Goal: Task Accomplishment & Management: Use online tool/utility

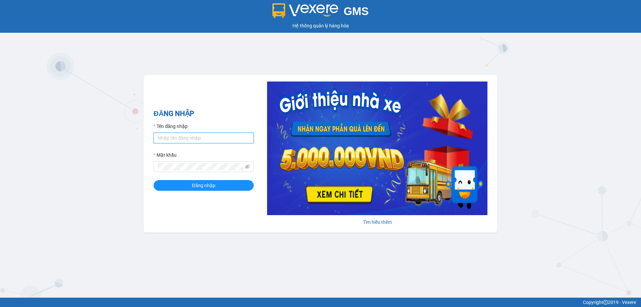
type input "ttnguyen.thoidai"
drag, startPoint x: 200, startPoint y: 139, endPoint x: 136, endPoint y: 148, distance: 64.4
click at [136, 148] on div "GMS Hệ thống quản lý hàng hóa ĐĂNG NHẬP Tên đăng nhập ttnguyen.thoidai Mật khẩu…" at bounding box center [320, 149] width 641 height 298
type input "ngvan.thoidai"
click at [118, 178] on div "GMS Hệ thống quản lý hàng hóa ĐĂNG NHẬP Tên đăng nhập ngvan.thoidai Mật khẩu Đă…" at bounding box center [320, 149] width 641 height 298
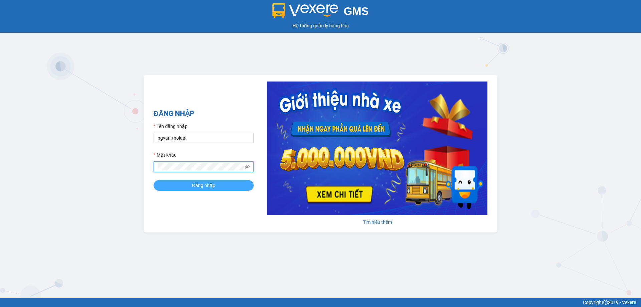
click at [198, 186] on span "Đăng nhập" at bounding box center [203, 185] width 23 height 7
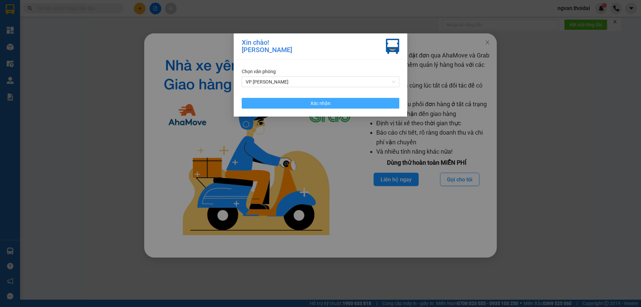
click at [322, 103] on span "Xác nhận" at bounding box center [321, 103] width 20 height 7
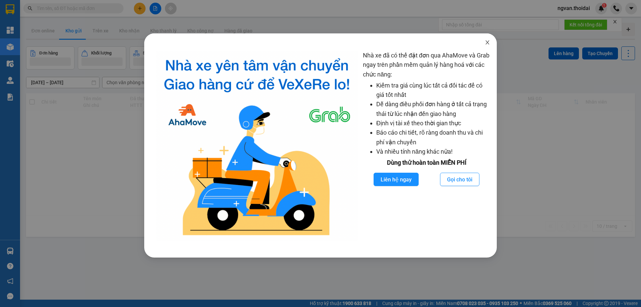
click at [486, 43] on icon "close" at bounding box center [487, 42] width 5 height 5
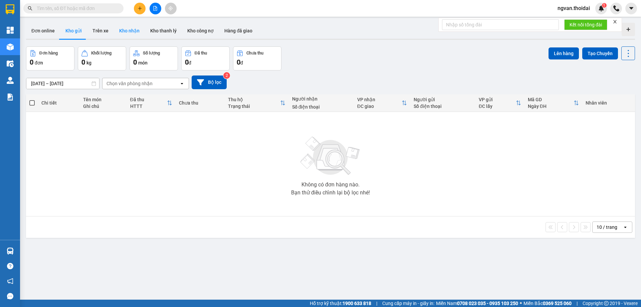
click at [134, 33] on button "Kho nhận" at bounding box center [129, 31] width 31 height 16
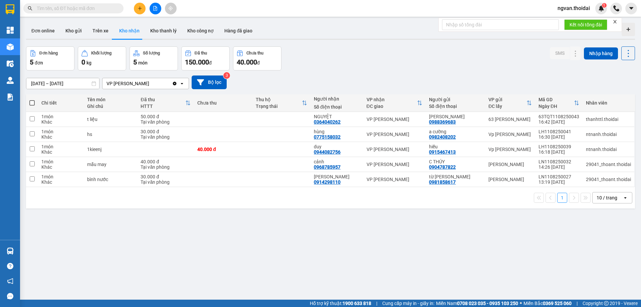
click at [139, 10] on icon "plus" at bounding box center [140, 8] width 5 height 5
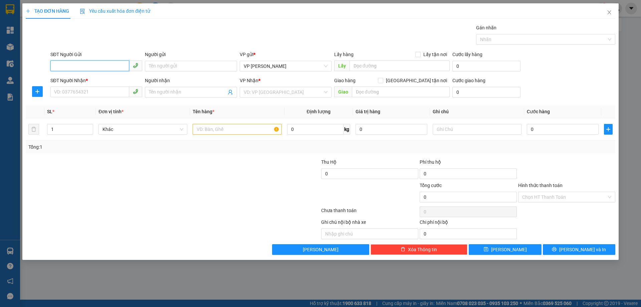
click at [76, 67] on input "SĐT Người Gửi" at bounding box center [89, 65] width 79 height 11
click at [76, 66] on input "SĐT Người Gửi" at bounding box center [89, 65] width 79 height 11
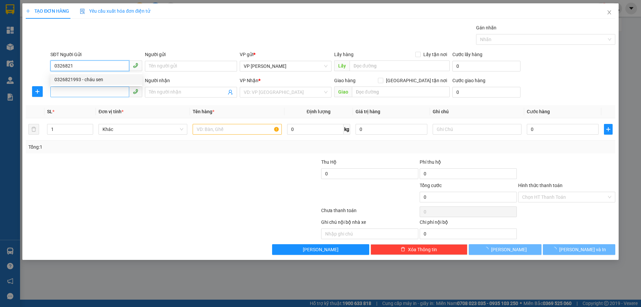
click at [75, 77] on div "0326821993 - cháu sen" at bounding box center [96, 79] width 84 height 7
type input "0326821993"
type input "cháu sen"
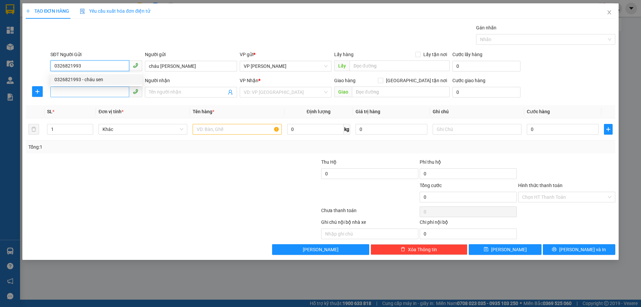
type input "0326821993"
click at [75, 94] on input "SĐT Người Nhận *" at bounding box center [89, 92] width 79 height 11
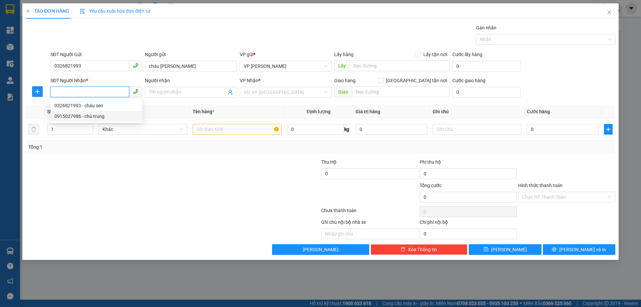
click at [91, 116] on div "0915027986 - chú trung" at bounding box center [96, 116] width 84 height 7
type input "0915027986"
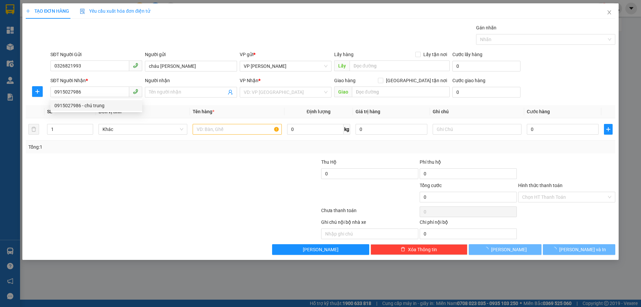
click at [107, 187] on div at bounding box center [123, 193] width 197 height 23
type input "chú trung"
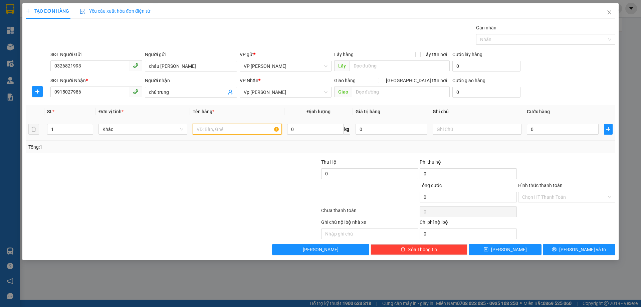
click at [213, 130] on input "text" at bounding box center [237, 129] width 89 height 11
type input "tai lieu"
click at [527, 130] on input "0" at bounding box center [563, 129] width 72 height 11
type input "4"
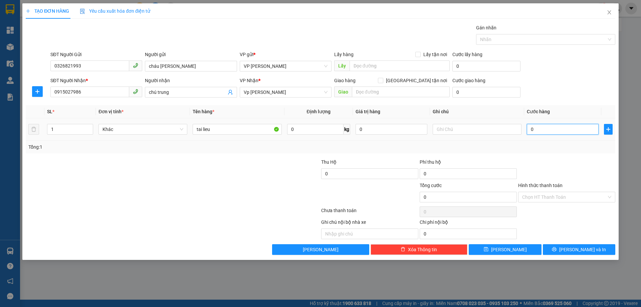
type input "4"
type input "40"
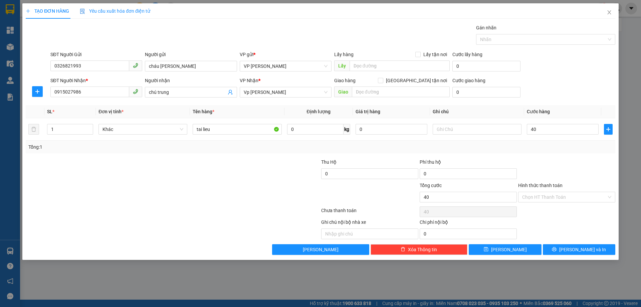
type input "40.000"
click at [584, 153] on div "Transit Pickup Surcharge Ids Transit Deliver Surcharge Ids Transit Deliver Surc…" at bounding box center [321, 139] width 590 height 231
click at [563, 196] on input "Hình thức thanh toán" at bounding box center [564, 197] width 85 height 10
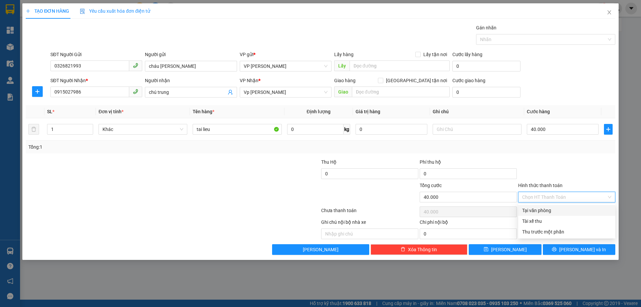
click at [555, 207] on div "Tại văn phòng" at bounding box center [566, 210] width 89 height 7
type input "0"
click at [553, 163] on div at bounding box center [567, 169] width 99 height 23
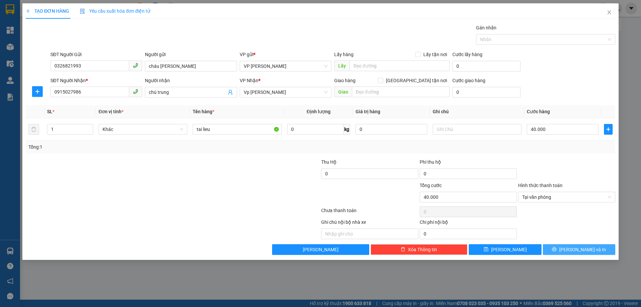
click at [578, 246] on span "[PERSON_NAME] và In" at bounding box center [583, 249] width 47 height 7
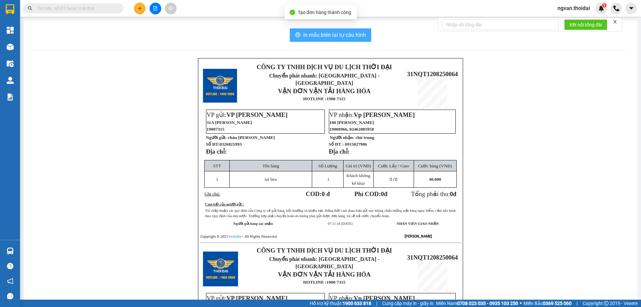
click at [332, 32] on span "In mẫu biên lai tự cấu hình" at bounding box center [334, 35] width 63 height 8
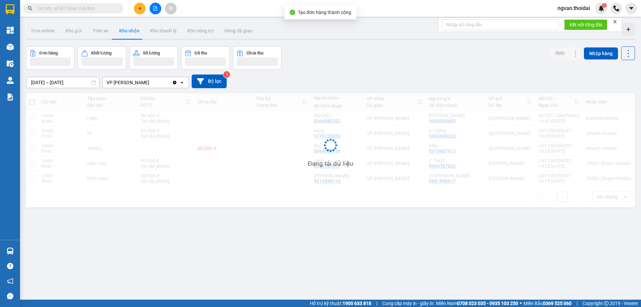
click at [113, 152] on div "Đang tải dữ liệu" at bounding box center [330, 150] width 609 height 114
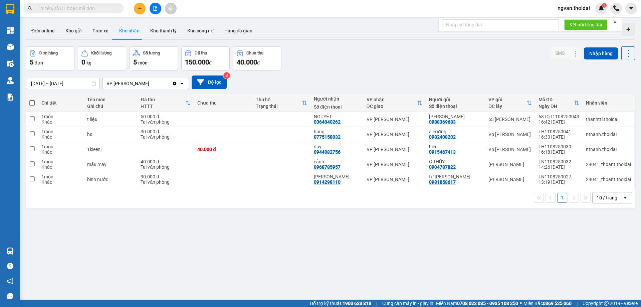
click at [139, 11] on button at bounding box center [140, 9] width 12 height 12
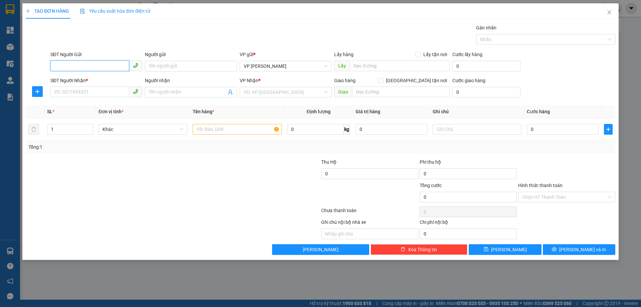
click at [98, 64] on input "SĐT Người Gửi" at bounding box center [89, 65] width 79 height 11
click at [76, 80] on div "0984349325 - kiếm" at bounding box center [96, 79] width 84 height 7
type input "0984349325"
type input "kiếm"
type input "0984349325"
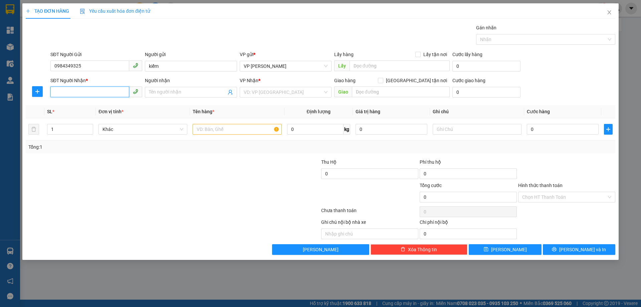
click at [74, 96] on input "SĐT Người Nhận *" at bounding box center [89, 92] width 79 height 11
drag, startPoint x: 82, startPoint y: 102, endPoint x: 88, endPoint y: 108, distance: 8.5
click at [84, 103] on div "0988500571 - nguyễn xuân hinh" at bounding box center [96, 105] width 84 height 7
type input "0988500571"
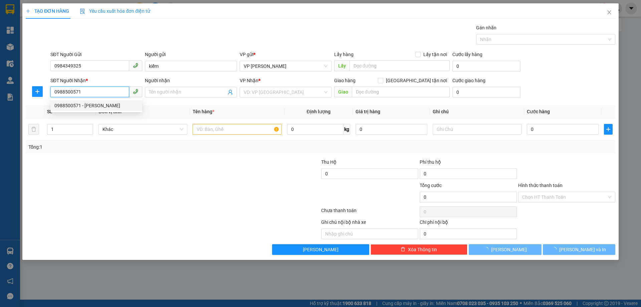
click at [128, 131] on span "Khác" at bounding box center [143, 129] width 81 height 10
type input "nguyễn xuân hinh"
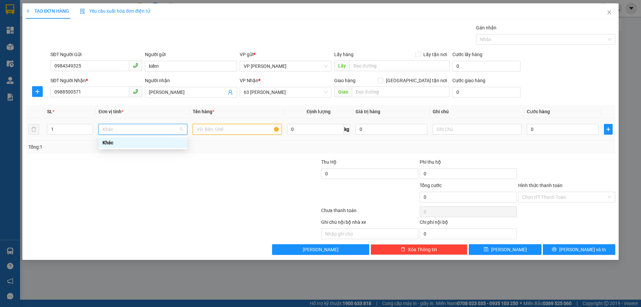
click at [221, 131] on input "text" at bounding box center [237, 129] width 89 height 11
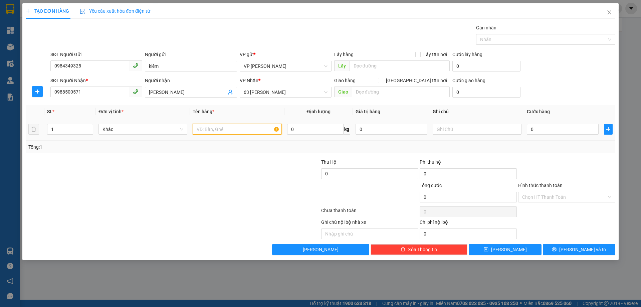
click at [221, 131] on input "text" at bounding box center [237, 129] width 89 height 11
click at [210, 132] on input "vac" at bounding box center [237, 129] width 89 height 11
type input "vacxin"
click at [533, 131] on input "0" at bounding box center [563, 129] width 72 height 11
type input "5"
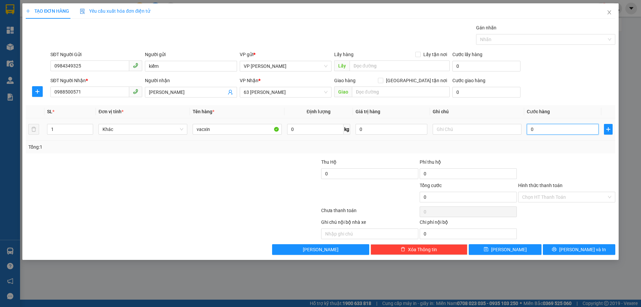
type input "5"
type input "50"
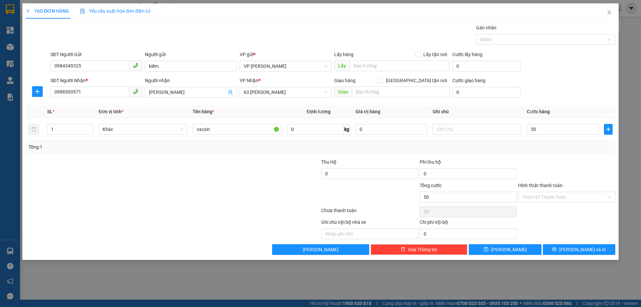
type input "50.000"
click at [538, 151] on div "Tổng: 1" at bounding box center [321, 147] width 590 height 13
click at [568, 197] on input "Hình thức thanh toán" at bounding box center [564, 197] width 85 height 10
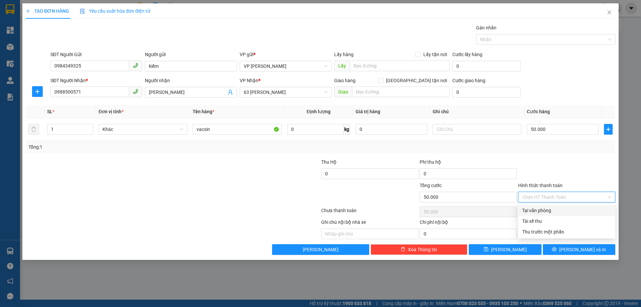
click at [553, 209] on div "Tại văn phòng" at bounding box center [566, 210] width 89 height 7
type input "0"
click at [560, 169] on div at bounding box center [567, 169] width 99 height 23
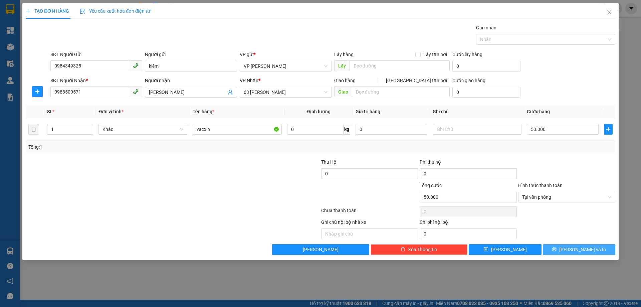
click at [581, 251] on span "[PERSON_NAME] và In" at bounding box center [583, 249] width 47 height 7
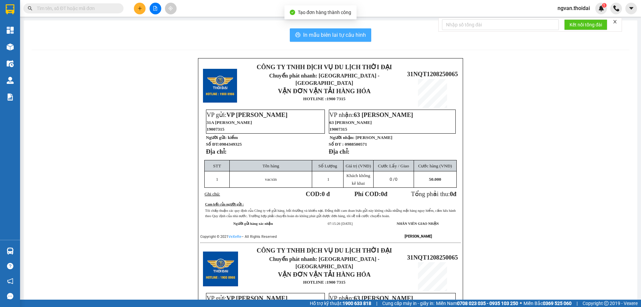
click at [317, 29] on div "In mẫu biên lai tự cấu hình CÔNG TY TNHH DỊCH VỤ DU LỊCH THỜI ĐẠI Chuyển phát n…" at bounding box center [331, 235] width 614 height 430
click at [340, 34] on span "In mẫu biên lai tự cấu hình" at bounding box center [334, 35] width 63 height 8
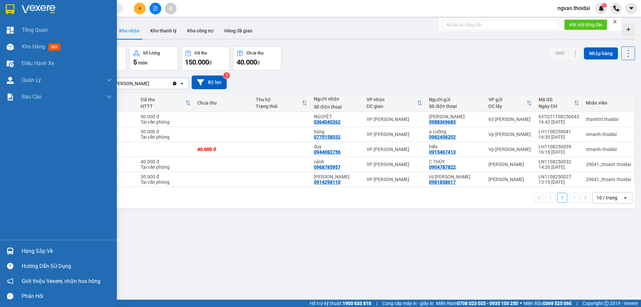
click at [11, 248] on img at bounding box center [10, 251] width 7 height 7
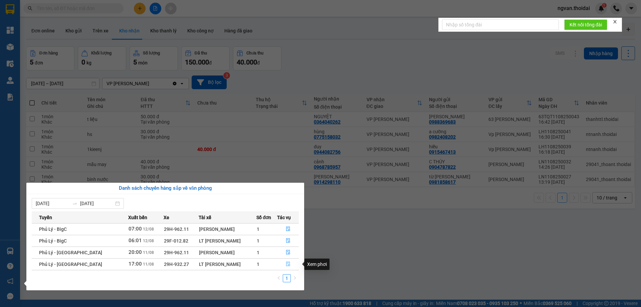
click at [286, 266] on icon "file-done" at bounding box center [288, 264] width 4 height 5
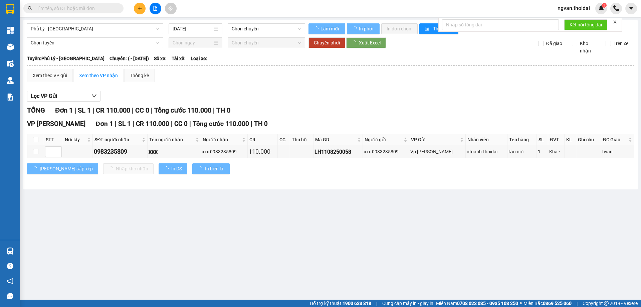
type input "11/08/2025"
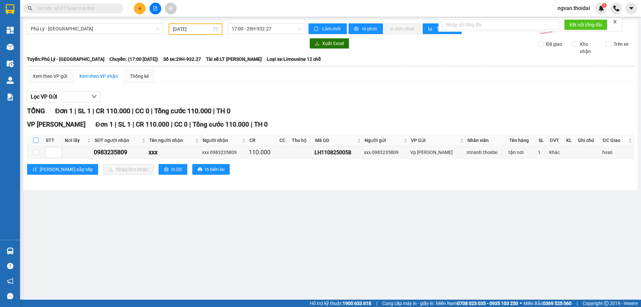
click at [36, 140] on input "checkbox" at bounding box center [35, 140] width 5 height 5
checkbox input "true"
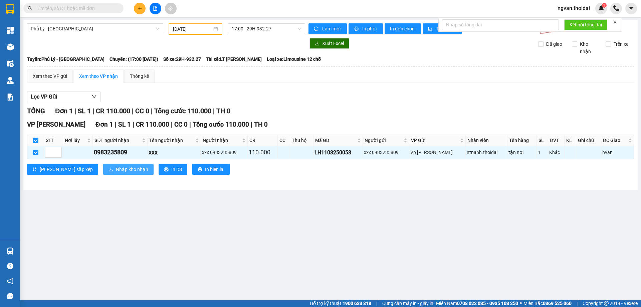
click at [116, 168] on span "Nhập kho nhận" at bounding box center [132, 169] width 32 height 7
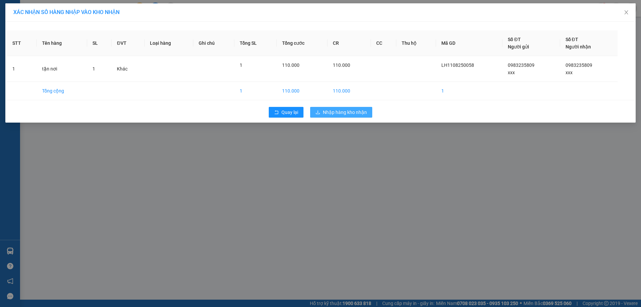
click at [345, 111] on span "Nhập hàng kho nhận" at bounding box center [345, 112] width 44 height 7
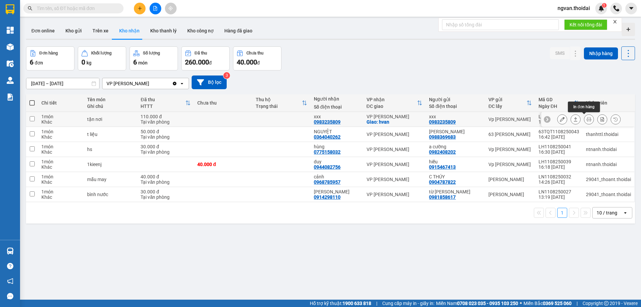
click at [585, 120] on button at bounding box center [589, 120] width 9 height 12
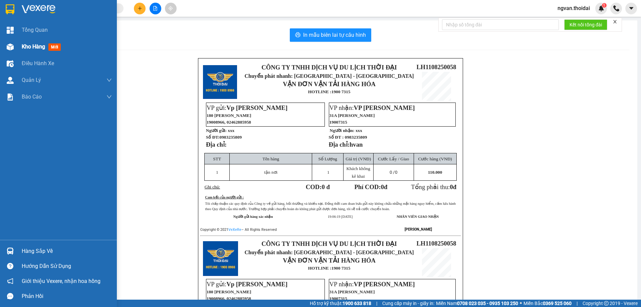
click at [7, 43] on img at bounding box center [10, 46] width 7 height 7
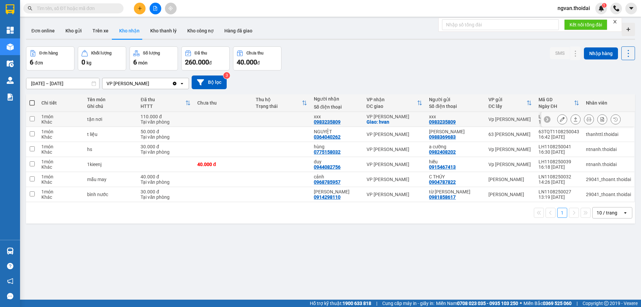
click at [574, 118] on icon at bounding box center [576, 119] width 5 height 5
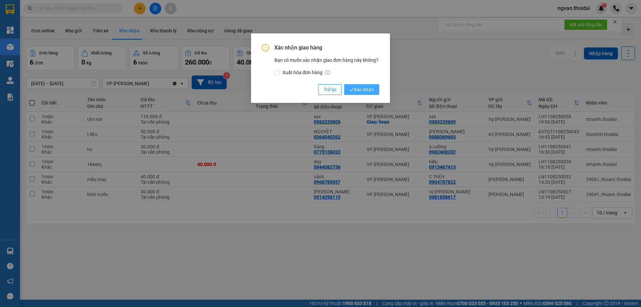
click at [365, 88] on span "Xác nhận" at bounding box center [362, 89] width 24 height 7
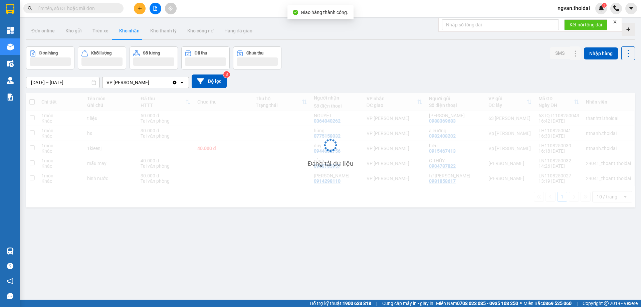
click at [283, 228] on div "ver 1.8.137 Đơn online Kho gửi Trên xe Kho nhận Kho thanh lý Kho công nợ Hàng đ…" at bounding box center [330, 173] width 615 height 307
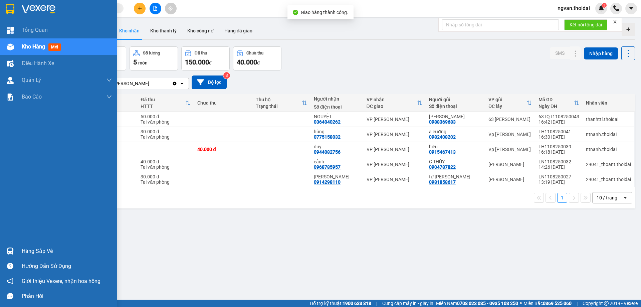
click at [17, 252] on div "Hàng sắp về" at bounding box center [58, 251] width 117 height 15
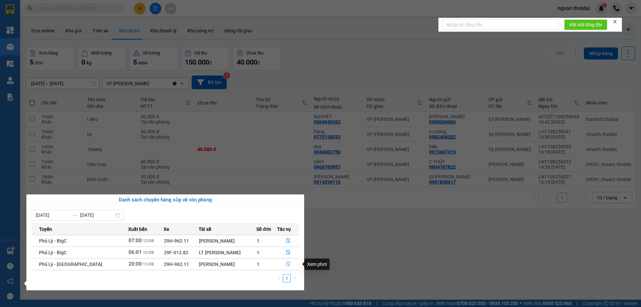
click at [286, 265] on icon "file-done" at bounding box center [288, 264] width 5 height 5
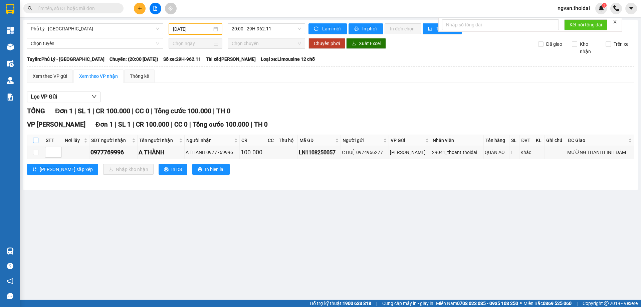
click at [36, 139] on input "checkbox" at bounding box center [35, 140] width 5 height 5
checkbox input "true"
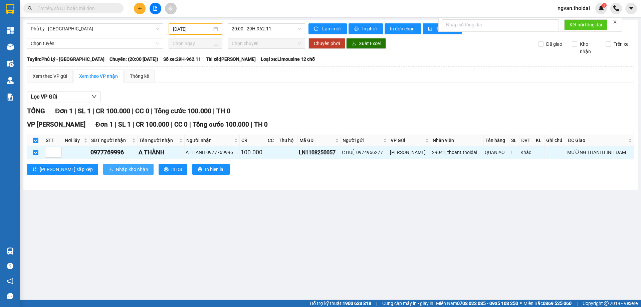
click at [116, 168] on span "Nhập kho nhận" at bounding box center [132, 169] width 32 height 7
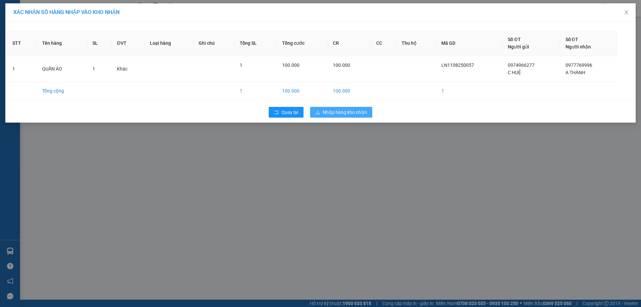
click at [369, 109] on button "Nhập hàng kho nhận" at bounding box center [341, 112] width 62 height 11
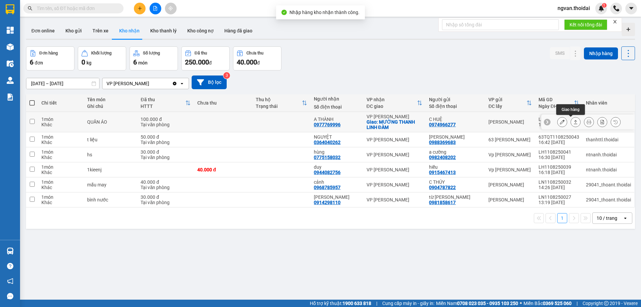
click at [571, 125] on button at bounding box center [575, 122] width 9 height 12
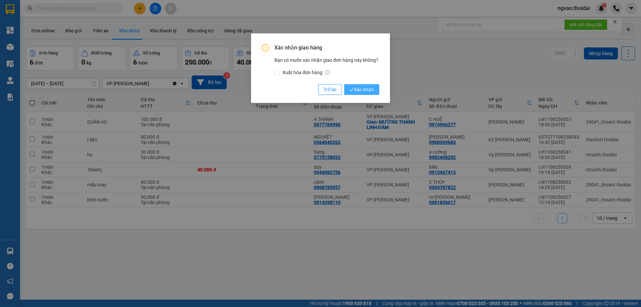
click at [365, 88] on span "Xác nhận" at bounding box center [362, 89] width 24 height 7
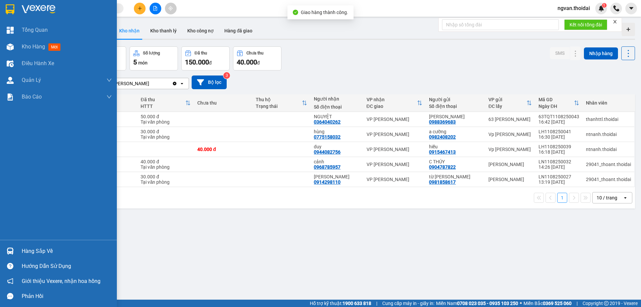
click at [15, 250] on div at bounding box center [10, 251] width 12 height 12
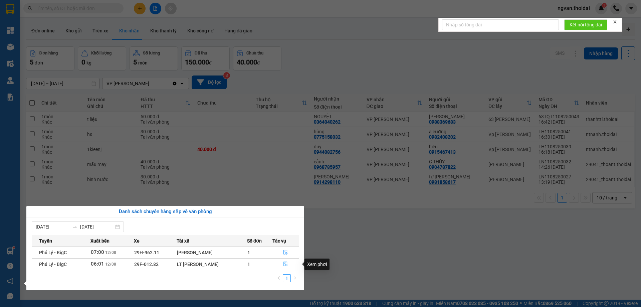
click at [285, 265] on icon "file-done" at bounding box center [285, 264] width 5 height 5
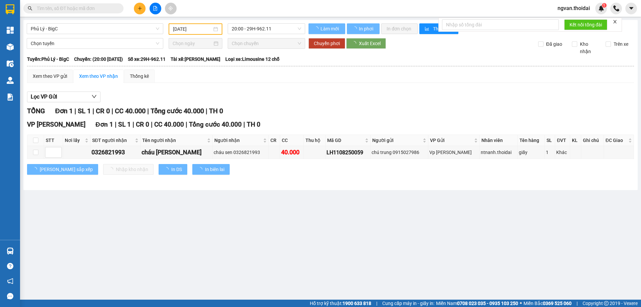
type input "[DATE]"
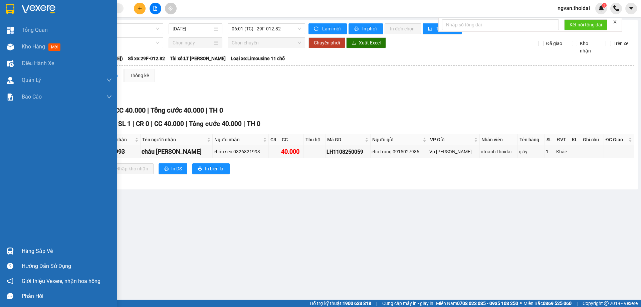
click at [24, 254] on div "Hàng sắp về" at bounding box center [67, 251] width 90 height 10
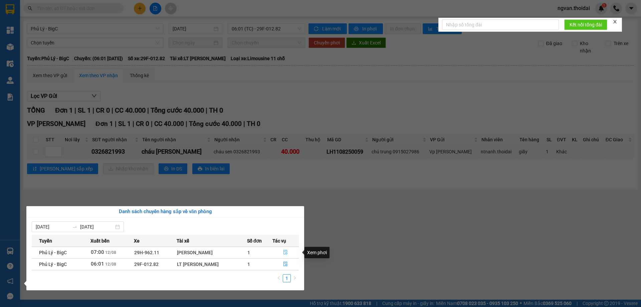
click at [286, 252] on icon "file-done" at bounding box center [285, 252] width 5 height 5
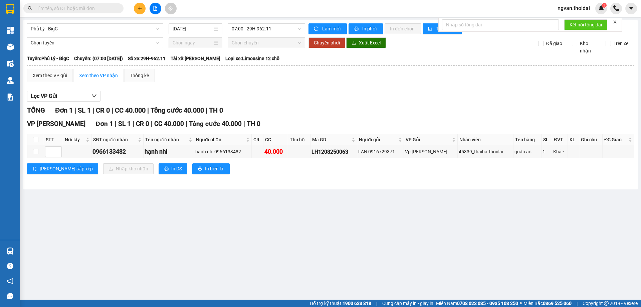
click at [247, 211] on main "Phủ Lý - BigC 12/08/2025 07:00 - 29H-962.11 Làm mới In phơi In đơn chọn Thống k…" at bounding box center [320, 150] width 641 height 300
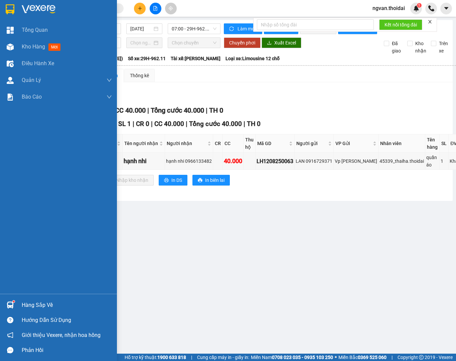
drag, startPoint x: 0, startPoint y: 360, endPoint x: 431, endPoint y: 360, distance: 430.9
click at [431, 307] on section "Kết quả tìm kiếm ( 0 ) Bộ lọc No Data ngvan.thoidai 1 Tổng Quan Kho hàng mới Đi…" at bounding box center [228, 180] width 456 height 361
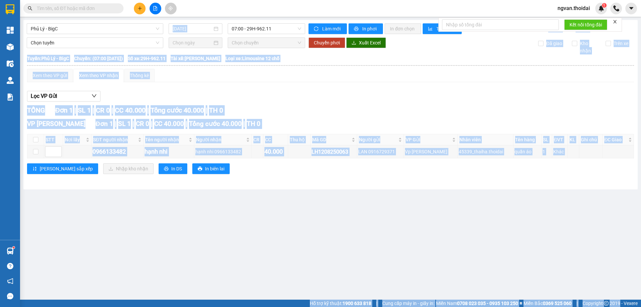
click at [407, 252] on main "Phủ Lý - BigC 12/08/2025 07:00 - 29H-962.11 Làm mới In phơi In đơn chọn Thống k…" at bounding box center [320, 150] width 641 height 300
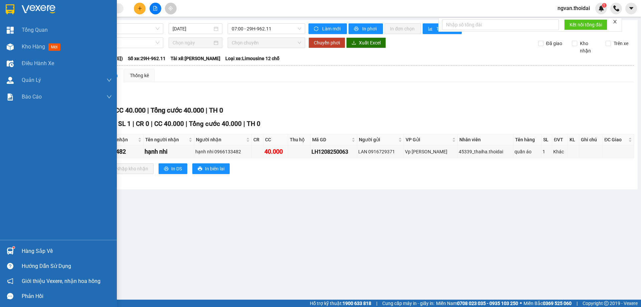
click at [14, 252] on div at bounding box center [10, 251] width 12 height 12
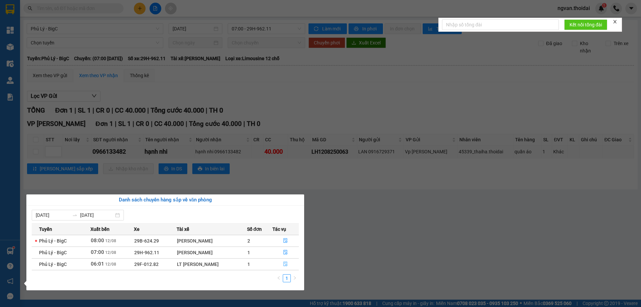
click at [286, 264] on icon "file-done" at bounding box center [285, 264] width 5 height 5
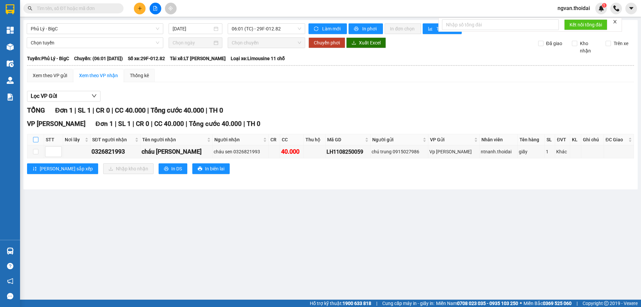
click at [35, 139] on input "checkbox" at bounding box center [35, 139] width 5 height 5
checkbox input "true"
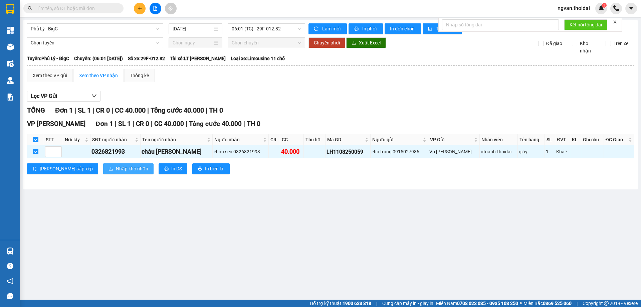
click at [116, 167] on span "Nhập kho nhận" at bounding box center [132, 168] width 32 height 7
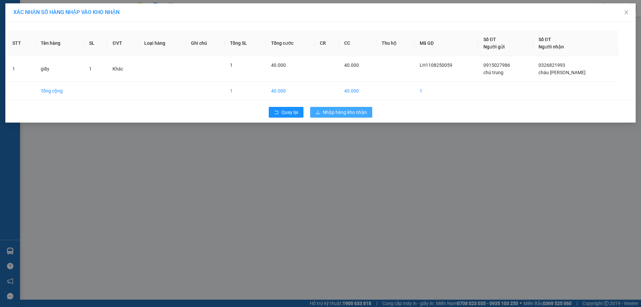
click at [356, 112] on span "Nhập hàng kho nhận" at bounding box center [345, 112] width 44 height 7
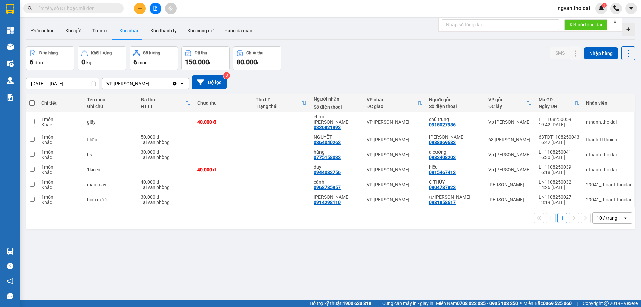
click at [217, 230] on div "ver 1.8.137 Đơn online Kho gửi Trên xe Kho nhận Kho thanh lý Kho công nợ Hàng đ…" at bounding box center [330, 173] width 615 height 307
click at [344, 43] on div "ver 1.8.137 Đơn online Kho gửi Trên xe Kho nhận Kho thanh lý Kho công nợ Hàng đ…" at bounding box center [330, 173] width 615 height 307
click at [134, 10] on button at bounding box center [140, 9] width 12 height 12
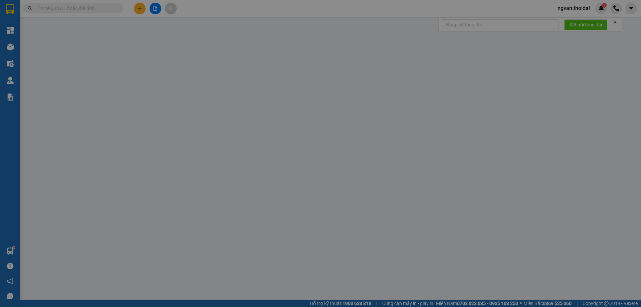
click at [139, 10] on span "Yêu cầu xuất hóa đơn điện tử" at bounding box center [115, 10] width 70 height 5
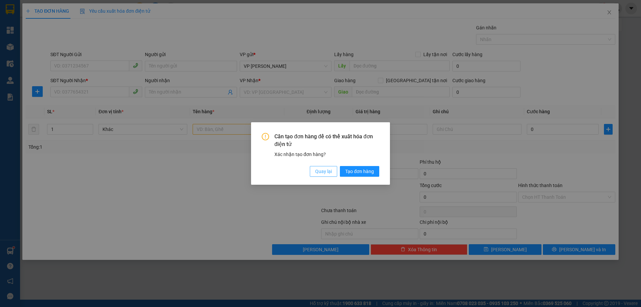
click at [321, 169] on span "Quay lại" at bounding box center [323, 171] width 17 height 7
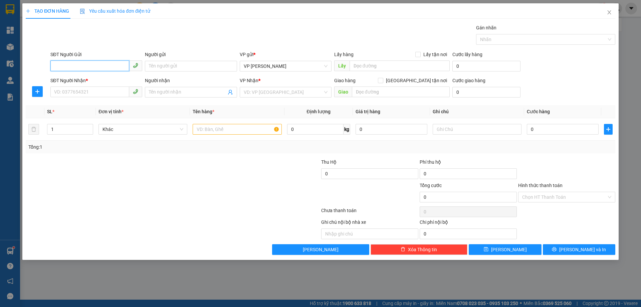
click at [74, 68] on input "SĐT Người Gửi" at bounding box center [89, 65] width 79 height 11
click at [77, 78] on div "0945586107 - nguyện" at bounding box center [96, 79] width 84 height 7
type input "0945586107"
type input "nguyện"
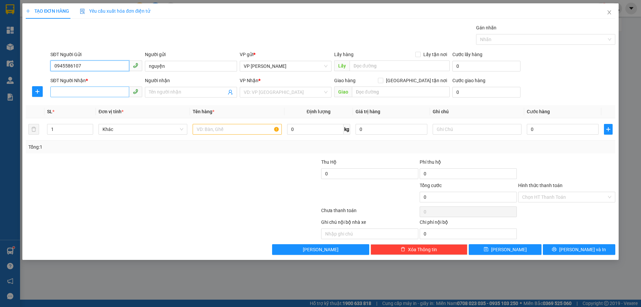
type input "0945586107"
click at [80, 95] on input "SĐT Người Nhận *" at bounding box center [89, 92] width 79 height 11
drag, startPoint x: 85, startPoint y: 116, endPoint x: 238, endPoint y: 175, distance: 163.2
click at [87, 117] on div "0837031666 - huế" at bounding box center [96, 116] width 84 height 7
type input "0837031666"
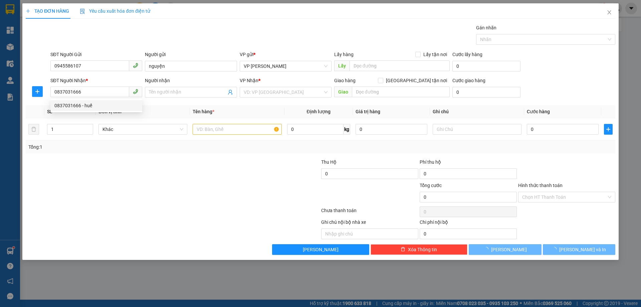
click at [240, 176] on div at bounding box center [271, 169] width 99 height 23
type input "huế"
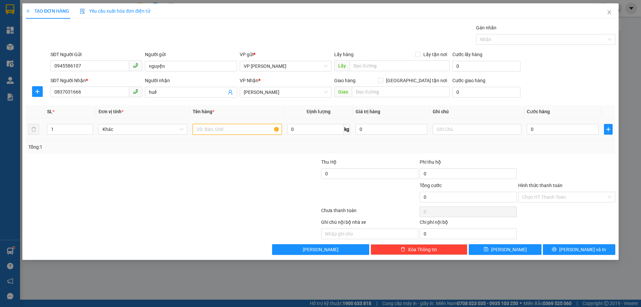
click at [226, 131] on input "text" at bounding box center [237, 129] width 89 height 11
type input "mẫu may"
click at [530, 129] on input "0" at bounding box center [563, 129] width 72 height 11
type input "4"
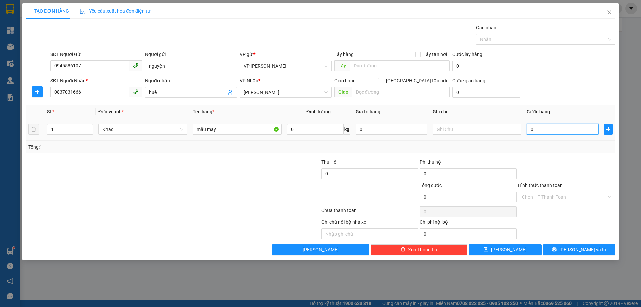
type input "4"
type input "40"
type input "40.000"
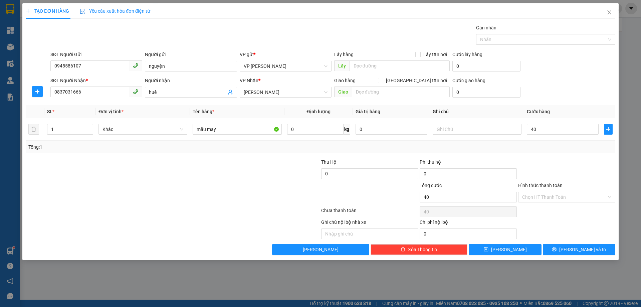
type input "40.000"
click at [570, 159] on div at bounding box center [567, 169] width 99 height 23
click at [585, 247] on span "[PERSON_NAME] và In" at bounding box center [583, 249] width 47 height 7
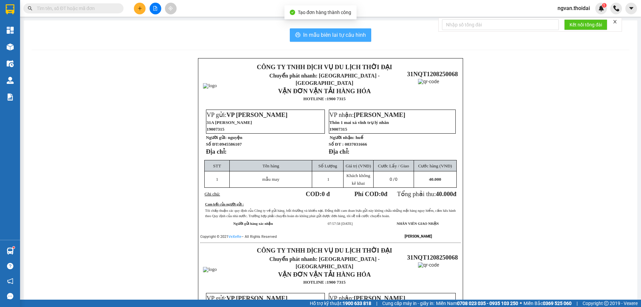
click at [321, 35] on span "In mẫu biên lai tự cấu hình" at bounding box center [334, 35] width 63 height 8
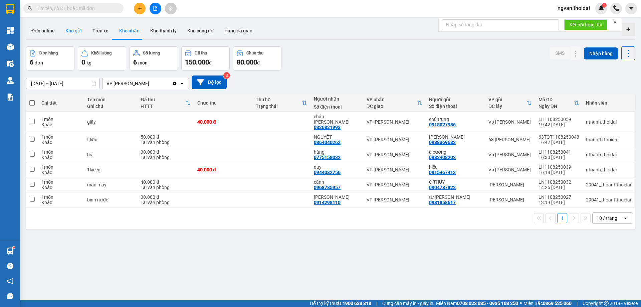
click at [70, 33] on button "Kho gửi" at bounding box center [73, 31] width 27 height 16
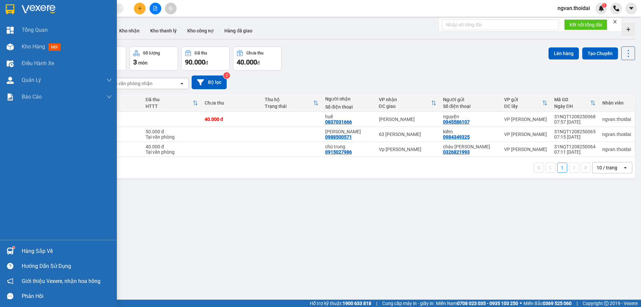
click at [34, 249] on div "Hàng sắp về" at bounding box center [67, 251] width 90 height 10
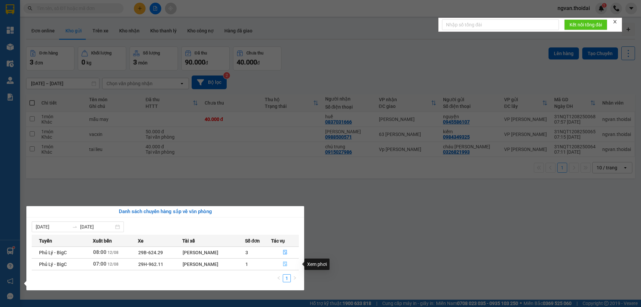
click at [286, 265] on icon "file-done" at bounding box center [285, 264] width 5 height 5
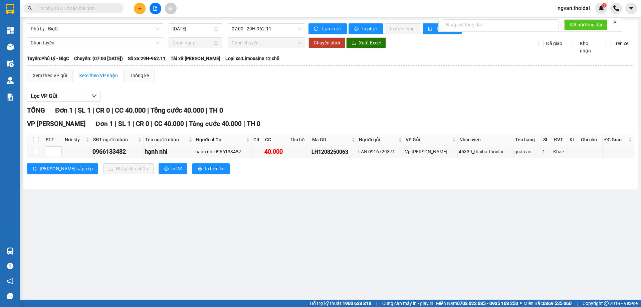
click at [38, 141] on input "checkbox" at bounding box center [35, 139] width 5 height 5
checkbox input "true"
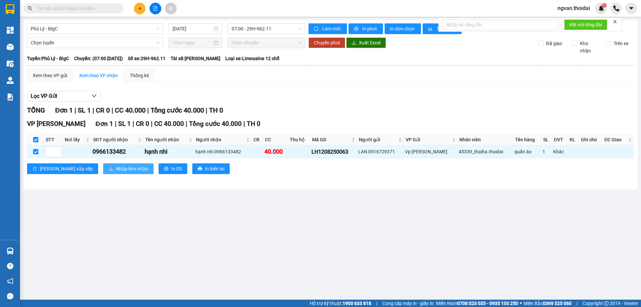
click at [116, 168] on span "Nhập kho nhận" at bounding box center [132, 168] width 32 height 7
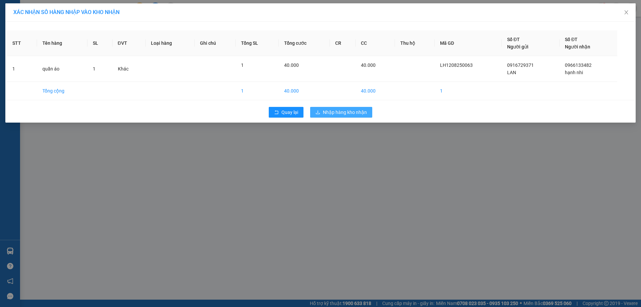
click at [360, 111] on span "Nhập hàng kho nhận" at bounding box center [345, 112] width 44 height 7
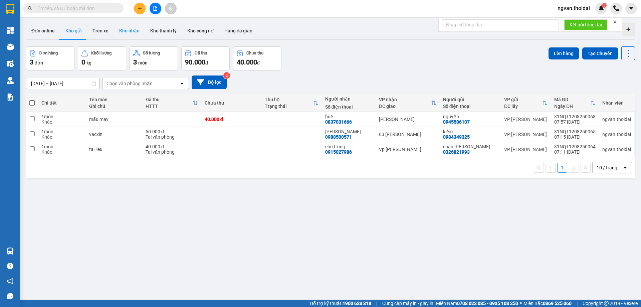
click at [131, 36] on button "Kho nhận" at bounding box center [129, 31] width 31 height 16
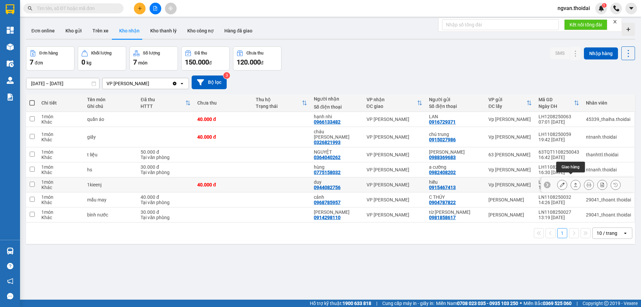
click at [574, 183] on icon at bounding box center [576, 185] width 4 height 4
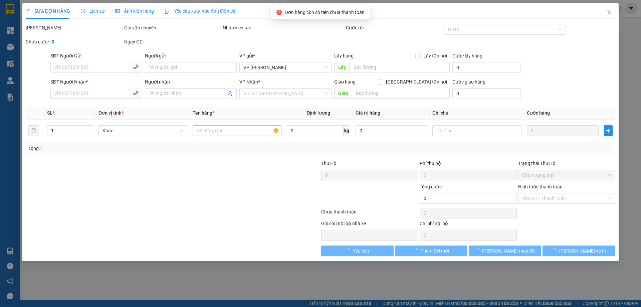
type input "0915467413"
type input "hiếu"
type input "0944082756"
type input "duy"
type input "40.000"
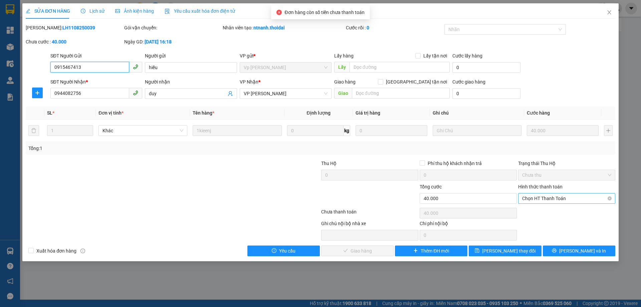
drag, startPoint x: 555, startPoint y: 195, endPoint x: 557, endPoint y: 203, distance: 7.7
click at [556, 195] on span "Chọn HT Thanh Toán" at bounding box center [566, 198] width 89 height 10
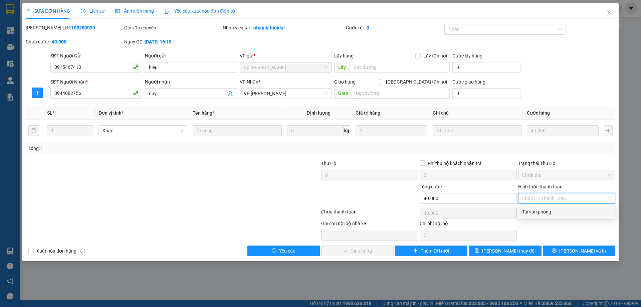
click at [529, 213] on div "Tại văn phòng" at bounding box center [566, 211] width 89 height 7
type input "0"
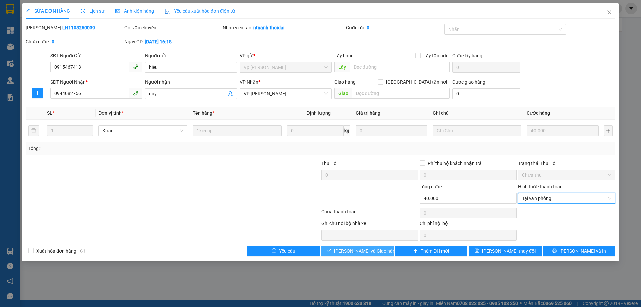
drag, startPoint x: 359, startPoint y: 252, endPoint x: 360, endPoint y: 266, distance: 14.1
click at [359, 253] on span "Lưu và Giao hàng" at bounding box center [366, 250] width 64 height 7
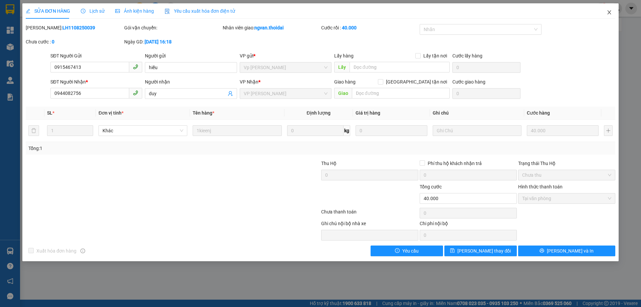
click at [609, 12] on icon "close" at bounding box center [609, 12] width 5 height 5
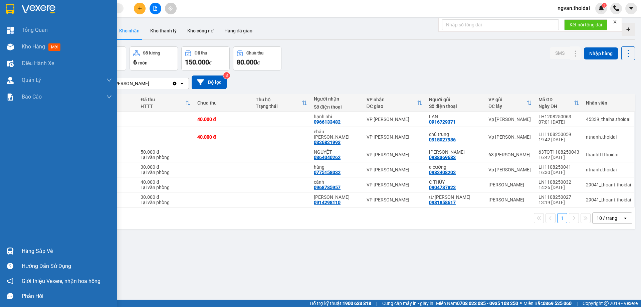
click at [16, 249] on div "Hàng sắp về" at bounding box center [58, 251] width 117 height 15
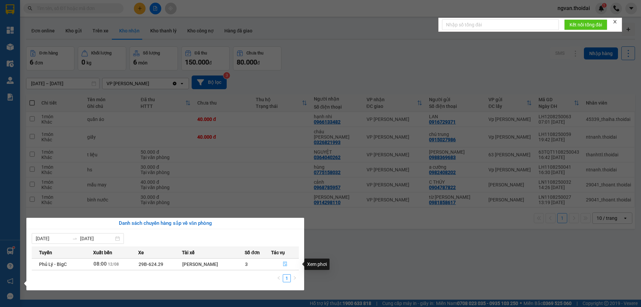
drag, startPoint x: 283, startPoint y: 264, endPoint x: 288, endPoint y: 266, distance: 5.1
click at [283, 264] on icon "file-done" at bounding box center [285, 264] width 5 height 5
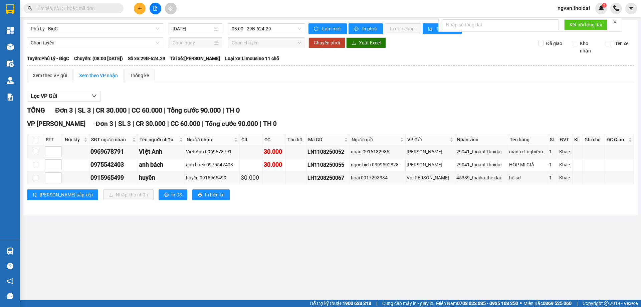
click at [369, 258] on main "Phủ Lý - BigC 12/08/2025 08:00 - 29B-624.29 Làm mới In phơi In đơn chọn Thống k…" at bounding box center [320, 150] width 641 height 300
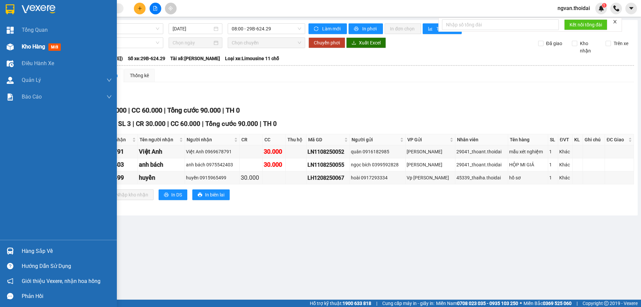
click at [19, 47] on div "Kho hàng mới" at bounding box center [58, 46] width 117 height 17
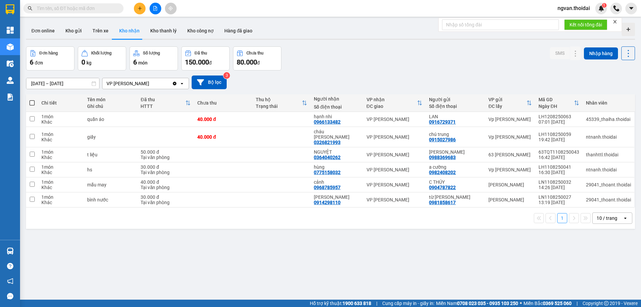
click at [289, 270] on div "ver 1.8.137 Đơn online Kho gửi Trên xe Kho nhận Kho thanh lý Kho công nợ Hàng đ…" at bounding box center [330, 173] width 615 height 307
click at [73, 32] on button "Kho gửi" at bounding box center [73, 31] width 27 height 16
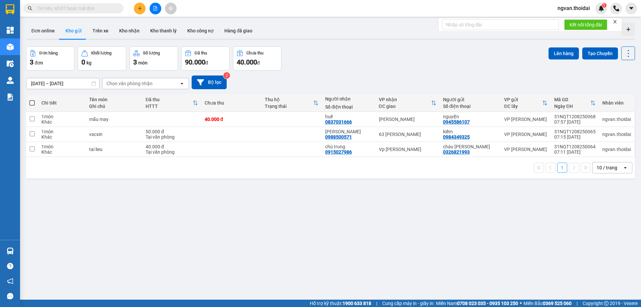
click at [29, 102] on span at bounding box center [31, 102] width 5 height 5
click at [32, 100] on input "checkbox" at bounding box center [32, 100] width 0 height 0
checkbox input "true"
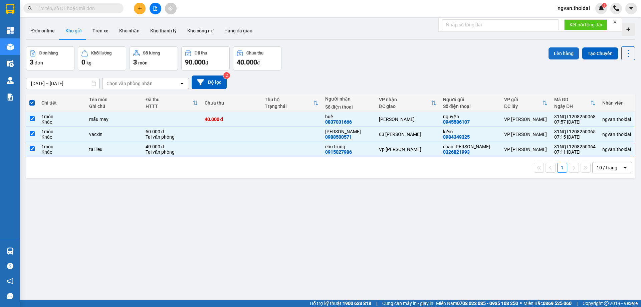
click at [556, 57] on button "Lên hàng" at bounding box center [564, 53] width 30 height 12
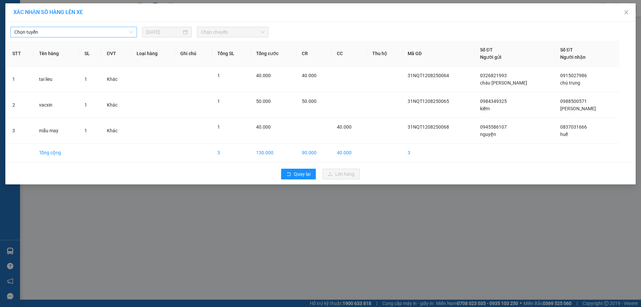
drag, startPoint x: 112, startPoint y: 29, endPoint x: 106, endPoint y: 28, distance: 5.7
click at [112, 29] on span "Chọn tuyến" at bounding box center [73, 32] width 119 height 10
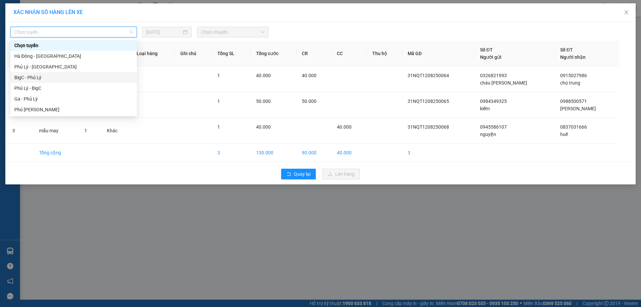
drag, startPoint x: 34, startPoint y: 78, endPoint x: 280, endPoint y: 48, distance: 248.0
click at [36, 78] on div "BigC - Phủ Lý" at bounding box center [73, 77] width 119 height 7
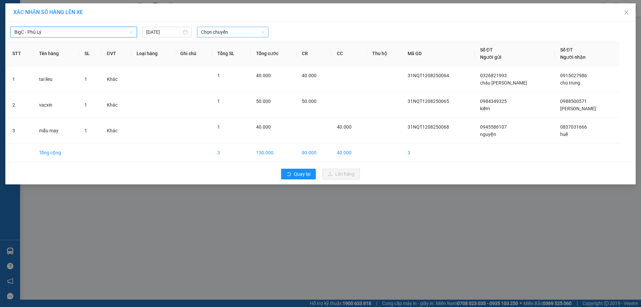
click at [258, 34] on span "Chọn chuyến" at bounding box center [232, 32] width 63 height 10
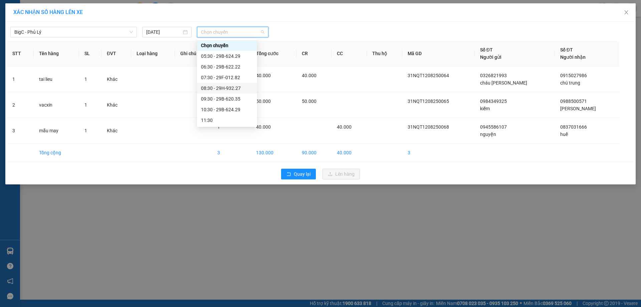
click at [237, 88] on div "08:30 - 29H-932.27" at bounding box center [227, 88] width 52 height 7
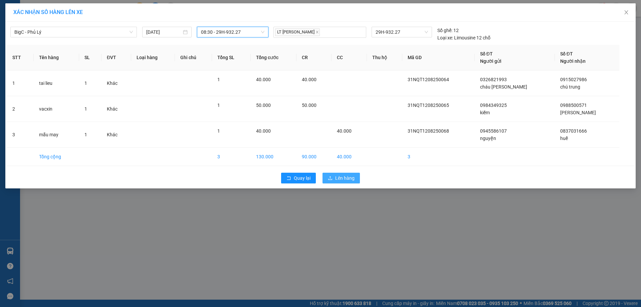
click at [342, 179] on span "Lên hàng" at bounding box center [344, 177] width 19 height 7
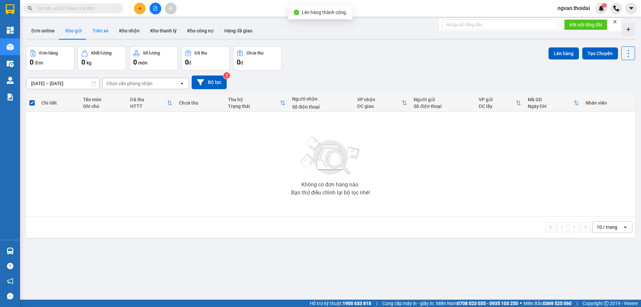
click at [103, 30] on button "Trên xe" at bounding box center [100, 31] width 27 height 16
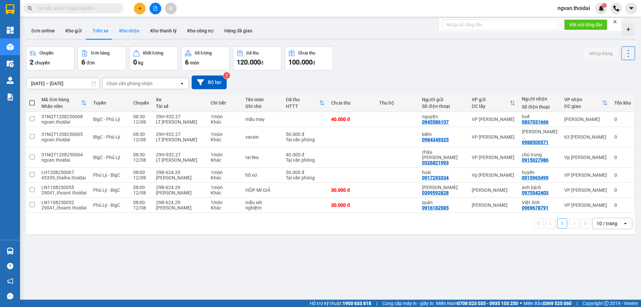
click at [128, 29] on button "Kho nhận" at bounding box center [129, 31] width 31 height 16
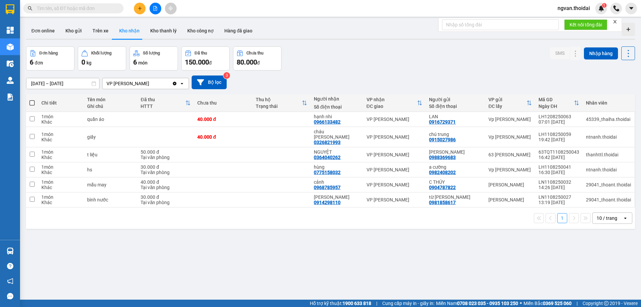
click at [79, 83] on input "10/08/2025 – 12/08/2025" at bounding box center [62, 83] width 73 height 11
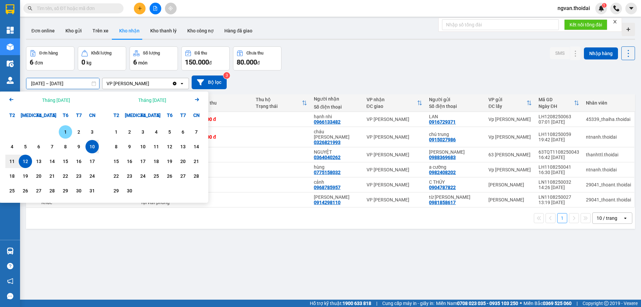
click at [63, 129] on div "1" at bounding box center [65, 132] width 9 height 8
click at [28, 159] on div "12" at bounding box center [25, 161] width 9 height 8
type input "01/08/2025 – 12/08/2025"
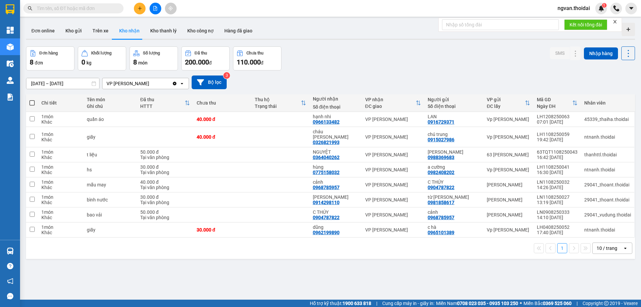
click at [140, 8] on icon "plus" at bounding box center [140, 8] width 5 height 5
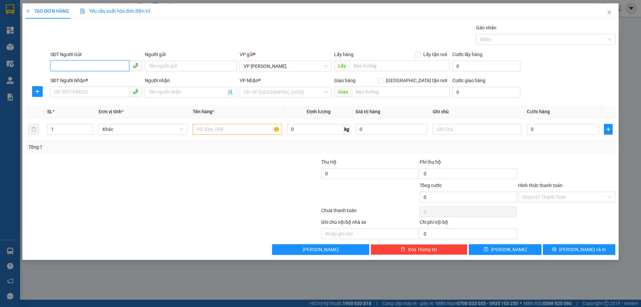
click at [86, 65] on input "SĐT Người Gửi" at bounding box center [89, 65] width 79 height 11
click at [85, 65] on input "SĐT Người Gửi" at bounding box center [89, 65] width 79 height 11
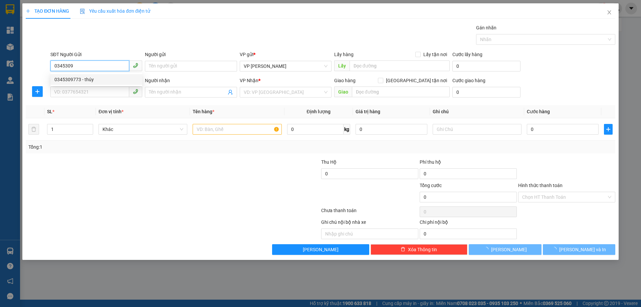
drag, startPoint x: 70, startPoint y: 79, endPoint x: 66, endPoint y: 103, distance: 24.7
click at [70, 79] on div "0345309773 - thúy" at bounding box center [96, 79] width 84 height 7
type input "0345309773"
type input "thúy"
type input "0345309773"
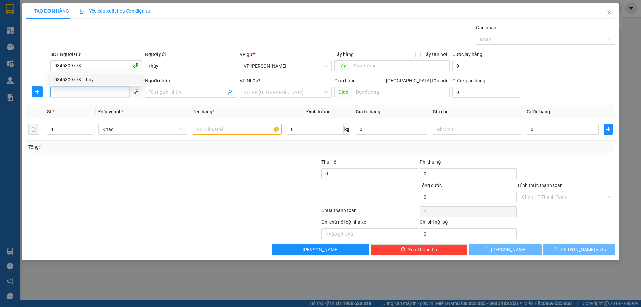
click at [64, 96] on input "SĐT Người Nhận *" at bounding box center [89, 92] width 79 height 11
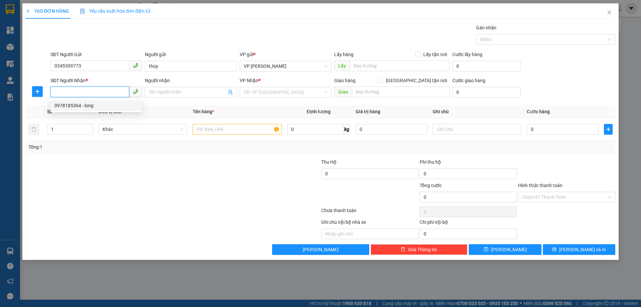
click at [72, 108] on div "0978185364 - long" at bounding box center [96, 105] width 84 height 7
type input "0978185364"
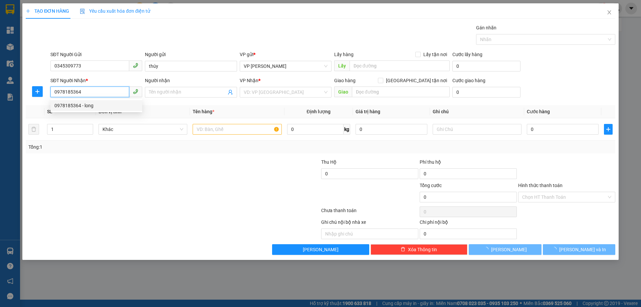
type input "long"
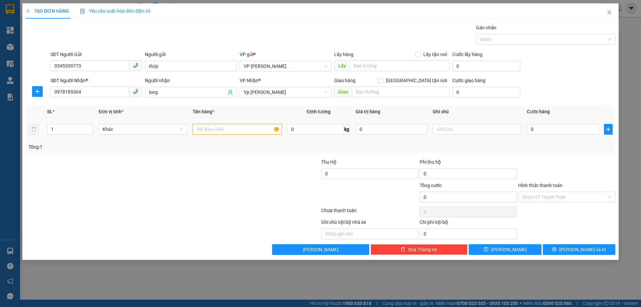
click at [201, 133] on input "text" at bounding box center [237, 129] width 89 height 11
type input "thuốc lá"
click at [534, 130] on input "0" at bounding box center [563, 129] width 72 height 11
type input "3"
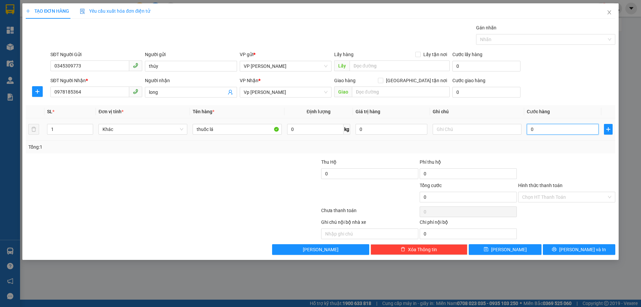
type input "3"
type input "30"
type input "30.000"
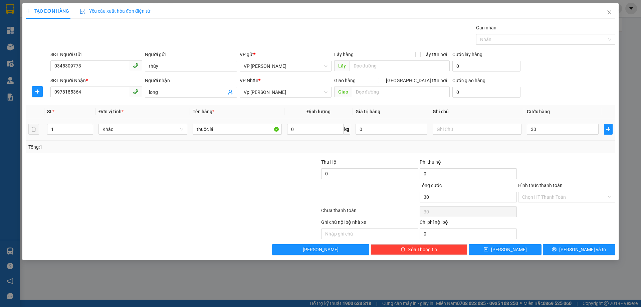
type input "30.000"
click at [552, 144] on div "Tổng: 1" at bounding box center [320, 146] width 585 height 7
click at [584, 251] on span "Lưu và In" at bounding box center [583, 249] width 47 height 7
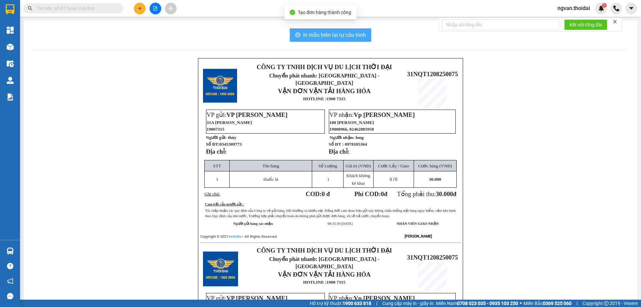
click at [350, 31] on span "In mẫu biên lai tự cấu hình" at bounding box center [334, 35] width 63 height 8
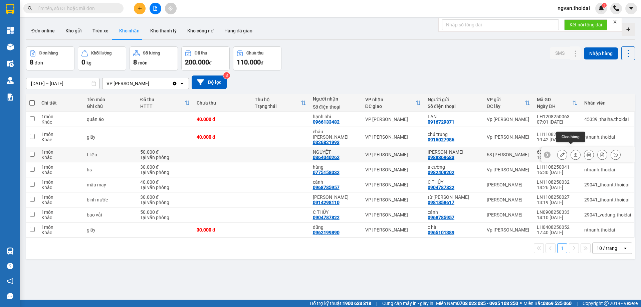
click at [573, 151] on button at bounding box center [575, 155] width 9 height 12
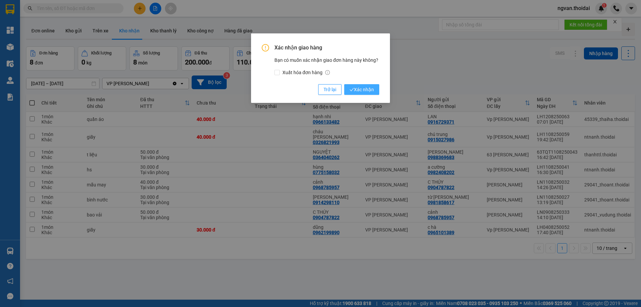
click at [366, 92] on span "Xác nhận" at bounding box center [362, 89] width 24 height 7
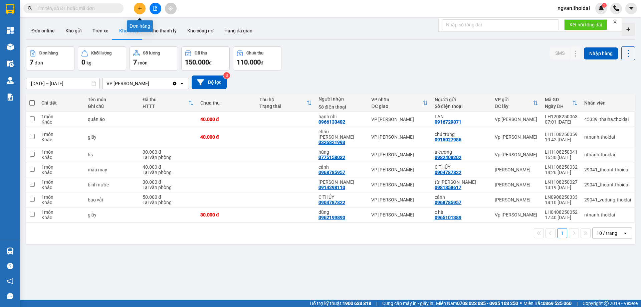
click at [138, 5] on button at bounding box center [140, 9] width 12 height 12
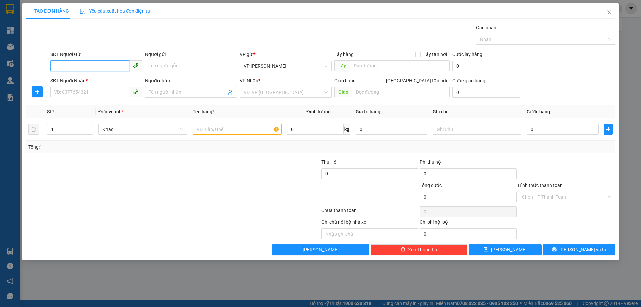
click at [90, 67] on input "SĐT Người Gửi" at bounding box center [89, 65] width 79 height 11
drag, startPoint x: 84, startPoint y: 78, endPoint x: 81, endPoint y: 87, distance: 9.9
click at [84, 78] on div "0979484582 - anh dũng" at bounding box center [96, 79] width 84 height 7
type input "0979484582"
type input "anh dũng"
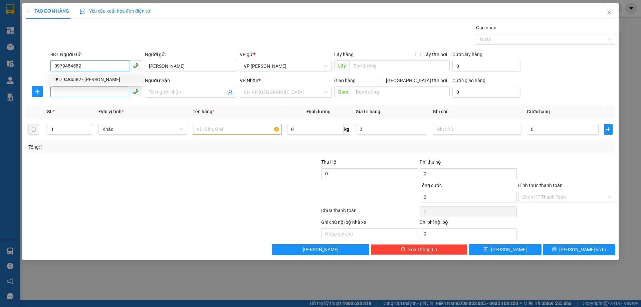
type input "0979484582"
click at [78, 89] on input "SĐT Người Nhận *" at bounding box center [89, 92] width 79 height 11
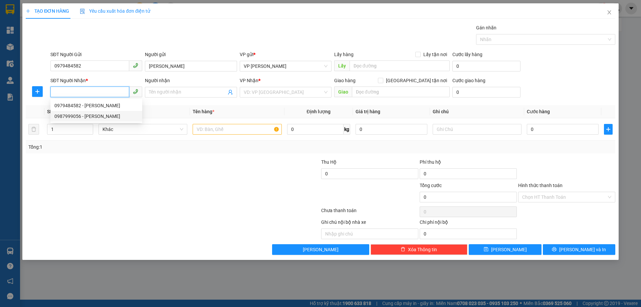
click at [89, 117] on div "0987999056 - ngọc" at bounding box center [96, 116] width 84 height 7
type input "0987999056"
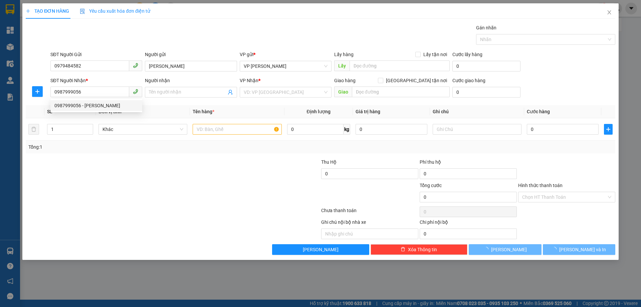
click at [213, 161] on div at bounding box center [123, 169] width 197 height 23
type input "ngọc"
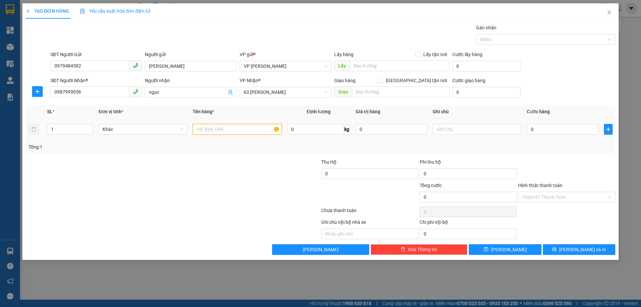
click at [217, 130] on input "text" at bounding box center [237, 129] width 89 height 11
type input "giấy tờ"
click at [531, 130] on input "0" at bounding box center [563, 129] width 72 height 11
type input "3"
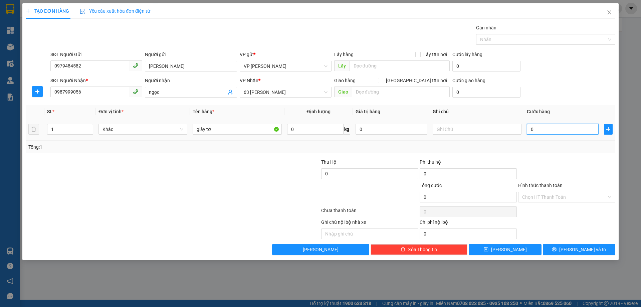
type input "3"
type input "30"
type input "30.000"
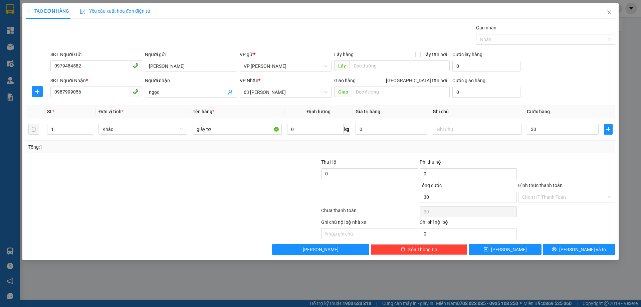
type input "30.000"
click at [616, 155] on div "TẠO ĐƠN HÀNG Yêu cầu xuất hóa đơn điện tử Transit Pickup Surcharge Ids Transit …" at bounding box center [320, 153] width 641 height 307
click at [563, 193] on input "Hình thức thanh toán" at bounding box center [564, 197] width 85 height 10
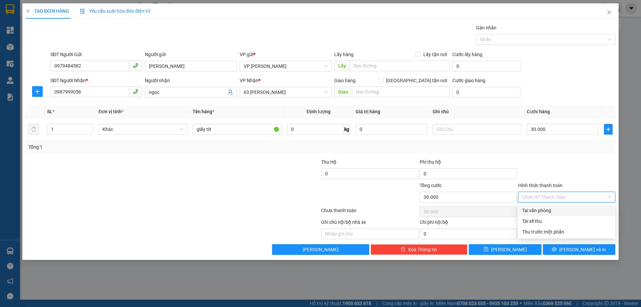
click at [552, 209] on div "Tại văn phòng" at bounding box center [566, 210] width 89 height 7
type input "0"
drag, startPoint x: 562, startPoint y: 153, endPoint x: 586, endPoint y: 209, distance: 61.1
click at [564, 154] on div "Transit Pickup Surcharge Ids Transit Deliver Surcharge Ids Transit Deliver Surc…" at bounding box center [321, 139] width 590 height 231
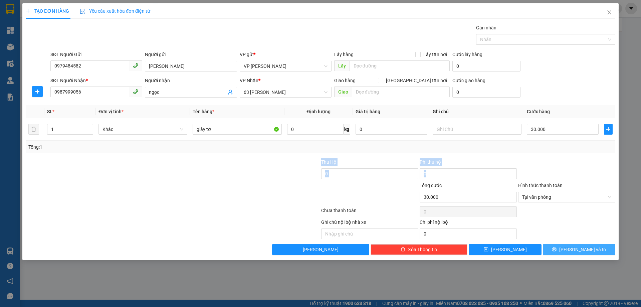
click at [577, 252] on span "Lưu và In" at bounding box center [583, 249] width 47 height 7
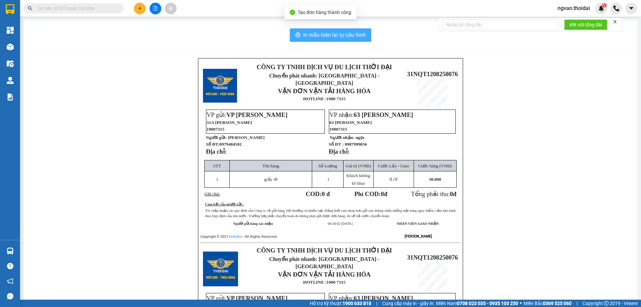
click at [326, 35] on span "In mẫu biên lai tự cấu hình" at bounding box center [334, 35] width 63 height 8
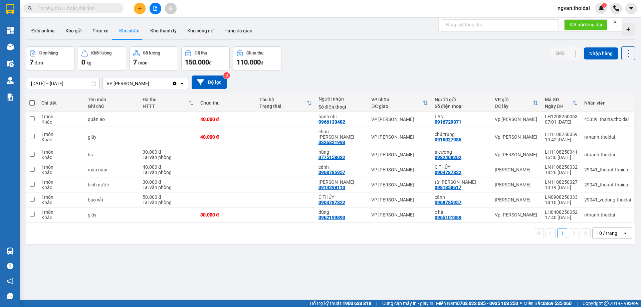
click at [135, 10] on button at bounding box center [140, 9] width 12 height 12
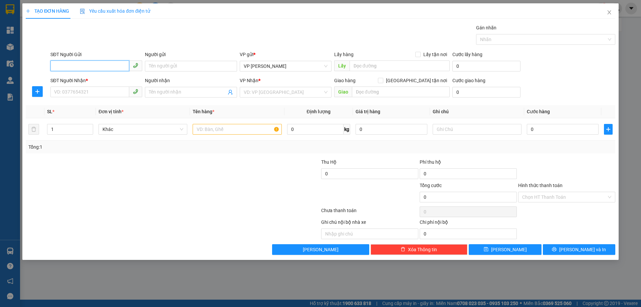
click at [90, 67] on input "SĐT Người Gửi" at bounding box center [89, 65] width 79 height 11
type input "0945032751"
click at [94, 68] on input "0945032751" at bounding box center [89, 65] width 79 height 11
click at [79, 81] on div "0945032751 - chú tới" at bounding box center [96, 79] width 84 height 7
type input "chú tới"
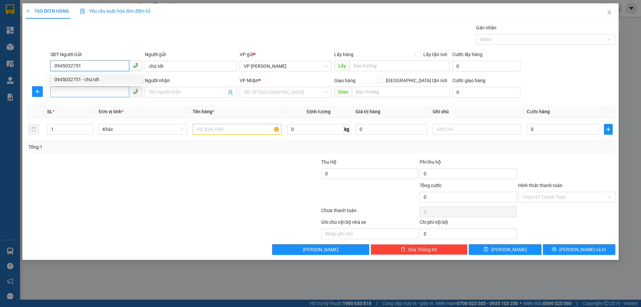
type input "0945032751"
click at [72, 90] on input "SĐT Người Nhận *" at bounding box center [89, 92] width 79 height 11
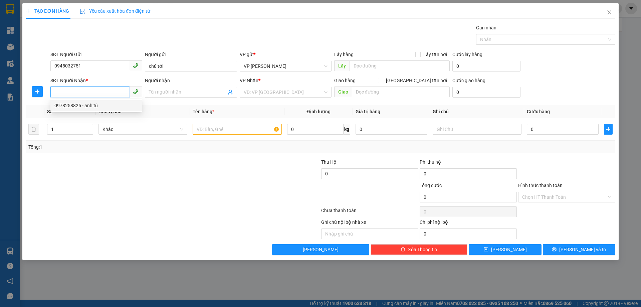
click at [78, 106] on div "0978258825 - anh tú" at bounding box center [96, 105] width 84 height 7
type input "0978258825"
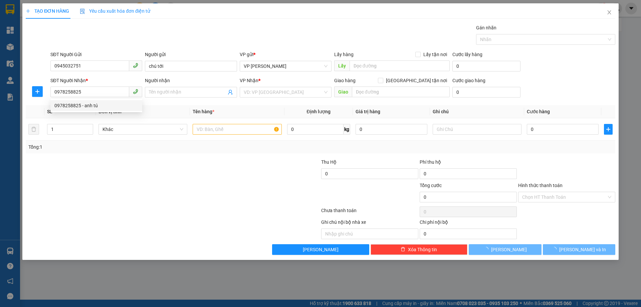
type input "anh tú"
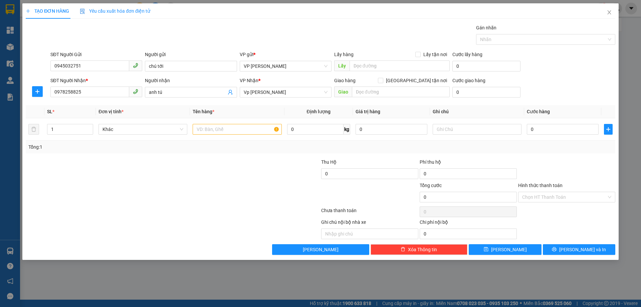
drag, startPoint x: 115, startPoint y: 152, endPoint x: 164, endPoint y: 156, distance: 49.6
click at [115, 152] on div "Tổng: 1" at bounding box center [321, 147] width 590 height 13
drag, startPoint x: 85, startPoint y: 66, endPoint x: 44, endPoint y: 68, distance: 41.2
click at [44, 68] on div "SĐT Người Gửi 0945032751 Người gửi chú tới VP gửi * VP Nguyễn Quốc Trị Lấy hàng…" at bounding box center [320, 62] width 591 height 23
drag, startPoint x: 81, startPoint y: 91, endPoint x: 45, endPoint y: 94, distance: 35.5
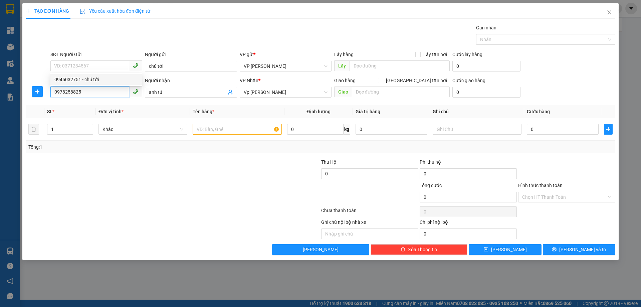
click at [45, 94] on div "SĐT Người Nhận * 0978258825 Người nhận anh tú VP Nhận * Vp Lê Hoàn Giao hàng Gi…" at bounding box center [320, 88] width 591 height 23
paste input "0978258825"
type input "0978258825"
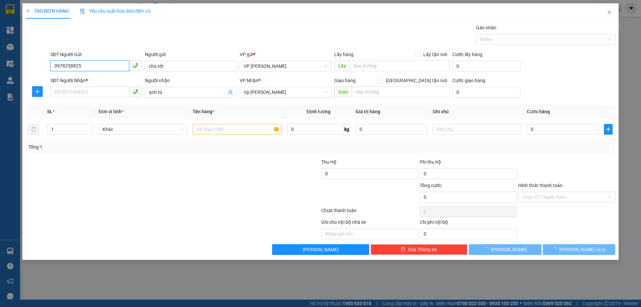
click at [87, 67] on input "0978258825" at bounding box center [89, 65] width 79 height 11
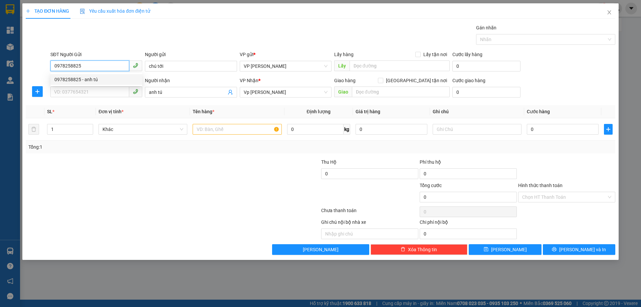
click at [84, 79] on div "0978258825 - anh tú" at bounding box center [96, 79] width 84 height 7
type input "anh tú"
type input "0978258825"
click at [74, 93] on input "SĐT Người Nhận *" at bounding box center [89, 92] width 79 height 11
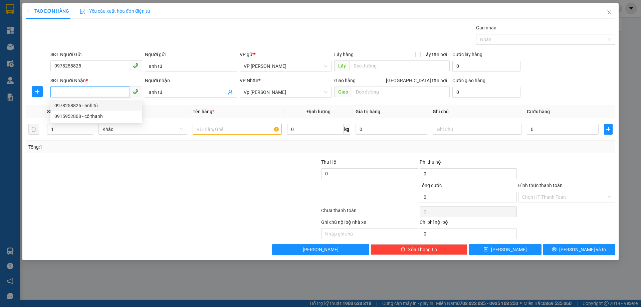
click at [84, 89] on input "SĐT Người Nhận *" at bounding box center [89, 92] width 79 height 11
click at [82, 93] on input "SĐT Người Nhận *" at bounding box center [89, 92] width 79 height 11
click at [172, 65] on input "anh tú" at bounding box center [191, 66] width 92 height 11
drag, startPoint x: 92, startPoint y: 98, endPoint x: 84, endPoint y: 94, distance: 8.7
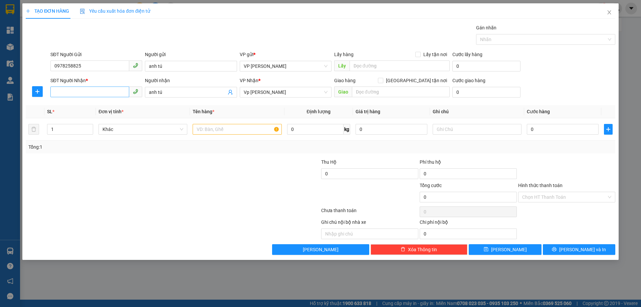
click at [92, 98] on div "SĐT Người Nhận * VD: 0377654321" at bounding box center [96, 88] width 92 height 23
click at [80, 94] on input "SĐT Người Nhận *" at bounding box center [89, 92] width 79 height 11
click at [79, 93] on input "SĐT Người Nhận *" at bounding box center [89, 92] width 79 height 11
type input "0945032751"
drag, startPoint x: 162, startPoint y: 93, endPoint x: 135, endPoint y: 104, distance: 29.3
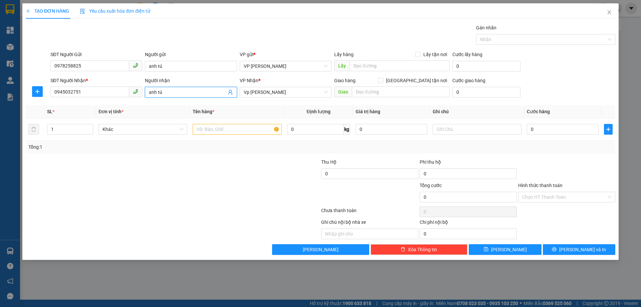
click at [137, 104] on div "Transit Pickup Surcharge Ids Transit Deliver Surcharge Ids Transit Deliver Surc…" at bounding box center [321, 139] width 590 height 231
type input "chú tới"
click at [224, 128] on input "text" at bounding box center [237, 129] width 89 height 11
click at [226, 128] on input "text" at bounding box center [237, 129] width 89 height 11
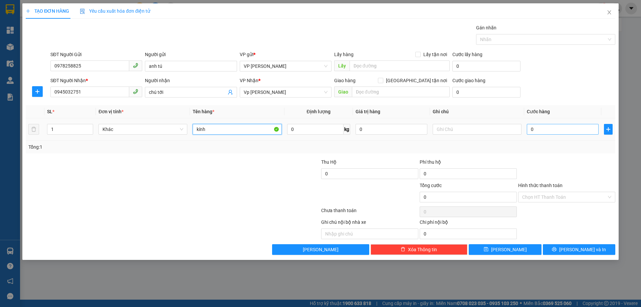
type input "kính"
click at [532, 132] on input "0" at bounding box center [563, 129] width 72 height 11
type input "3"
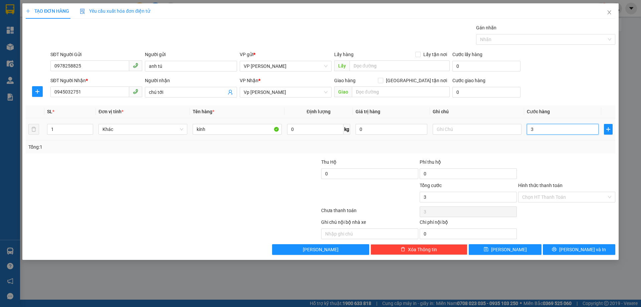
type input "30"
type input "30.000"
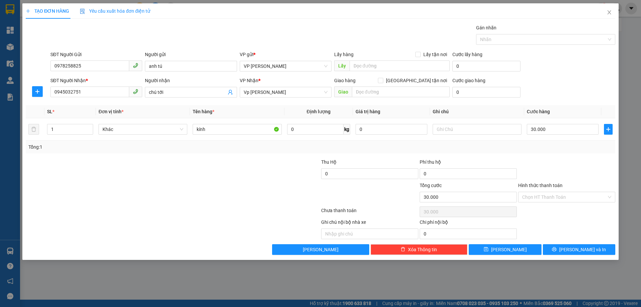
click at [550, 145] on div "Tổng: 1" at bounding box center [320, 146] width 585 height 7
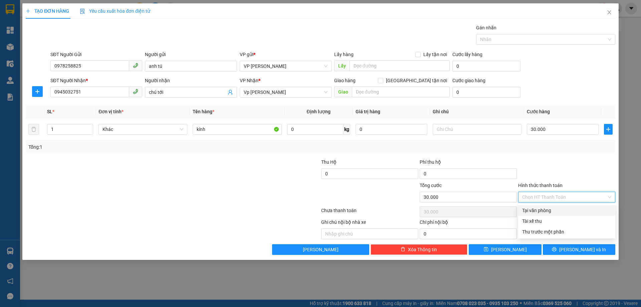
drag, startPoint x: 560, startPoint y: 193, endPoint x: 554, endPoint y: 209, distance: 16.5
click at [561, 197] on input "Hình thức thanh toán" at bounding box center [564, 197] width 85 height 10
drag, startPoint x: 548, startPoint y: 213, endPoint x: 556, endPoint y: 175, distance: 38.5
click at [548, 212] on div "Tại văn phòng" at bounding box center [566, 210] width 89 height 7
type input "0"
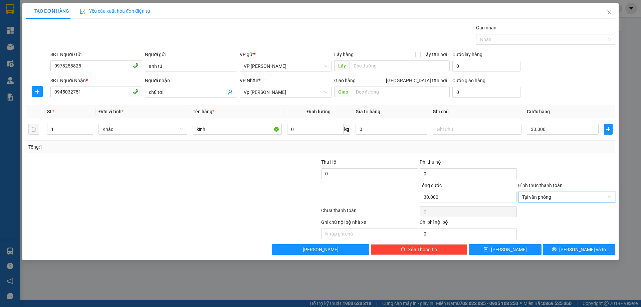
click at [559, 161] on div at bounding box center [567, 169] width 99 height 23
click at [590, 252] on span "Lưu và In" at bounding box center [583, 249] width 47 height 7
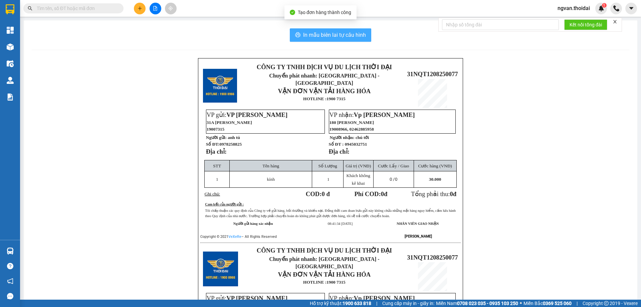
click at [329, 36] on span "In mẫu biên lai tự cấu hình" at bounding box center [334, 35] width 63 height 8
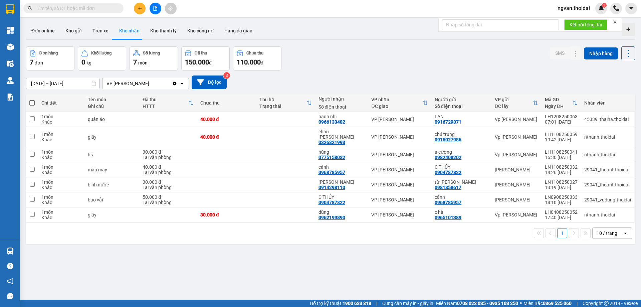
click at [295, 272] on div "ver 1.8.137 Đơn online Kho gửi Trên xe Kho nhận Kho thanh lý Kho công nợ Hàng đ…" at bounding box center [330, 173] width 615 height 307
click at [71, 28] on button "Kho gửi" at bounding box center [73, 31] width 27 height 16
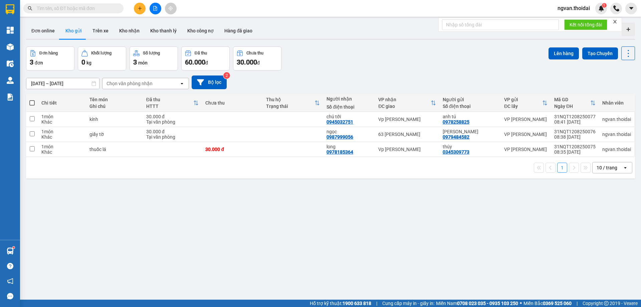
click at [320, 285] on div "ver 1.8.137 Đơn online Kho gửi Trên xe Kho nhận Kho thanh lý Kho công nợ Hàng đ…" at bounding box center [330, 173] width 615 height 307
click at [251, 202] on div "ver 1.8.137 Đơn online Kho gửi Trên xe Kho nhận Kho thanh lý Kho công nợ Hàng đ…" at bounding box center [330, 173] width 615 height 307
click at [127, 31] on button "Kho nhận" at bounding box center [129, 31] width 31 height 16
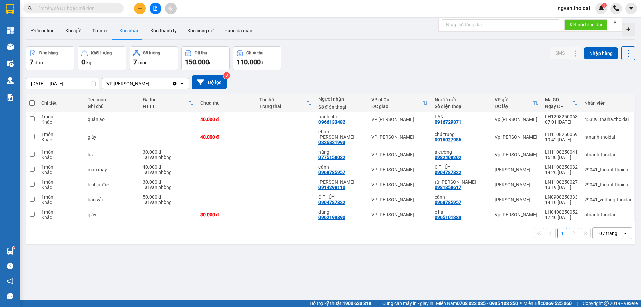
drag, startPoint x: 73, startPoint y: 32, endPoint x: 73, endPoint y: 43, distance: 10.7
click at [72, 32] on button "Kho gửi" at bounding box center [73, 31] width 27 height 16
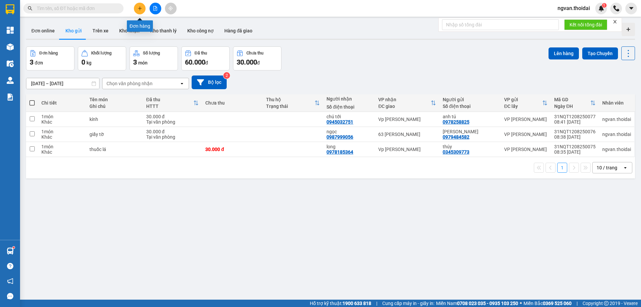
click at [143, 8] on button at bounding box center [140, 9] width 12 height 12
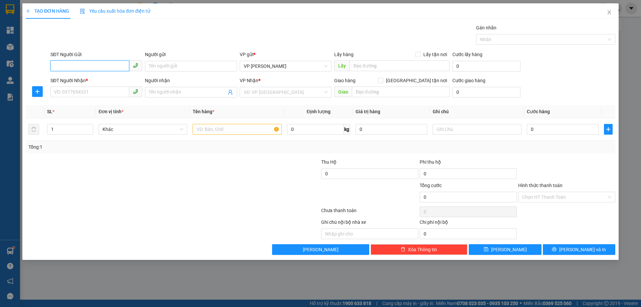
click at [81, 66] on input "SĐT Người Gửi" at bounding box center [89, 65] width 79 height 11
click at [79, 80] on div "0932358955 - dương" at bounding box center [96, 79] width 84 height 7
type input "0932358955"
type input "dương"
type input "0932358955"
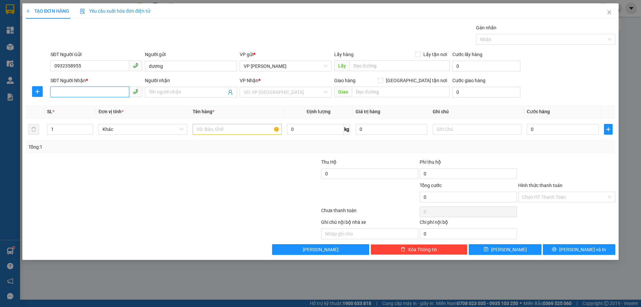
click at [76, 91] on input "SĐT Người Nhận *" at bounding box center [89, 92] width 79 height 11
click at [67, 92] on input "SĐT Người Nhận *" at bounding box center [89, 92] width 79 height 11
type input "0345588222"
click at [171, 92] on input "Người nhận" at bounding box center [187, 92] width 77 height 7
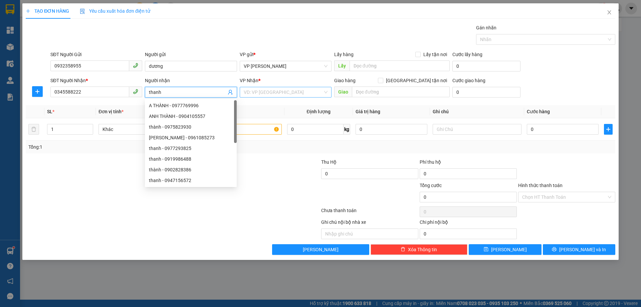
type input "thanh"
click at [267, 93] on input "search" at bounding box center [283, 92] width 79 height 10
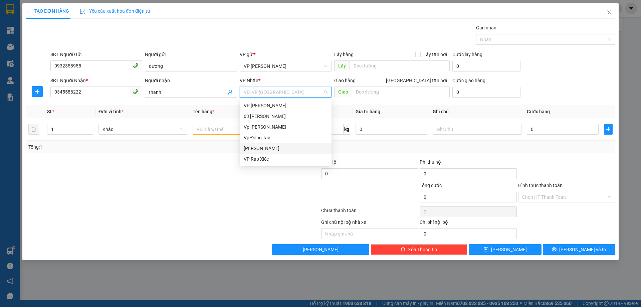
click at [256, 147] on div "Lý Nhân" at bounding box center [286, 148] width 84 height 7
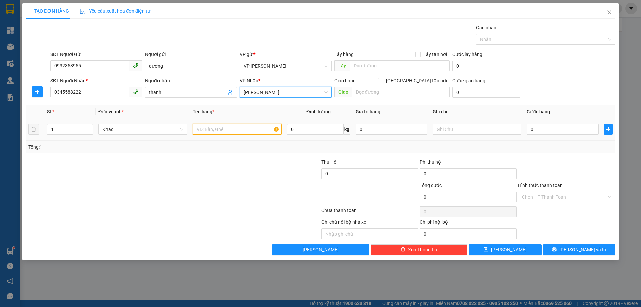
click at [211, 129] on input "text" at bounding box center [237, 129] width 89 height 11
click at [68, 131] on input "1" at bounding box center [69, 129] width 45 height 10
drag, startPoint x: 131, startPoint y: 130, endPoint x: 202, endPoint y: 131, distance: 71.2
click at [131, 131] on span "Khác" at bounding box center [143, 129] width 81 height 10
type input "4"
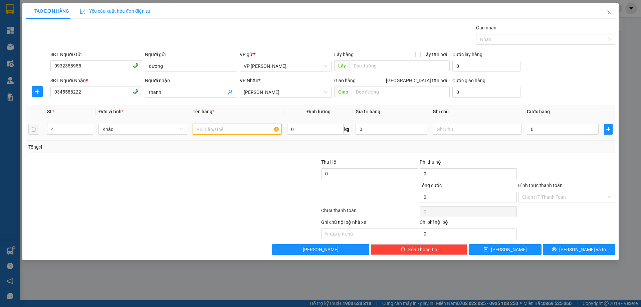
click at [215, 131] on input "text" at bounding box center [237, 129] width 89 height 11
type input "4 thùng"
click at [528, 128] on input "0" at bounding box center [563, 129] width 72 height 11
type input "9"
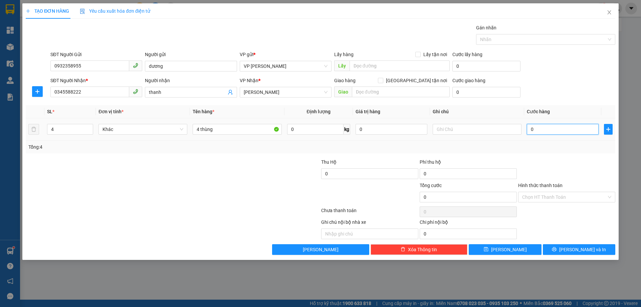
type input "9"
type input "90"
type input "90.000"
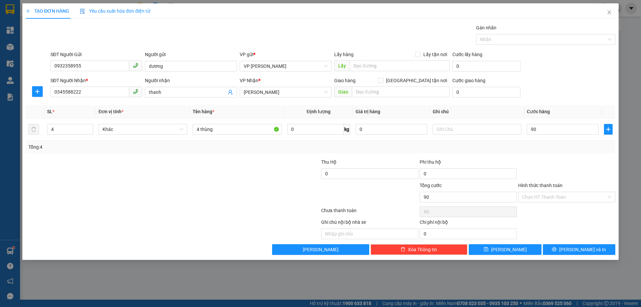
type input "90.000"
click at [552, 158] on div "Transit Pickup Surcharge Ids Transit Deliver Surcharge Ids Transit Deliver Surc…" at bounding box center [321, 139] width 590 height 231
click at [578, 244] on button "Lưu và In" at bounding box center [579, 249] width 72 height 11
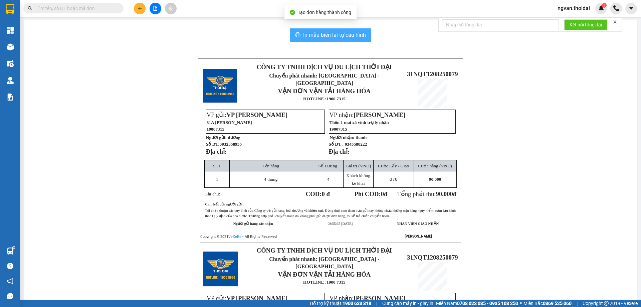
click at [315, 34] on span "In mẫu biên lai tự cấu hình" at bounding box center [334, 35] width 63 height 8
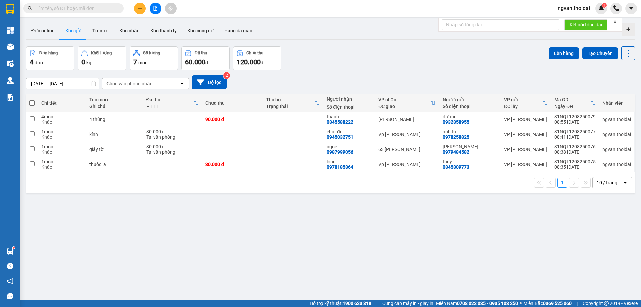
click at [377, 230] on div "ver 1.8.137 Đơn online Kho gửi Trên xe Kho nhận Kho thanh lý Kho công nợ Hàng đ…" at bounding box center [330, 173] width 615 height 307
click at [580, 121] on icon at bounding box center [582, 119] width 5 height 5
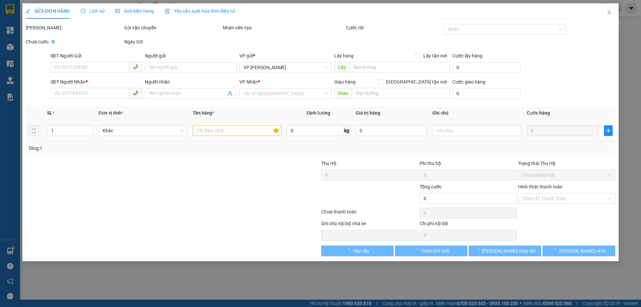
type input "0932358955"
type input "dương"
type input "0345588222"
type input "thanh"
type input "90.000"
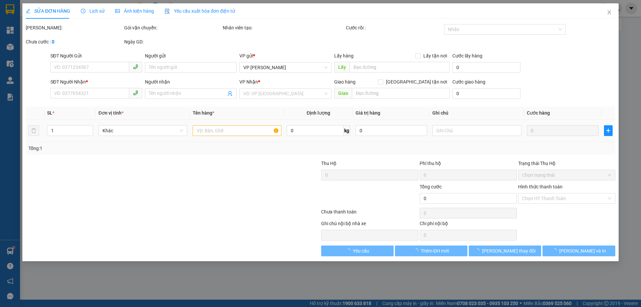
type input "90.000"
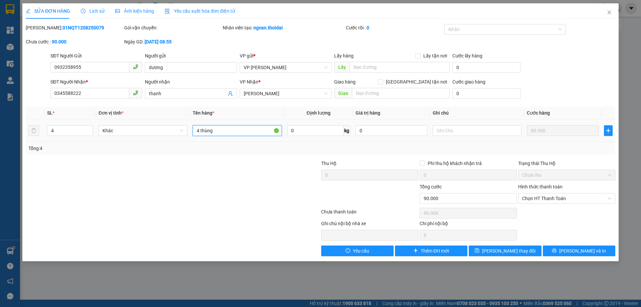
click at [230, 131] on input "4 thùng" at bounding box center [237, 130] width 89 height 11
type input "4 thùng màu cam"
click at [517, 250] on span "Lưu thay đổi" at bounding box center [508, 250] width 53 height 7
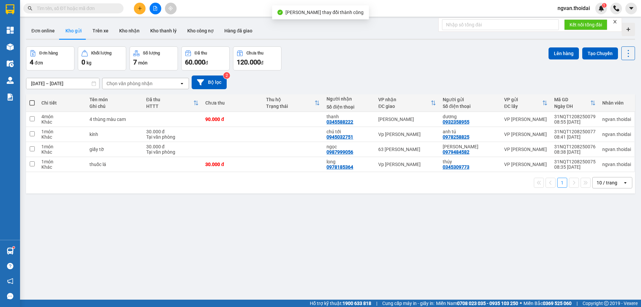
click at [363, 227] on div "ver 1.8.137 Đơn online Kho gửi Trên xe Kho nhận Kho thanh lý Kho công nợ Hàng đ…" at bounding box center [330, 173] width 615 height 307
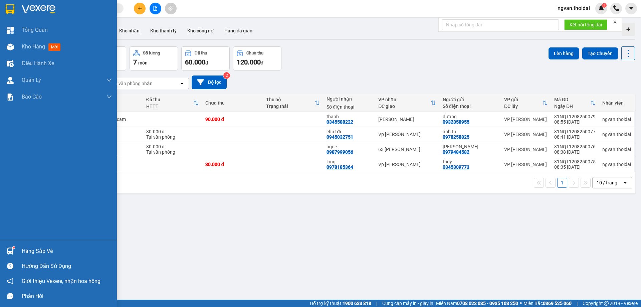
click at [18, 249] on div "Hàng sắp về" at bounding box center [58, 251] width 117 height 15
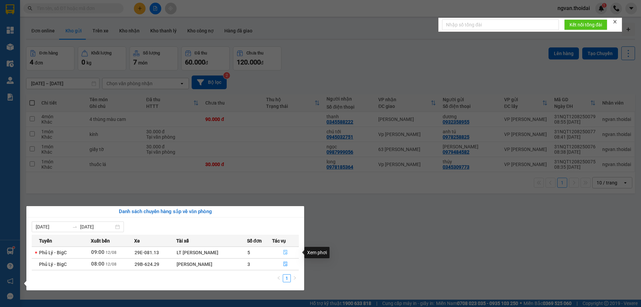
click at [285, 251] on icon "file-done" at bounding box center [285, 252] width 5 height 5
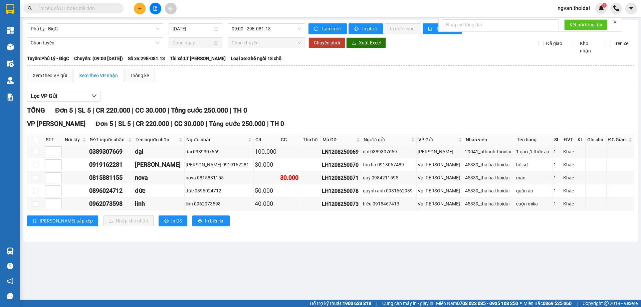
click at [139, 9] on icon "plus" at bounding box center [140, 8] width 5 height 5
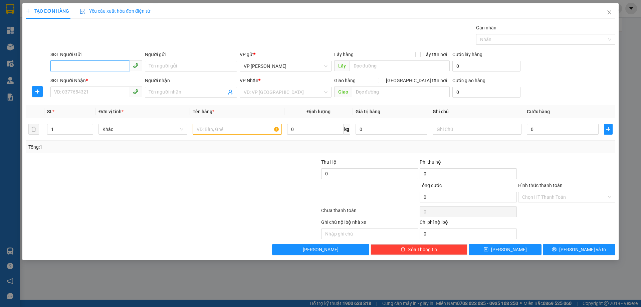
click at [85, 66] on input "SĐT Người Gửi" at bounding box center [89, 65] width 79 height 11
type input "0967552777"
click at [181, 62] on input "Người gửi" at bounding box center [191, 66] width 92 height 11
click at [181, 65] on input "Người gửi" at bounding box center [191, 66] width 92 height 11
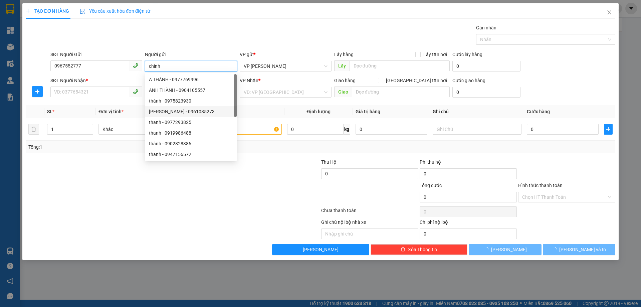
type input "chính"
click at [80, 86] on div "SĐT Người Nhận *" at bounding box center [96, 82] width 92 height 10
click at [80, 88] on input "SĐT Người Nhận *" at bounding box center [89, 92] width 79 height 11
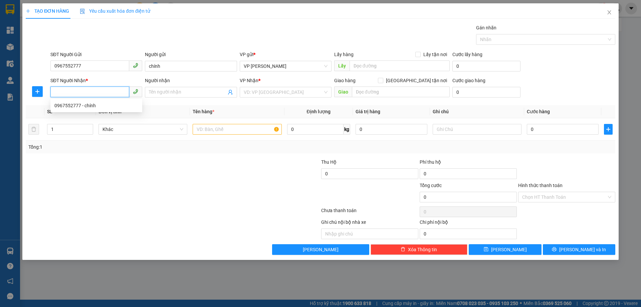
click at [76, 94] on input "SĐT Người Nhận *" at bounding box center [89, 92] width 79 height 11
click at [86, 104] on div "0967552777 - chính" at bounding box center [96, 105] width 84 height 7
type input "0967552777"
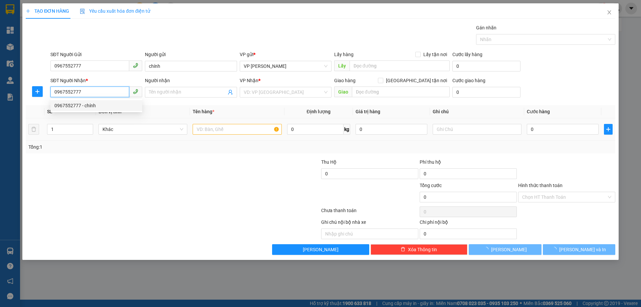
type input "chính"
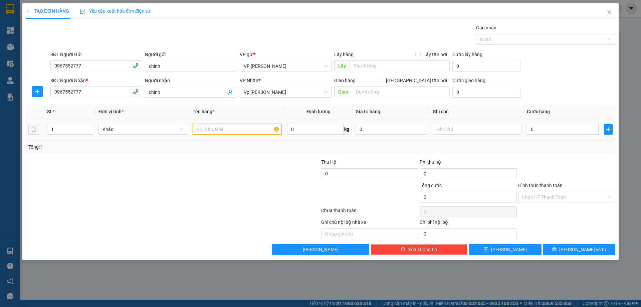
click at [235, 133] on input "text" at bounding box center [237, 129] width 89 height 11
type input "phong bì"
click at [529, 127] on input "0" at bounding box center [563, 129] width 72 height 11
type input "3"
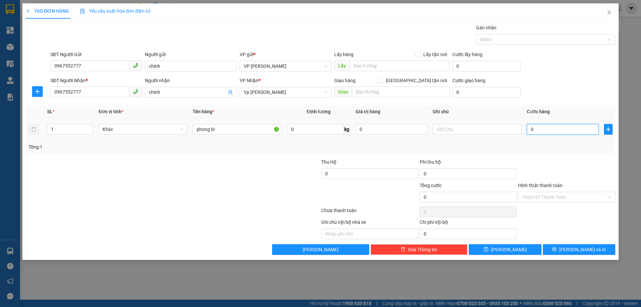
type input "3"
type input "30"
type input "30.000"
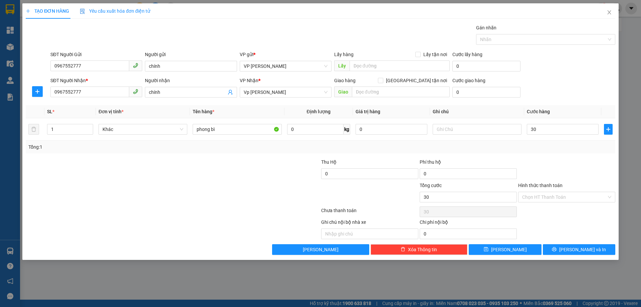
type input "30.000"
click at [569, 161] on div at bounding box center [567, 169] width 99 height 23
click at [580, 248] on span "Lưu và In" at bounding box center [583, 249] width 47 height 7
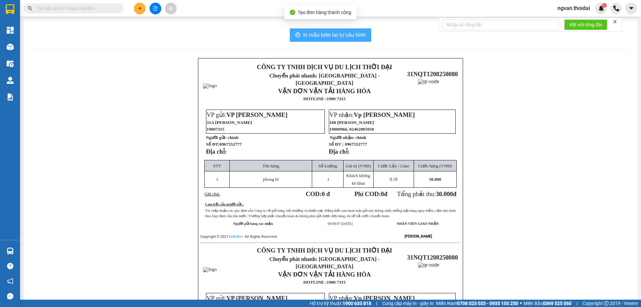
click at [332, 36] on span "In mẫu biên lai tự cấu hình" at bounding box center [334, 35] width 63 height 8
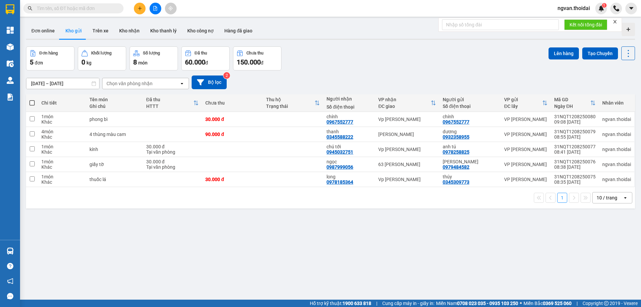
drag, startPoint x: 280, startPoint y: 254, endPoint x: 283, endPoint y: 259, distance: 6.0
click at [281, 254] on div "ver 1.8.137 Đơn online Kho gửi Trên xe Kho nhận Kho thanh lý Kho công nợ Hàng đ…" at bounding box center [330, 173] width 615 height 307
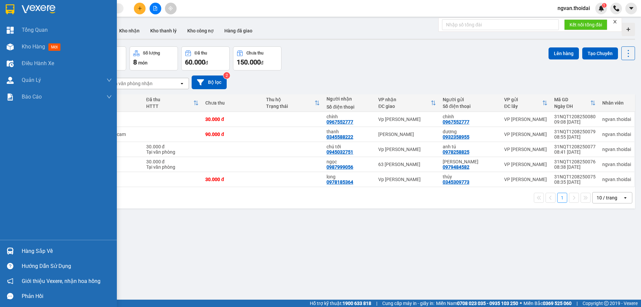
click at [13, 248] on div at bounding box center [10, 251] width 12 height 12
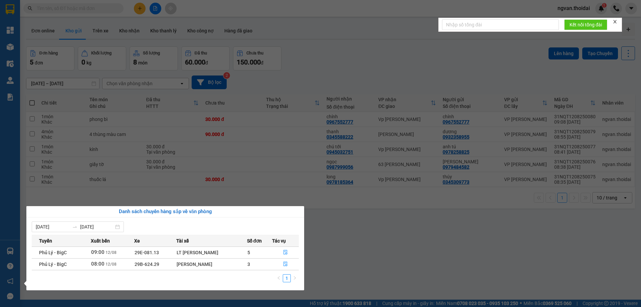
click at [285, 264] on icon "file-done" at bounding box center [285, 264] width 5 height 5
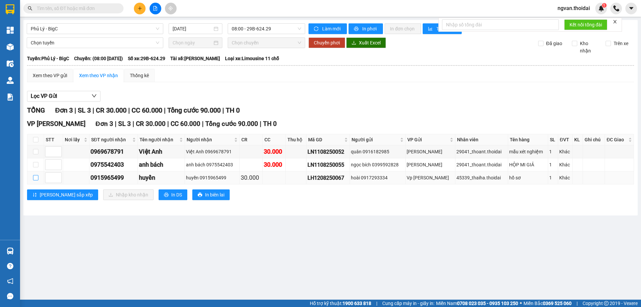
click at [34, 177] on input "checkbox" at bounding box center [35, 177] width 5 height 5
checkbox input "true"
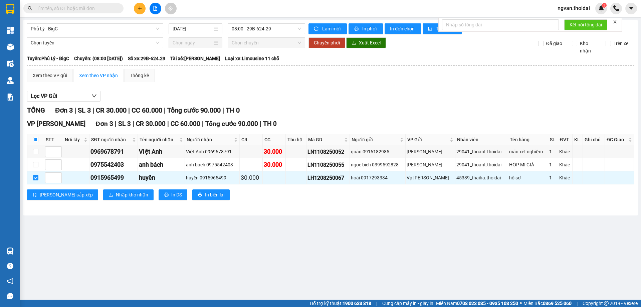
click at [237, 248] on main "Phủ Lý - BigC 12/08/2025 08:00 - 29B-624.29 Làm mới In phơi In đơn chọn Thống k…" at bounding box center [320, 150] width 641 height 300
click at [141, 7] on icon "plus" at bounding box center [140, 8] width 5 height 5
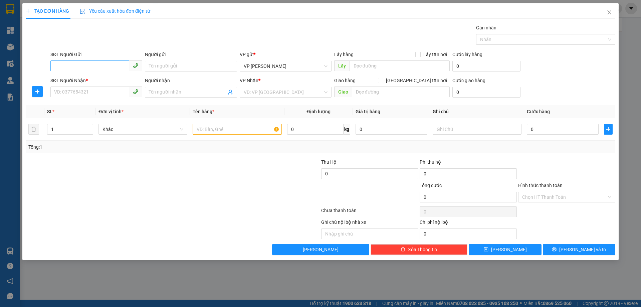
drag, startPoint x: 79, startPoint y: 60, endPoint x: 80, endPoint y: 65, distance: 5.2
click at [78, 60] on div "SĐT Người Gửi VD: 0371234567" at bounding box center [96, 62] width 92 height 23
click at [80, 65] on input "SĐT Người Gửi" at bounding box center [89, 65] width 79 height 11
click at [82, 79] on div "0972456895 - đạt" at bounding box center [96, 79] width 84 height 7
type input "0972456895"
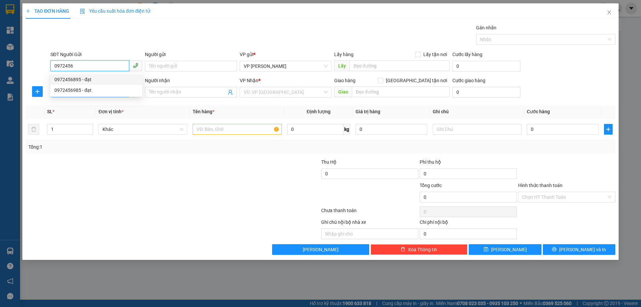
type input "đạt"
type input "0972456895"
click at [77, 93] on input "SĐT Người Nhận *" at bounding box center [89, 92] width 79 height 11
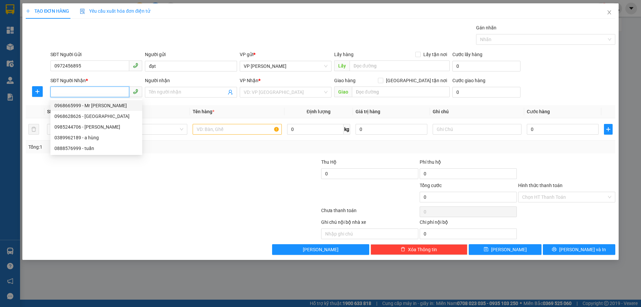
click at [90, 106] on div "0968665999 - Mr Thuận" at bounding box center [96, 105] width 84 height 7
type input "0968665999"
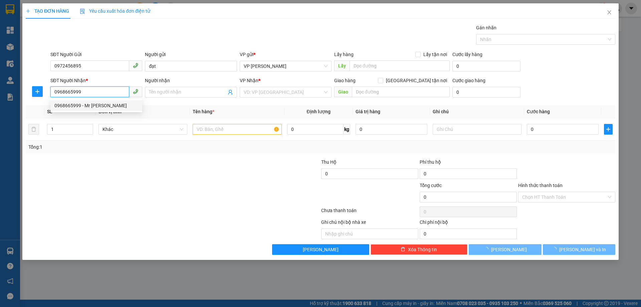
type input "Mr Thuận"
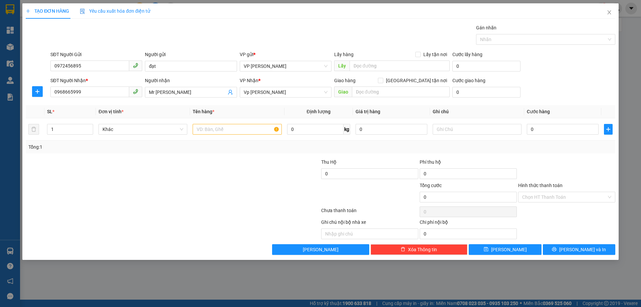
click at [184, 175] on div at bounding box center [123, 169] width 197 height 23
click at [221, 132] on input "text" at bounding box center [237, 129] width 89 height 11
type input "1 hộp"
click at [529, 124] on input "0" at bounding box center [563, 129] width 72 height 11
type input "4"
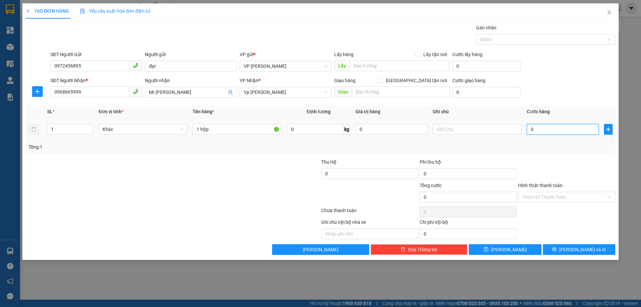
type input "4"
type input "40"
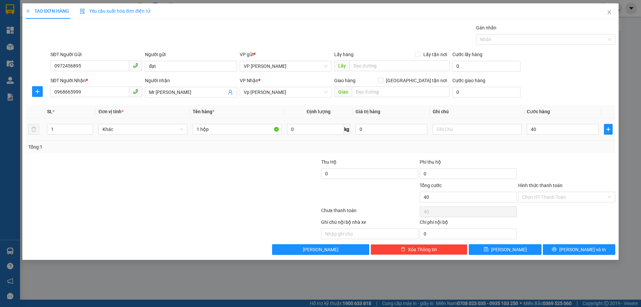
type input "40.000"
drag, startPoint x: 548, startPoint y: 151, endPoint x: 601, endPoint y: 219, distance: 86.2
click at [548, 150] on div "Tổng: 1" at bounding box center [321, 147] width 590 height 13
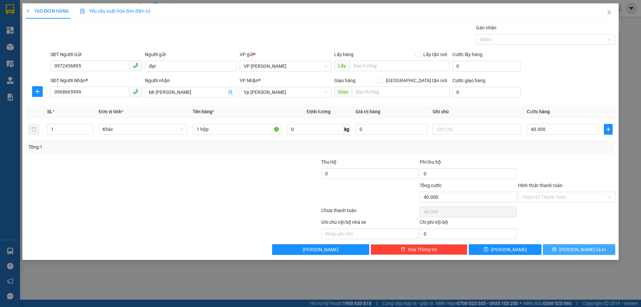
click at [580, 248] on span "Lưu và In" at bounding box center [583, 249] width 47 height 7
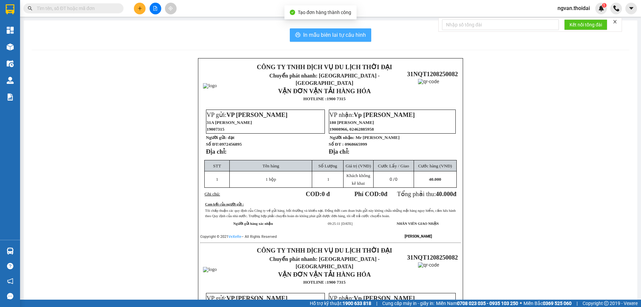
click at [332, 34] on span "In mẫu biên lai tự cấu hình" at bounding box center [334, 35] width 63 height 8
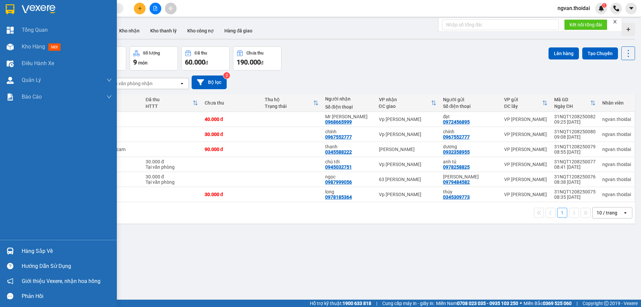
drag, startPoint x: 13, startPoint y: 249, endPoint x: 22, endPoint y: 250, distance: 8.7
click at [14, 249] on div at bounding box center [10, 251] width 12 height 12
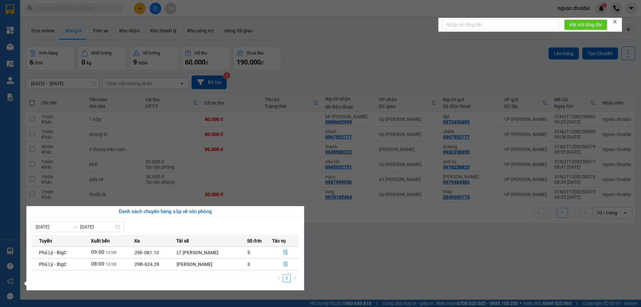
click at [286, 264] on icon "file-done" at bounding box center [285, 264] width 5 height 5
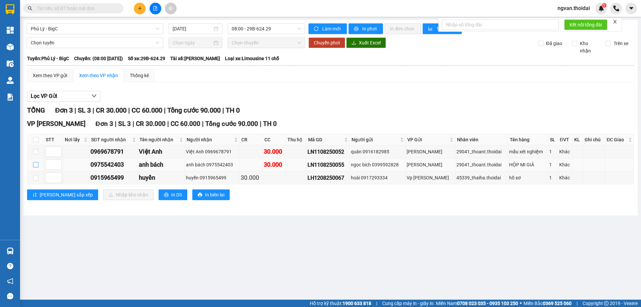
click at [36, 165] on input "checkbox" at bounding box center [35, 164] width 5 height 5
checkbox input "true"
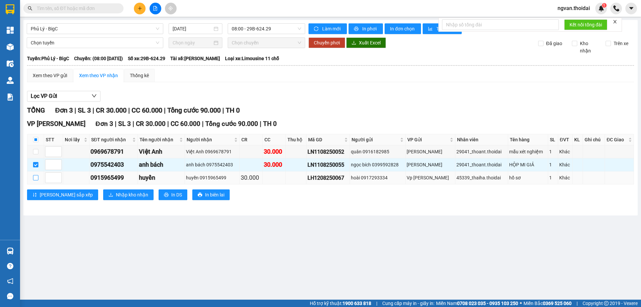
drag, startPoint x: 35, startPoint y: 178, endPoint x: 134, endPoint y: 232, distance: 112.4
click at [35, 178] on input "checkbox" at bounding box center [35, 177] width 5 height 5
checkbox input "true"
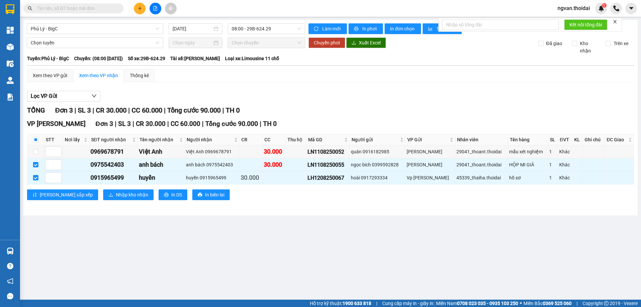
click at [144, 237] on main "Phủ Lý - BigC 12/08/2025 08:00 - 29B-624.29 Làm mới In phơi In đơn chọn Thống k…" at bounding box center [320, 150] width 641 height 300
drag, startPoint x: 36, startPoint y: 151, endPoint x: 53, endPoint y: 161, distance: 19.4
click at [36, 151] on input "checkbox" at bounding box center [35, 151] width 5 height 5
checkbox input "true"
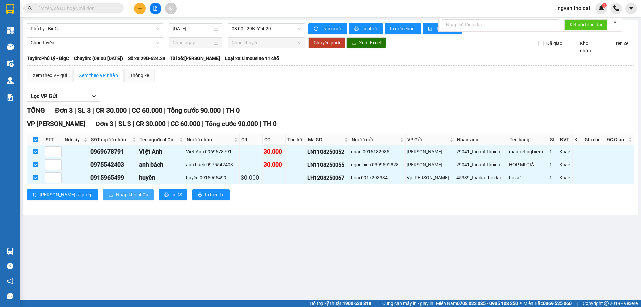
click at [103, 190] on button "Nhập kho nhận" at bounding box center [128, 194] width 50 height 11
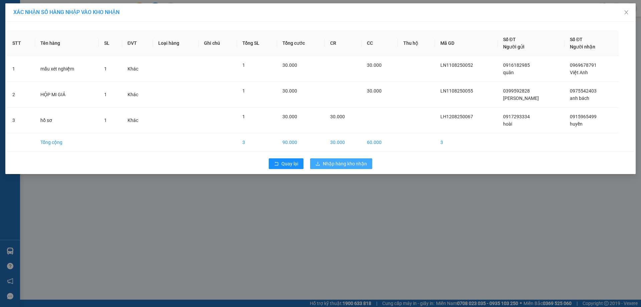
click at [347, 163] on span "Nhập hàng kho nhận" at bounding box center [345, 163] width 44 height 7
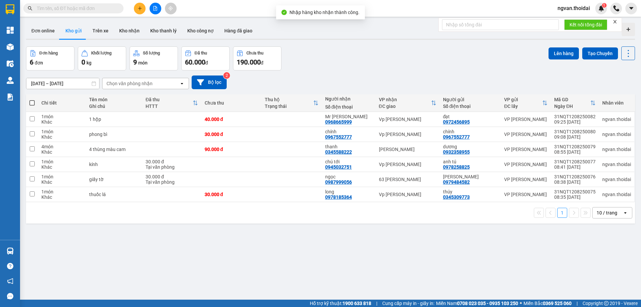
click at [258, 220] on div "1 10 / trang open" at bounding box center [330, 212] width 609 height 21
click at [35, 102] on th at bounding box center [32, 103] width 12 height 18
click at [34, 103] on span at bounding box center [31, 102] width 5 height 5
click at [32, 100] on input "checkbox" at bounding box center [32, 100] width 0 height 0
checkbox input "true"
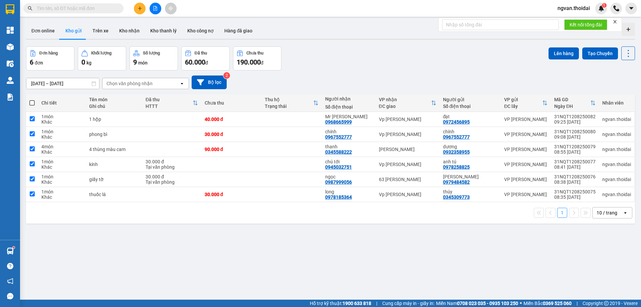
checkbox input "true"
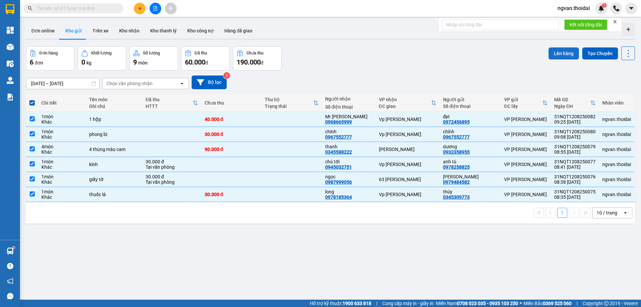
click at [566, 49] on button "Lên hàng" at bounding box center [564, 53] width 30 height 12
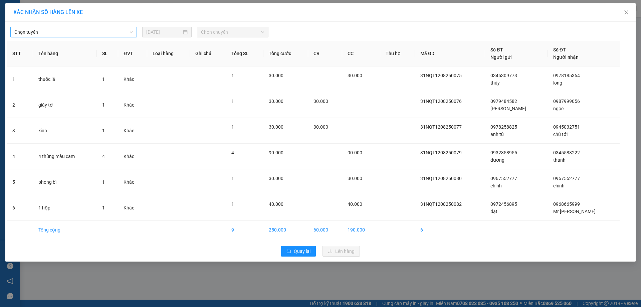
drag, startPoint x: 136, startPoint y: 33, endPoint x: 129, endPoint y: 32, distance: 7.1
click at [135, 32] on div "Chọn tuyến" at bounding box center [73, 32] width 127 height 11
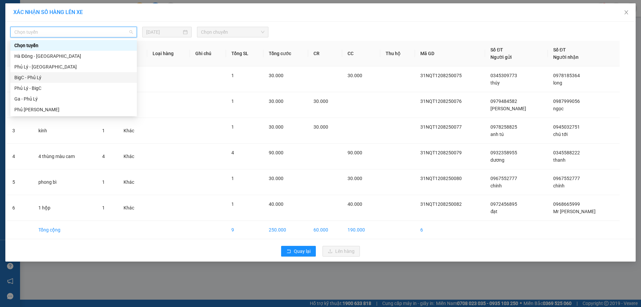
drag, startPoint x: 39, startPoint y: 76, endPoint x: 197, endPoint y: 43, distance: 162.1
click at [40, 76] on div "BigC - Phủ Lý" at bounding box center [73, 77] width 119 height 7
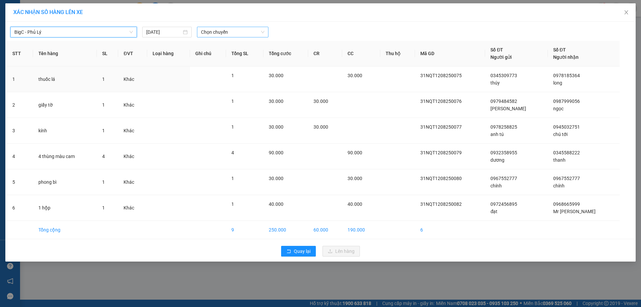
click at [259, 33] on span "Chọn chuyến" at bounding box center [232, 32] width 63 height 10
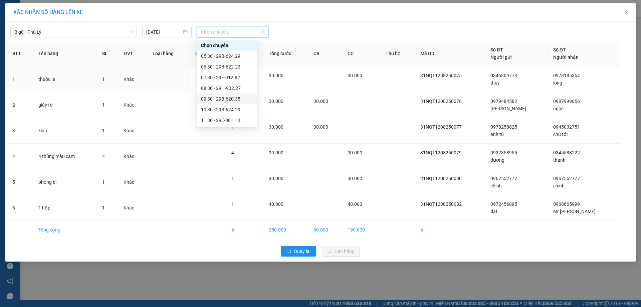
click at [235, 99] on div "09:30 - 29B-620.35" at bounding box center [227, 98] width 52 height 7
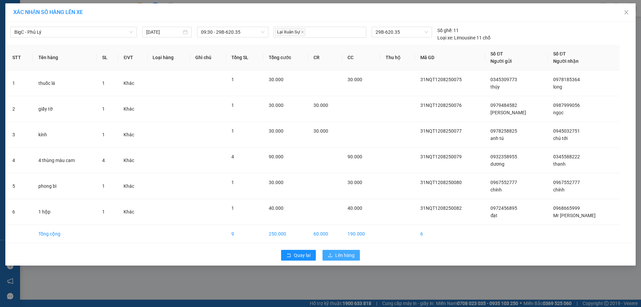
click at [347, 254] on span "Lên hàng" at bounding box center [344, 255] width 19 height 7
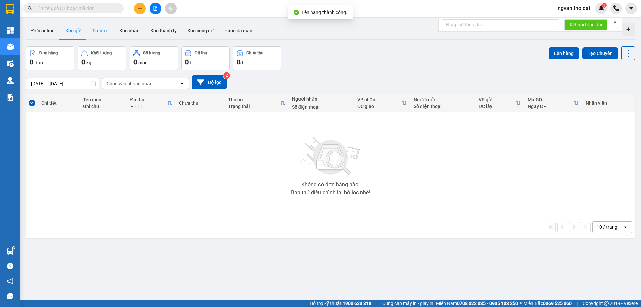
click at [101, 32] on button "Trên xe" at bounding box center [100, 31] width 27 height 16
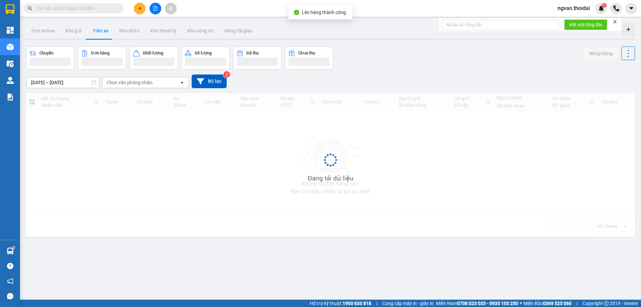
click at [101, 32] on button "Trên xe" at bounding box center [100, 31] width 27 height 16
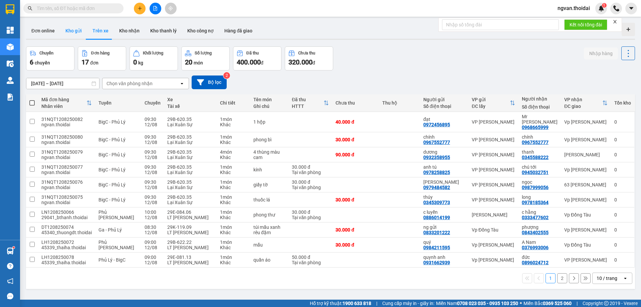
click at [69, 28] on button "Kho gửi" at bounding box center [73, 31] width 27 height 16
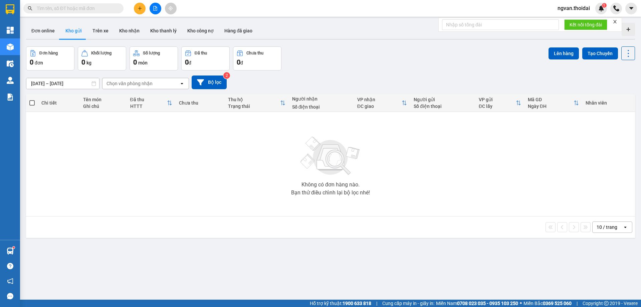
click at [142, 11] on button at bounding box center [140, 9] width 12 height 12
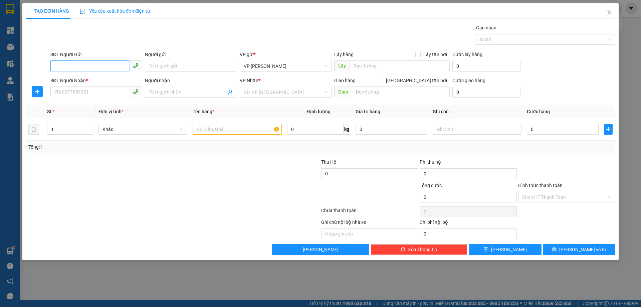
click at [73, 63] on input "SĐT Người Gửi" at bounding box center [89, 65] width 79 height 11
type input "0866671569"
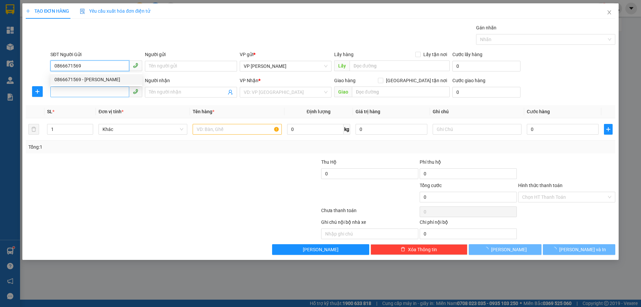
click at [75, 79] on div "0866671569 - huy" at bounding box center [96, 79] width 84 height 7
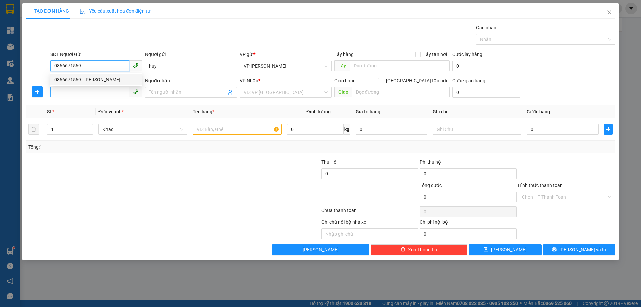
type input "huy"
type input "0866671569"
click at [76, 93] on input "SĐT Người Nhận *" at bounding box center [89, 92] width 79 height 11
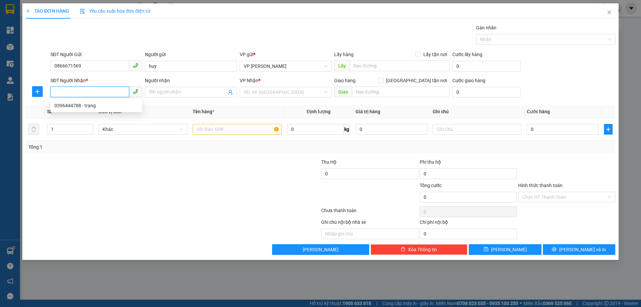
click at [84, 108] on div "0396444788 - trang" at bounding box center [96, 105] width 84 height 7
type input "0396444788"
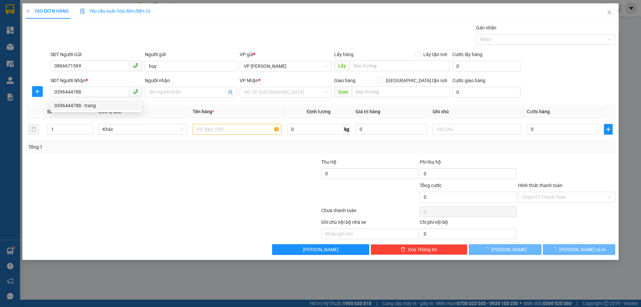
click at [142, 150] on div "Tổng: 1" at bounding box center [137, 146] width 219 height 7
type input "trang"
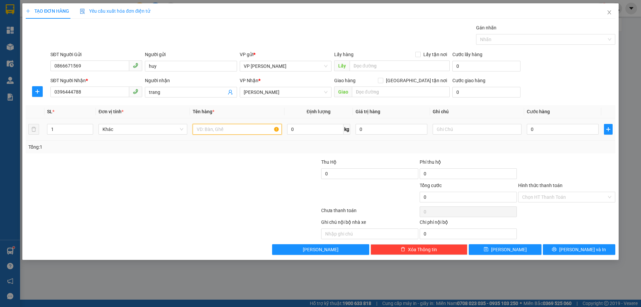
click at [223, 130] on input "text" at bounding box center [237, 129] width 89 height 11
type input "d"
type input "điện thoại"
click at [526, 128] on td "0" at bounding box center [562, 129] width 77 height 22
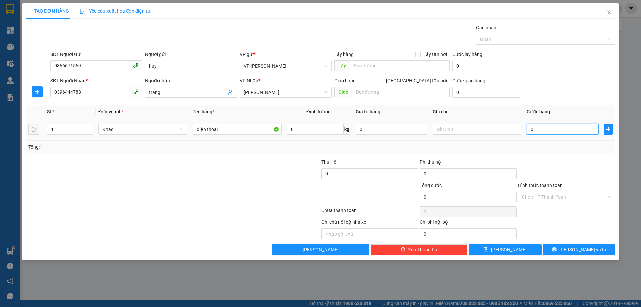
click at [540, 134] on input "0" at bounding box center [563, 129] width 72 height 11
type input "5"
type input "50"
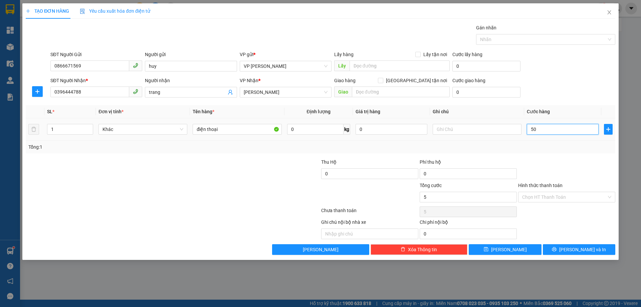
type input "50"
type input "50.000"
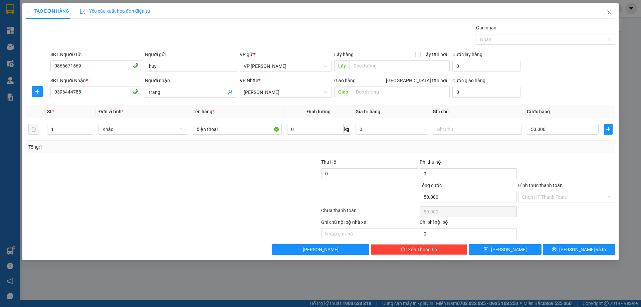
drag, startPoint x: 545, startPoint y: 146, endPoint x: 552, endPoint y: 151, distance: 8.4
click at [547, 146] on div "Tổng: 1" at bounding box center [320, 146] width 585 height 7
click at [575, 250] on span "[PERSON_NAME] và In" at bounding box center [583, 249] width 47 height 7
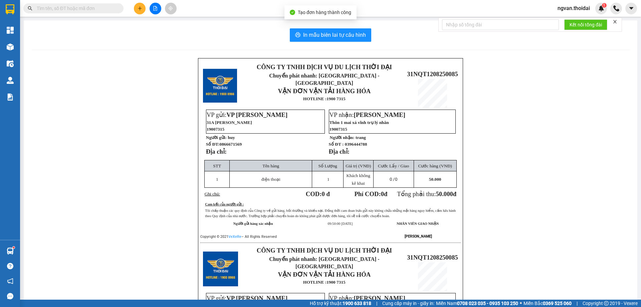
click at [332, 26] on div "In mẫu biên lai tự cấu hình CÔNG TY TNHH DỊCH VỤ DU LỊCH THỜI ĐẠI Chuyển phát n…" at bounding box center [331, 235] width 614 height 430
click at [343, 35] on span "In mẫu biên lai tự cấu hình" at bounding box center [334, 35] width 63 height 8
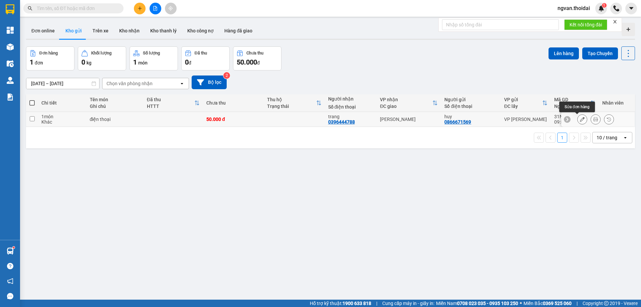
click at [580, 120] on icon at bounding box center [582, 119] width 5 height 5
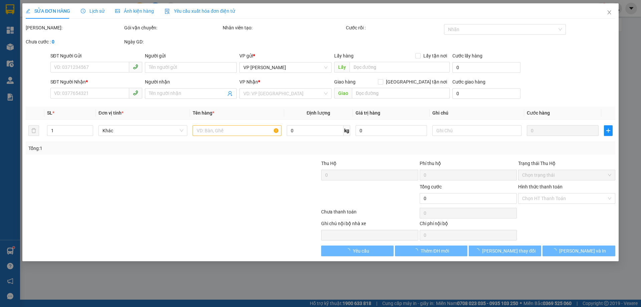
type input "0866671569"
type input "huy"
type input "0396444788"
type input "trang"
type input "50.000"
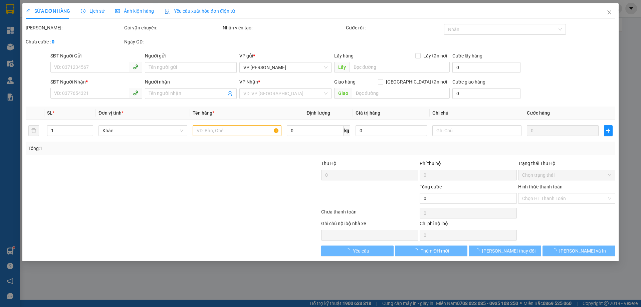
type input "50.000"
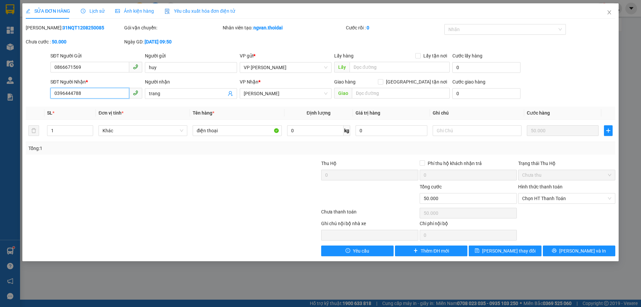
click at [72, 97] on input "0396444788" at bounding box center [89, 93] width 79 height 11
click at [84, 94] on input "0396444788" at bounding box center [89, 93] width 79 height 11
drag, startPoint x: 84, startPoint y: 94, endPoint x: 27, endPoint y: 111, distance: 59.9
click at [27, 111] on div "Total Paid Fee 0 Total UnPaid Fee 50.000 Cash Collection Total Fee Mã ĐH: 31NQT…" at bounding box center [321, 140] width 590 height 232
click at [78, 91] on input "0396444788" at bounding box center [89, 93] width 79 height 11
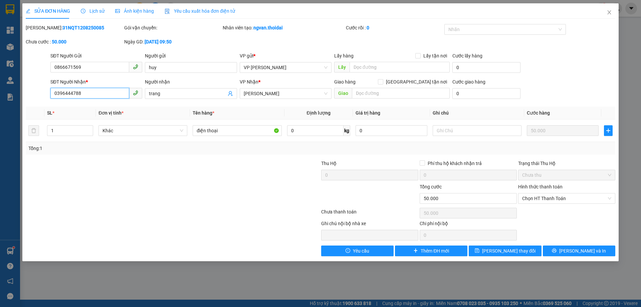
click at [73, 92] on input "0396444788" at bounding box center [89, 93] width 79 height 11
click at [637, 26] on div "SỬA ĐƠN HÀNG Lịch sử Ảnh kiện hàng Yêu cầu xuất hóa đơn điện tử Total Paid Fee …" at bounding box center [320, 153] width 641 height 307
drag, startPoint x: 87, startPoint y: 96, endPoint x: 0, endPoint y: 123, distance: 91.1
click at [0, 123] on div "SỬA ĐƠN HÀNG Lịch sử Ảnh kiện hàng Yêu cầu xuất hóa đơn điện tử Total Paid Fee …" at bounding box center [320, 153] width 641 height 307
type input "0984944248"
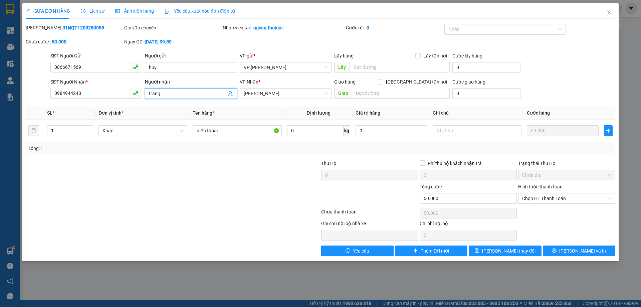
drag, startPoint x: 179, startPoint y: 93, endPoint x: 112, endPoint y: 102, distance: 67.0
click at [133, 103] on div "Total Paid Fee 0 Total UnPaid Fee 50.000 Cash Collection Total Fee Mã ĐH: 31NQT…" at bounding box center [321, 140] width 590 height 232
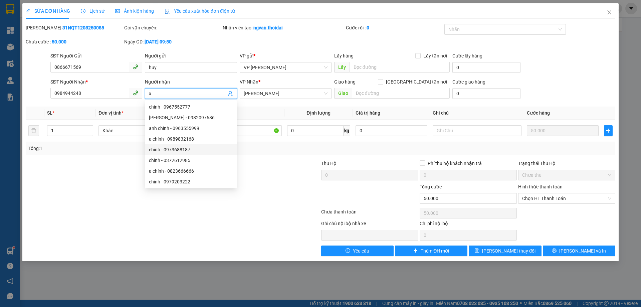
type input "x"
drag, startPoint x: 268, startPoint y: 208, endPoint x: 370, endPoint y: 164, distance: 111.6
click at [268, 207] on div at bounding box center [173, 212] width 296 height 13
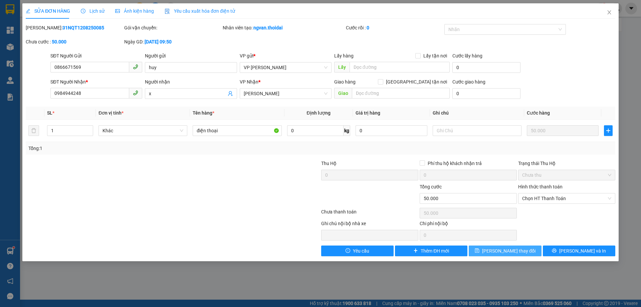
click at [510, 250] on span "[PERSON_NAME] thay đổi" at bounding box center [508, 250] width 53 height 7
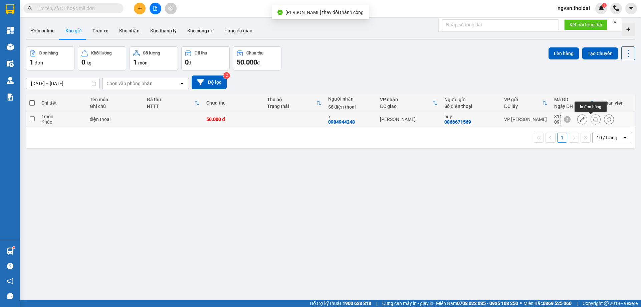
click at [594, 120] on icon at bounding box center [596, 119] width 5 height 5
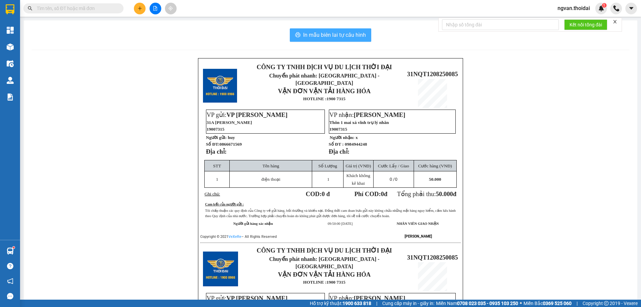
click at [338, 31] on span "In mẫu biên lai tự cấu hình" at bounding box center [334, 35] width 63 height 8
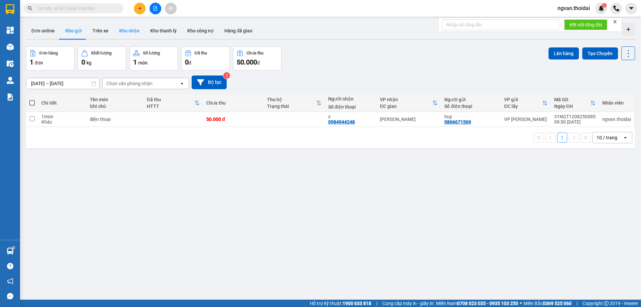
click at [130, 27] on button "Kho nhận" at bounding box center [129, 31] width 31 height 16
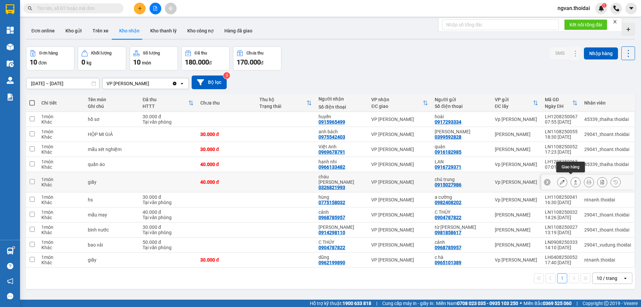
click at [574, 180] on icon at bounding box center [576, 182] width 5 height 5
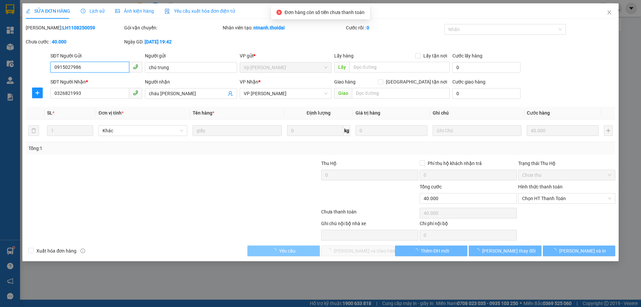
type input "0915027986"
type input "chú trung"
type input "0326821993"
type input "cháu sen"
type input "40.000"
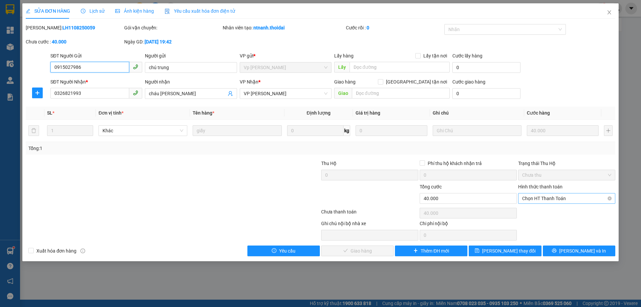
click at [572, 194] on span "Chọn HT Thanh Toán" at bounding box center [566, 198] width 89 height 10
click at [552, 207] on div "Tại văn phòng" at bounding box center [566, 211] width 97 height 11
type input "0"
click at [362, 249] on span "[PERSON_NAME] và Giao hàng" at bounding box center [366, 250] width 64 height 7
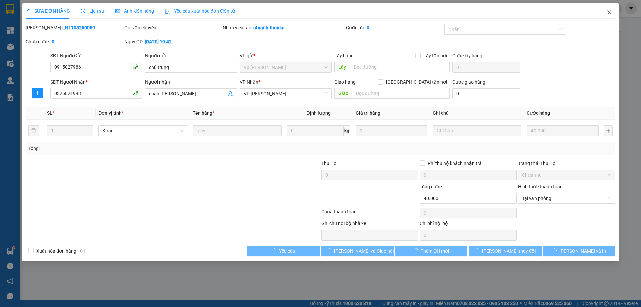
click at [612, 10] on icon "close" at bounding box center [609, 12] width 5 height 5
click at [612, 10] on div at bounding box center [617, 9] width 12 height 12
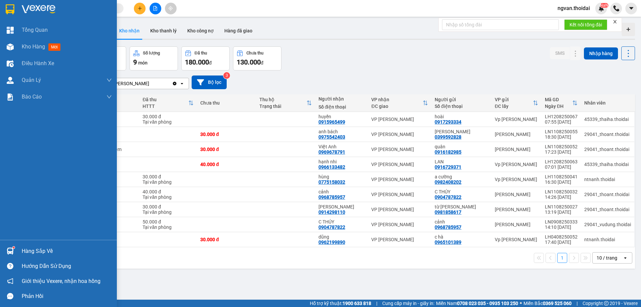
click at [14, 249] on div at bounding box center [10, 251] width 12 height 12
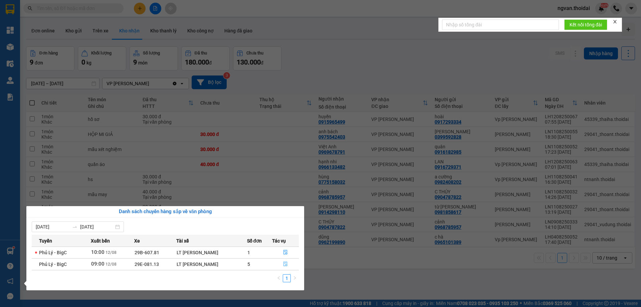
click at [287, 264] on icon "file-done" at bounding box center [285, 264] width 5 height 5
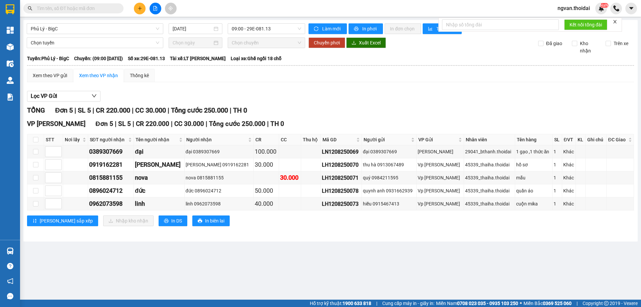
click at [222, 246] on main "Phủ Lý - BigC 12/08/2025 09:00 - 29E-081.13 Làm mới In phơi In đơn chọn Thống k…" at bounding box center [320, 150] width 641 height 300
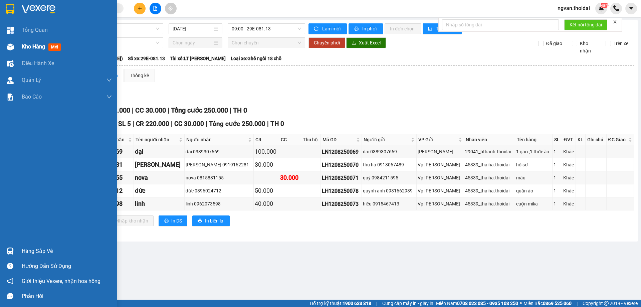
click at [17, 49] on div "Kho hàng mới" at bounding box center [58, 46] width 117 height 17
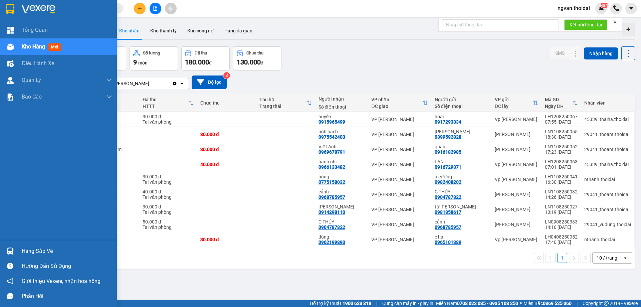
click at [15, 250] on div at bounding box center [10, 251] width 12 height 12
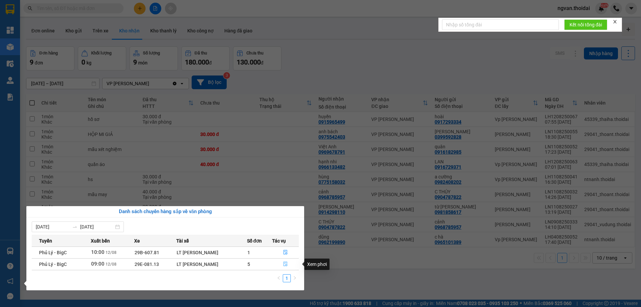
click at [283, 265] on button "button" at bounding box center [286, 264] width 26 height 11
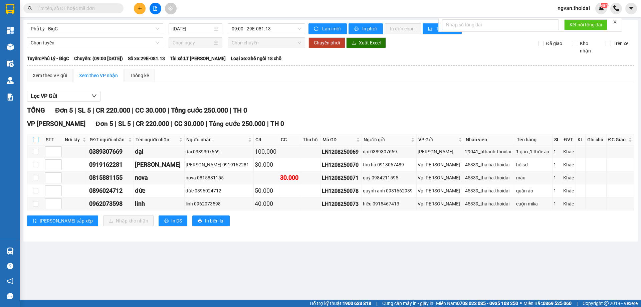
click at [35, 140] on input "checkbox" at bounding box center [35, 139] width 5 height 5
checkbox input "true"
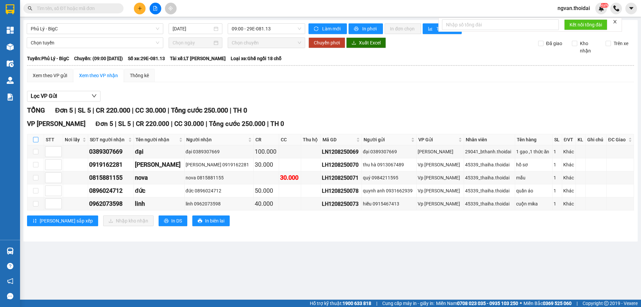
checkbox input "true"
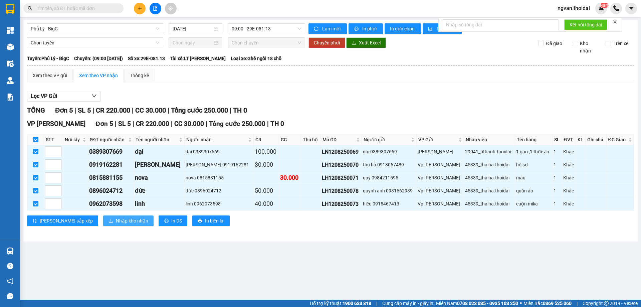
click at [116, 222] on span "Nhập kho nhận" at bounding box center [132, 220] width 32 height 7
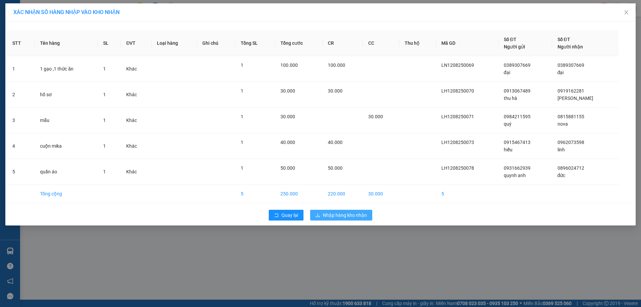
click at [357, 216] on span "Nhập hàng kho nhận" at bounding box center [345, 214] width 44 height 7
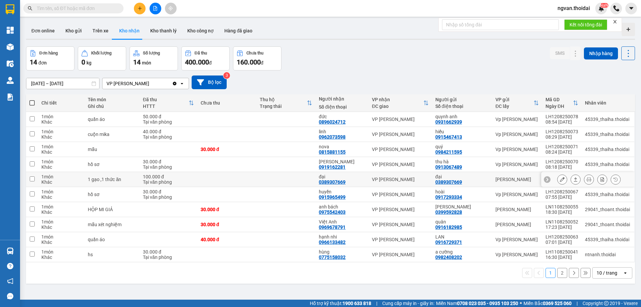
click at [574, 178] on icon at bounding box center [576, 179] width 5 height 5
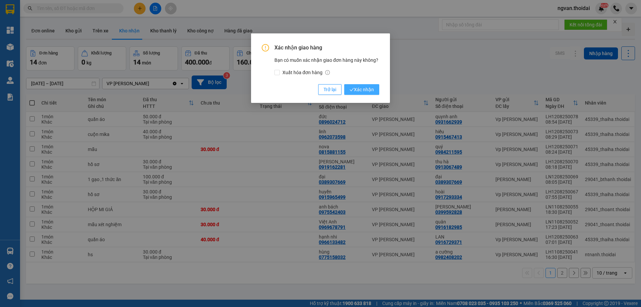
click at [366, 92] on span "Xác nhận" at bounding box center [362, 89] width 24 height 7
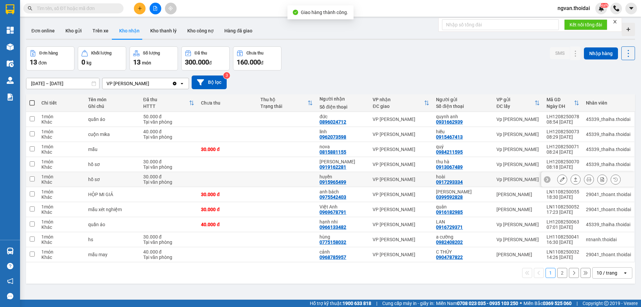
click at [574, 181] on icon at bounding box center [576, 179] width 4 height 4
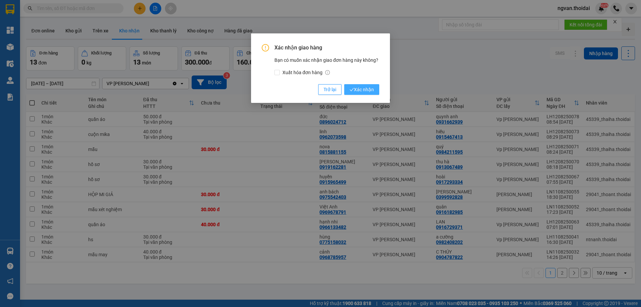
click at [362, 87] on span "Xác nhận" at bounding box center [362, 89] width 24 height 7
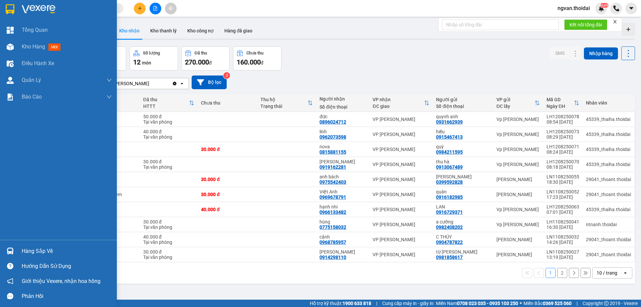
drag, startPoint x: 13, startPoint y: 251, endPoint x: 26, endPoint y: 259, distance: 15.8
click at [13, 251] on img at bounding box center [10, 251] width 7 height 7
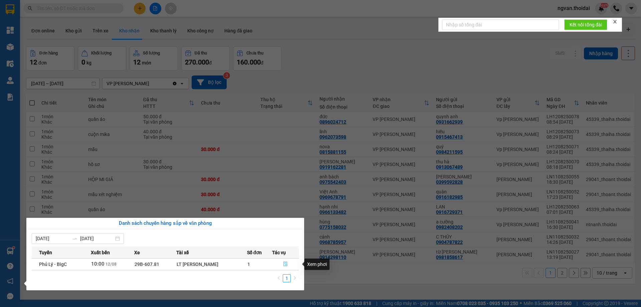
click at [286, 263] on icon "file-done" at bounding box center [285, 264] width 5 height 5
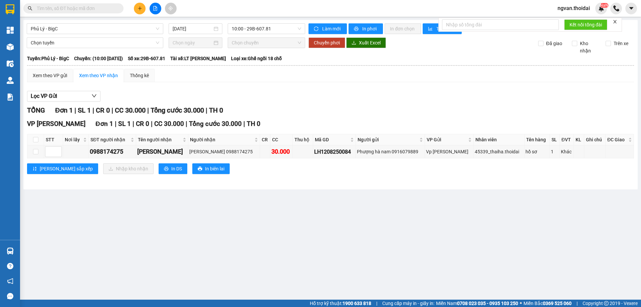
click at [287, 264] on main "Phủ Lý - BigC 12/08/2025 10:00 - 29B-607.81 Làm mới In phơi In đơn chọn Thống k…" at bounding box center [320, 150] width 641 height 300
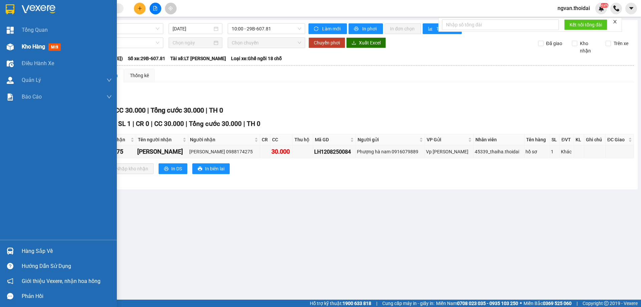
click at [24, 49] on span "Kho hàng" at bounding box center [33, 46] width 23 height 6
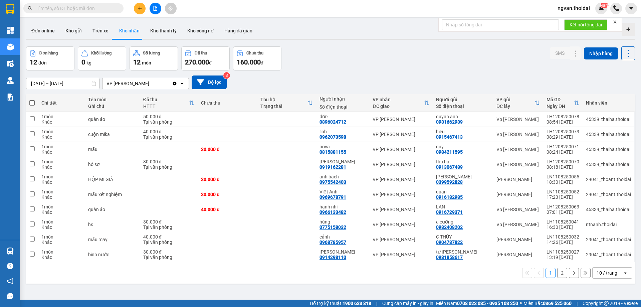
click at [558, 273] on button "2" at bounding box center [563, 273] width 10 height 10
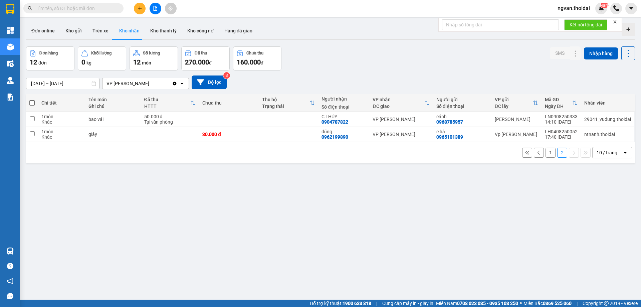
click at [269, 229] on div "ver 1.8.137 Đơn online Kho gửi Trên xe Kho nhận Kho thanh lý Kho công nợ Hàng đ…" at bounding box center [330, 173] width 615 height 307
drag, startPoint x: 319, startPoint y: 122, endPoint x: 346, endPoint y: 125, distance: 26.6
click at [346, 125] on td "C THÚY 0904787822" at bounding box center [343, 119] width 51 height 15
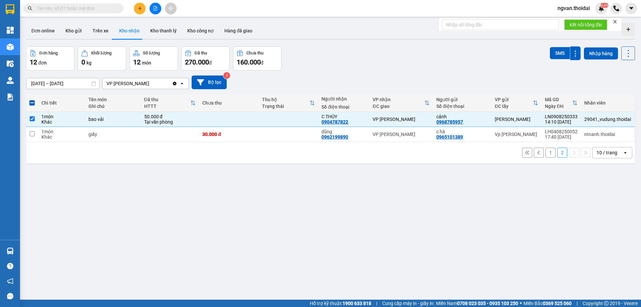
click at [326, 217] on div "ver 1.8.137 Đơn online Kho gửi Trên xe Kho nhận Kho thanh lý Kho công nợ Hàng đ…" at bounding box center [330, 173] width 615 height 307
drag, startPoint x: 318, startPoint y: 121, endPoint x: 349, endPoint y: 123, distance: 31.5
click at [349, 123] on td "C THÚY 0904787822" at bounding box center [343, 119] width 51 height 15
checkbox input "false"
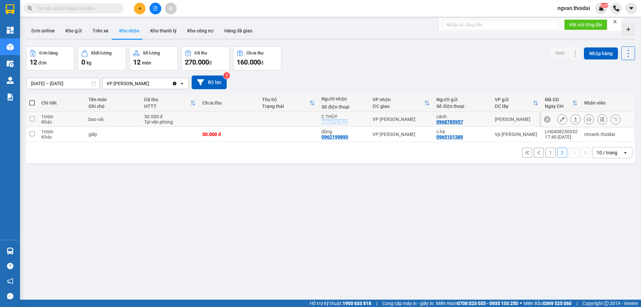
copy div "0904787822"
click at [264, 189] on div "ver 1.8.137 Đơn online Kho gửi Trên xe Kho nhận Kho thanh lý Kho công nợ Hàng đ…" at bounding box center [330, 173] width 615 height 307
click at [68, 28] on button "Kho gửi" at bounding box center [73, 31] width 27 height 16
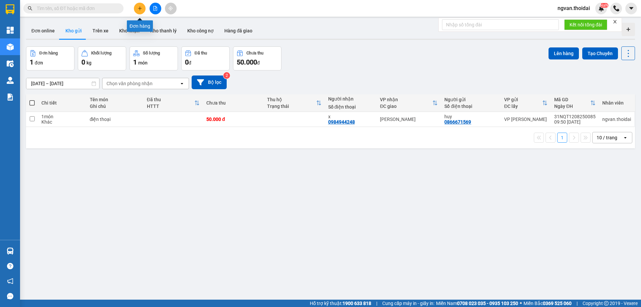
click at [144, 6] on button at bounding box center [140, 9] width 12 height 12
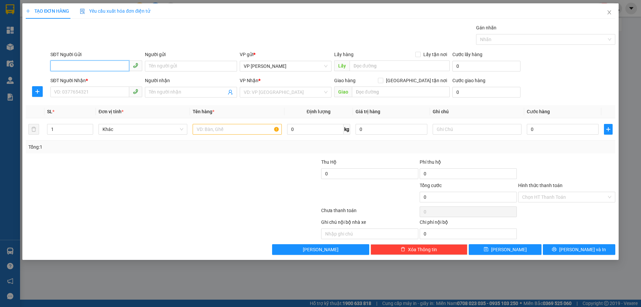
click at [70, 62] on input "SĐT Người Gửi" at bounding box center [89, 65] width 79 height 11
click at [70, 79] on div "0965293663 - hoàng hiền" at bounding box center [96, 79] width 84 height 7
type input "0965293663"
type input "hoàng hiền"
type input "0965293663"
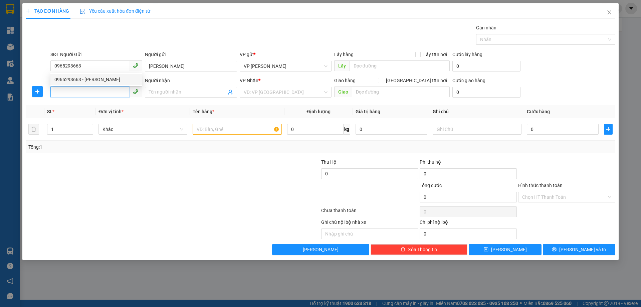
click at [69, 94] on input "SĐT Người Nhận *" at bounding box center [89, 92] width 79 height 11
drag, startPoint x: 86, startPoint y: 107, endPoint x: 186, endPoint y: 161, distance: 113.4
click at [86, 107] on div "0818887838 - Oanh" at bounding box center [96, 105] width 84 height 7
type input "0818887838"
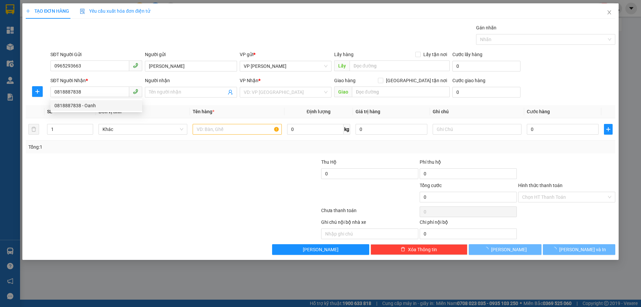
drag, startPoint x: 186, startPoint y: 161, endPoint x: 262, endPoint y: 150, distance: 77.2
click at [186, 161] on div at bounding box center [123, 169] width 197 height 23
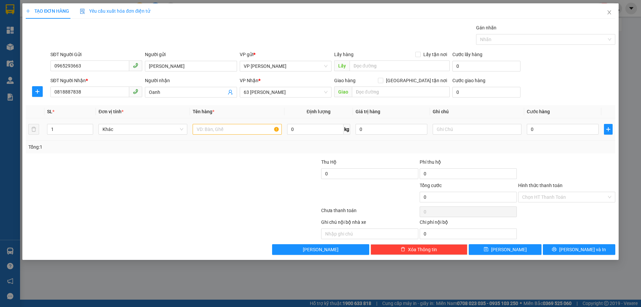
type input "Oanh"
click at [238, 126] on input "text" at bounding box center [237, 129] width 89 height 11
type input "mỹ phẩm"
click at [530, 131] on input "0" at bounding box center [563, 129] width 72 height 11
type input "4"
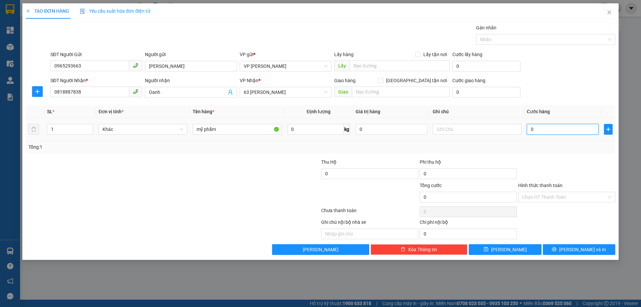
type input "4"
type input "40"
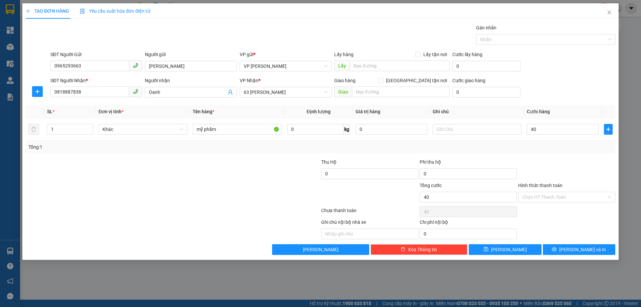
type input "40.000"
drag, startPoint x: 554, startPoint y: 147, endPoint x: 578, endPoint y: 195, distance: 54.1
click at [554, 147] on div "Tổng: 1" at bounding box center [320, 146] width 585 height 7
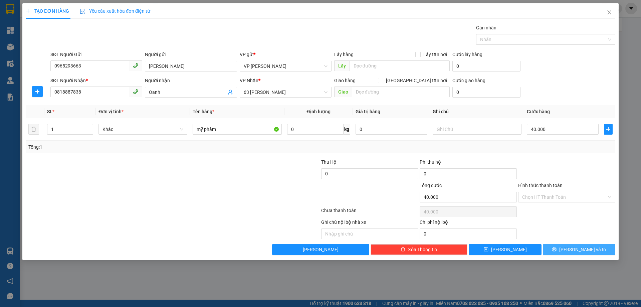
click at [576, 248] on span "[PERSON_NAME] và In" at bounding box center [583, 249] width 47 height 7
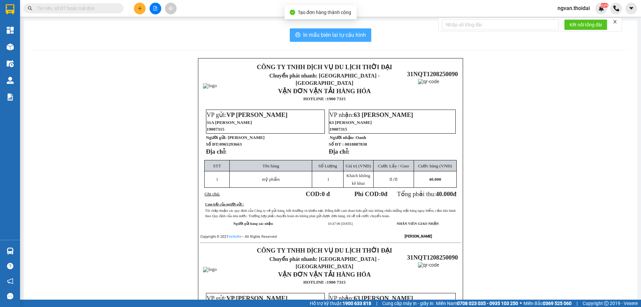
click at [328, 32] on span "In mẫu biên lai tự cấu hình" at bounding box center [334, 35] width 63 height 8
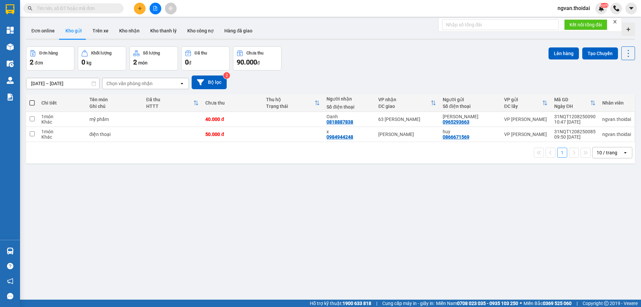
click at [34, 103] on span at bounding box center [31, 102] width 5 height 5
click at [32, 100] on input "checkbox" at bounding box center [32, 100] width 0 height 0
checkbox input "true"
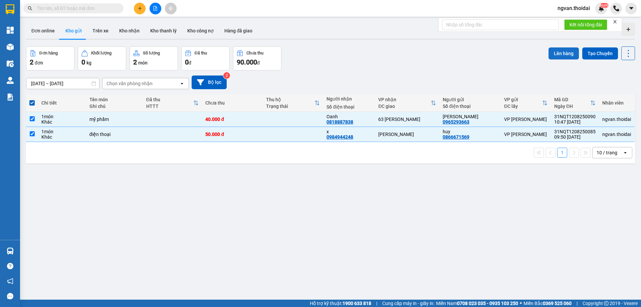
click at [555, 52] on button "Lên hàng" at bounding box center [564, 53] width 30 height 12
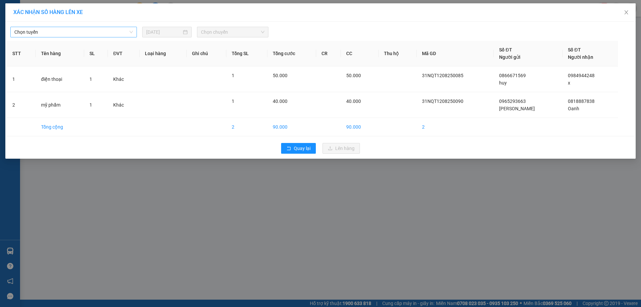
click at [118, 33] on span "Chọn tuyến" at bounding box center [73, 32] width 119 height 10
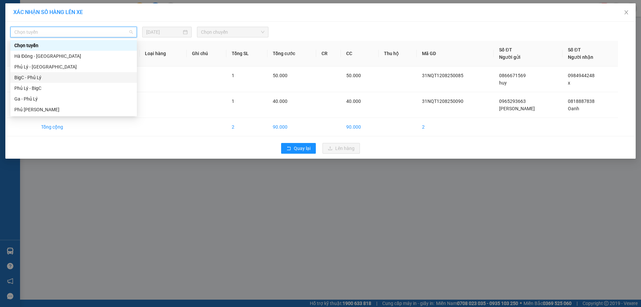
click at [26, 77] on div "BigC - Phủ Lý" at bounding box center [73, 77] width 119 height 7
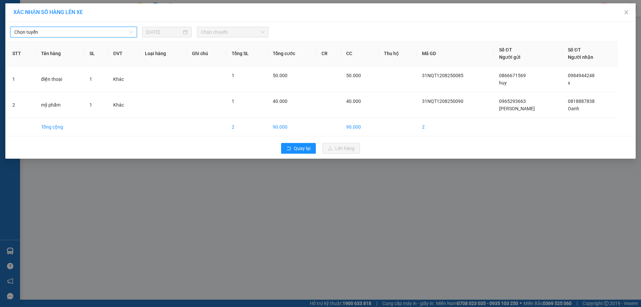
click at [259, 31] on span "Chọn chuyến" at bounding box center [232, 32] width 63 height 10
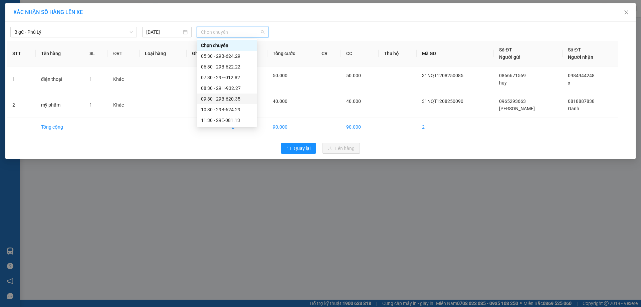
scroll to position [33, 0]
click at [233, 78] on div "10:30 - 29B-624.29" at bounding box center [227, 75] width 52 height 7
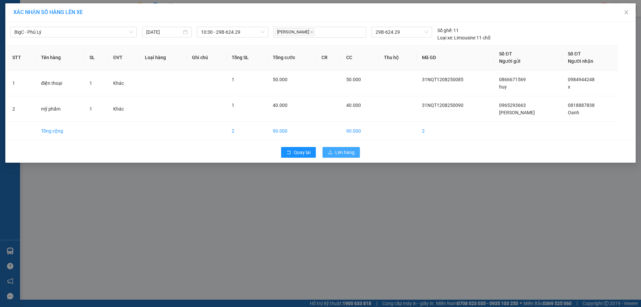
drag, startPoint x: 340, startPoint y: 152, endPoint x: 345, endPoint y: 154, distance: 5.2
click at [341, 152] on span "Lên hàng" at bounding box center [344, 152] width 19 height 7
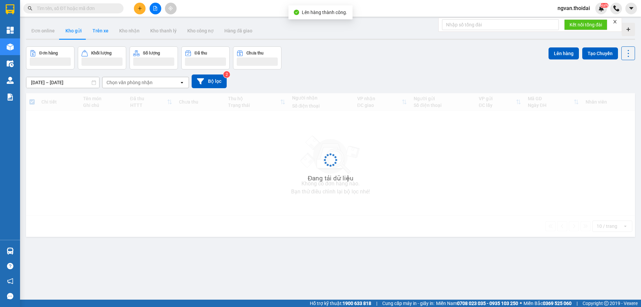
click at [106, 30] on button "Trên xe" at bounding box center [100, 31] width 27 height 16
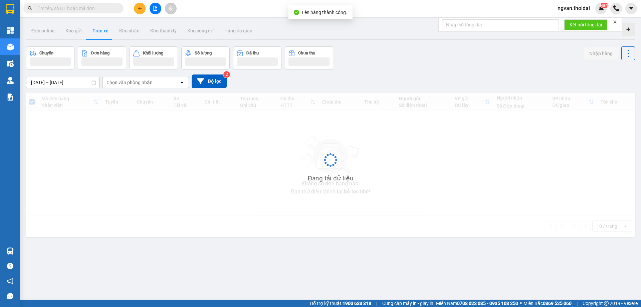
click at [102, 31] on button "Trên xe" at bounding box center [100, 31] width 27 height 16
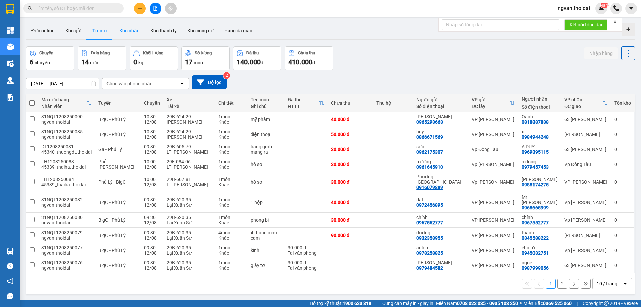
click at [124, 36] on button "Kho nhận" at bounding box center [129, 31] width 31 height 16
type input "[DATE] – [DATE]"
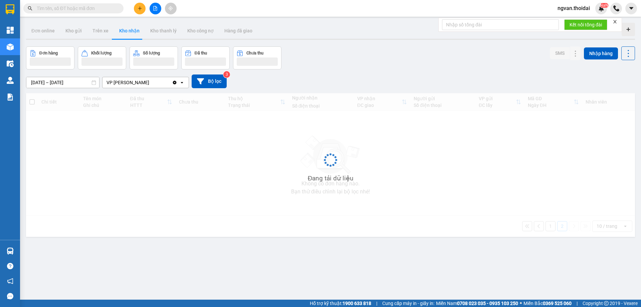
click at [126, 29] on button "Kho nhận" at bounding box center [129, 31] width 31 height 16
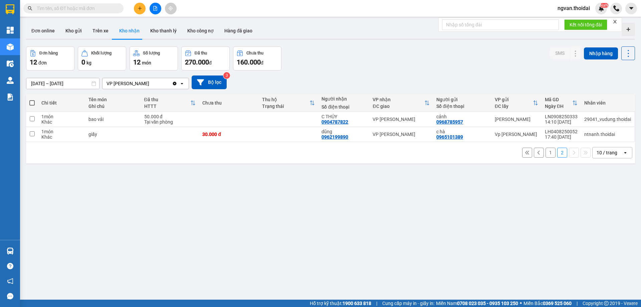
click at [548, 153] on button "1" at bounding box center [551, 153] width 10 height 10
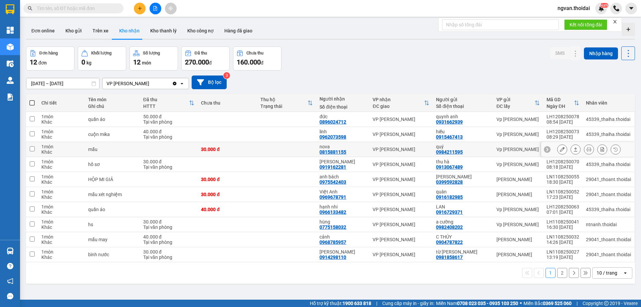
click at [574, 149] on icon at bounding box center [576, 149] width 5 height 5
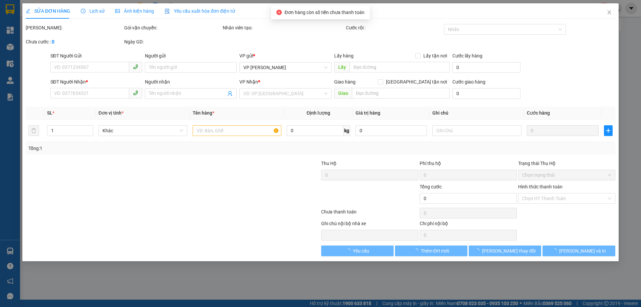
type input "0984211595"
type input "quý"
type input "0815881155"
type input "nova"
type input "30.000"
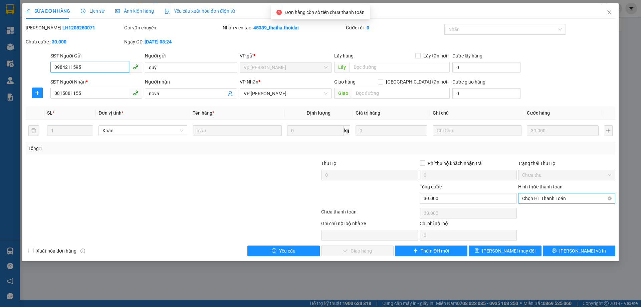
click at [574, 197] on span "Chọn HT Thanh Toán" at bounding box center [566, 198] width 89 height 10
click at [548, 212] on div "Tại văn phòng" at bounding box center [566, 211] width 89 height 7
type input "0"
drag, startPoint x: 377, startPoint y: 249, endPoint x: 454, endPoint y: 169, distance: 110.8
click at [377, 249] on span "[PERSON_NAME] và Giao hàng" at bounding box center [366, 250] width 64 height 7
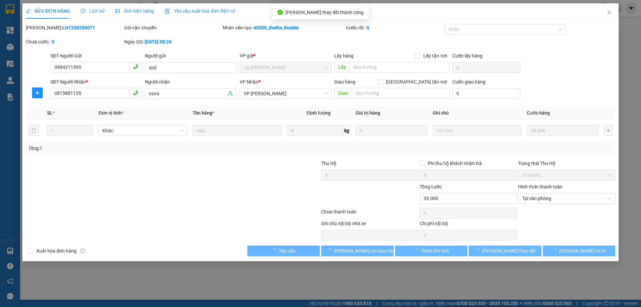
click at [611, 14] on icon "close" at bounding box center [609, 12] width 5 height 5
click at [611, 14] on div at bounding box center [617, 9] width 12 height 12
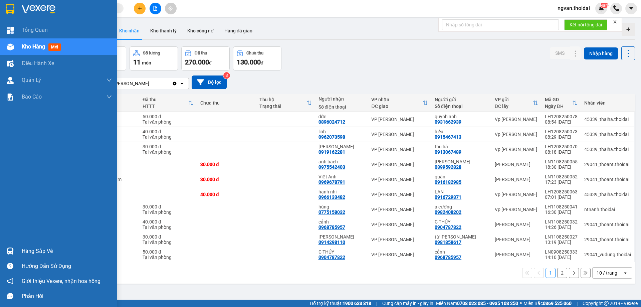
drag, startPoint x: 15, startPoint y: 253, endPoint x: 64, endPoint y: 262, distance: 50.3
click at [14, 253] on div at bounding box center [10, 251] width 12 height 12
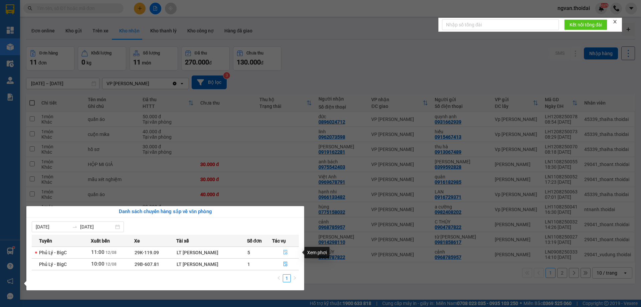
click at [286, 251] on icon "file-done" at bounding box center [285, 252] width 5 height 5
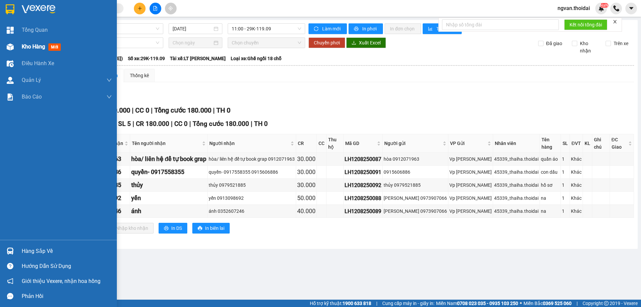
click at [13, 43] on img at bounding box center [10, 46] width 7 height 7
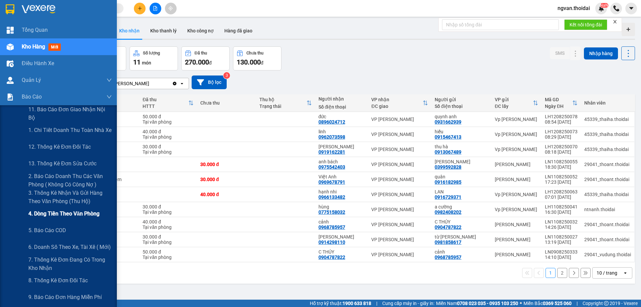
click at [72, 212] on span "4. Dòng tiền theo văn phòng" at bounding box center [63, 213] width 71 height 8
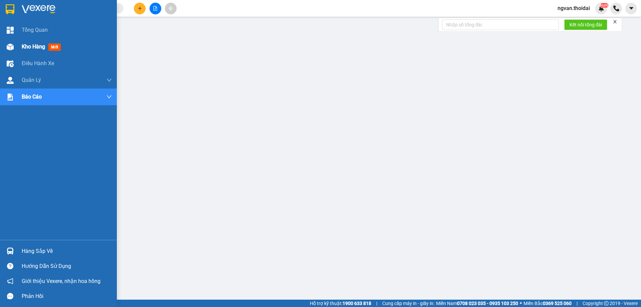
click at [29, 44] on span "Kho hàng" at bounding box center [33, 46] width 23 height 6
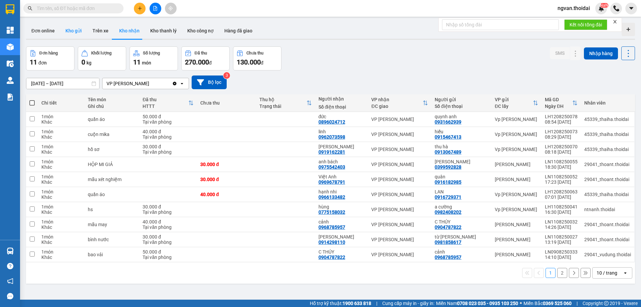
click at [72, 32] on button "Kho gửi" at bounding box center [73, 31] width 27 height 16
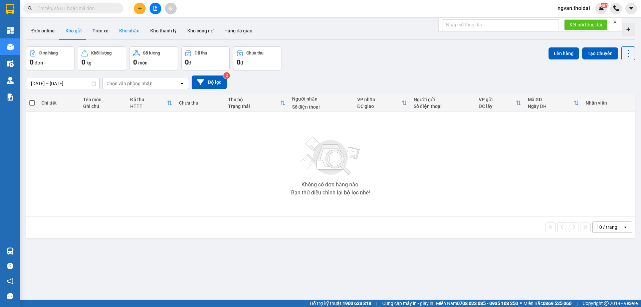
click at [132, 36] on button "Kho nhận" at bounding box center [129, 31] width 31 height 16
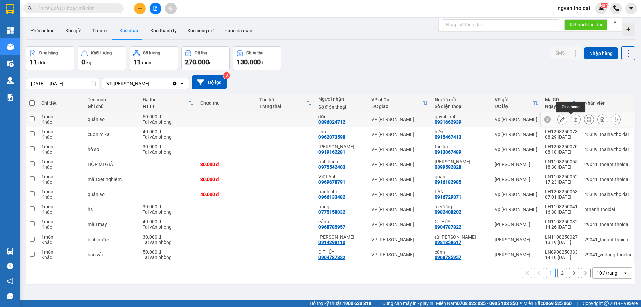
click at [573, 119] on button at bounding box center [575, 120] width 9 height 12
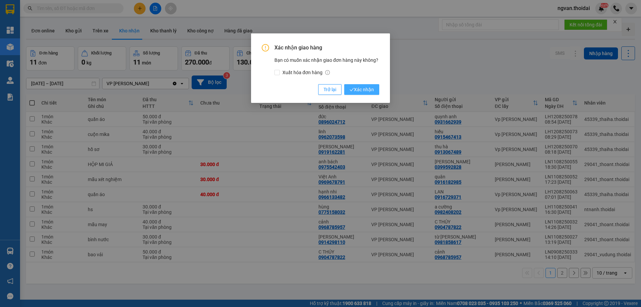
click at [372, 89] on span "Xác nhận" at bounding box center [362, 89] width 24 height 7
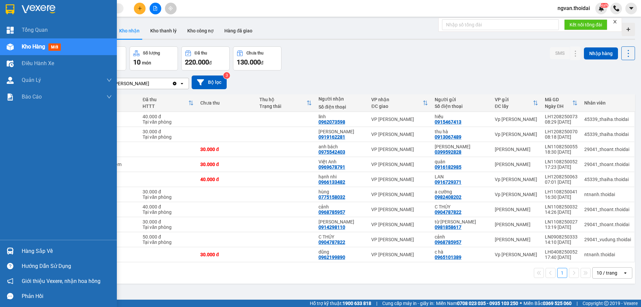
click at [14, 254] on div at bounding box center [10, 251] width 12 height 12
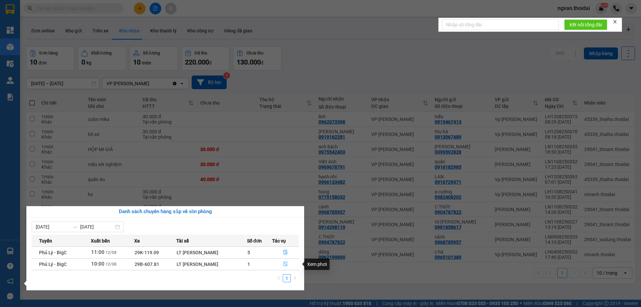
click at [286, 266] on icon "file-done" at bounding box center [286, 264] width 4 height 5
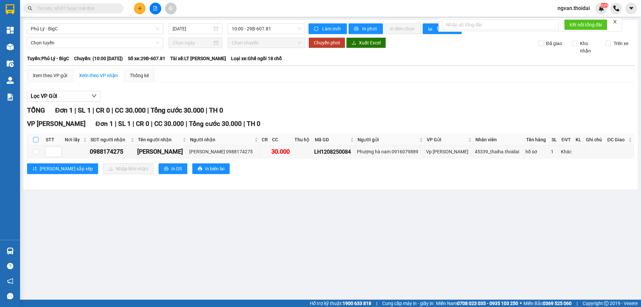
click at [35, 142] on input "checkbox" at bounding box center [35, 139] width 5 height 5
checkbox input "true"
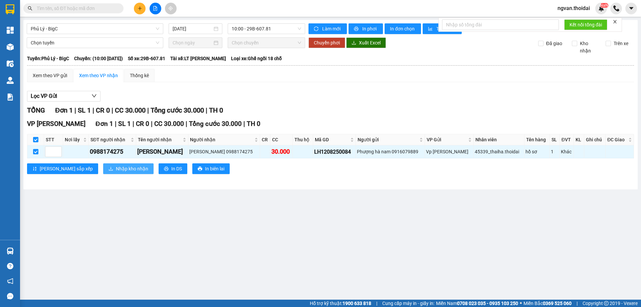
click at [116, 168] on span "Nhập kho nhận" at bounding box center [132, 168] width 32 height 7
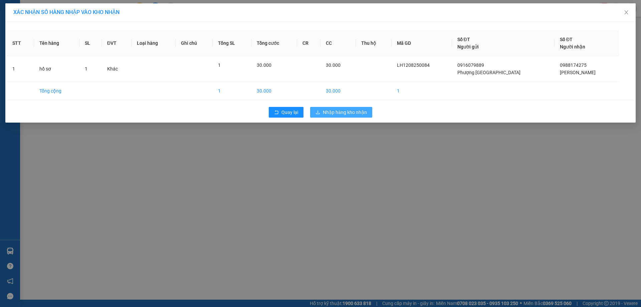
click at [360, 109] on span "Nhập hàng kho nhận" at bounding box center [345, 112] width 44 height 7
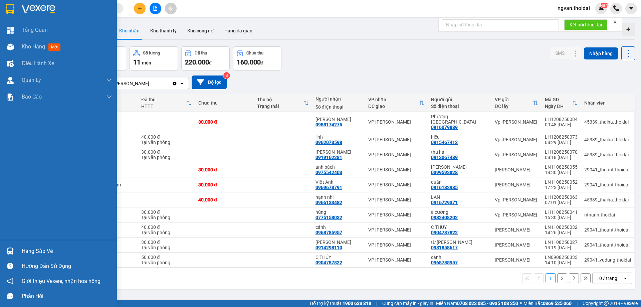
drag, startPoint x: 23, startPoint y: 250, endPoint x: 39, endPoint y: 252, distance: 16.3
click at [23, 251] on div "Hàng sắp về" at bounding box center [67, 251] width 90 height 10
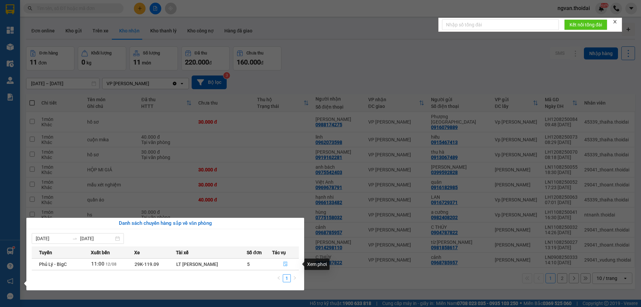
drag, startPoint x: 287, startPoint y: 265, endPoint x: 290, endPoint y: 273, distance: 8.2
click at [286, 265] on icon "file-done" at bounding box center [285, 264] width 5 height 5
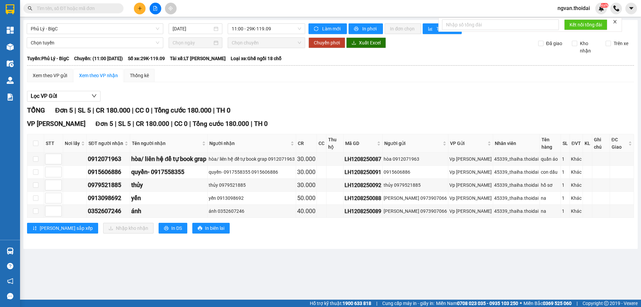
click at [223, 275] on main "Phủ Lý - BigC 12/08/2025 11:00 - 29K-119.09 Làm mới In phơi In đơn chọn Thống k…" at bounding box center [320, 150] width 641 height 300
click at [18, 47] on div "Kho hàng mới" at bounding box center [10, 46] width 20 height 17
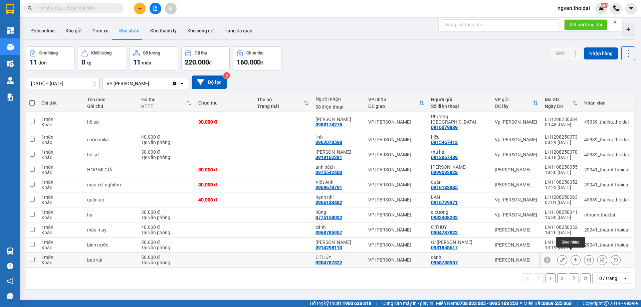
click at [571, 257] on button at bounding box center [575, 260] width 9 height 12
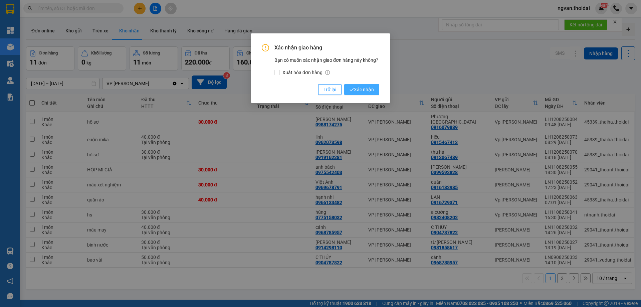
click at [365, 87] on span "Xác nhận" at bounding box center [362, 89] width 24 height 7
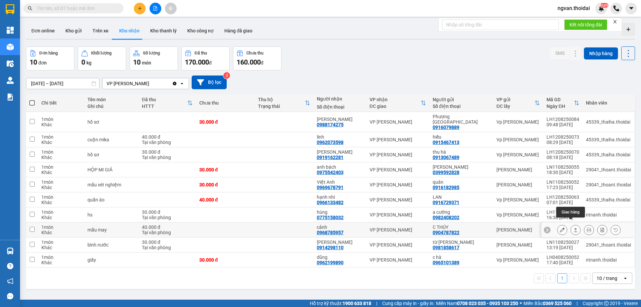
click at [574, 227] on icon at bounding box center [576, 229] width 5 height 5
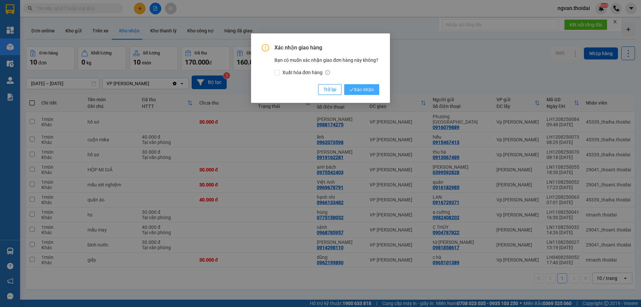
click at [366, 91] on span "Xác nhận" at bounding box center [362, 89] width 24 height 7
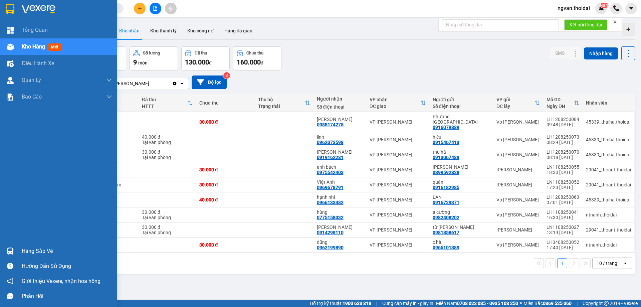
click at [22, 250] on div "Hàng sắp về" at bounding box center [67, 251] width 90 height 10
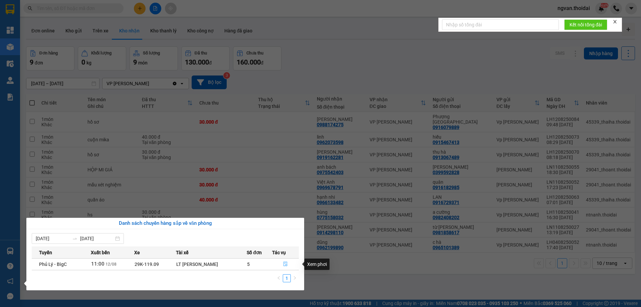
click at [286, 264] on icon "file-done" at bounding box center [285, 264] width 5 height 5
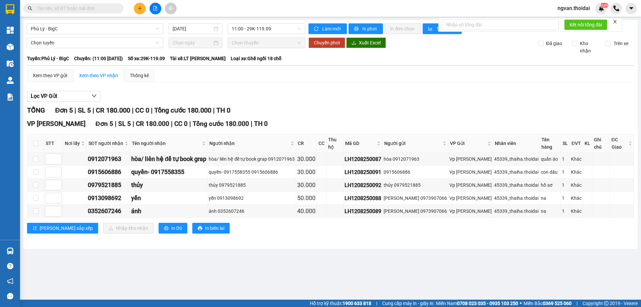
click at [138, 11] on button at bounding box center [140, 9] width 12 height 12
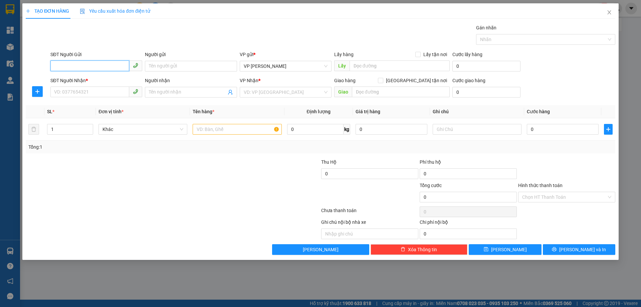
click at [98, 66] on input "SĐT Người Gửi" at bounding box center [89, 65] width 79 height 11
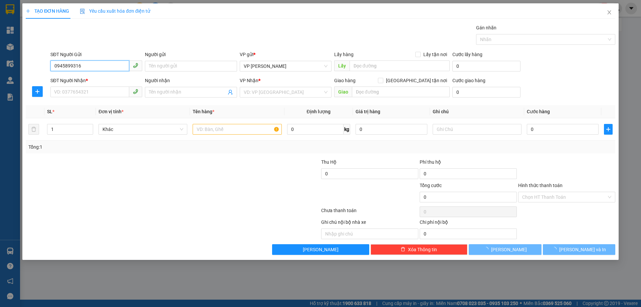
click at [89, 64] on input "0945899316" at bounding box center [89, 65] width 79 height 11
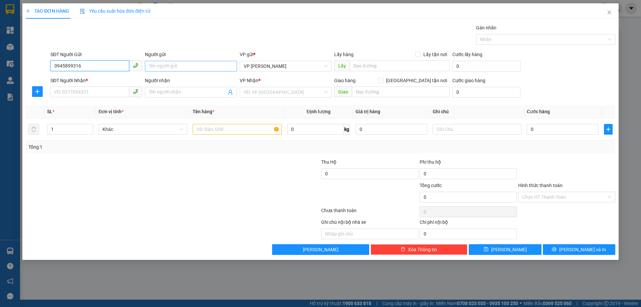
type input "0945899316"
click at [180, 66] on input "Người gửi" at bounding box center [191, 66] width 92 height 11
drag, startPoint x: 180, startPoint y: 66, endPoint x: 179, endPoint y: 70, distance: 3.4
click at [179, 68] on input "Người gửi" at bounding box center [191, 66] width 92 height 11
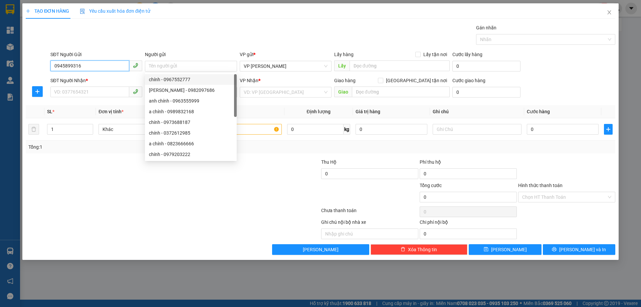
click at [89, 66] on input "0945899316" at bounding box center [89, 65] width 79 height 11
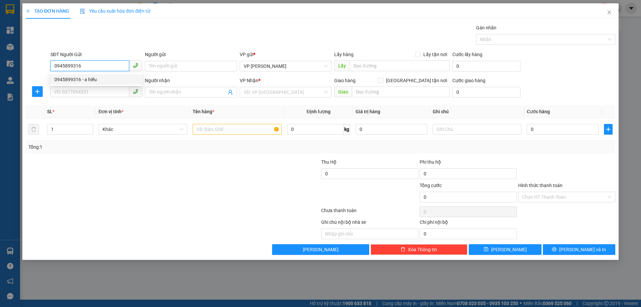
click at [86, 79] on div "0945899316 - a hiếu" at bounding box center [96, 79] width 84 height 7
type input "a hiếu"
click at [80, 90] on input "SĐT Người Nhận *" at bounding box center [89, 92] width 79 height 11
click at [80, 91] on input "SĐT Người Nhận *" at bounding box center [89, 92] width 79 height 11
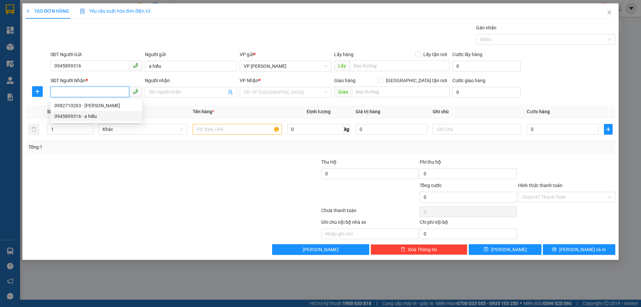
click at [100, 107] on div "0982710263 - lê xuân thường" at bounding box center [96, 105] width 84 height 7
type input "0982710263"
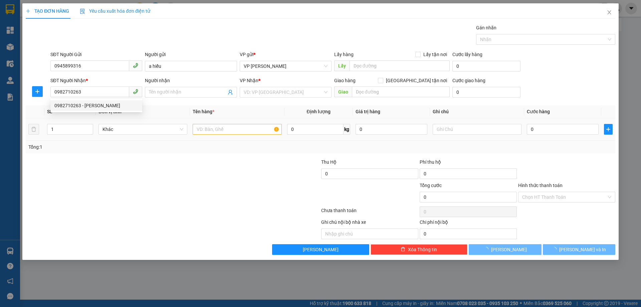
drag, startPoint x: 165, startPoint y: 162, endPoint x: 261, endPoint y: 163, distance: 95.5
click at [170, 163] on div at bounding box center [123, 169] width 197 height 23
type input "lê xuân thường"
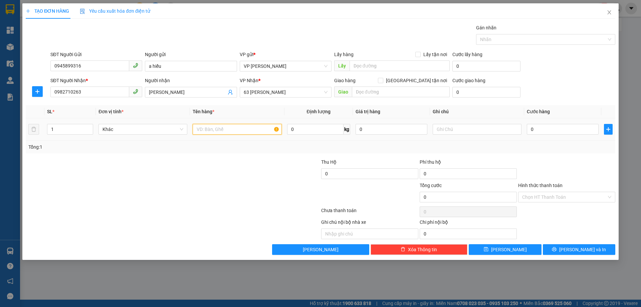
click at [229, 131] on input "text" at bounding box center [237, 129] width 89 height 11
click at [289, 92] on span "63 [PERSON_NAME]" at bounding box center [286, 92] width 84 height 10
type input "giấy tờ"
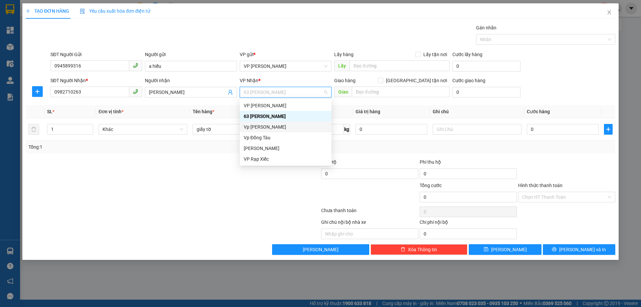
click at [258, 128] on div "Vp [PERSON_NAME]" at bounding box center [286, 126] width 84 height 7
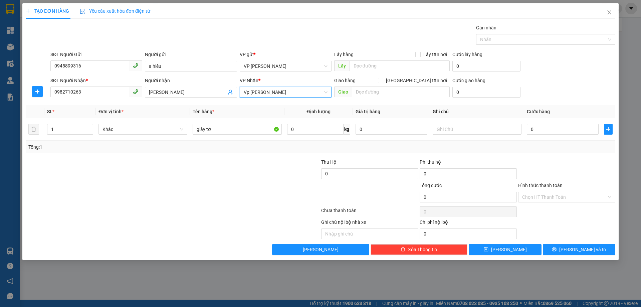
click at [237, 180] on div at bounding box center [271, 169] width 99 height 23
click at [532, 129] on input "0" at bounding box center [563, 129] width 72 height 11
type input "3"
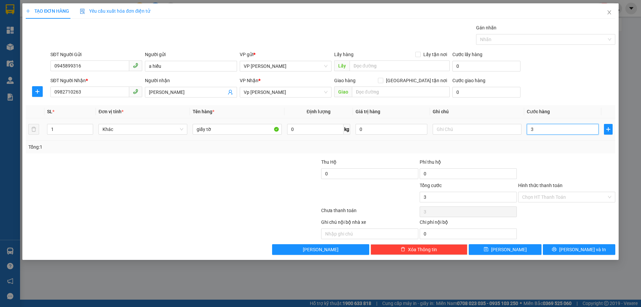
type input "30"
type input "30.000"
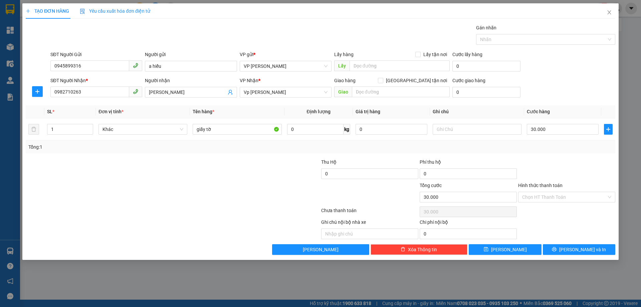
click at [544, 158] on div at bounding box center [567, 169] width 99 height 23
click at [559, 195] on input "Hình thức thanh toán" at bounding box center [564, 197] width 85 height 10
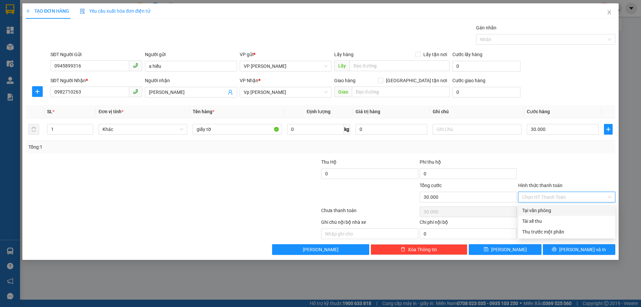
click at [538, 211] on div "Tại văn phòng" at bounding box center [566, 210] width 89 height 7
type input "0"
drag, startPoint x: 539, startPoint y: 163, endPoint x: 572, endPoint y: 216, distance: 62.1
click at [540, 163] on div at bounding box center [567, 169] width 99 height 23
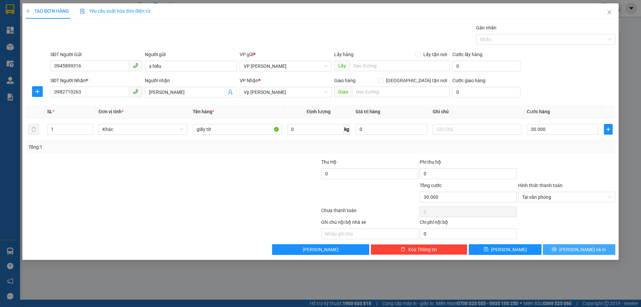
click at [582, 251] on span "[PERSON_NAME] và In" at bounding box center [583, 249] width 47 height 7
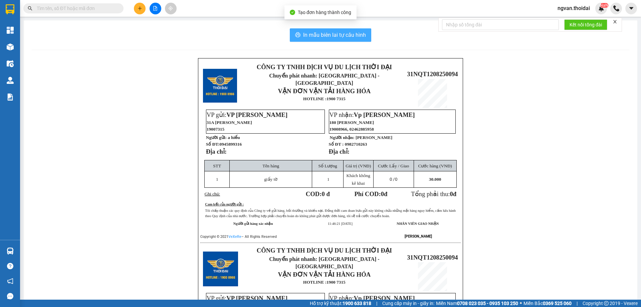
click at [324, 33] on span "In mẫu biên lai tự cấu hình" at bounding box center [334, 35] width 63 height 8
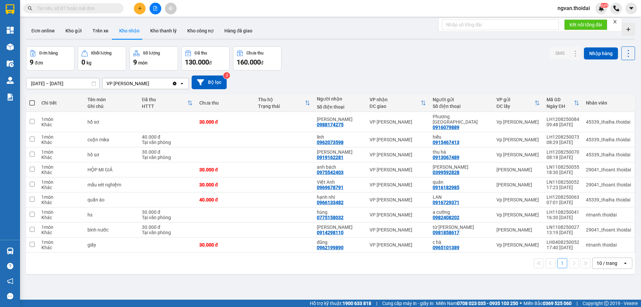
click at [140, 7] on icon "plus" at bounding box center [140, 8] width 0 height 4
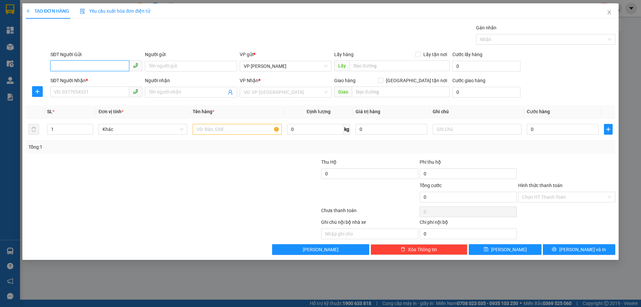
click at [69, 67] on input "SĐT Người Gửi" at bounding box center [89, 65] width 79 height 11
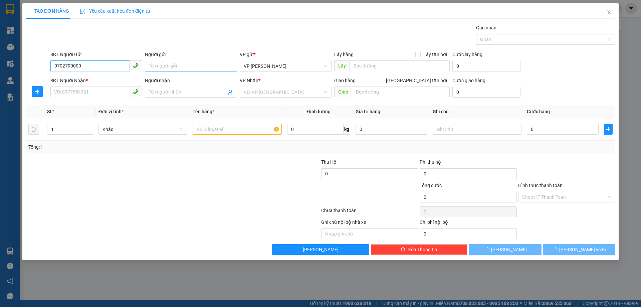
type input "0702790000"
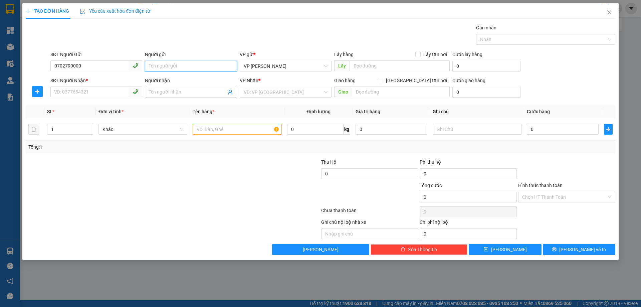
click at [174, 63] on input "Người gửi" at bounding box center [191, 66] width 92 height 11
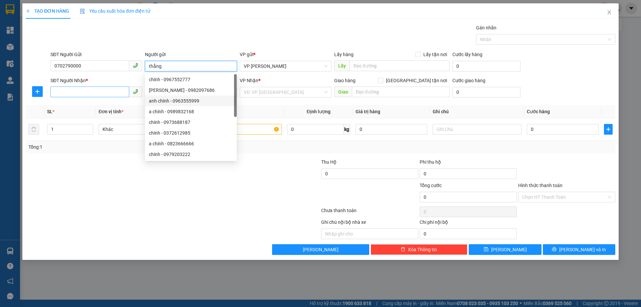
type input "thắng"
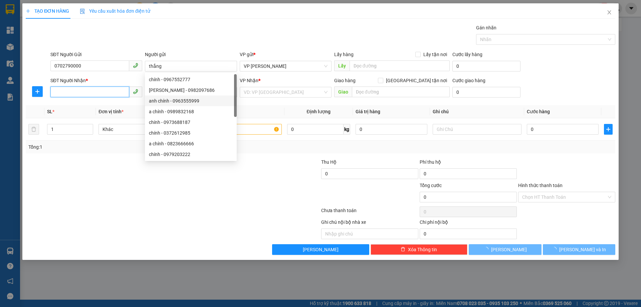
click at [78, 91] on input "SĐT Người Nhận *" at bounding box center [89, 92] width 79 height 11
click at [77, 91] on input "SĐT Người Nhận *" at bounding box center [89, 92] width 79 height 11
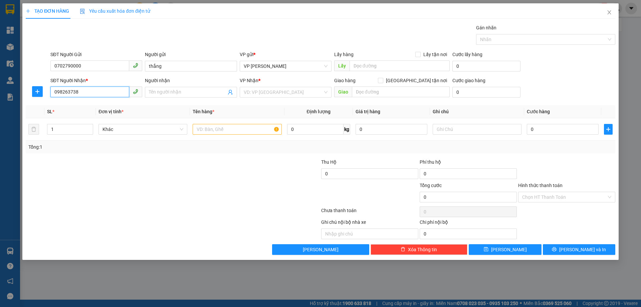
type input "0982637385"
click at [89, 101] on div "0982637385 - Trịnh Xuân Thanh" at bounding box center [96, 105] width 92 height 11
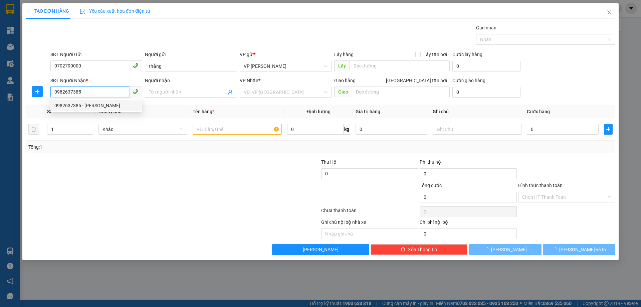
click at [90, 102] on body "Kết quả tìm kiếm ( 0 ) Bộ lọc No Data ngvan.thoidai NaN Tổng Quan Kho hàng mới …" at bounding box center [320, 153] width 641 height 307
type input "Trịnh Xuân Thanh"
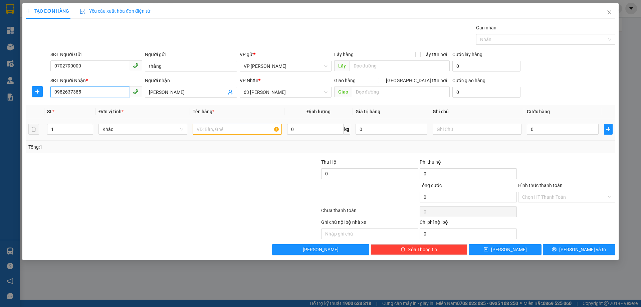
type input "0982637385"
click at [219, 159] on div at bounding box center [123, 169] width 197 height 23
click at [224, 132] on input "text" at bounding box center [237, 129] width 89 height 11
type input "1 hộp"
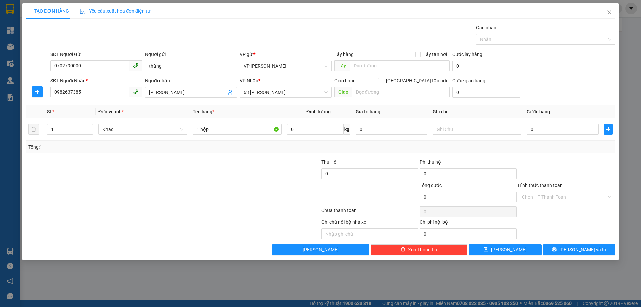
drag, startPoint x: 222, startPoint y: 154, endPoint x: 396, endPoint y: 148, distance: 173.8
click at [245, 154] on div "Transit Pickup Surcharge Ids Transit Deliver Surcharge Ids Transit Deliver Surc…" at bounding box center [321, 139] width 590 height 231
click at [530, 129] on input "0" at bounding box center [563, 129] width 72 height 11
type input "3"
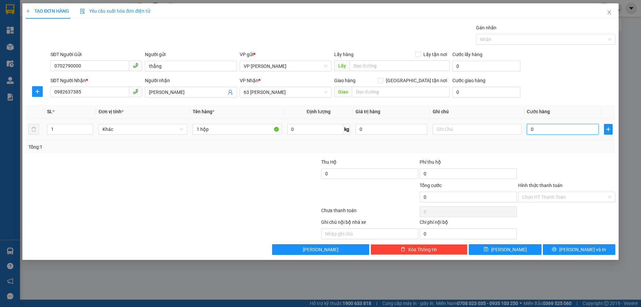
type input "3"
type input "30"
type input "30.000"
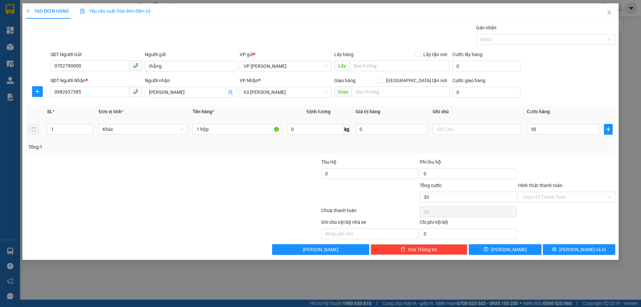
type input "30.000"
click at [540, 148] on div "Tổng: 1" at bounding box center [320, 146] width 585 height 7
click at [579, 246] on button "[PERSON_NAME] và In" at bounding box center [579, 249] width 72 height 11
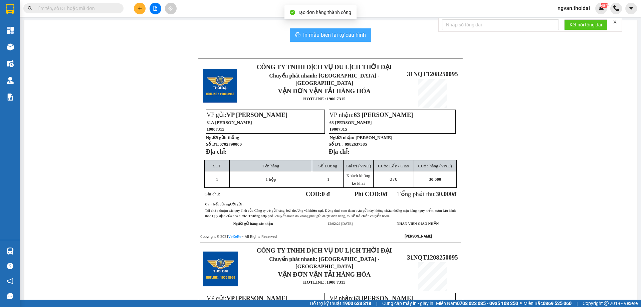
click at [339, 33] on span "In mẫu biên lai tự cấu hình" at bounding box center [334, 35] width 63 height 8
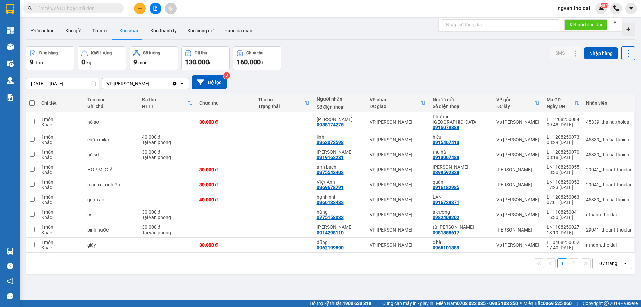
click at [353, 61] on div "Đơn hàng 9 đơn Khối lượng 0 kg Số lượng 9 món Đã thu 130.000 đ Chưa thu 160.000…" at bounding box center [330, 58] width 609 height 24
click at [142, 7] on button at bounding box center [140, 9] width 12 height 12
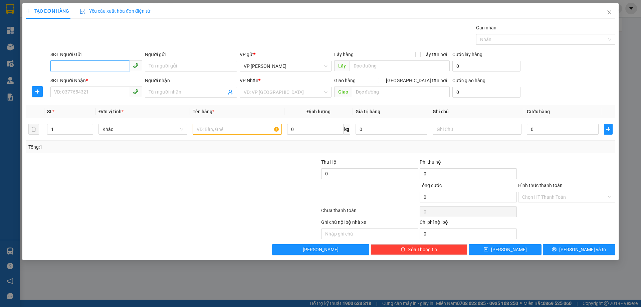
click at [94, 66] on input "SĐT Người Gửi" at bounding box center [89, 65] width 79 height 11
type input "0"
click at [80, 79] on div "0333333444 - thúy nga" at bounding box center [96, 79] width 84 height 7
type input "0333333444"
type input "thúy nga"
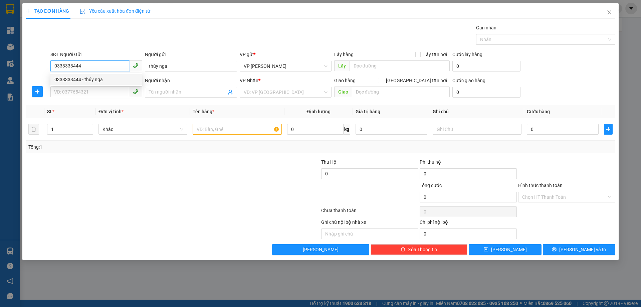
type input "0333333444"
click at [68, 92] on input "SĐT Người Nhận *" at bounding box center [89, 92] width 79 height 11
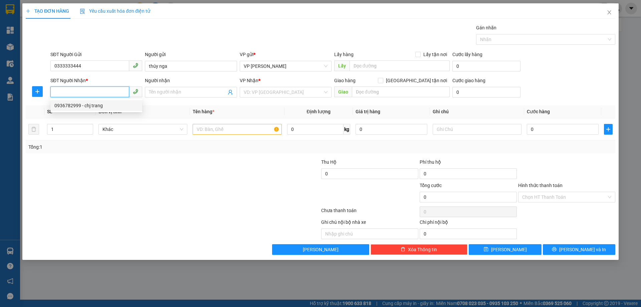
click at [79, 110] on div "0936782999 - chj trang" at bounding box center [96, 105] width 92 height 11
type input "0936782999"
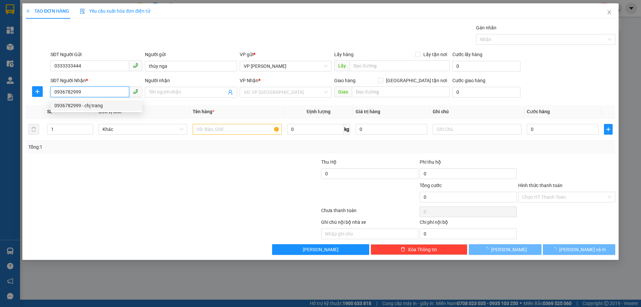
type input "chj trang"
type input "giao hàng chưa lấy tiền"
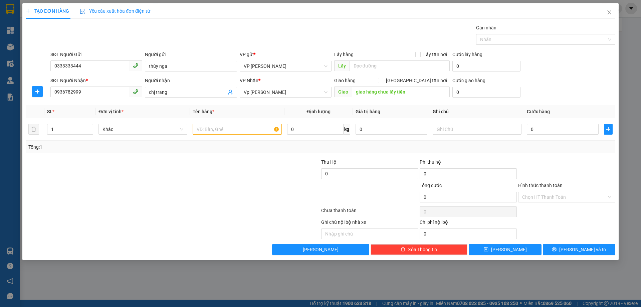
click at [179, 141] on div "Tổng: 1" at bounding box center [321, 147] width 590 height 13
click at [413, 89] on input "giao hàng chưa lấy tiền" at bounding box center [401, 92] width 98 height 11
drag, startPoint x: 196, startPoint y: 198, endPoint x: 191, endPoint y: 198, distance: 5.4
click at [193, 198] on div at bounding box center [123, 193] width 197 height 23
click at [204, 130] on input "text" at bounding box center [237, 129] width 89 height 11
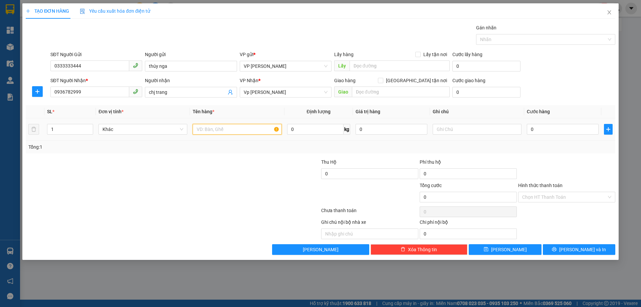
click at [206, 131] on input "text" at bounding box center [237, 129] width 89 height 11
type input "quần áo"
click at [532, 128] on input "0" at bounding box center [563, 129] width 72 height 11
type input "4"
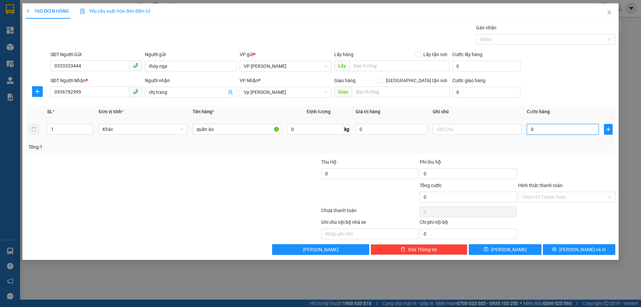
type input "4"
type input "40"
type input "40.000"
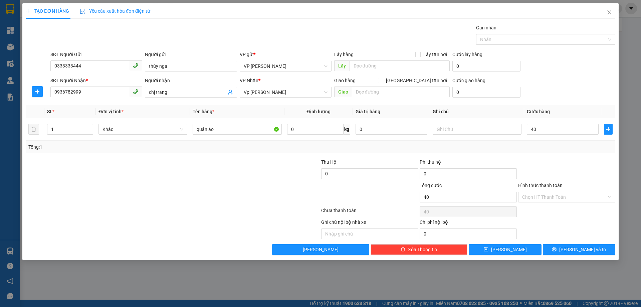
type input "40.000"
drag, startPoint x: 557, startPoint y: 144, endPoint x: 560, endPoint y: 164, distance: 20.6
click at [556, 144] on div "Tổng: 1" at bounding box center [320, 146] width 585 height 7
drag, startPoint x: 579, startPoint y: 249, endPoint x: 607, endPoint y: 213, distance: 46.2
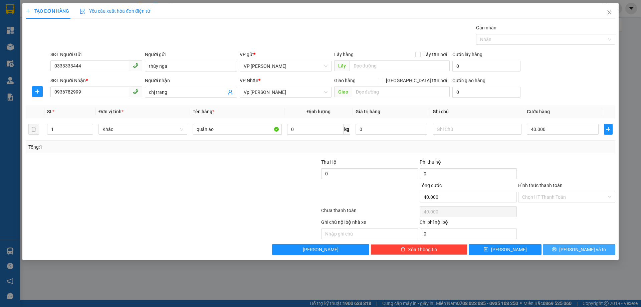
click at [579, 249] on span "[PERSON_NAME] và In" at bounding box center [583, 249] width 47 height 7
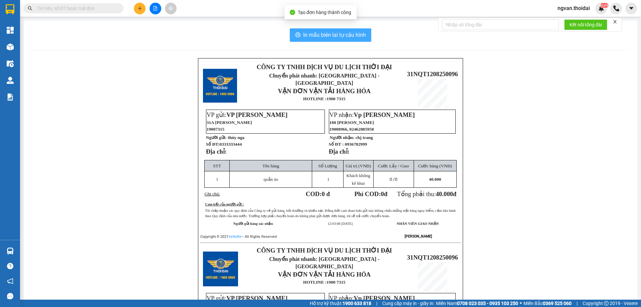
click at [345, 35] on span "In mẫu biên lai tự cấu hình" at bounding box center [334, 35] width 63 height 8
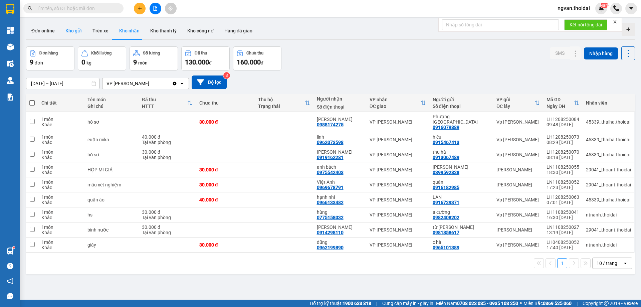
click at [69, 32] on button "Kho gửi" at bounding box center [73, 31] width 27 height 16
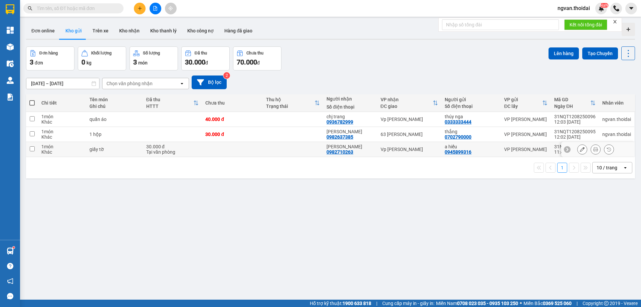
click at [31, 149] on input "checkbox" at bounding box center [32, 148] width 5 height 5
checkbox input "true"
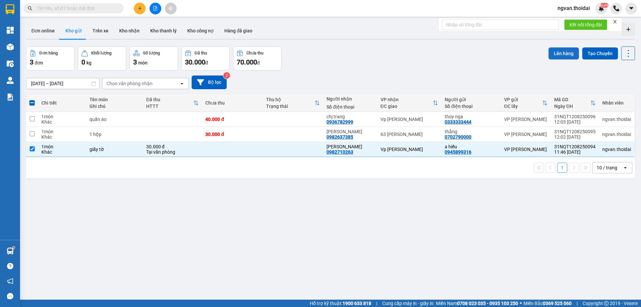
click at [563, 52] on button "Lên hàng" at bounding box center [564, 53] width 30 height 12
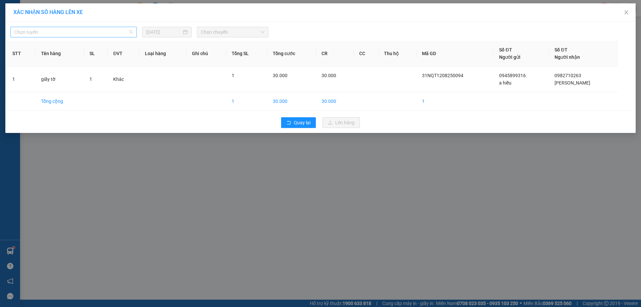
click at [116, 31] on span "Chọn tuyến" at bounding box center [73, 32] width 119 height 10
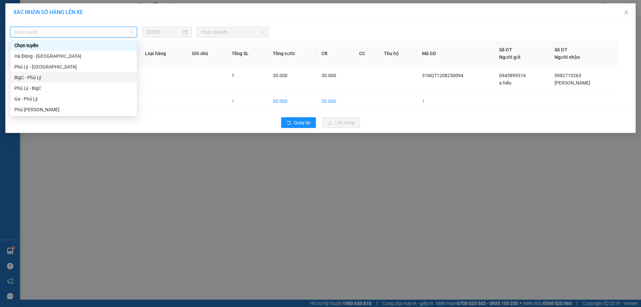
drag, startPoint x: 39, startPoint y: 79, endPoint x: 122, endPoint y: 68, distance: 82.8
click at [40, 79] on div "BigC - Phủ Lý" at bounding box center [73, 77] width 119 height 7
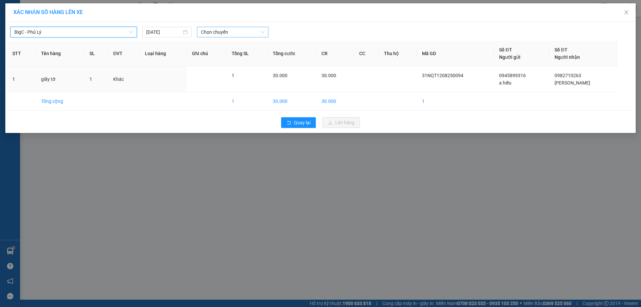
click at [262, 37] on span "Chọn chuyến" at bounding box center [232, 32] width 63 height 10
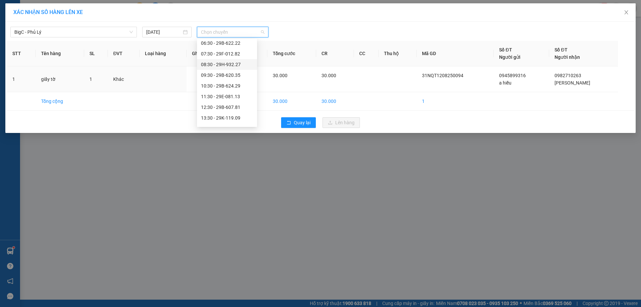
scroll to position [33, 0]
click at [240, 86] on div "11:30 - 29E-081.13" at bounding box center [227, 86] width 52 height 7
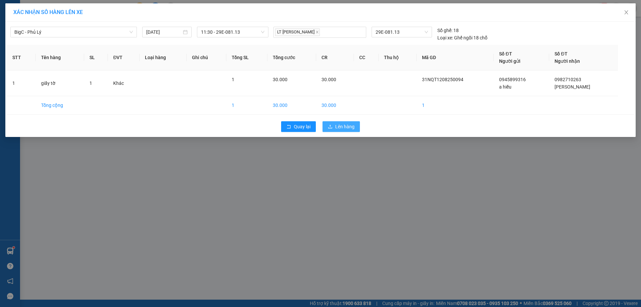
click at [347, 128] on span "Lên hàng" at bounding box center [344, 126] width 19 height 7
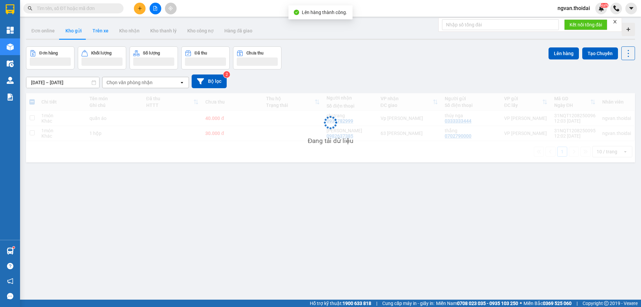
click at [100, 32] on button "Trên xe" at bounding box center [100, 31] width 27 height 16
click at [100, 33] on button "Trên xe" at bounding box center [100, 31] width 27 height 16
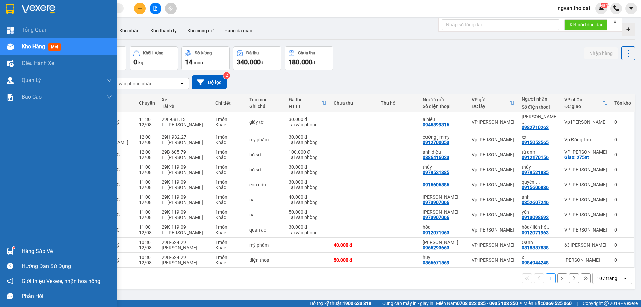
click at [11, 249] on img at bounding box center [10, 251] width 7 height 7
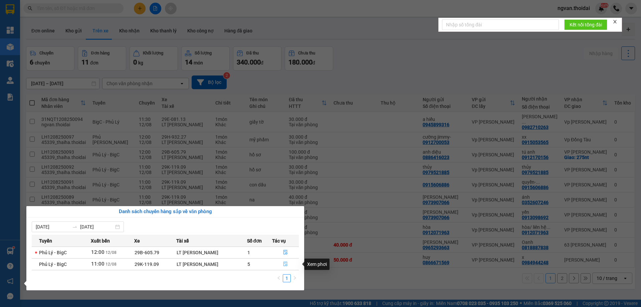
click at [285, 263] on icon "file-done" at bounding box center [286, 264] width 4 height 5
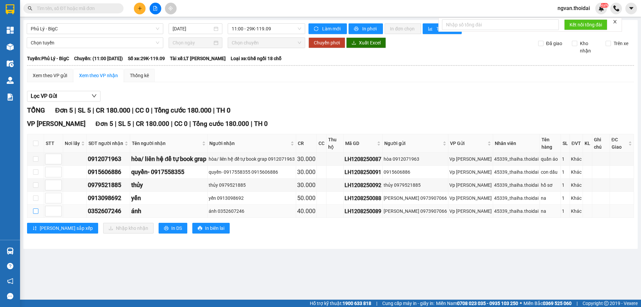
click at [34, 208] on input "checkbox" at bounding box center [35, 210] width 5 height 5
checkbox input "true"
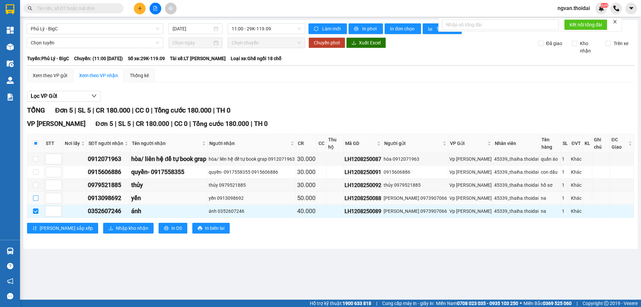
click at [35, 195] on input "checkbox" at bounding box center [35, 197] width 5 height 5
checkbox input "true"
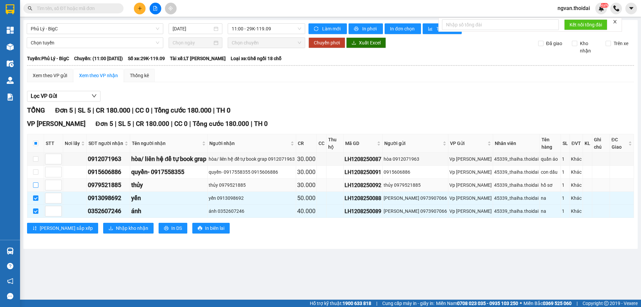
drag, startPoint x: 35, startPoint y: 178, endPoint x: 135, endPoint y: 271, distance: 136.1
click at [36, 182] on input "checkbox" at bounding box center [35, 184] width 5 height 5
checkbox input "true"
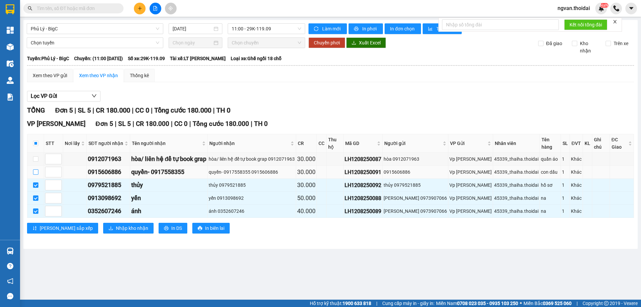
click at [36, 169] on input "checkbox" at bounding box center [35, 171] width 5 height 5
checkbox input "true"
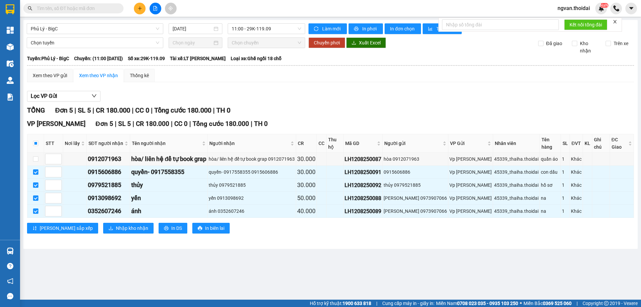
click at [296, 242] on main "Phủ Lý - BigC 12/08/2025 11:00 - 29K-119.09 Làm mới In phơi In đơn chọn Thống k…" at bounding box center [320, 150] width 641 height 300
drag, startPoint x: 36, startPoint y: 152, endPoint x: 79, endPoint y: 186, distance: 54.7
click at [36, 156] on input "checkbox" at bounding box center [35, 158] width 5 height 5
checkbox input "true"
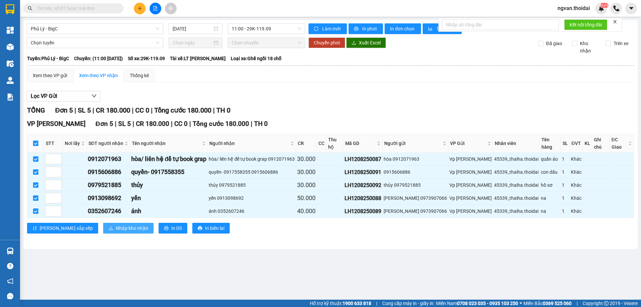
click at [116, 224] on span "Nhập kho nhận" at bounding box center [132, 227] width 32 height 7
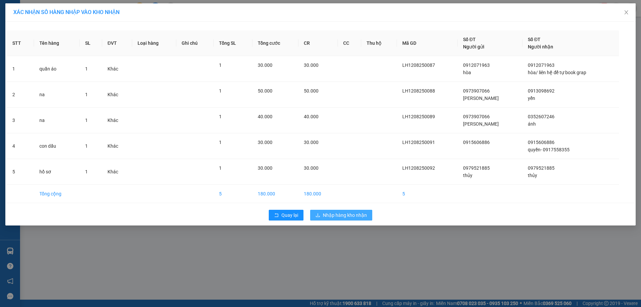
click at [352, 215] on span "Nhập hàng kho nhận" at bounding box center [345, 214] width 44 height 7
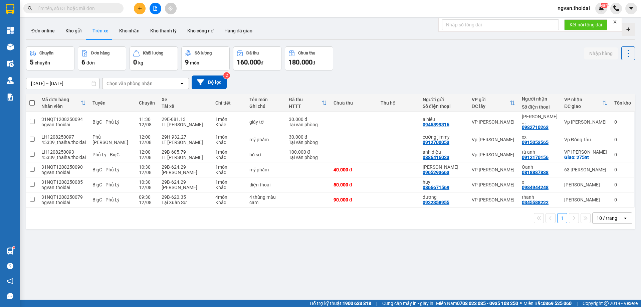
click at [141, 7] on icon "plus" at bounding box center [140, 8] width 5 height 5
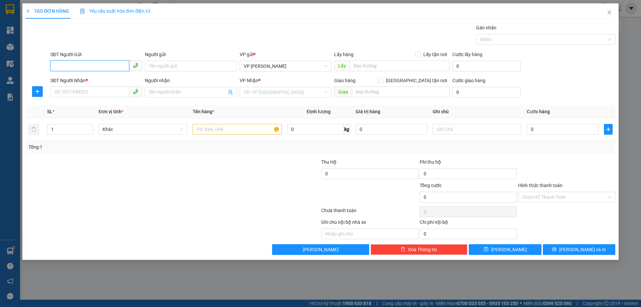
click at [93, 66] on input "SĐT Người Gửi" at bounding box center [89, 65] width 79 height 11
click at [93, 68] on input "SĐT Người Gửi" at bounding box center [89, 65] width 79 height 11
type input "0379369902"
click at [182, 64] on input "Người gửi" at bounding box center [191, 66] width 92 height 11
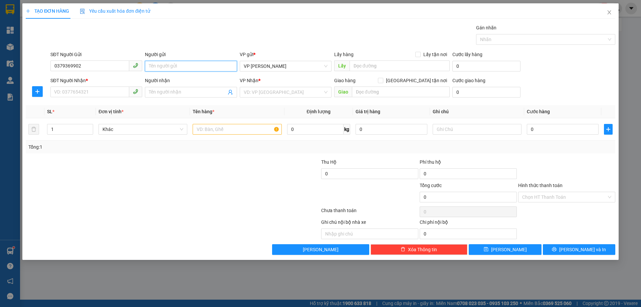
click at [182, 64] on input "Người gửi" at bounding box center [191, 66] width 92 height 11
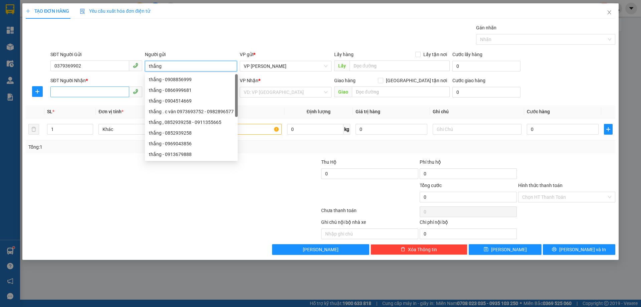
type input "thắng"
click at [69, 92] on input "SĐT Người Nhận *" at bounding box center [89, 92] width 79 height 11
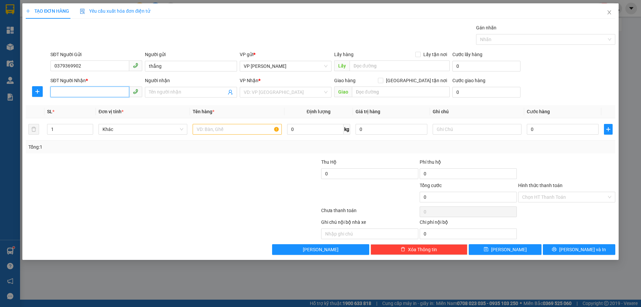
click at [69, 92] on input "SĐT Người Nhận *" at bounding box center [89, 92] width 79 height 11
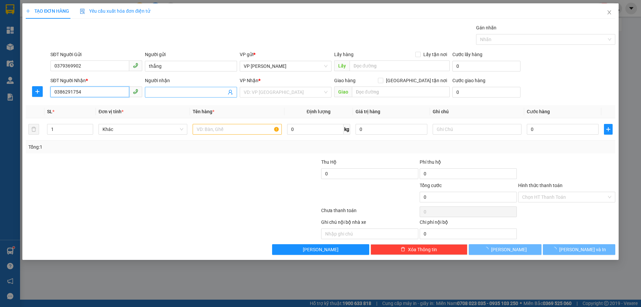
type input "0386291754"
click at [171, 94] on input "Người nhận" at bounding box center [187, 92] width 77 height 7
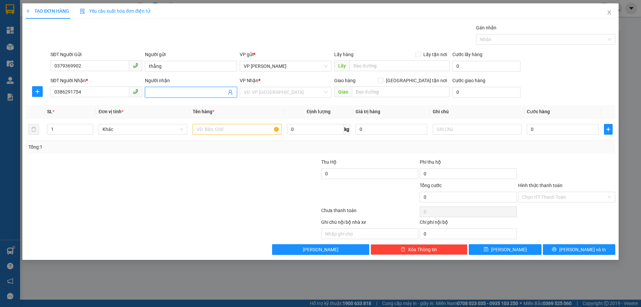
click at [171, 94] on input "Người nhận" at bounding box center [187, 92] width 77 height 7
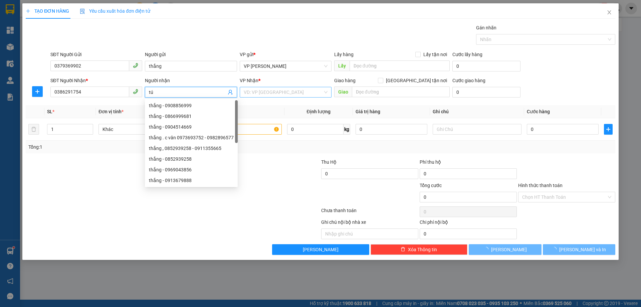
type input "tú"
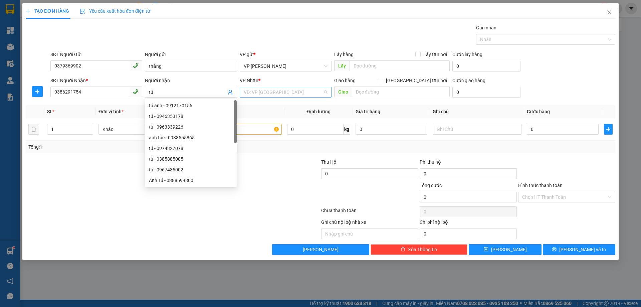
click at [272, 91] on input "search" at bounding box center [283, 92] width 79 height 10
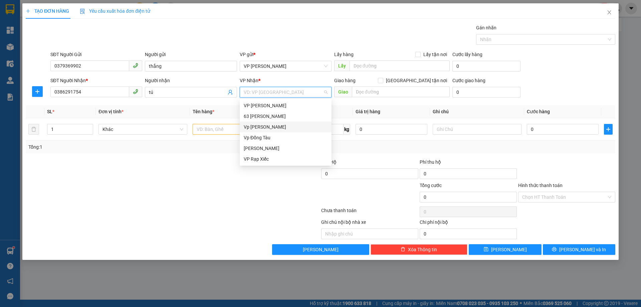
click at [257, 125] on div "Vp Lê Hoàn" at bounding box center [286, 126] width 84 height 7
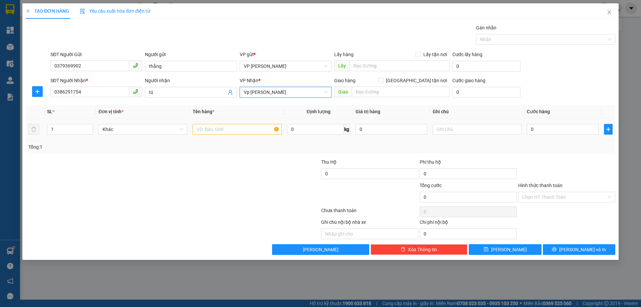
click at [232, 138] on td at bounding box center [237, 129] width 94 height 22
click at [236, 132] on input "text" at bounding box center [237, 129] width 89 height 11
type input "1 thùng hồ sơ"
drag, startPoint x: 234, startPoint y: 157, endPoint x: 469, endPoint y: 158, distance: 234.5
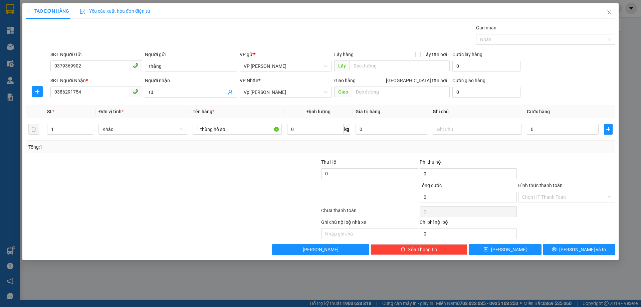
click at [235, 158] on div "Transit Pickup Surcharge Ids Transit Deliver Surcharge Ids Transit Deliver Surc…" at bounding box center [321, 139] width 590 height 231
click at [532, 132] on input "0" at bounding box center [563, 129] width 72 height 11
type input "4"
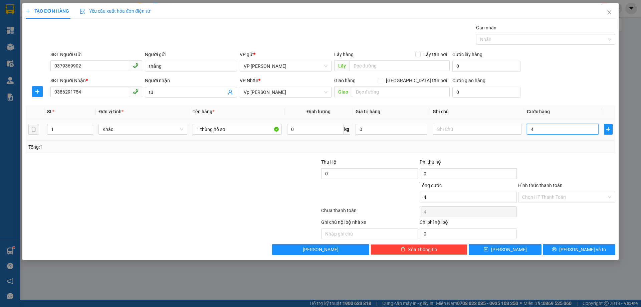
type input "40"
type input "40.000"
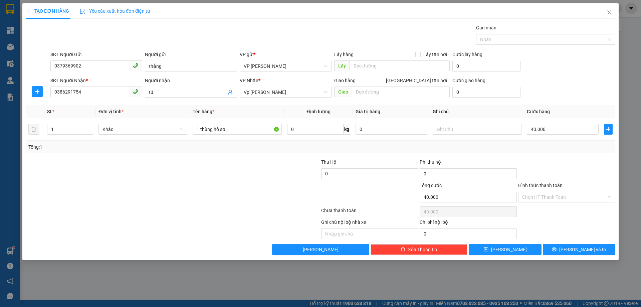
click at [553, 158] on div "Transit Pickup Surcharge Ids Transit Deliver Surcharge Ids Transit Deliver Surc…" at bounding box center [321, 139] width 590 height 231
click at [564, 198] on input "Hình thức thanh toán" at bounding box center [564, 197] width 85 height 10
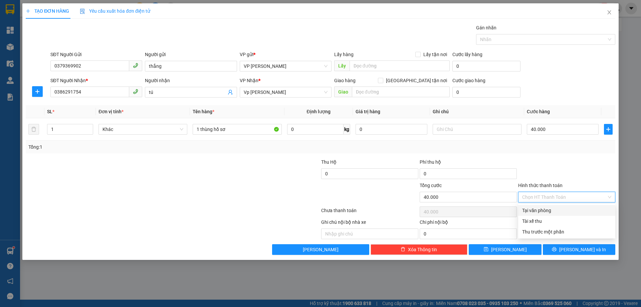
click at [552, 211] on div "Tại văn phòng" at bounding box center [566, 210] width 89 height 7
type input "0"
click at [549, 159] on div at bounding box center [567, 169] width 99 height 23
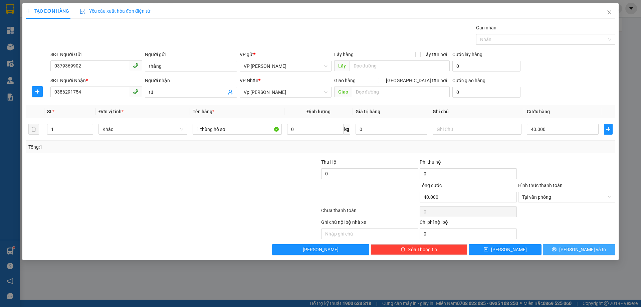
click at [574, 249] on span "Lưu và In" at bounding box center [583, 249] width 47 height 7
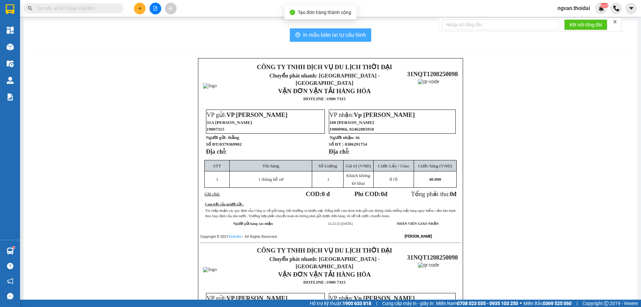
click at [327, 36] on span "In mẫu biên lai tự cấu hình" at bounding box center [334, 35] width 63 height 8
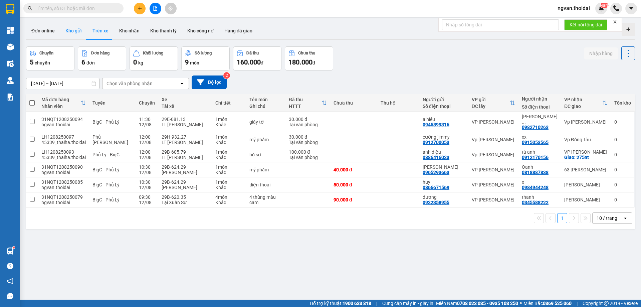
click at [76, 32] on button "Kho gửi" at bounding box center [73, 31] width 27 height 16
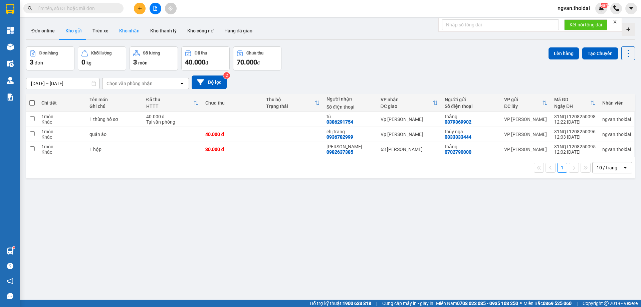
drag, startPoint x: 134, startPoint y: 25, endPoint x: 139, endPoint y: 36, distance: 12.4
click at [134, 26] on button "Kho nhận" at bounding box center [129, 31] width 31 height 16
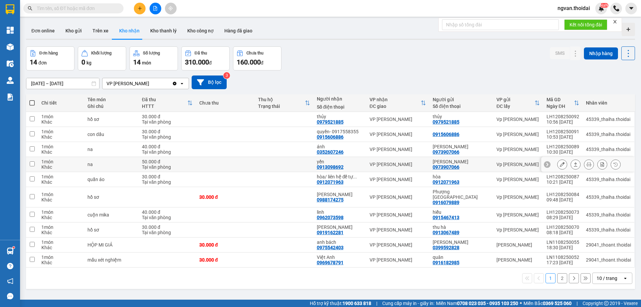
click at [574, 165] on icon at bounding box center [576, 164] width 4 height 4
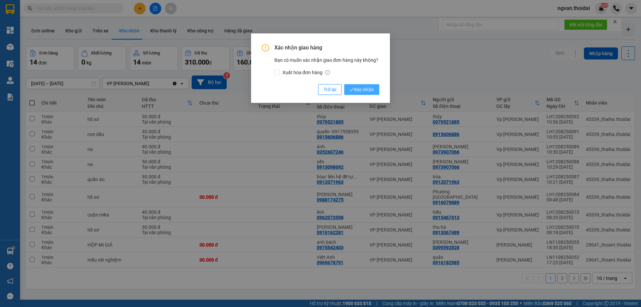
click at [367, 91] on span "Xác nhận" at bounding box center [362, 89] width 24 height 7
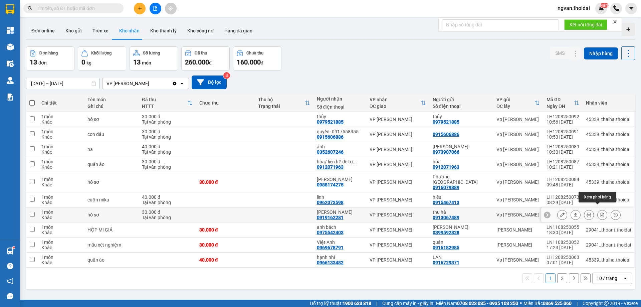
click at [574, 212] on icon at bounding box center [576, 214] width 5 height 5
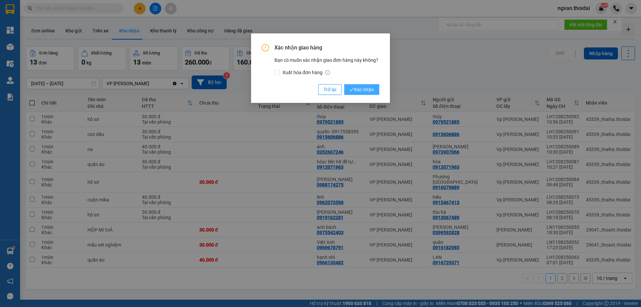
click at [363, 90] on span "Xác nhận" at bounding box center [362, 89] width 24 height 7
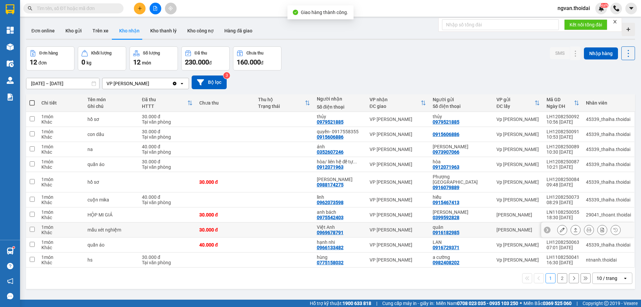
click at [574, 228] on icon at bounding box center [576, 230] width 4 height 4
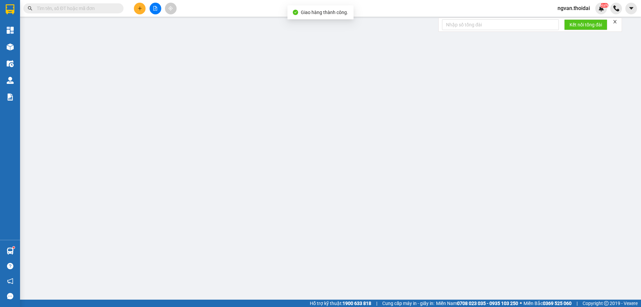
type input "0916182985"
type input "quân"
type input "0969678791"
type input "Việt Anh"
type input "30.000"
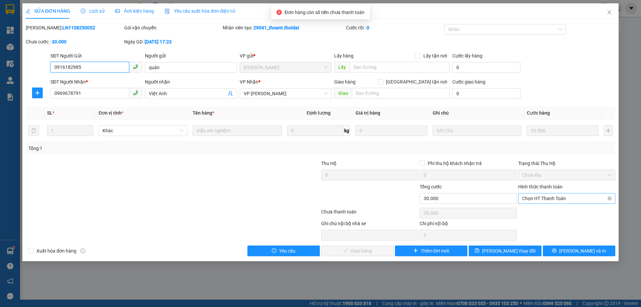
drag, startPoint x: 556, startPoint y: 198, endPoint x: 554, endPoint y: 203, distance: 5.5
click at [556, 198] on span "Chọn HT Thanh Toán" at bounding box center [566, 198] width 89 height 10
click at [539, 209] on div "Tại văn phòng" at bounding box center [566, 211] width 89 height 7
type input "0"
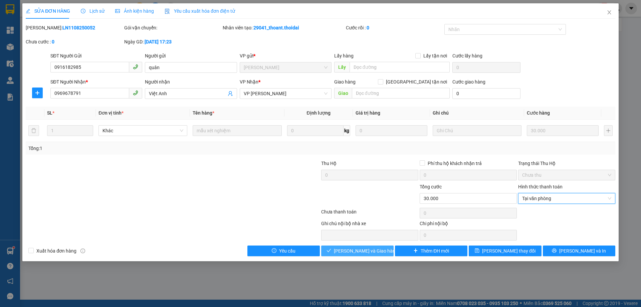
click at [365, 254] on span "Lưu và Giao hàng" at bounding box center [366, 250] width 64 height 7
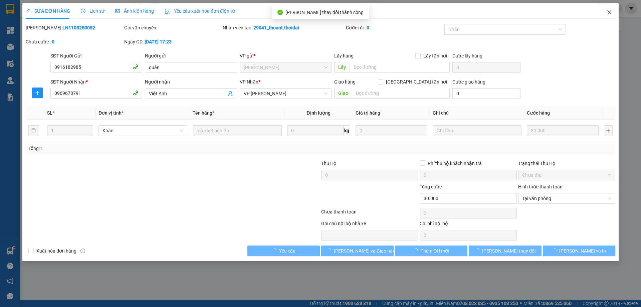
click at [605, 13] on span "Close" at bounding box center [609, 12] width 19 height 19
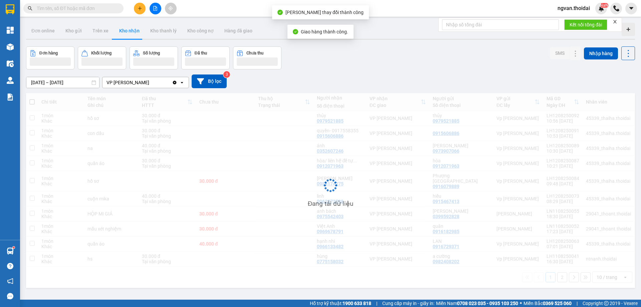
click at [607, 12] on div "ngvan.thoidai NaN" at bounding box center [580, 9] width 55 height 12
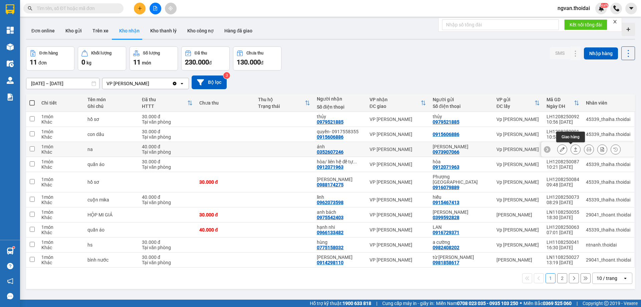
click at [574, 150] on icon at bounding box center [576, 149] width 5 height 5
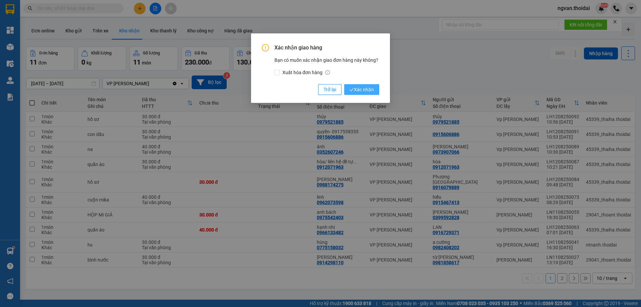
click at [360, 88] on span "Xác nhận" at bounding box center [362, 89] width 24 height 7
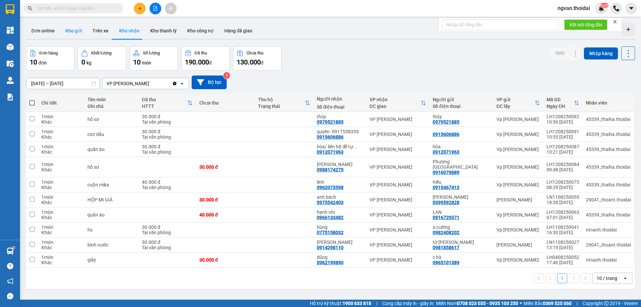
click at [75, 29] on button "Kho gửi" at bounding box center [73, 31] width 27 height 16
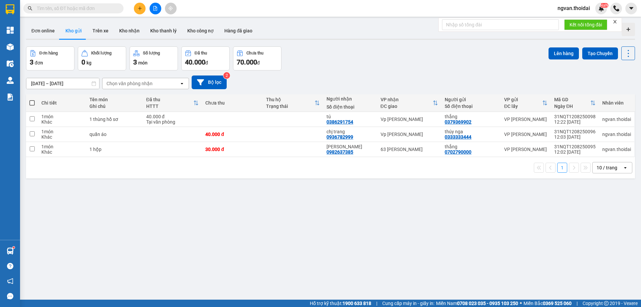
click at [31, 103] on span at bounding box center [31, 102] width 5 height 5
click at [32, 100] on input "checkbox" at bounding box center [32, 100] width 0 height 0
checkbox input "true"
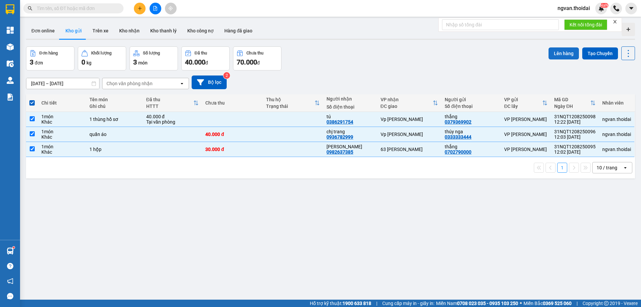
click at [552, 54] on button "Lên hàng" at bounding box center [564, 53] width 30 height 12
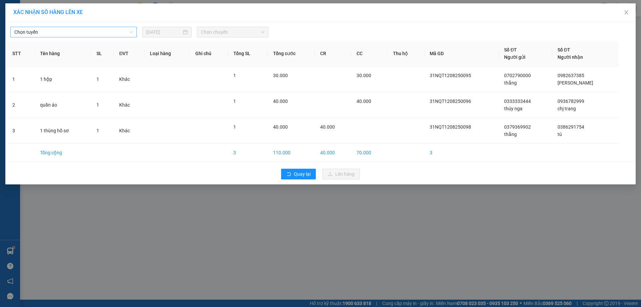
click at [101, 33] on span "Chọn tuyến" at bounding box center [73, 32] width 119 height 10
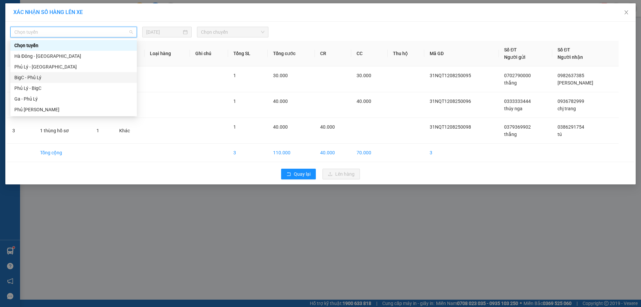
drag, startPoint x: 27, startPoint y: 77, endPoint x: 31, endPoint y: 77, distance: 4.0
click at [28, 77] on div "BigC - Phủ Lý" at bounding box center [73, 77] width 119 height 7
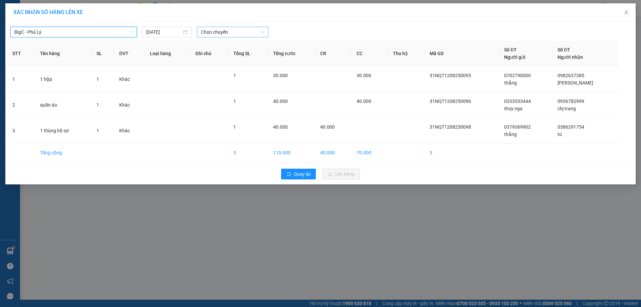
click at [263, 34] on span "Chọn chuyến" at bounding box center [232, 32] width 63 height 10
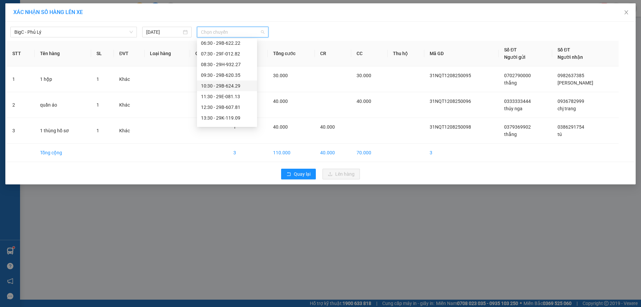
scroll to position [33, 0]
click at [236, 99] on div "12:30 - 29B-607.81" at bounding box center [227, 97] width 52 height 7
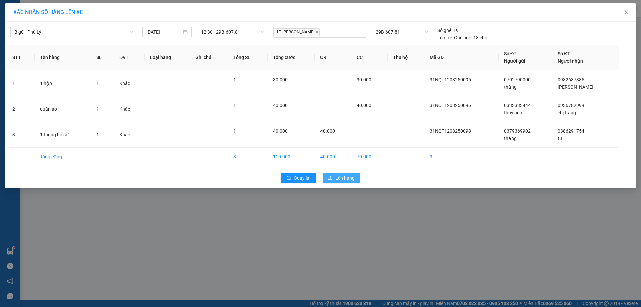
click at [347, 180] on span "Lên hàng" at bounding box center [344, 177] width 19 height 7
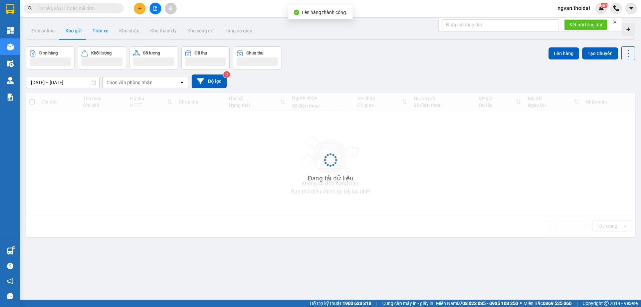
click at [104, 32] on button "Trên xe" at bounding box center [100, 31] width 27 height 16
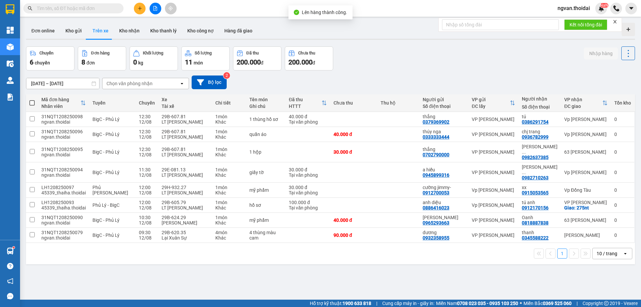
click at [102, 31] on button "Trên xe" at bounding box center [100, 31] width 27 height 16
click at [134, 27] on button "Kho nhận" at bounding box center [129, 31] width 31 height 16
type input "01/08/2025 – 12/08/2025"
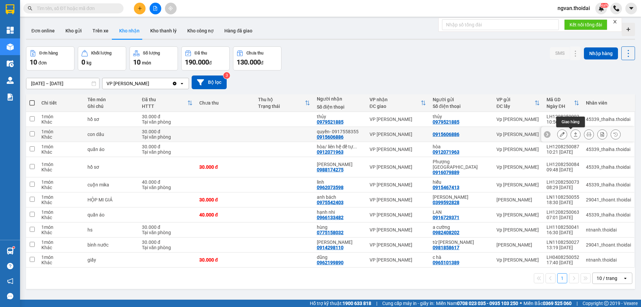
click at [574, 135] on icon at bounding box center [576, 134] width 5 height 5
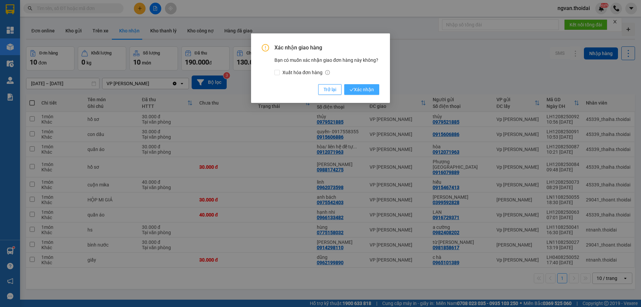
click at [367, 93] on span "Xác nhận" at bounding box center [362, 89] width 24 height 7
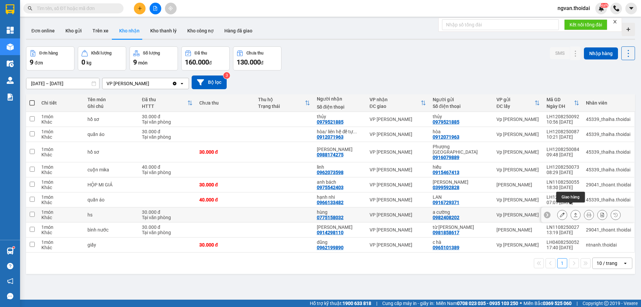
click at [574, 212] on icon at bounding box center [576, 214] width 5 height 5
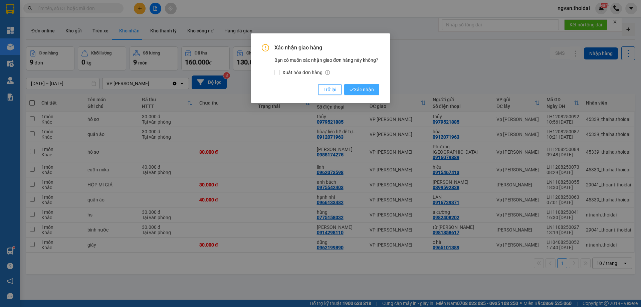
click at [366, 86] on span "Xác nhận" at bounding box center [362, 89] width 24 height 7
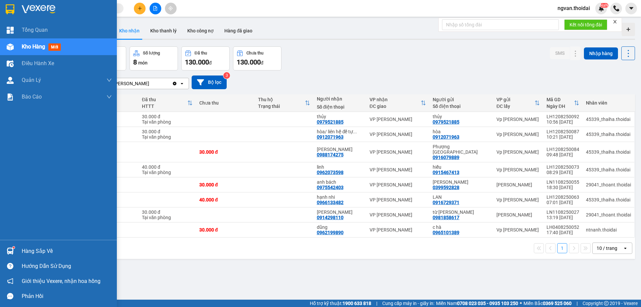
click at [10, 248] on img at bounding box center [10, 251] width 7 height 7
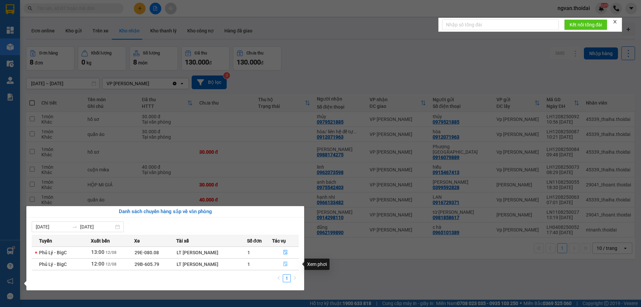
click at [285, 265] on icon "file-done" at bounding box center [285, 264] width 5 height 5
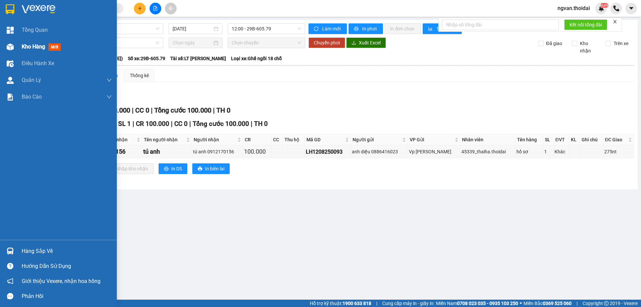
click at [17, 46] on div "Kho hàng mới" at bounding box center [58, 46] width 117 height 17
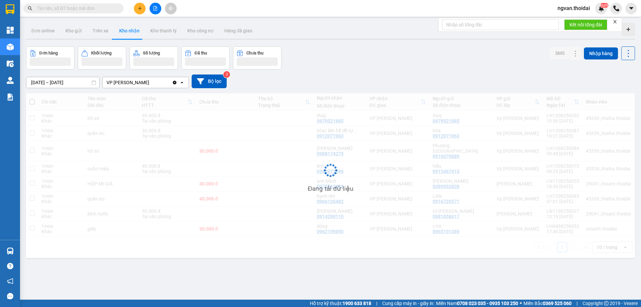
click at [132, 27] on button "Kho nhận" at bounding box center [129, 31] width 31 height 16
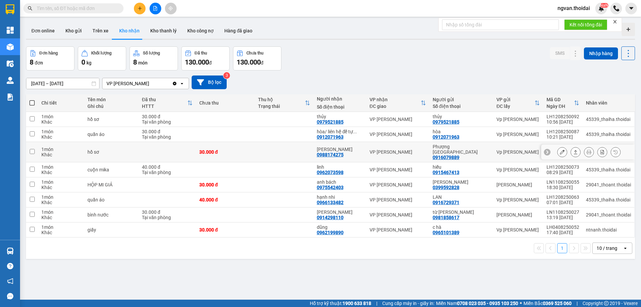
click at [575, 148] on button at bounding box center [575, 152] width 9 height 12
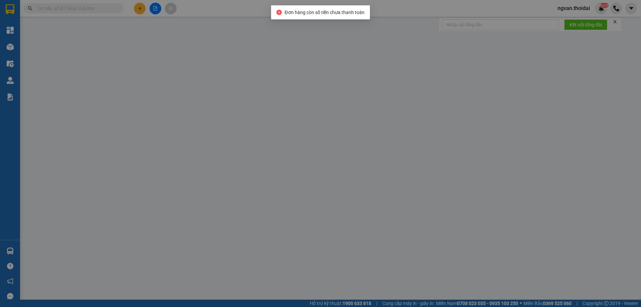
type input "0916079889"
type input "Phượng hà nam"
type input "0988174275"
type input "Anh Linh"
type input "30.000"
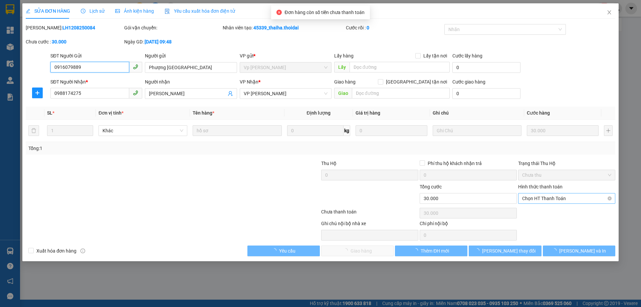
click at [570, 197] on span "Chọn HT Thanh Toán" at bounding box center [566, 198] width 89 height 10
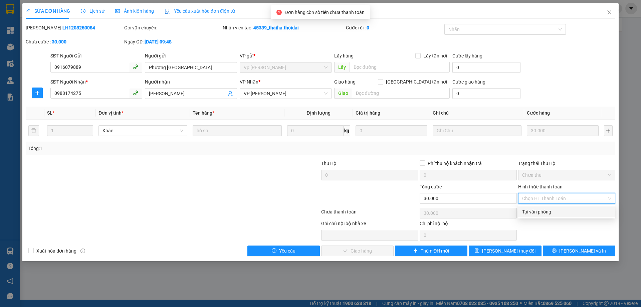
drag, startPoint x: 547, startPoint y: 214, endPoint x: 396, endPoint y: 244, distance: 153.9
click at [547, 214] on div "Tại văn phòng" at bounding box center [566, 211] width 89 height 7
type input "0"
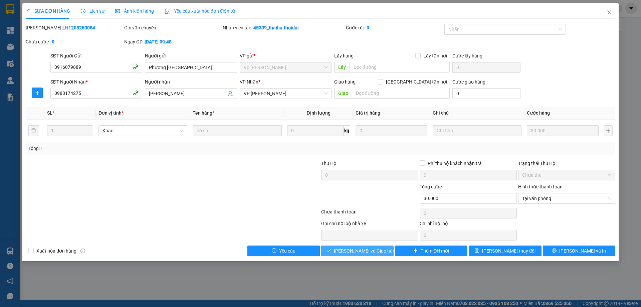
click at [362, 252] on span "Lưu và Giao hàng" at bounding box center [366, 250] width 64 height 7
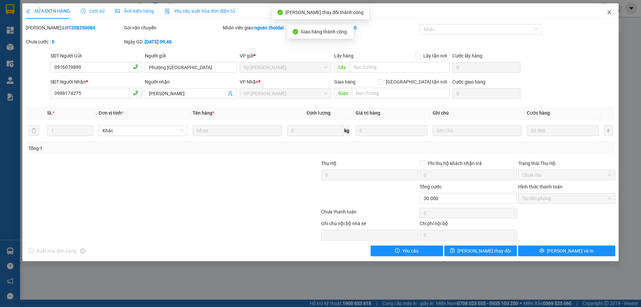
click at [609, 12] on icon "close" at bounding box center [610, 12] width 4 height 4
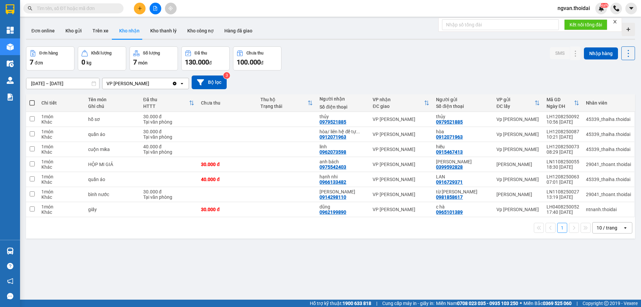
click at [66, 9] on input "text" at bounding box center [76, 8] width 79 height 7
click at [65, 9] on input "text" at bounding box center [76, 8] width 79 height 7
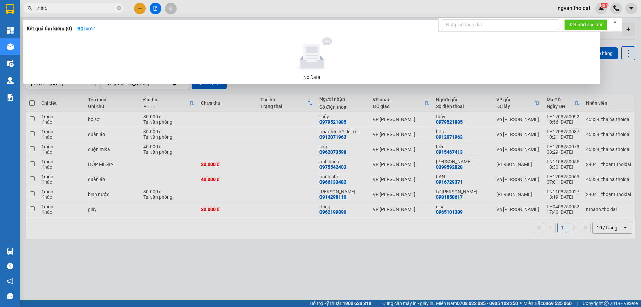
type input "7385"
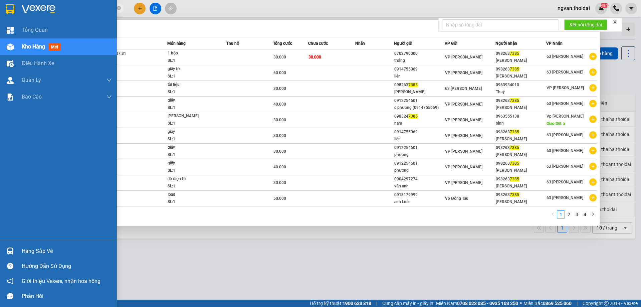
click at [12, 254] on img at bounding box center [10, 251] width 7 height 7
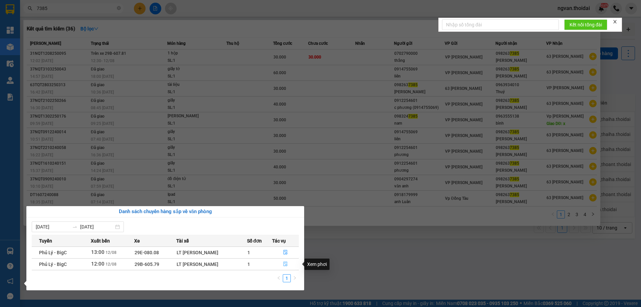
click at [286, 263] on icon "file-done" at bounding box center [285, 264] width 5 height 5
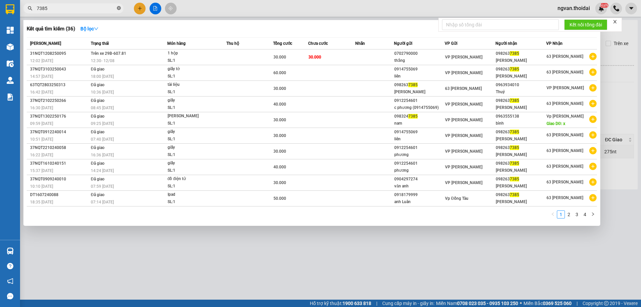
click at [119, 8] on icon "close-circle" at bounding box center [119, 8] width 4 height 4
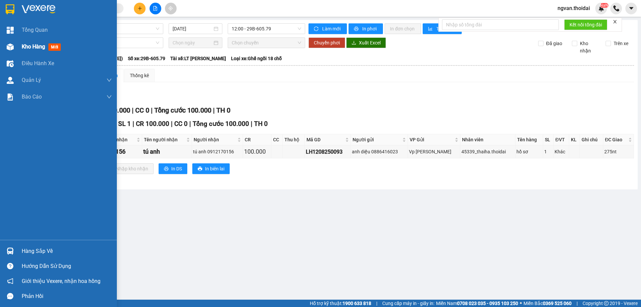
click at [12, 48] on img at bounding box center [10, 46] width 7 height 7
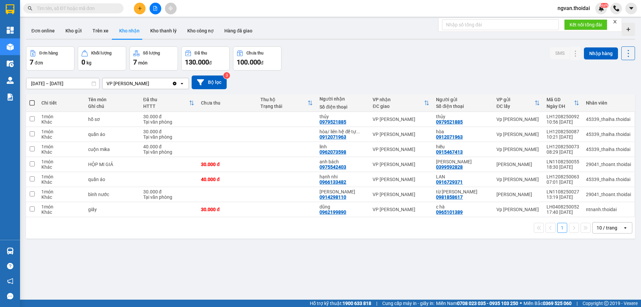
click at [127, 31] on button "Kho nhận" at bounding box center [129, 31] width 31 height 16
click at [68, 28] on button "Kho gửi" at bounding box center [73, 31] width 27 height 16
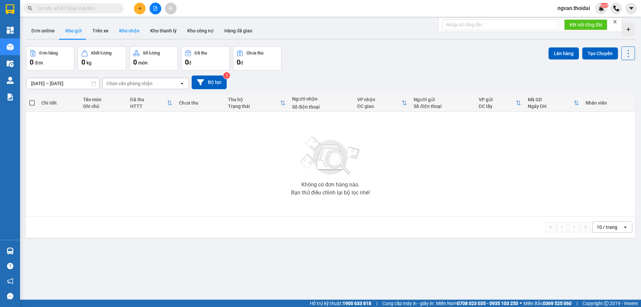
click at [129, 31] on button "Kho nhận" at bounding box center [129, 31] width 31 height 16
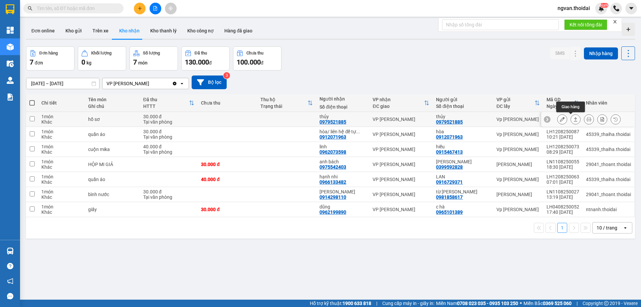
click at [574, 120] on icon at bounding box center [576, 119] width 5 height 5
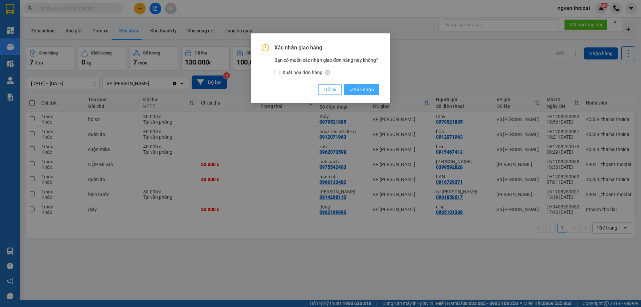
click at [364, 89] on span "Xác nhận" at bounding box center [362, 89] width 24 height 7
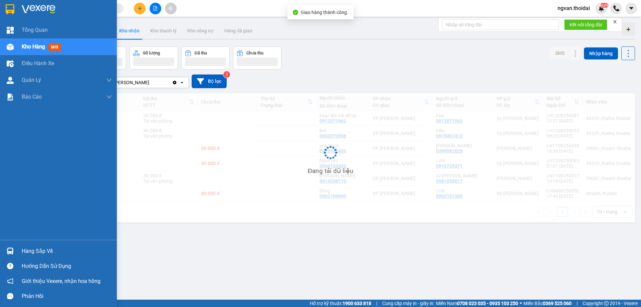
click at [12, 253] on img at bounding box center [10, 251] width 7 height 7
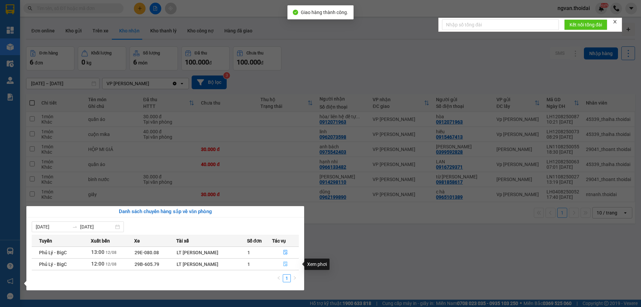
click at [288, 264] on button "button" at bounding box center [286, 264] width 26 height 11
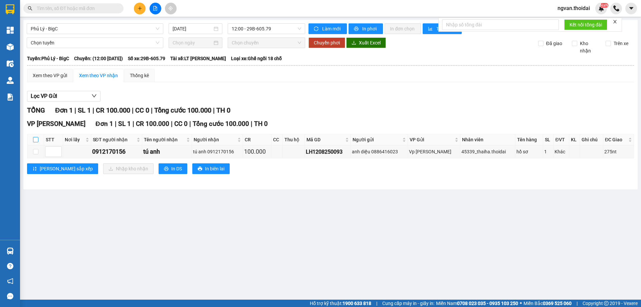
click at [37, 140] on input "checkbox" at bounding box center [35, 139] width 5 height 5
checkbox input "true"
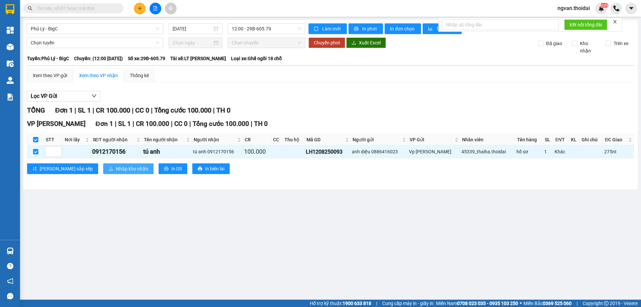
click at [106, 173] on button "Nhập kho nhận" at bounding box center [128, 168] width 50 height 11
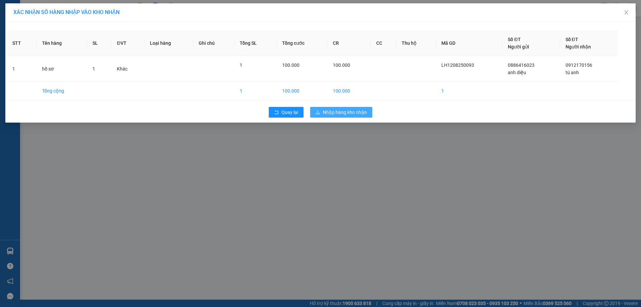
click at [354, 112] on span "Nhập hàng kho nhận" at bounding box center [345, 112] width 44 height 7
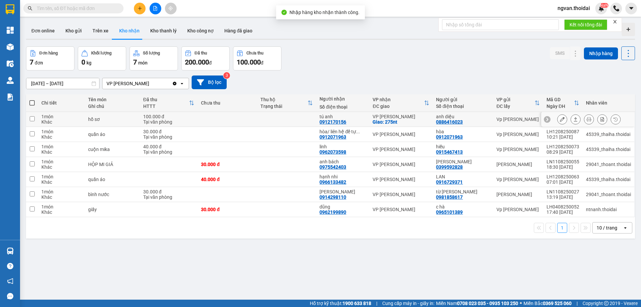
click at [574, 119] on icon at bounding box center [576, 119] width 5 height 5
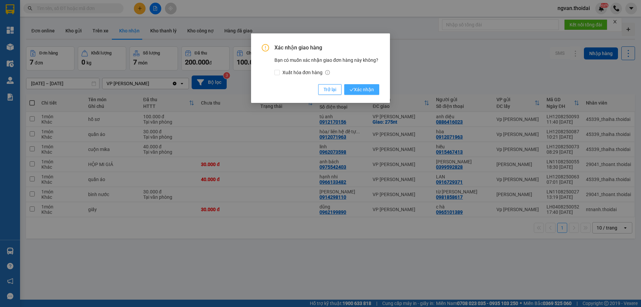
click at [372, 91] on span "Xác nhận" at bounding box center [362, 89] width 24 height 7
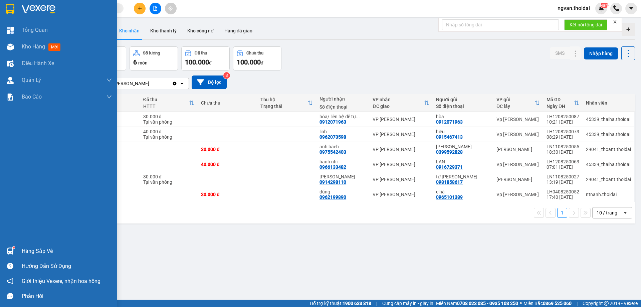
drag, startPoint x: 37, startPoint y: 251, endPoint x: 42, endPoint y: 253, distance: 4.9
click at [37, 252] on div "Hàng sắp về" at bounding box center [67, 251] width 90 height 10
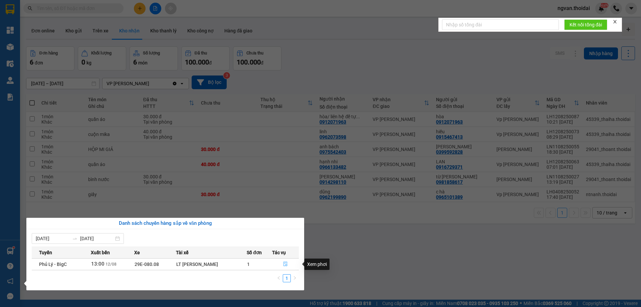
click at [286, 265] on icon "file-done" at bounding box center [285, 264] width 5 height 5
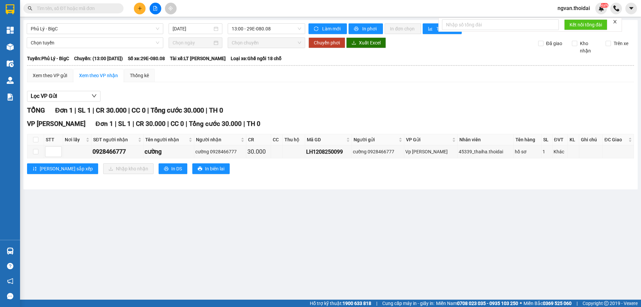
drag, startPoint x: 284, startPoint y: 229, endPoint x: 9, endPoint y: 160, distance: 283.2
click at [279, 225] on main "Phủ Lý - BigC 12/08/2025 13:00 - 29E-080.08 Làm mới In phơi In đơn chọn Thống k…" at bounding box center [320, 150] width 641 height 300
drag, startPoint x: 35, startPoint y: 140, endPoint x: 97, endPoint y: 173, distance: 70.0
click at [35, 141] on input "checkbox" at bounding box center [35, 139] width 5 height 5
checkbox input "true"
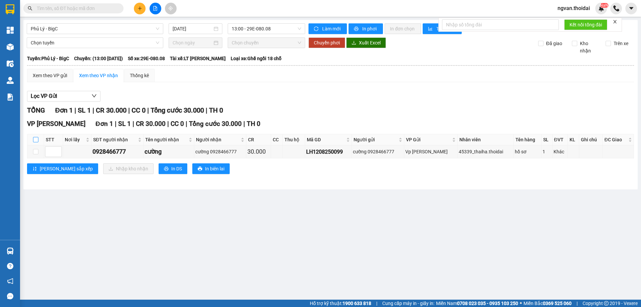
checkbox input "true"
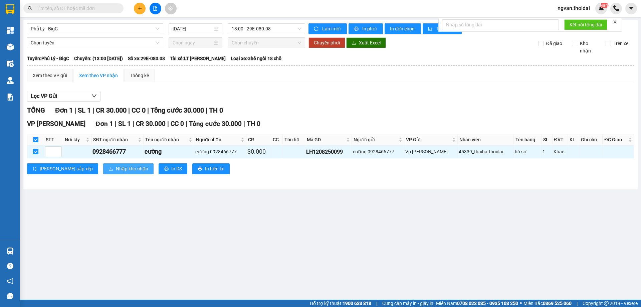
click at [116, 168] on span "Nhập kho nhận" at bounding box center [132, 168] width 32 height 7
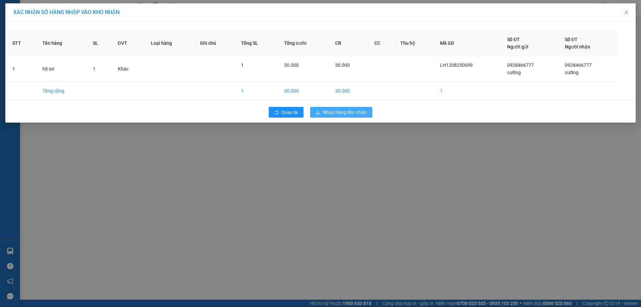
click at [360, 140] on div "XÁC NHẬN SỐ HÀNG NHẬP VÀO KHO NHẬN STT Tên hàng SL ĐVT Loại hàng Ghi chú Tổng S…" at bounding box center [320, 153] width 641 height 307
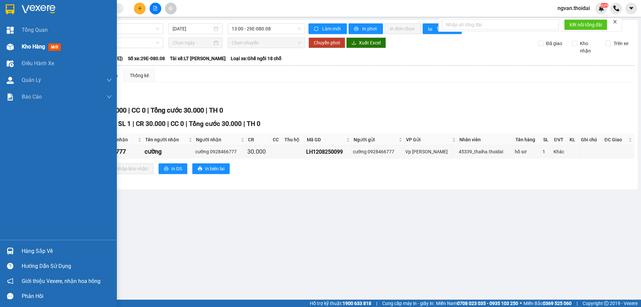
click at [25, 45] on span "Kho hàng" at bounding box center [33, 46] width 23 height 6
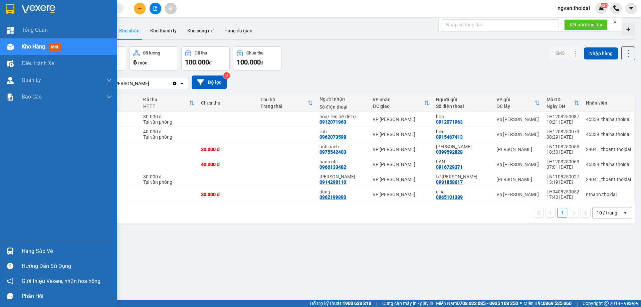
drag, startPoint x: 22, startPoint y: 250, endPoint x: 58, endPoint y: 252, distance: 35.4
click at [22, 250] on div "Hàng sắp về" at bounding box center [67, 251] width 90 height 10
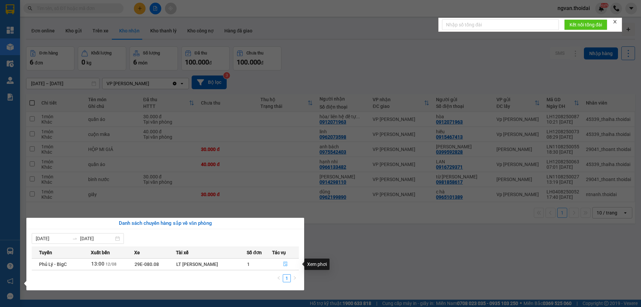
click at [284, 263] on icon "file-done" at bounding box center [286, 264] width 4 height 5
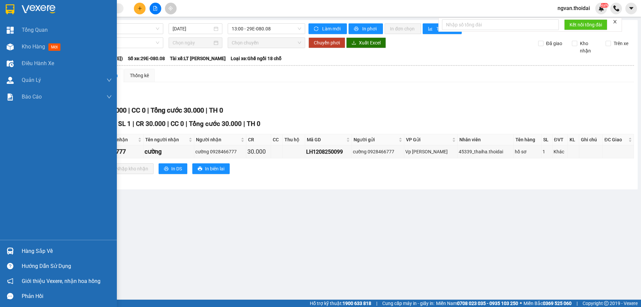
click at [22, 248] on div "Hàng sắp về" at bounding box center [67, 251] width 90 height 10
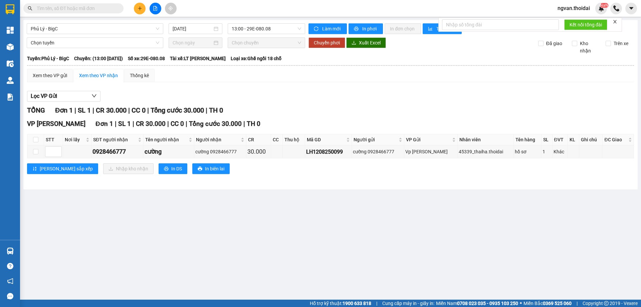
click at [341, 269] on section "Kết quả tìm kiếm ( 36 ) Bộ lọc Mã ĐH Trạng thái Món hàng Thu hộ Tổng cước Chưa …" at bounding box center [320, 153] width 641 height 307
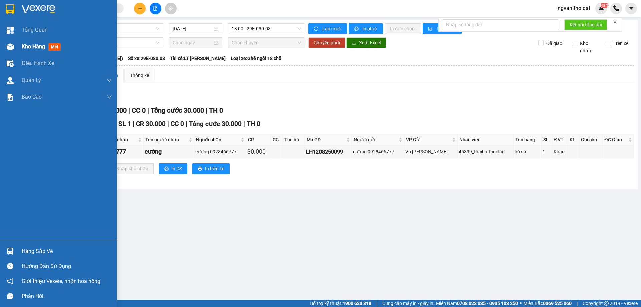
click at [17, 45] on div "Kho hàng mới" at bounding box center [58, 46] width 117 height 17
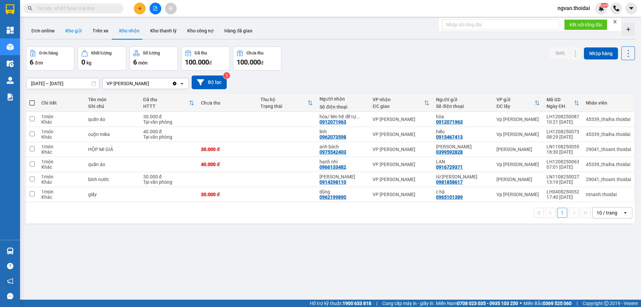
click at [74, 31] on button "Kho gửi" at bounding box center [73, 31] width 27 height 16
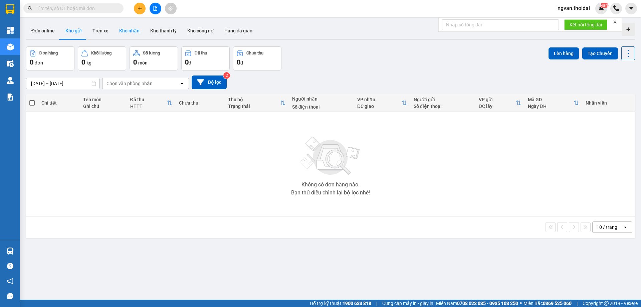
click at [126, 29] on button "Kho nhận" at bounding box center [129, 31] width 31 height 16
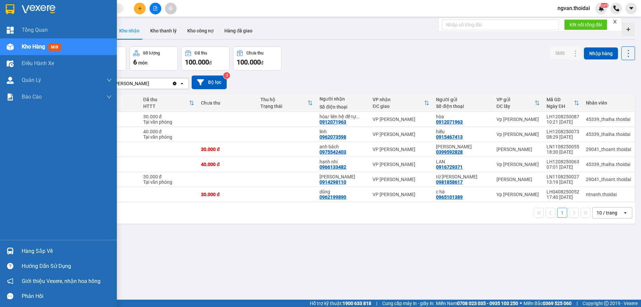
click at [16, 248] on div "Hàng sắp về" at bounding box center [58, 251] width 117 height 15
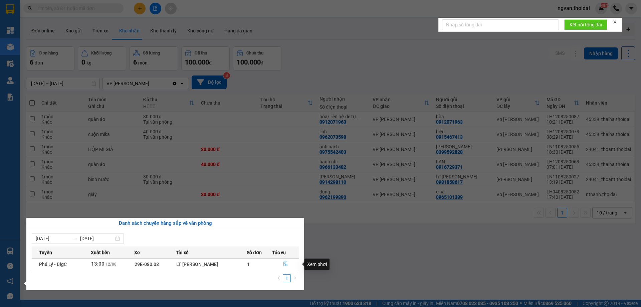
click at [286, 264] on icon "file-done" at bounding box center [285, 264] width 5 height 5
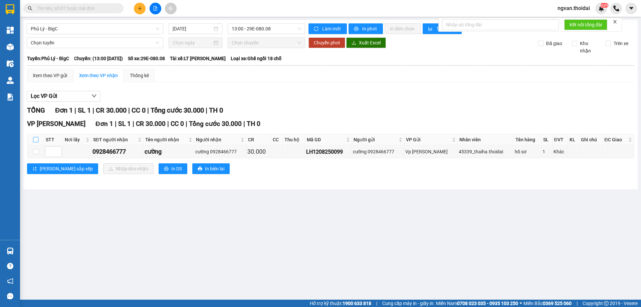
click at [36, 141] on input "checkbox" at bounding box center [35, 139] width 5 height 5
checkbox input "true"
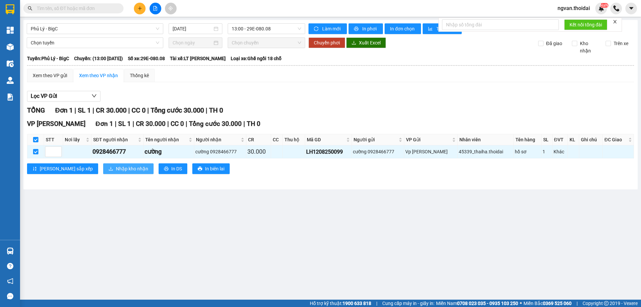
click at [116, 167] on span "Nhập kho nhận" at bounding box center [132, 168] width 32 height 7
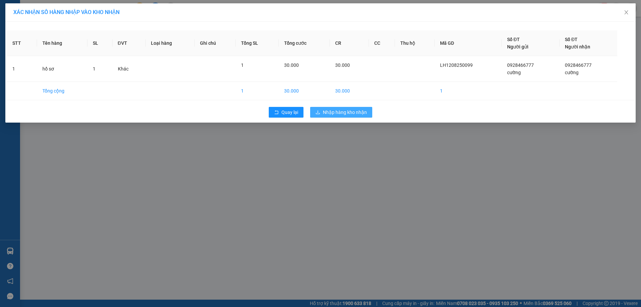
click at [351, 109] on span "Nhập hàng kho nhận" at bounding box center [345, 112] width 44 height 7
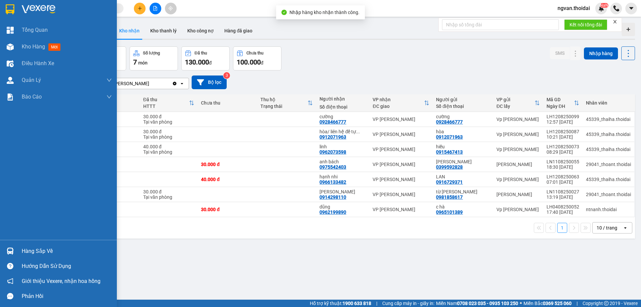
click at [13, 249] on img at bounding box center [10, 251] width 7 height 7
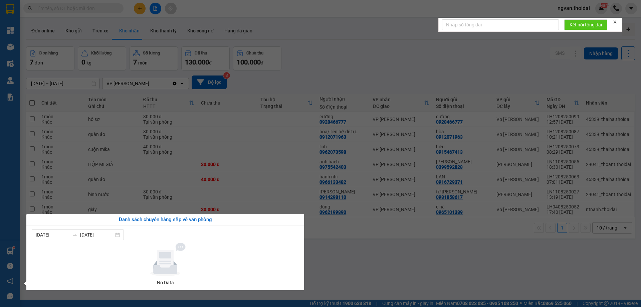
click at [331, 256] on section "Kết quả tìm kiếm ( 36 ) Bộ lọc Mã ĐH Trạng thái Món hàng Thu hộ Tổng cước Chưa …" at bounding box center [320, 153] width 641 height 307
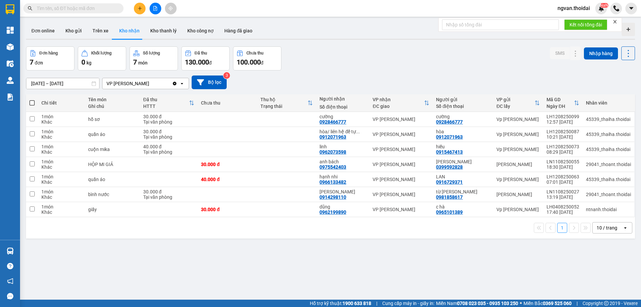
click at [59, 14] on div "Kết quả tìm kiếm ( 36 ) Bộ lọc Mã ĐH Trạng thái Món hàng Thu hộ Tổng cước Chưa …" at bounding box center [65, 9] width 130 height 12
click at [56, 8] on input "text" at bounding box center [76, 8] width 79 height 7
click at [55, 7] on input "text" at bounding box center [76, 8] width 79 height 7
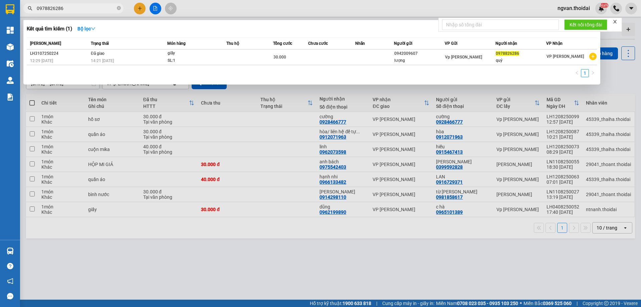
type input "0978826286"
click at [118, 9] on icon "close-circle" at bounding box center [119, 8] width 4 height 4
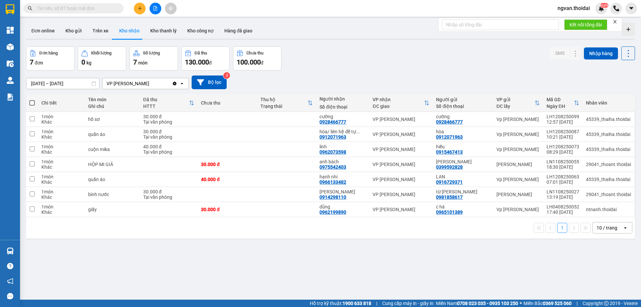
drag, startPoint x: 261, startPoint y: 247, endPoint x: 268, endPoint y: 246, distance: 7.1
click at [261, 248] on div "ver 1.8.137 Đơn online Kho gửi Trên xe Kho nhận Kho thanh lý Kho công nợ Hàng đ…" at bounding box center [330, 173] width 615 height 307
click at [74, 33] on button "Kho gửi" at bounding box center [73, 31] width 27 height 16
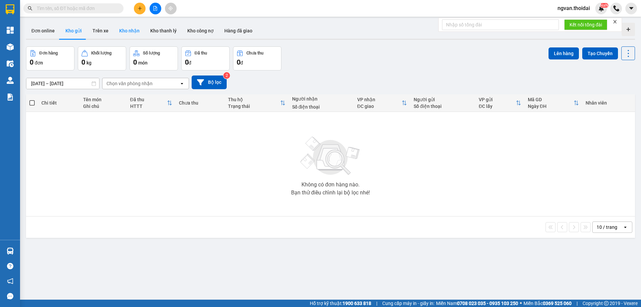
click at [126, 31] on button "Kho nhận" at bounding box center [129, 31] width 31 height 16
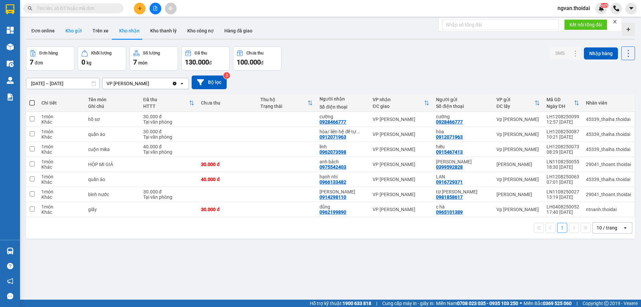
click at [81, 33] on button "Kho gửi" at bounding box center [73, 31] width 27 height 16
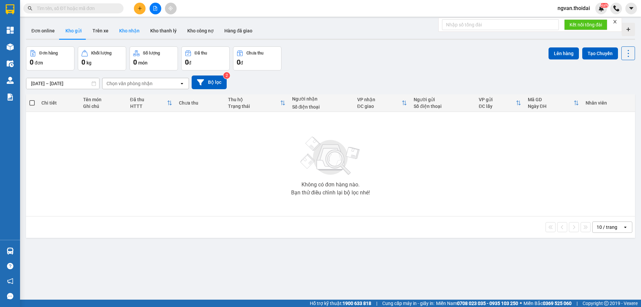
click at [127, 30] on button "Kho nhận" at bounding box center [129, 31] width 31 height 16
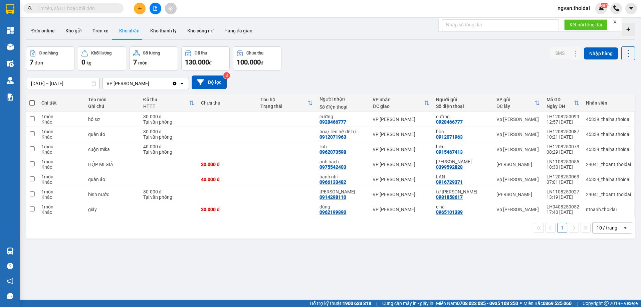
click at [136, 11] on button at bounding box center [140, 9] width 12 height 12
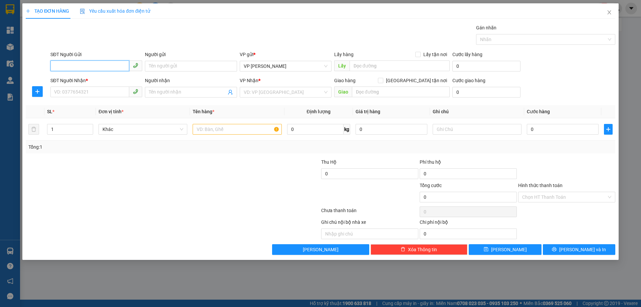
drag, startPoint x: 95, startPoint y: 66, endPoint x: 92, endPoint y: 65, distance: 3.4
click at [92, 65] on input "SĐT Người Gửi" at bounding box center [89, 65] width 79 height 11
drag, startPoint x: 73, startPoint y: 80, endPoint x: 78, endPoint y: 96, distance: 16.2
click at [72, 81] on div "0948031698 - lưu" at bounding box center [96, 79] width 84 height 7
type input "0948031698"
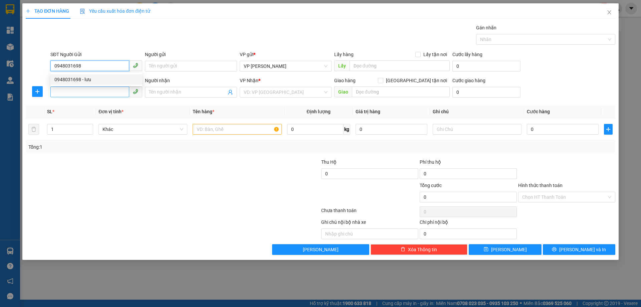
type input "lưu"
type input "0948031698"
click at [69, 94] on input "SĐT Người Nhận *" at bounding box center [89, 92] width 79 height 11
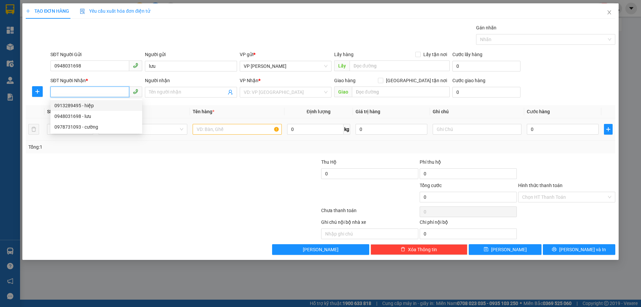
drag, startPoint x: 84, startPoint y: 105, endPoint x: 148, endPoint y: 136, distance: 71.3
click at [86, 105] on div "0913289495 - hiệp" at bounding box center [96, 105] width 84 height 7
type input "0913289495"
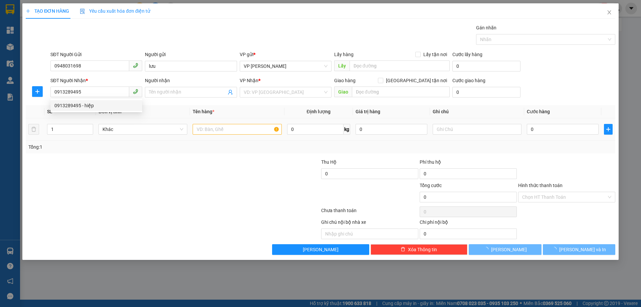
drag, startPoint x: 150, startPoint y: 138, endPoint x: 247, endPoint y: 155, distance: 98.7
click at [150, 139] on td "Khác" at bounding box center [143, 129] width 94 height 22
type input "hiệp"
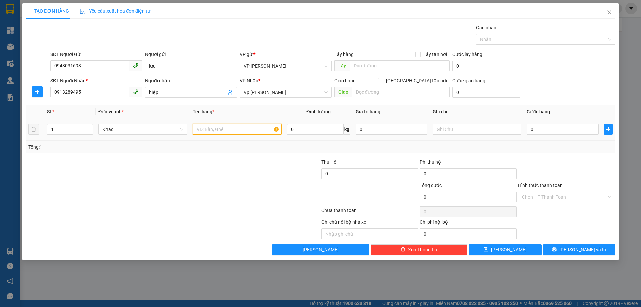
click at [234, 131] on input "text" at bounding box center [237, 129] width 89 height 11
type input "tài liệu"
click at [531, 130] on input "0" at bounding box center [563, 129] width 72 height 11
type input "4"
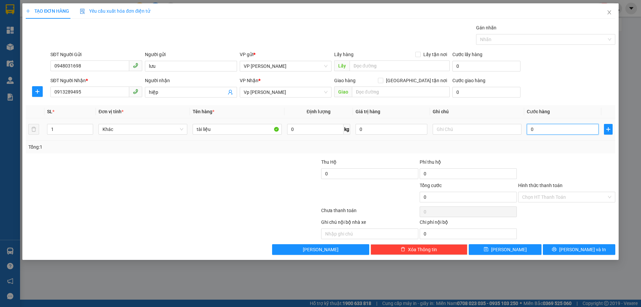
type input "4"
type input "40"
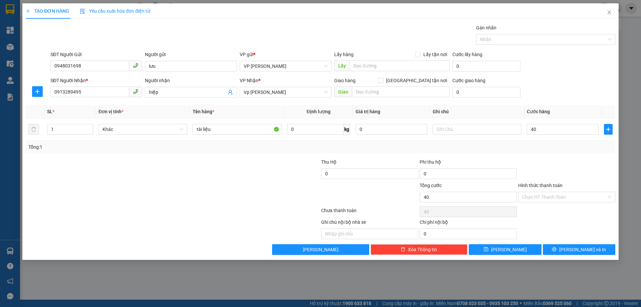
type input "40.000"
drag, startPoint x: 553, startPoint y: 153, endPoint x: 552, endPoint y: 198, distance: 45.1
click at [553, 154] on div "Transit Pickup Surcharge Ids Transit Deliver Surcharge Ids Transit Deliver Surc…" at bounding box center [321, 139] width 590 height 231
click at [552, 198] on input "Hình thức thanh toán" at bounding box center [564, 197] width 85 height 10
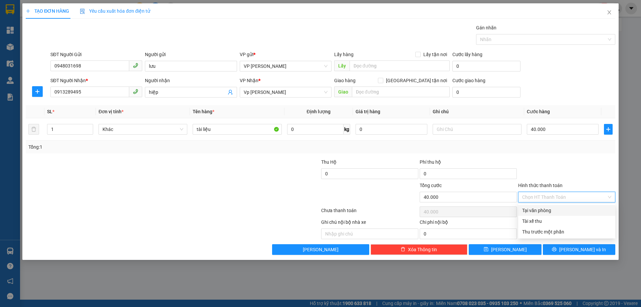
click at [545, 210] on div "Tại văn phòng" at bounding box center [566, 210] width 89 height 7
type input "0"
drag, startPoint x: 565, startPoint y: 169, endPoint x: 599, endPoint y: 221, distance: 62.1
click at [566, 171] on div at bounding box center [567, 169] width 99 height 23
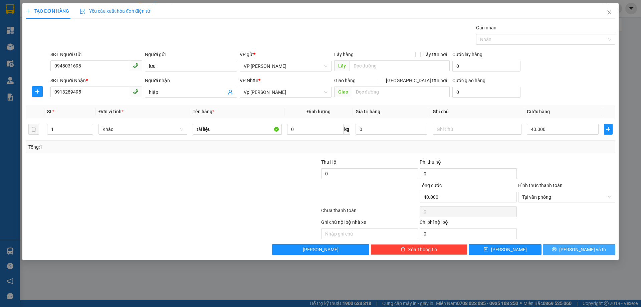
click at [587, 250] on span "Lưu và In" at bounding box center [583, 249] width 47 height 7
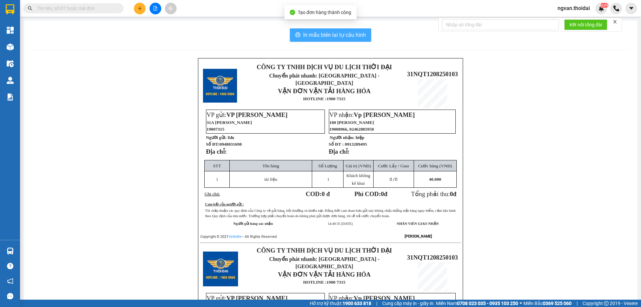
click at [338, 33] on span "In mẫu biên lai tự cấu hình" at bounding box center [334, 35] width 63 height 8
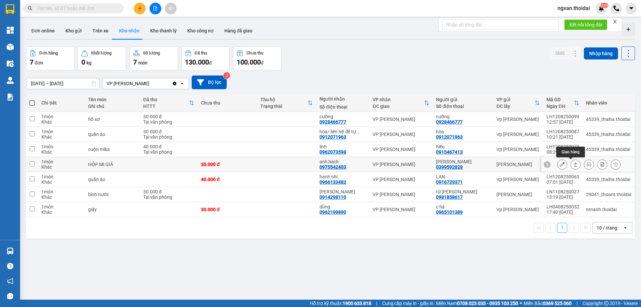
click at [574, 163] on icon at bounding box center [576, 164] width 4 height 4
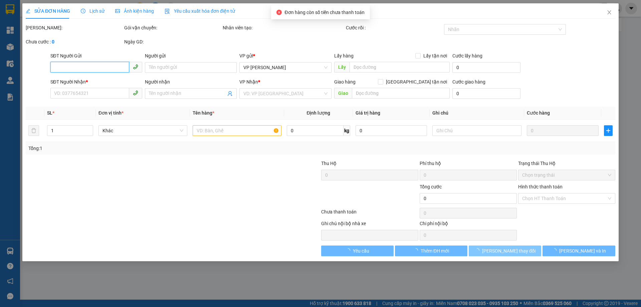
type input "0399592828"
type input "ngọc bích"
type input "0975542403"
type input "anh bách"
type input "30.000"
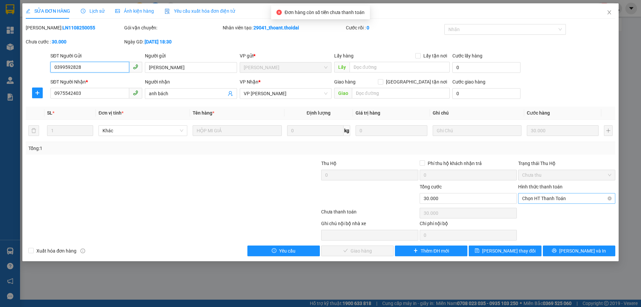
click at [561, 198] on span "Chọn HT Thanh Toán" at bounding box center [566, 198] width 89 height 10
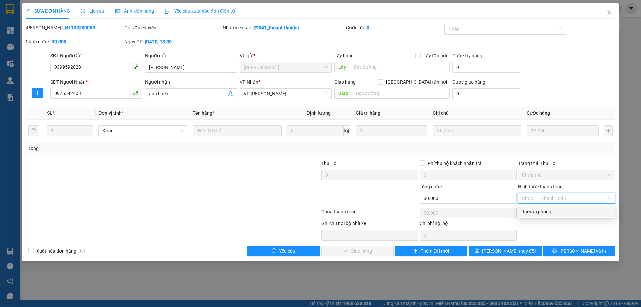
click at [547, 210] on div "Tại văn phòng" at bounding box center [566, 211] width 89 height 7
type input "0"
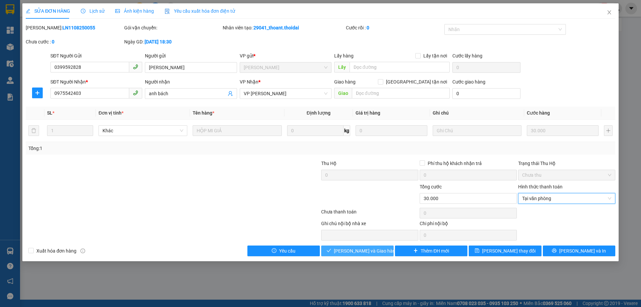
click at [364, 253] on span "Lưu và Giao hàng" at bounding box center [366, 250] width 64 height 7
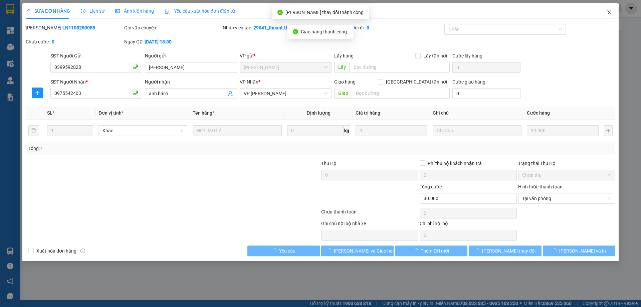
click at [609, 11] on icon "close" at bounding box center [609, 12] width 5 height 5
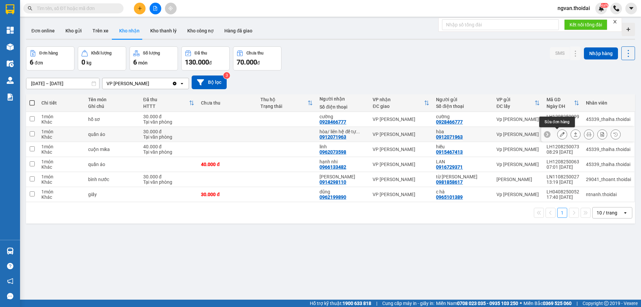
click at [574, 135] on icon at bounding box center [576, 134] width 5 height 5
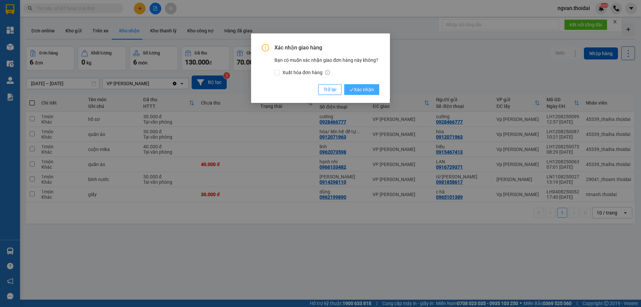
click at [365, 90] on span "Xác nhận" at bounding box center [362, 89] width 24 height 7
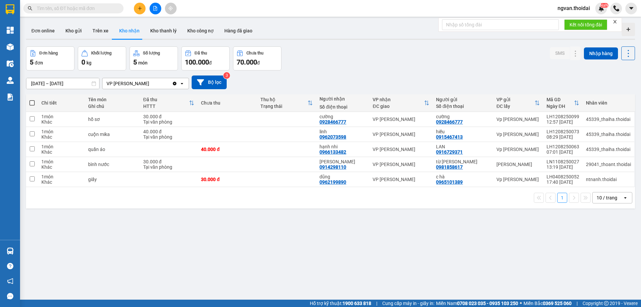
click at [361, 224] on div "ver 1.8.137 Đơn online Kho gửi Trên xe Kho nhận Kho thanh lý Kho công nợ Hàng đ…" at bounding box center [330, 173] width 615 height 307
click at [73, 34] on button "Kho gửi" at bounding box center [73, 31] width 27 height 16
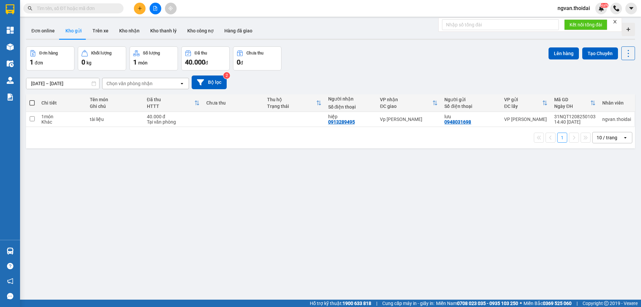
click at [31, 103] on span at bounding box center [31, 102] width 5 height 5
click at [32, 100] on input "checkbox" at bounding box center [32, 100] width 0 height 0
checkbox input "true"
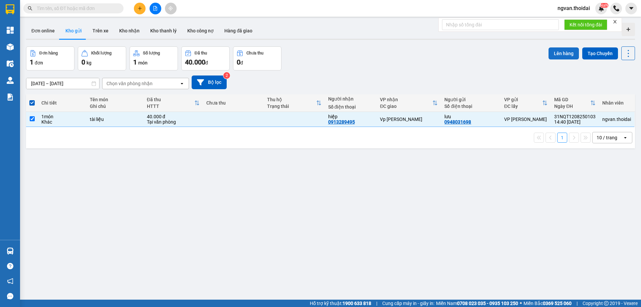
click at [564, 53] on button "Lên hàng" at bounding box center [564, 53] width 30 height 12
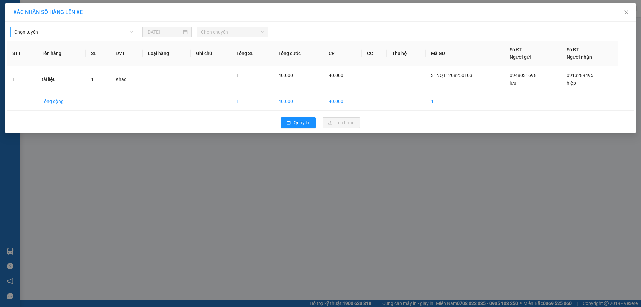
click at [120, 30] on span "Chọn tuyến" at bounding box center [73, 32] width 119 height 10
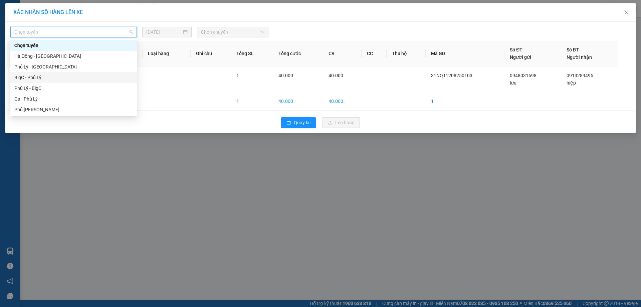
drag, startPoint x: 41, startPoint y: 75, endPoint x: 229, endPoint y: 50, distance: 189.8
click at [41, 75] on div "BigC - Phủ Lý" at bounding box center [73, 77] width 119 height 7
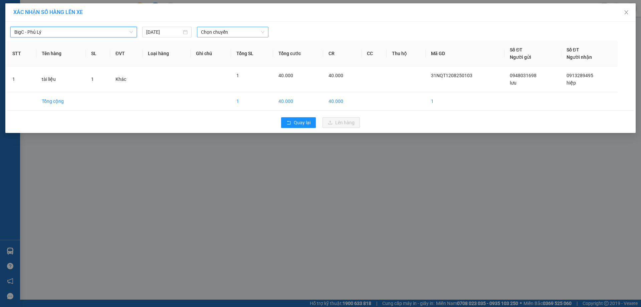
click at [252, 29] on span "Chọn chuyến" at bounding box center [232, 32] width 63 height 10
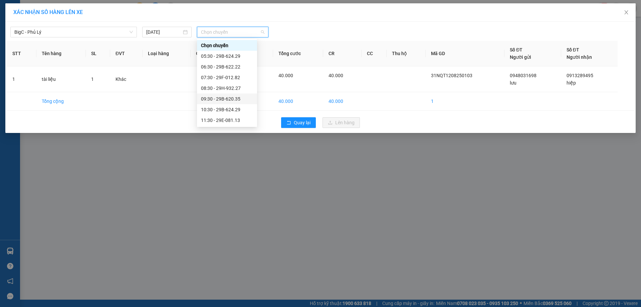
scroll to position [67, 0]
click at [237, 85] on div "14:30 - 29B-605.79" at bounding box center [227, 85] width 52 height 7
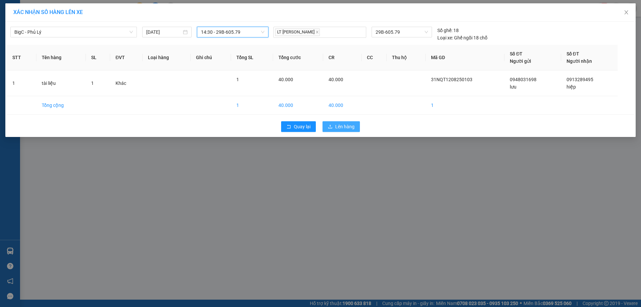
drag, startPoint x: 340, startPoint y: 124, endPoint x: 374, endPoint y: 129, distance: 34.5
click at [341, 124] on span "Lên hàng" at bounding box center [344, 126] width 19 height 7
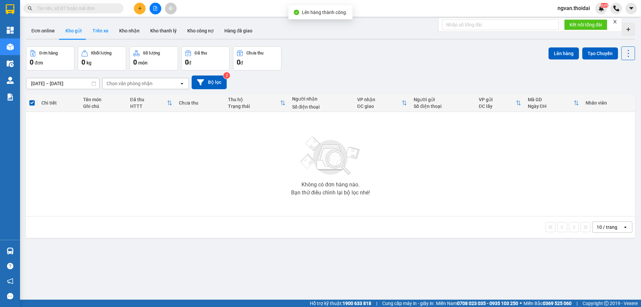
click at [101, 31] on button "Trên xe" at bounding box center [100, 31] width 27 height 16
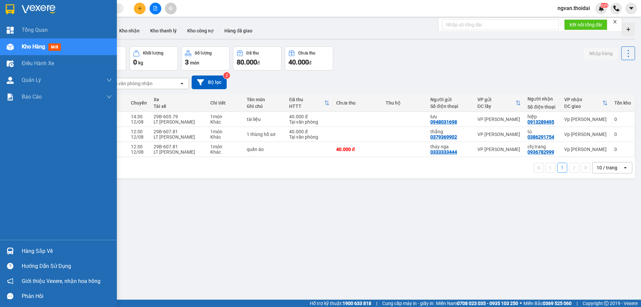
click at [11, 249] on img at bounding box center [10, 251] width 7 height 7
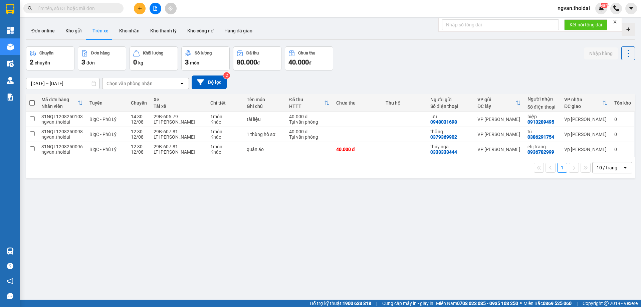
click at [333, 259] on section "Kết quả tìm kiếm ( 1 ) Bộ lọc Mã ĐH Trạng thái Món hàng Thu hộ Tổng cước Chưa c…" at bounding box center [320, 153] width 641 height 307
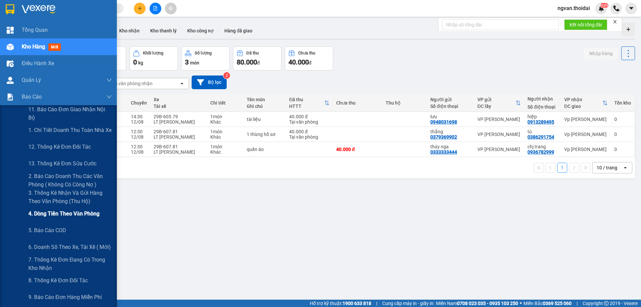
click at [88, 215] on span "4. Dòng tiền theo văn phòng" at bounding box center [63, 213] width 71 height 8
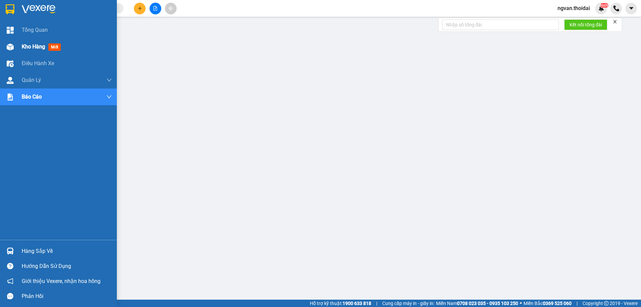
click at [10, 43] on img at bounding box center [10, 46] width 7 height 7
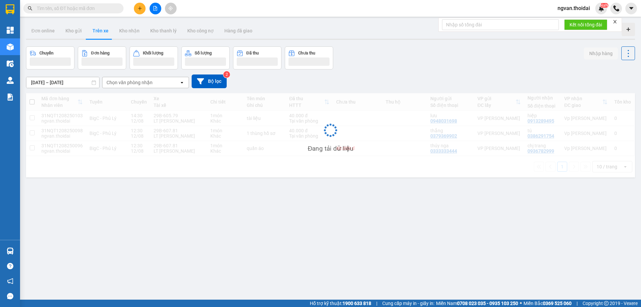
click at [279, 240] on div "ver 1.8.137 Đơn online Kho gửi Trên xe Kho nhận Kho thanh lý Kho công nợ Hàng đ…" at bounding box center [330, 173] width 615 height 307
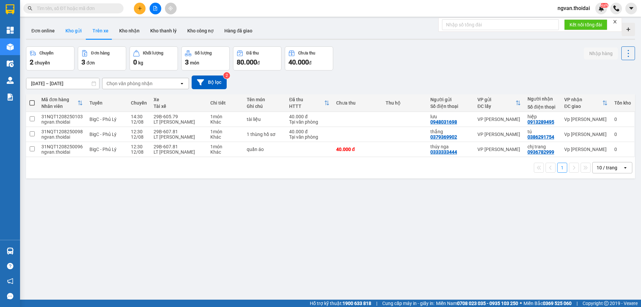
click at [69, 28] on button "Kho gửi" at bounding box center [73, 31] width 27 height 16
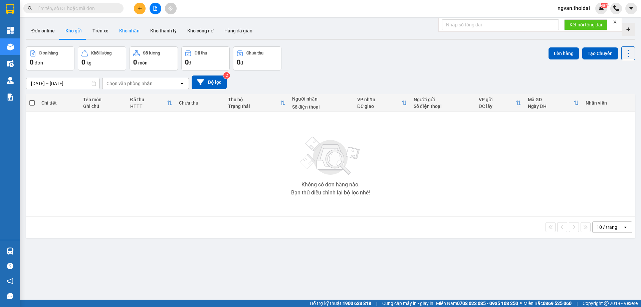
click at [129, 26] on button "Kho nhận" at bounding box center [129, 31] width 31 height 16
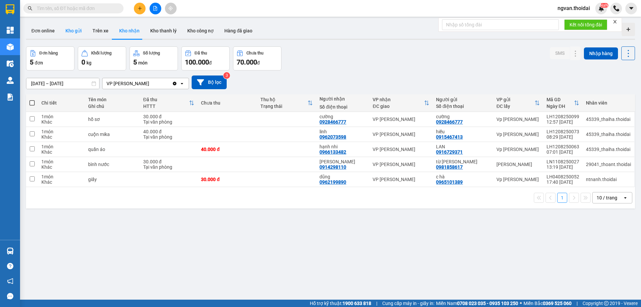
click at [79, 35] on button "Kho gửi" at bounding box center [73, 31] width 27 height 16
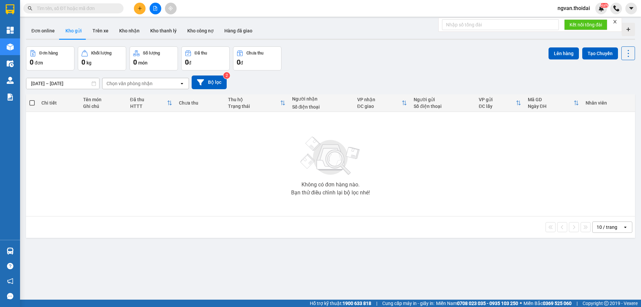
click at [140, 7] on icon "plus" at bounding box center [140, 8] width 5 height 5
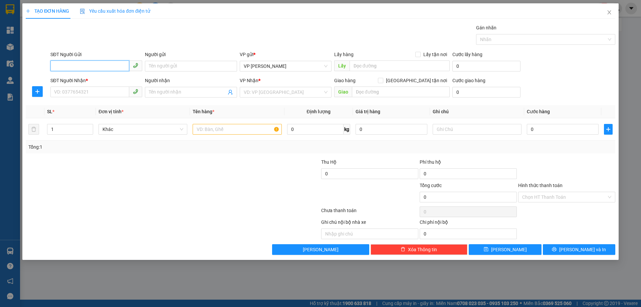
click at [91, 67] on input "SĐT Người Gửi" at bounding box center [89, 65] width 79 height 11
click at [73, 80] on div "0913494696 - sơn" at bounding box center [96, 79] width 84 height 7
type input "0913494696"
type input "sơn"
type input "0913494696"
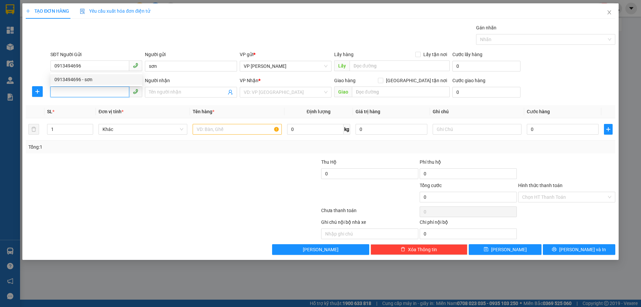
click at [71, 93] on input "SĐT Người Nhận *" at bounding box center [89, 92] width 79 height 11
click at [88, 106] on div "0946174338 - hoàng" at bounding box center [96, 105] width 84 height 7
type input "0946174338"
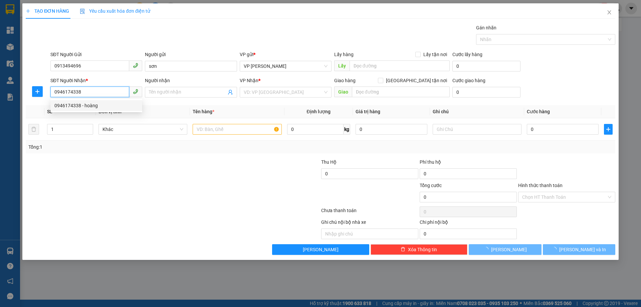
type input "hoàng"
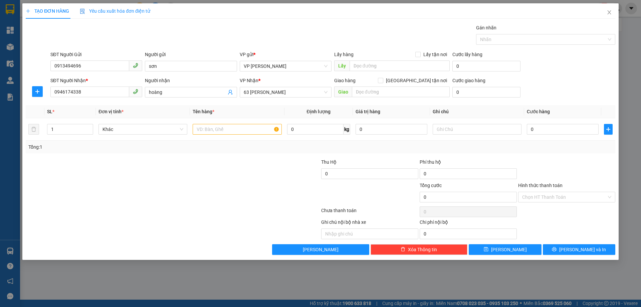
click at [140, 178] on div at bounding box center [123, 169] width 197 height 23
click at [299, 90] on span "63 Trần Quang Tặng" at bounding box center [286, 92] width 84 height 10
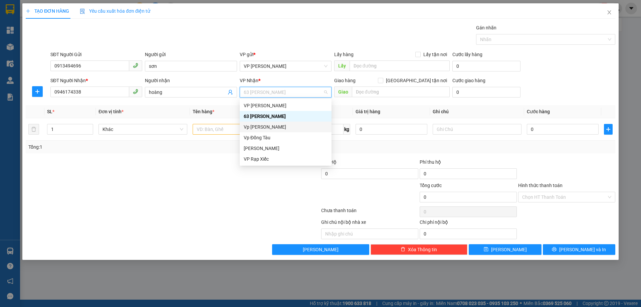
click at [268, 125] on div "Vp Lê Hoàn" at bounding box center [286, 126] width 84 height 7
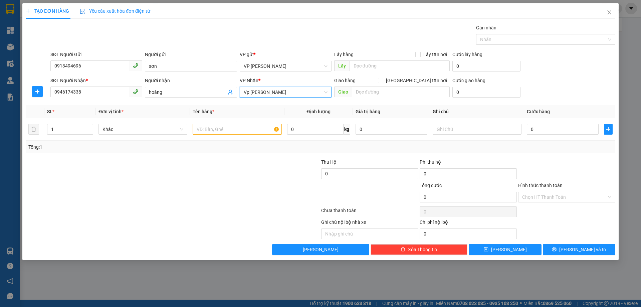
click at [247, 173] on div at bounding box center [271, 169] width 99 height 23
click at [214, 123] on div at bounding box center [237, 129] width 89 height 13
click at [215, 127] on input "text" at bounding box center [237, 129] width 89 height 11
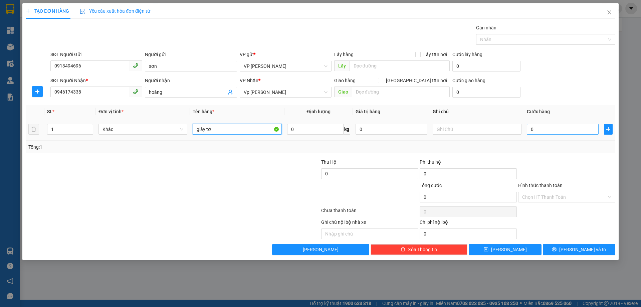
type input "giấy tờ"
click at [530, 131] on input "0" at bounding box center [563, 129] width 72 height 11
type input "3"
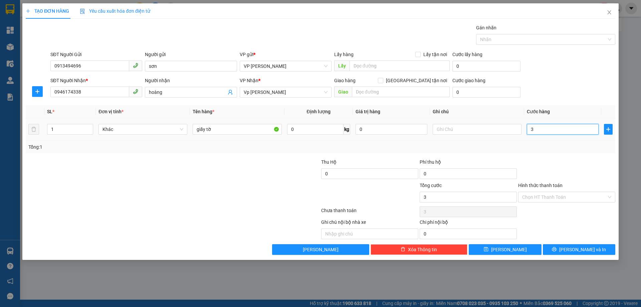
type input "30"
type input "30.000"
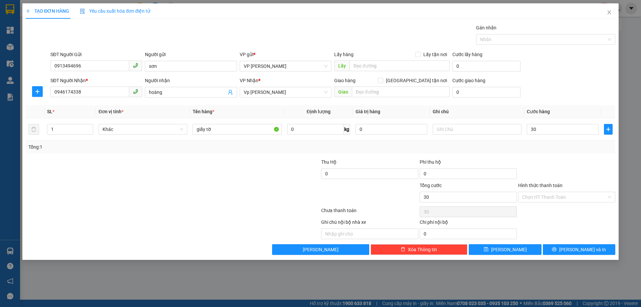
type input "30.000"
drag, startPoint x: 574, startPoint y: 155, endPoint x: 587, endPoint y: 190, distance: 37.4
click at [575, 155] on div "Transit Pickup Surcharge Ids Transit Deliver Surcharge Ids Transit Deliver Surc…" at bounding box center [321, 139] width 590 height 231
click at [578, 249] on span "Lưu và In" at bounding box center [583, 249] width 47 height 7
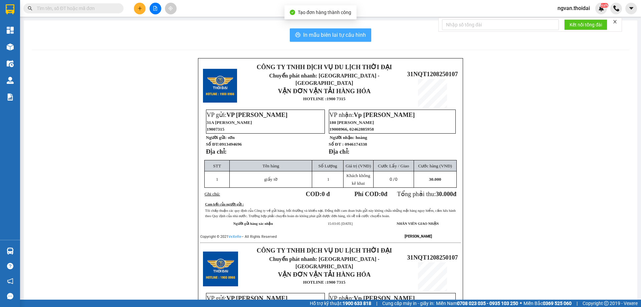
click at [321, 33] on span "In mẫu biên lai tự cấu hình" at bounding box center [334, 35] width 63 height 8
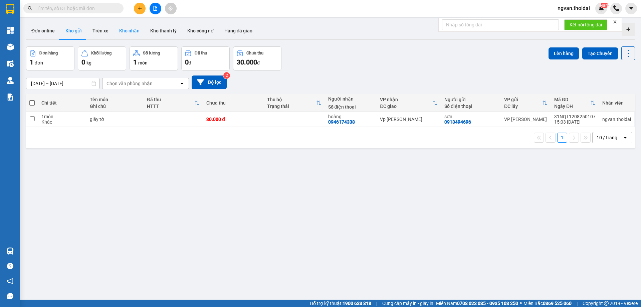
click at [124, 30] on button "Kho nhận" at bounding box center [129, 31] width 31 height 16
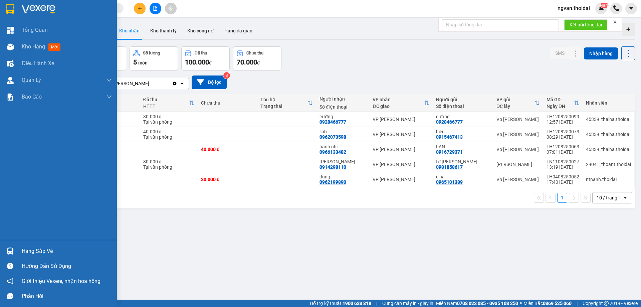
click at [12, 252] on img at bounding box center [10, 251] width 7 height 7
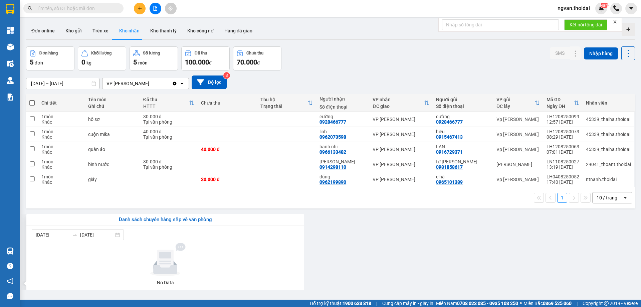
click at [395, 266] on section "Kết quả tìm kiếm ( 1 ) Bộ lọc Mã ĐH Trạng thái Món hàng Thu hộ Tổng cước Chưa c…" at bounding box center [320, 153] width 641 height 307
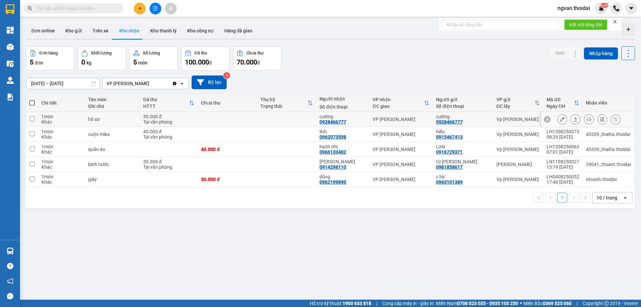
click at [574, 117] on button at bounding box center [575, 120] width 9 height 12
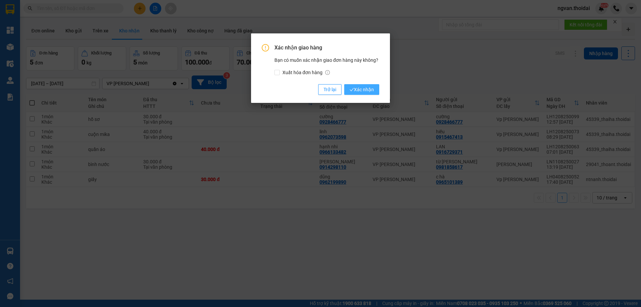
click at [358, 90] on span "Xác nhận" at bounding box center [362, 89] width 24 height 7
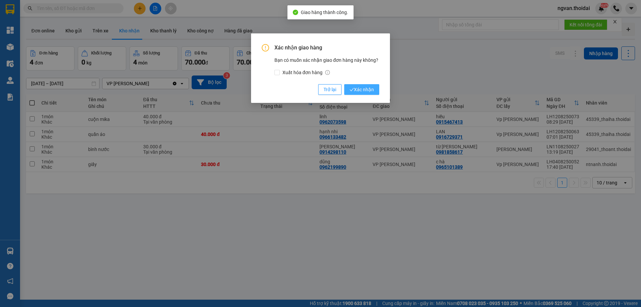
click at [367, 91] on span "Xác nhận" at bounding box center [362, 89] width 24 height 7
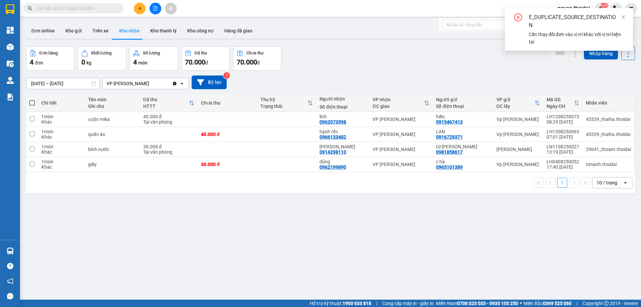
click at [514, 15] on div "E_DUPLICATE_SOURCE_DESTINATION Cần thay đổi đơn vào vị trí khác với vị trí hiện…" at bounding box center [569, 29] width 112 height 32
click at [518, 18] on icon "close-circle" at bounding box center [518, 17] width 8 height 8
click at [518, 17] on icon "close-circle" at bounding box center [518, 17] width 8 height 8
click at [75, 29] on button "Kho gửi" at bounding box center [73, 31] width 27 height 16
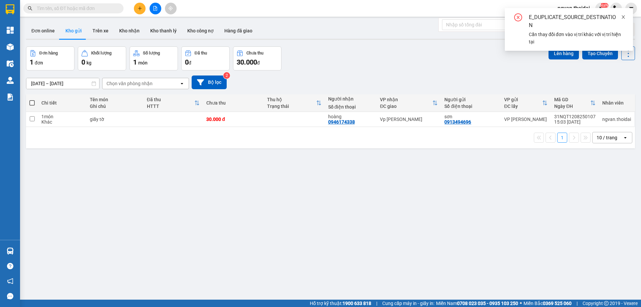
click at [623, 16] on icon "close" at bounding box center [623, 17] width 5 height 5
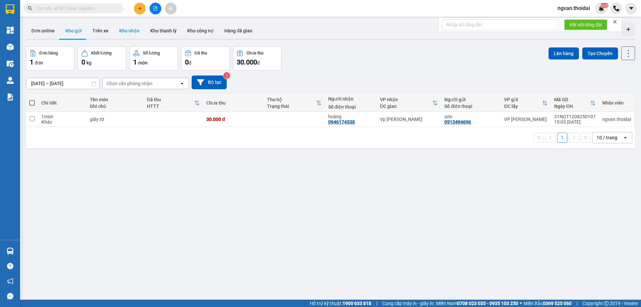
click at [130, 29] on button "Kho nhận" at bounding box center [129, 31] width 31 height 16
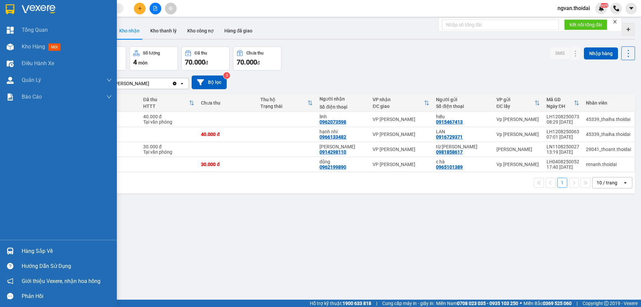
click at [16, 254] on div at bounding box center [10, 251] width 12 height 12
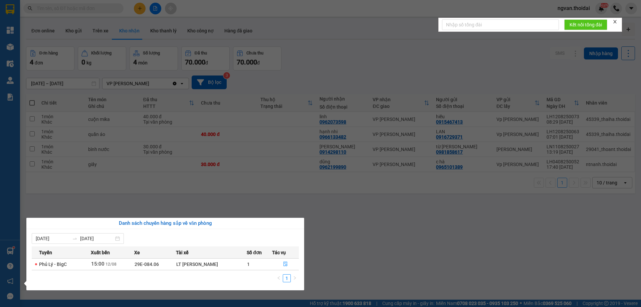
click at [369, 256] on section "Kết quả tìm kiếm ( 1 ) Bộ lọc Mã ĐH Trạng thái Món hàng Thu hộ Tổng cước Chưa c…" at bounding box center [320, 153] width 641 height 307
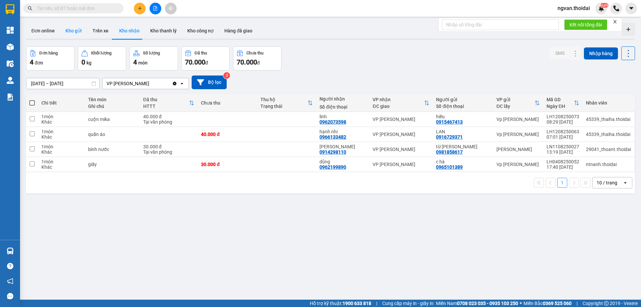
click at [80, 30] on button "Kho gửi" at bounding box center [73, 31] width 27 height 16
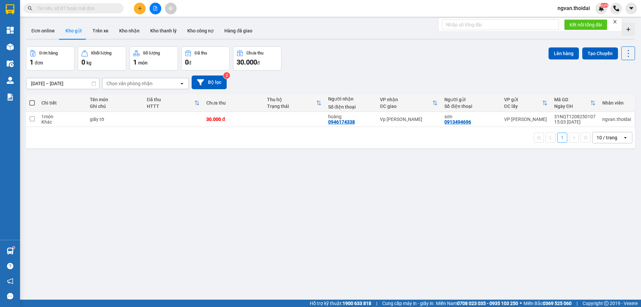
click at [140, 6] on button at bounding box center [140, 9] width 12 height 12
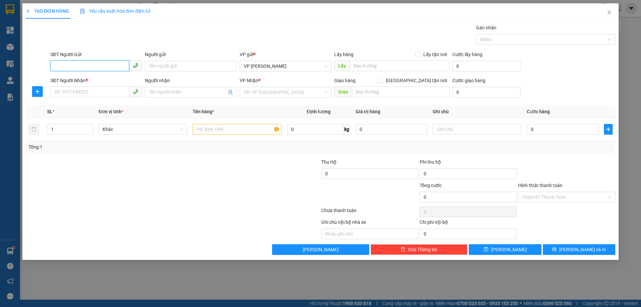
click at [100, 64] on input "SĐT Người Gửi" at bounding box center [89, 65] width 79 height 11
click at [83, 77] on div "0364040262 - NGUYỆT" at bounding box center [96, 79] width 84 height 7
type input "0364040262"
type input "NGUYỆT"
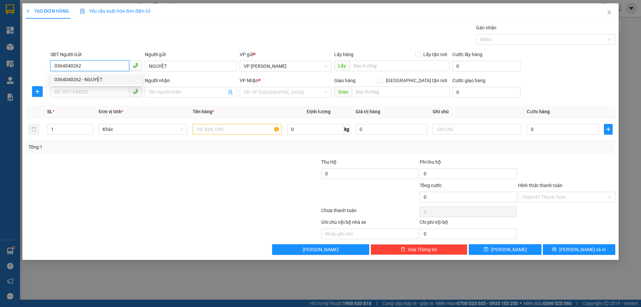
type input "0364040262"
click at [78, 89] on input "SĐT Người Nhận *" at bounding box center [89, 92] width 79 height 11
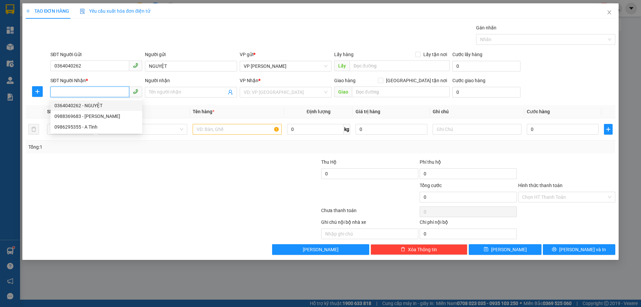
click at [82, 93] on input "SĐT Người Nhận *" at bounding box center [89, 92] width 79 height 11
click at [95, 116] on div "0988369683 - [PERSON_NAME]" at bounding box center [96, 116] width 84 height 7
type input "0988369683"
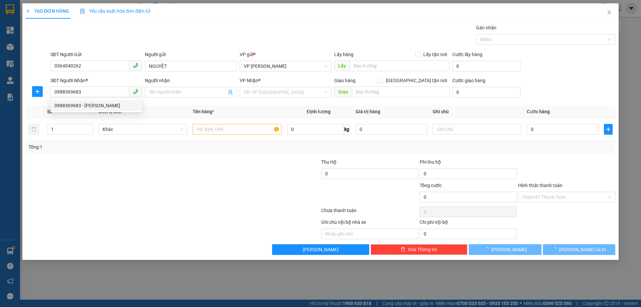
click at [169, 197] on div at bounding box center [123, 193] width 197 height 23
type input "[PERSON_NAME]"
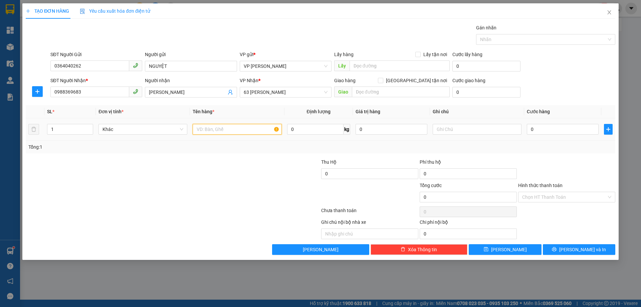
click at [219, 130] on input "text" at bounding box center [237, 129] width 89 height 11
click at [218, 131] on input "text" at bounding box center [237, 129] width 89 height 11
type input "1 thùng"
click at [531, 130] on input "0" at bounding box center [563, 129] width 72 height 11
click at [529, 118] on th "Cước hàng" at bounding box center [562, 111] width 77 height 13
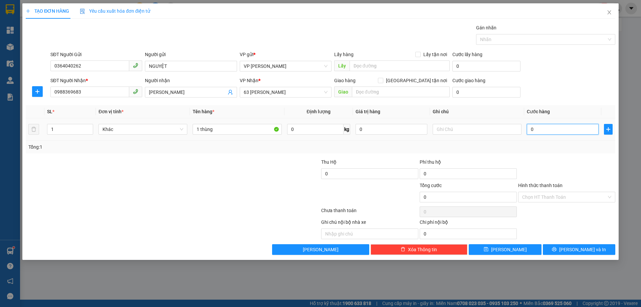
click at [532, 131] on input "0" at bounding box center [563, 129] width 72 height 11
type input "5"
type input "50"
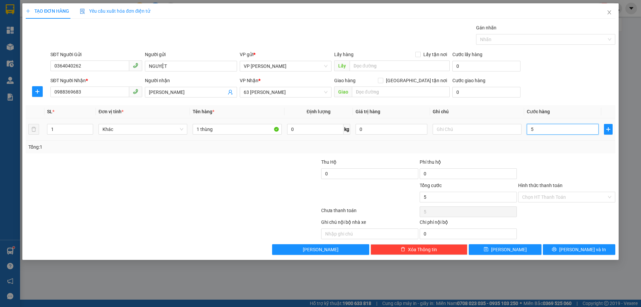
type input "50"
type input "50.000"
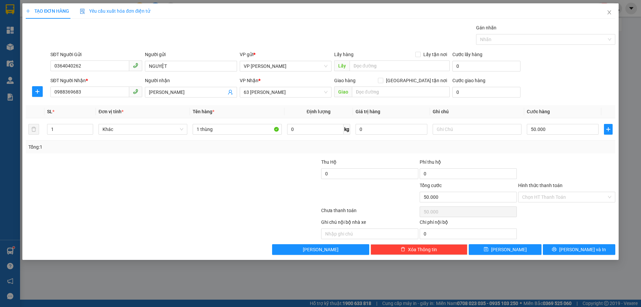
click at [587, 156] on div "Transit Pickup Surcharge Ids Transit Deliver Surcharge Ids Transit Deliver Surc…" at bounding box center [321, 139] width 590 height 231
click at [583, 164] on div at bounding box center [567, 169] width 99 height 23
click at [576, 248] on span "[PERSON_NAME] và In" at bounding box center [583, 249] width 47 height 7
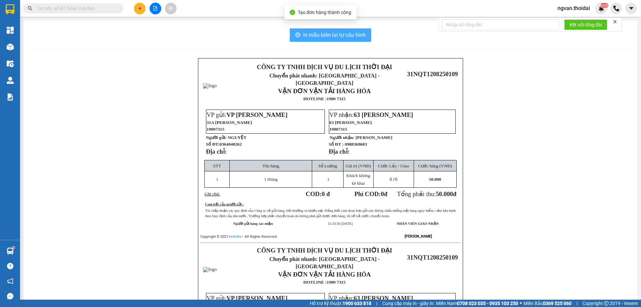
click at [349, 33] on span "In mẫu biên lai tự cấu hình" at bounding box center [334, 35] width 63 height 8
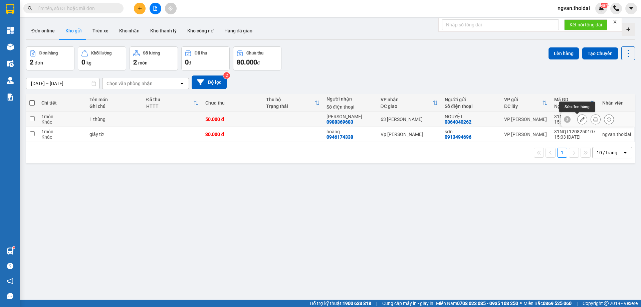
click at [581, 118] on button at bounding box center [582, 120] width 9 height 12
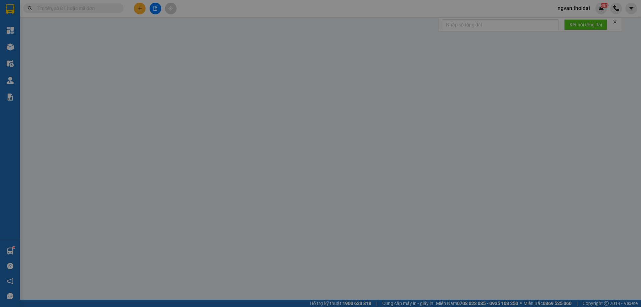
type input "0364040262"
type input "NGUYỆT"
type input "0988369683"
type input "[PERSON_NAME]"
type input "50.000"
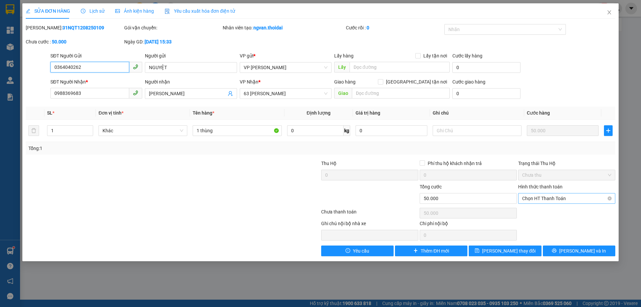
click at [574, 196] on span "Chọn HT Thanh Toán" at bounding box center [566, 198] width 89 height 10
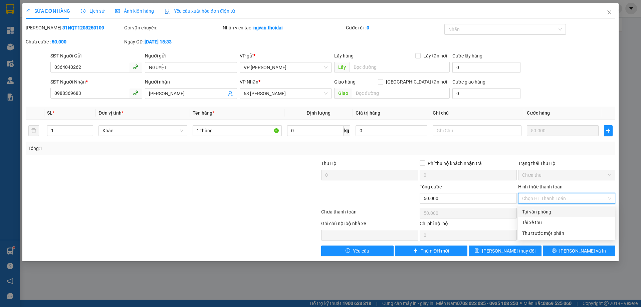
click at [550, 209] on div "Tại văn phòng" at bounding box center [566, 211] width 89 height 7
type input "0"
click at [556, 166] on div "Trạng thái Thu Hộ" at bounding box center [566, 163] width 97 height 7
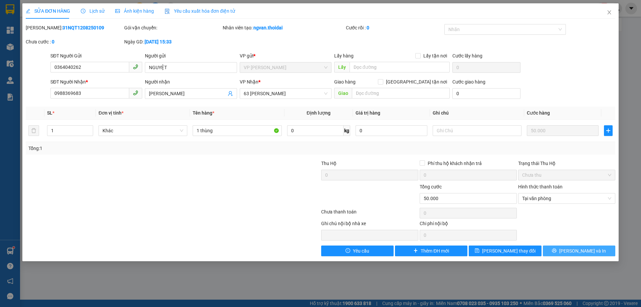
click at [578, 249] on span "[PERSON_NAME] và In" at bounding box center [583, 250] width 47 height 7
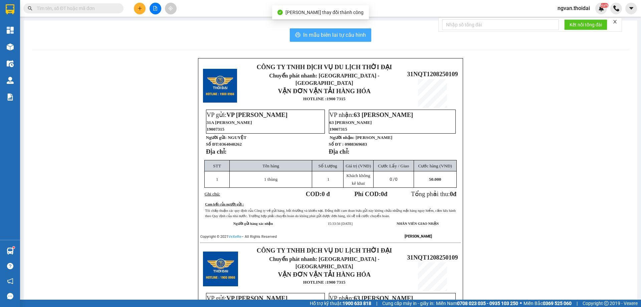
click at [331, 33] on span "In mẫu biên lai tự cấu hình" at bounding box center [334, 35] width 63 height 8
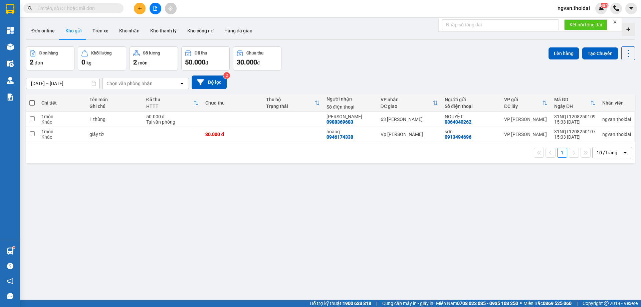
click at [142, 7] on button at bounding box center [140, 9] width 12 height 12
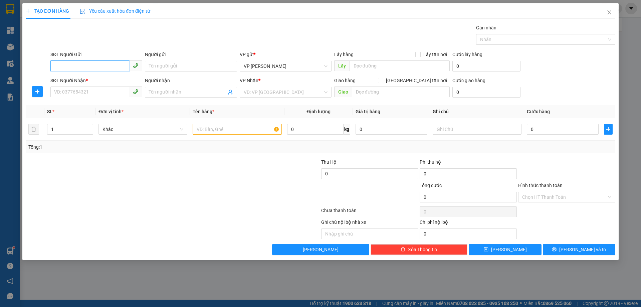
click at [98, 62] on input "SĐT Người Gửi" at bounding box center [89, 65] width 79 height 11
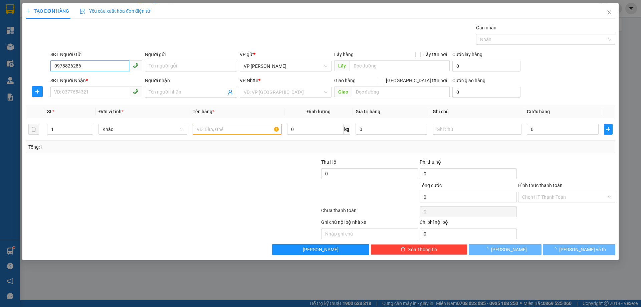
click at [98, 66] on input "0978826286" at bounding box center [89, 65] width 79 height 11
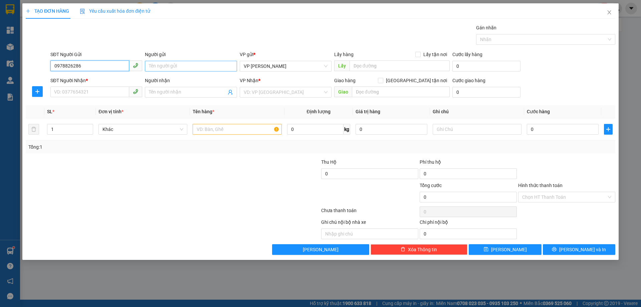
type input "0978826286"
click at [169, 68] on input "Người gửi" at bounding box center [191, 66] width 92 height 11
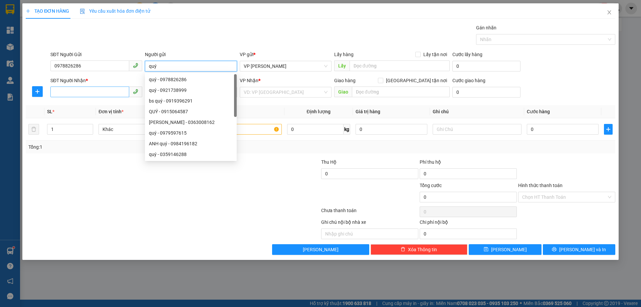
type input "quý"
click at [72, 91] on input "SĐT Người Nhận *" at bounding box center [89, 92] width 79 height 11
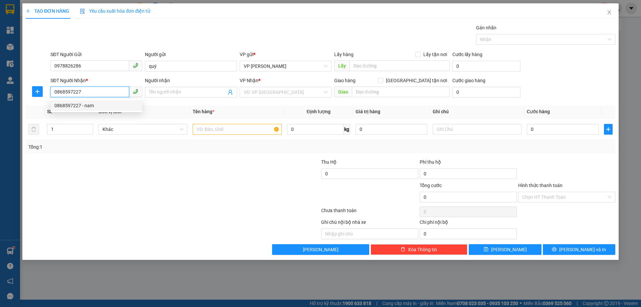
click at [69, 106] on div "0868597227 - nam" at bounding box center [96, 105] width 84 height 7
type input "0868597227"
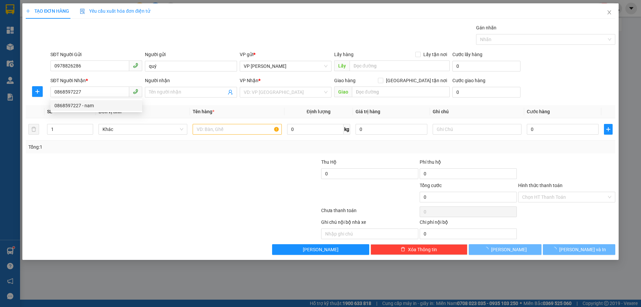
drag, startPoint x: 154, startPoint y: 182, endPoint x: 207, endPoint y: 177, distance: 53.7
click at [154, 183] on div at bounding box center [123, 193] width 197 height 23
type input "nam"
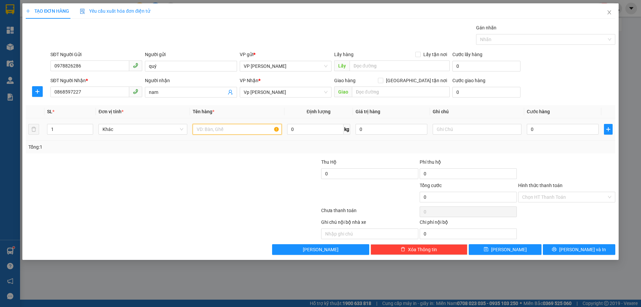
click at [229, 131] on input "text" at bounding box center [237, 129] width 89 height 11
click at [217, 128] on input "text" at bounding box center [237, 129] width 89 height 11
type input "giấy tờ"
click at [530, 132] on input "0" at bounding box center [563, 129] width 72 height 11
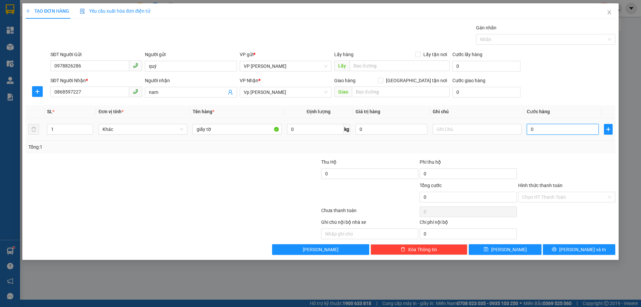
type input "4"
type input "40"
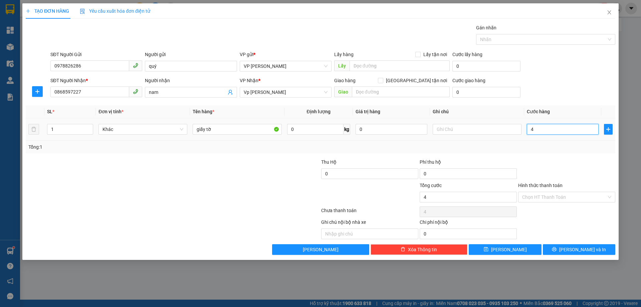
type input "40"
type input "40.000"
click at [542, 142] on div "Tổng: 1" at bounding box center [321, 147] width 590 height 13
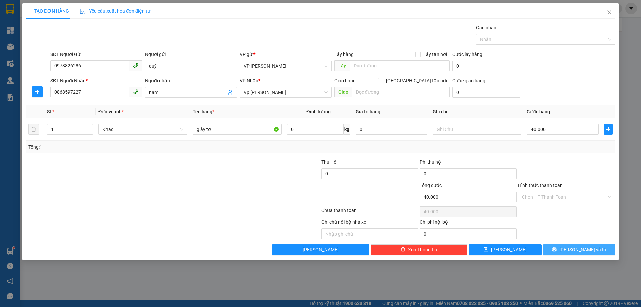
click at [577, 246] on span "[PERSON_NAME] và In" at bounding box center [583, 249] width 47 height 7
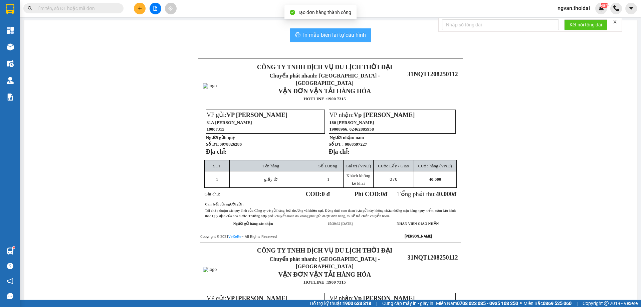
click at [344, 33] on span "In mẫu biên lai tự cấu hình" at bounding box center [334, 35] width 63 height 8
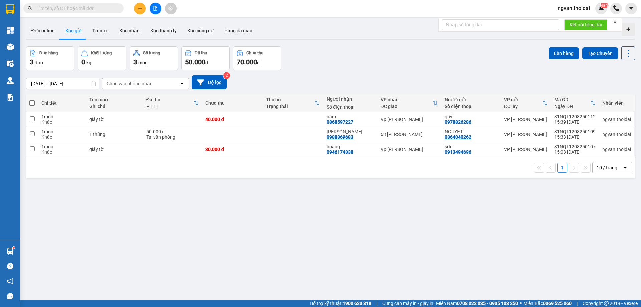
click at [299, 269] on div "ver 1.8.137 Đơn online Kho gửi Trên xe Kho nhận Kho thanh lý Kho công nợ Hàng đ…" at bounding box center [330, 173] width 615 height 307
click at [304, 261] on div "ver 1.8.137 Đơn online Kho gửi Trên xe Kho nhận Kho thanh lý Kho công nợ Hàng đ…" at bounding box center [330, 173] width 615 height 307
drag, startPoint x: 324, startPoint y: 224, endPoint x: 311, endPoint y: 196, distance: 30.7
click at [321, 223] on div "ver 1.8.137 Đơn online Kho gửi Trên xe Kho nhận Kho thanh lý Kho công nợ Hàng đ…" at bounding box center [330, 173] width 615 height 307
drag, startPoint x: 32, startPoint y: 102, endPoint x: 45, endPoint y: 102, distance: 13.0
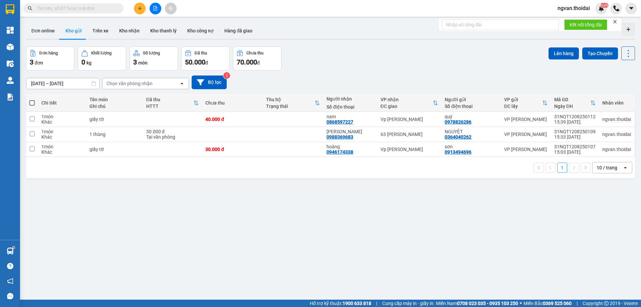
click at [34, 102] on span at bounding box center [31, 102] width 5 height 5
click at [32, 100] on input "checkbox" at bounding box center [32, 100] width 0 height 0
checkbox input "true"
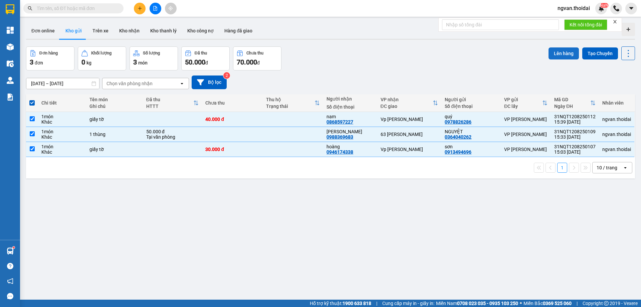
drag, startPoint x: 558, startPoint y: 54, endPoint x: 564, endPoint y: 53, distance: 5.4
click at [559, 54] on button "Lên hàng" at bounding box center [564, 53] width 30 height 12
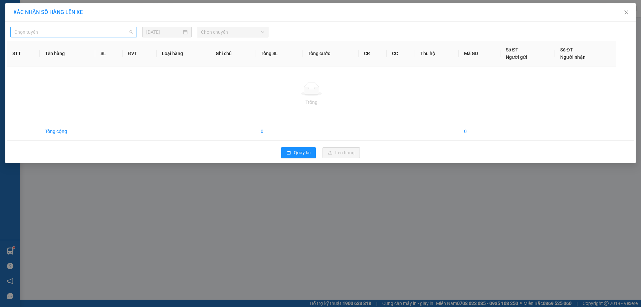
click at [112, 33] on span "Chọn tuyến" at bounding box center [73, 32] width 119 height 10
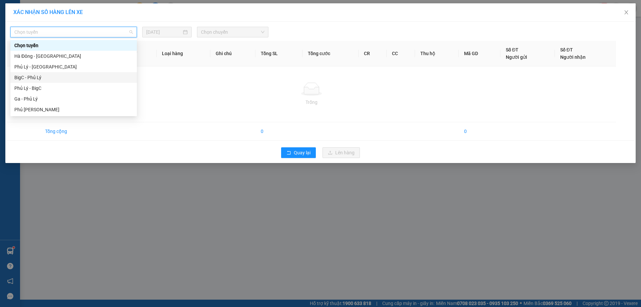
click at [36, 76] on div "BigC - Phủ Lý" at bounding box center [73, 77] width 119 height 7
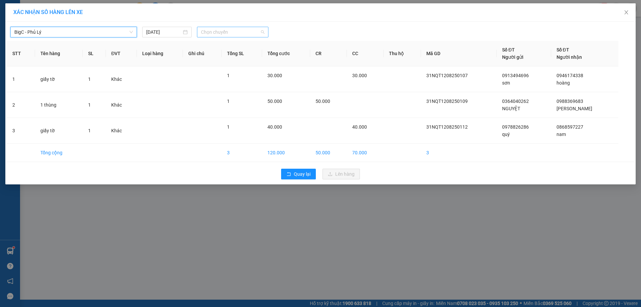
drag, startPoint x: 268, startPoint y: 30, endPoint x: 261, endPoint y: 32, distance: 6.8
click at [267, 30] on div "Chọn chuyến" at bounding box center [232, 32] width 71 height 11
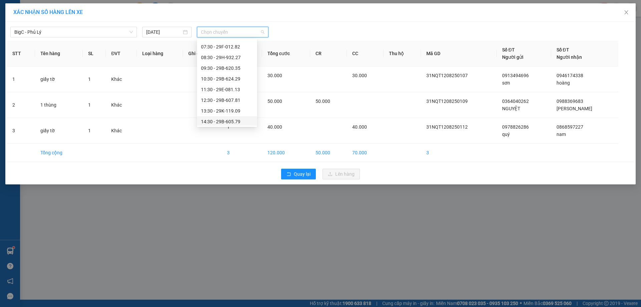
scroll to position [67, 0]
click at [238, 96] on div "15:30 - 29E-080.08" at bounding box center [227, 96] width 52 height 7
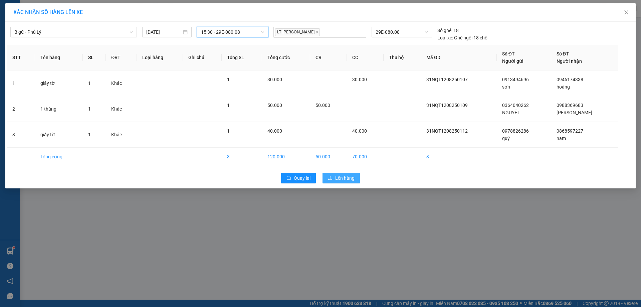
click at [349, 178] on span "Lên hàng" at bounding box center [344, 177] width 19 height 7
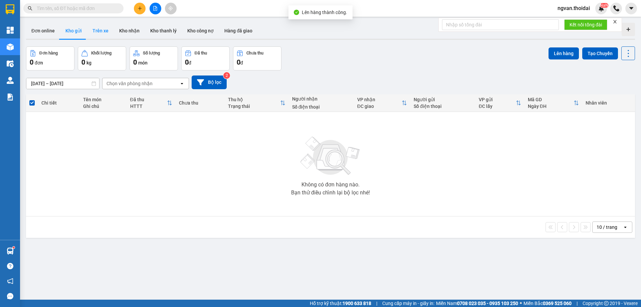
click at [102, 32] on button "Trên xe" at bounding box center [100, 31] width 27 height 16
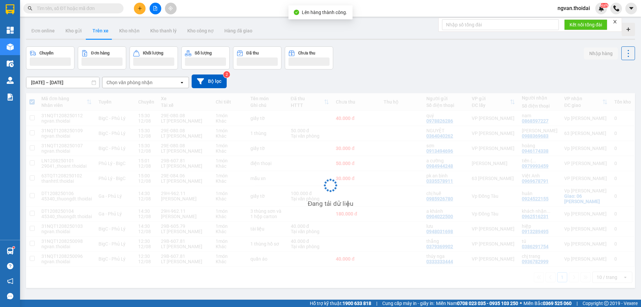
click at [102, 32] on button "Trên xe" at bounding box center [100, 31] width 27 height 16
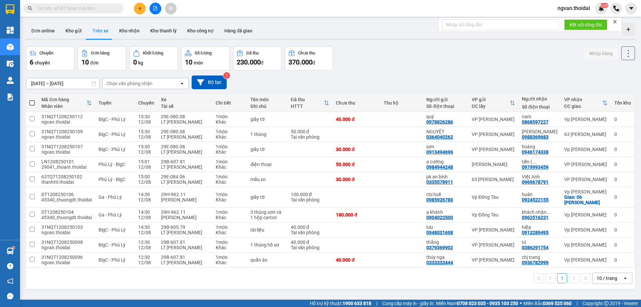
click at [137, 13] on button at bounding box center [140, 9] width 12 height 12
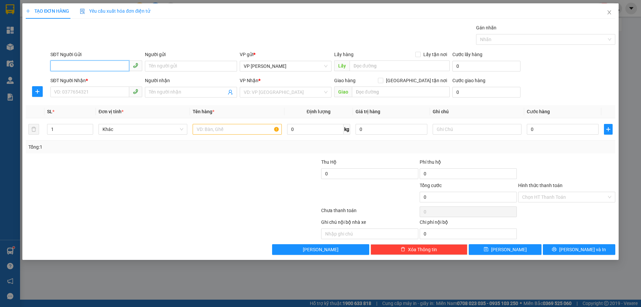
click at [90, 64] on input "SĐT Người Gửi" at bounding box center [89, 65] width 79 height 11
click at [71, 88] on input "SĐT Người Nhận *" at bounding box center [89, 92] width 79 height 11
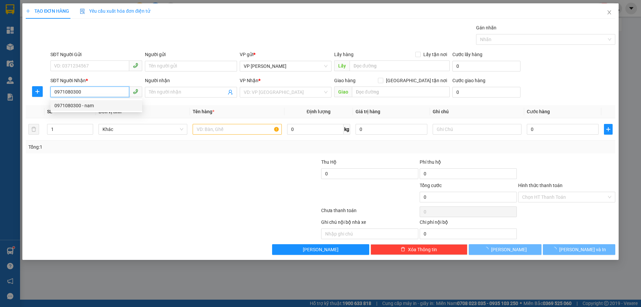
drag, startPoint x: 64, startPoint y: 105, endPoint x: 75, endPoint y: 97, distance: 13.8
click at [64, 105] on div "0971080300 - nam" at bounding box center [96, 105] width 84 height 7
type input "0971080300"
type input "nam"
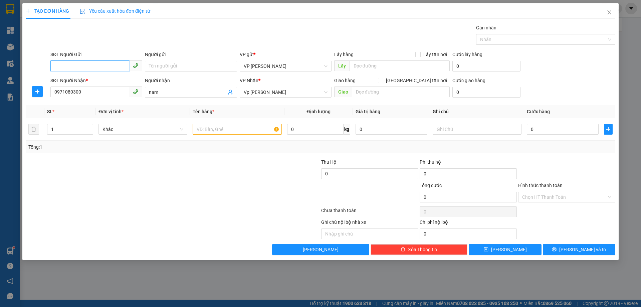
click at [72, 64] on input "SĐT Người Gửi" at bounding box center [89, 65] width 79 height 11
click at [66, 64] on input "SĐT Người Gửi" at bounding box center [89, 65] width 79 height 11
type input "0388186905"
click at [161, 66] on input "Người gửi" at bounding box center [191, 66] width 92 height 11
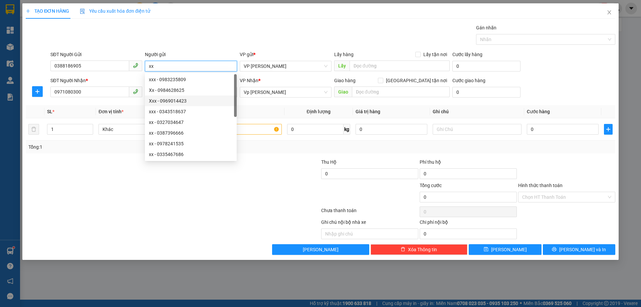
type input "xx"
drag, startPoint x: 264, startPoint y: 199, endPoint x: 261, endPoint y: 138, distance: 60.5
click at [264, 193] on div at bounding box center [271, 193] width 99 height 23
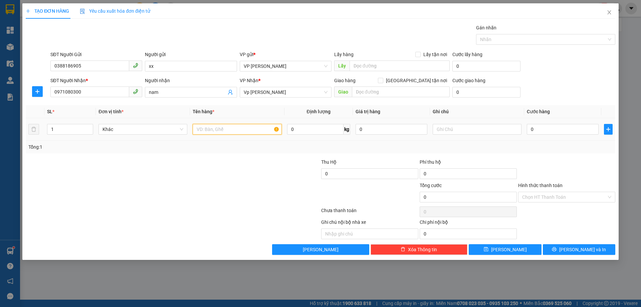
click at [249, 128] on input "text" at bounding box center [237, 129] width 89 height 11
click at [250, 129] on input "text" at bounding box center [237, 129] width 89 height 11
type input "c"
type input "d"
type input "đồ điện"
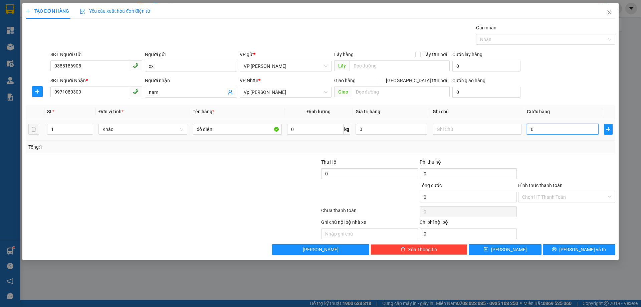
type input "5"
type input "50"
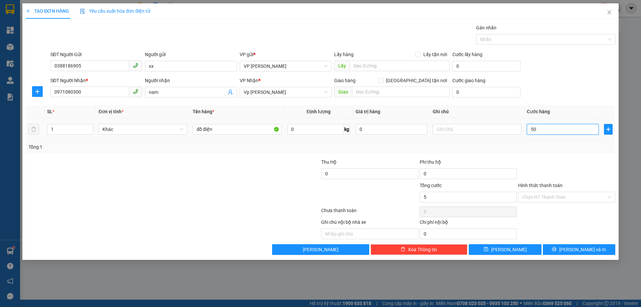
type input "50"
type input "50.000"
drag, startPoint x: 541, startPoint y: 148, endPoint x: 542, endPoint y: 152, distance: 4.8
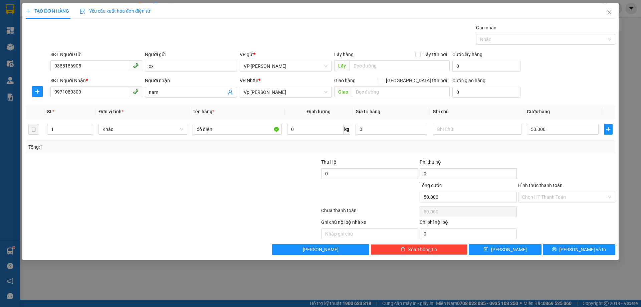
click at [541, 149] on div "Tổng: 1" at bounding box center [320, 146] width 585 height 7
click at [573, 249] on button "[PERSON_NAME] và In" at bounding box center [579, 249] width 72 height 11
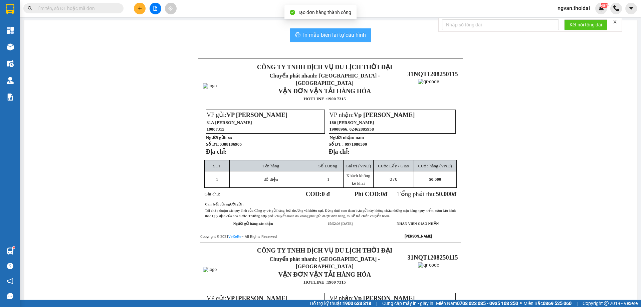
click at [339, 32] on span "In mẫu biên lai tự cấu hình" at bounding box center [334, 35] width 63 height 8
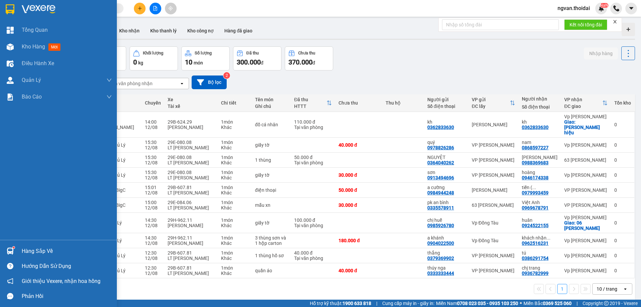
click at [41, 252] on div "Hàng sắp về" at bounding box center [67, 251] width 90 height 10
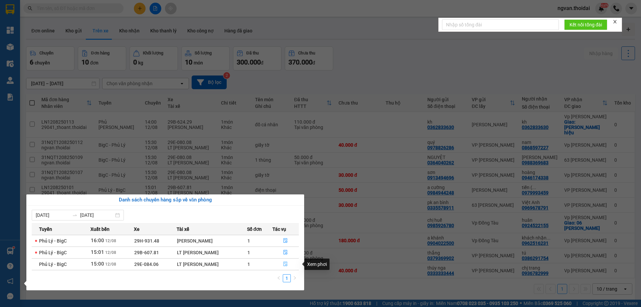
click at [284, 266] on icon "file-done" at bounding box center [285, 264] width 5 height 5
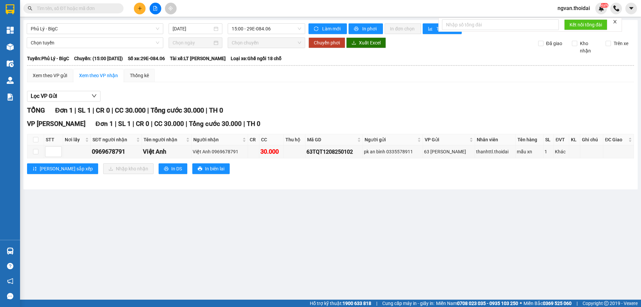
click at [297, 264] on main "Phủ Lý - BigC [DATE] 15:00 - 29E-084.06 Làm mới In phơi In đơn chọn Thống kê Lọ…" at bounding box center [320, 150] width 641 height 300
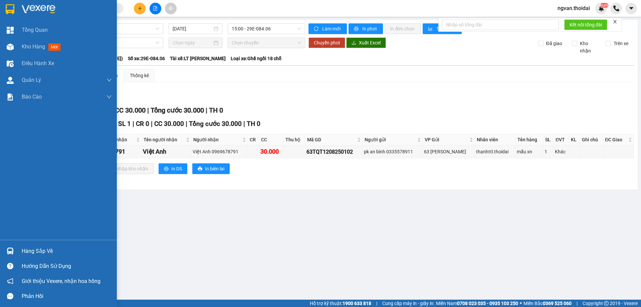
click at [21, 247] on div "Hàng sắp về" at bounding box center [58, 251] width 117 height 15
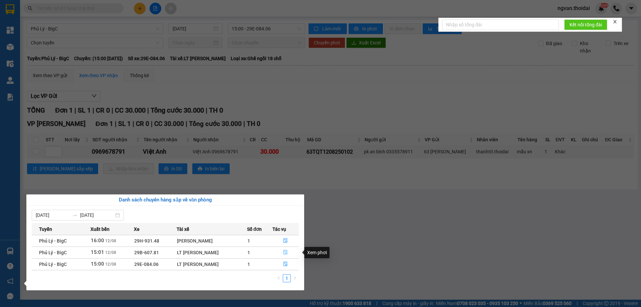
click at [282, 251] on button "button" at bounding box center [286, 252] width 26 height 11
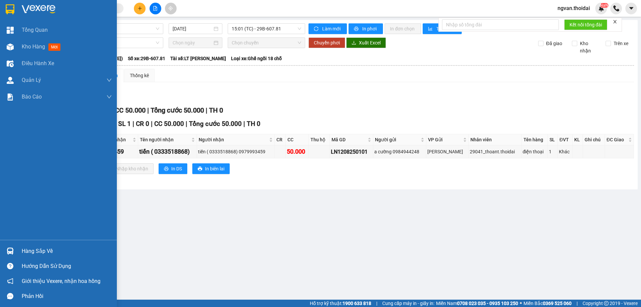
click at [15, 249] on div at bounding box center [10, 251] width 12 height 12
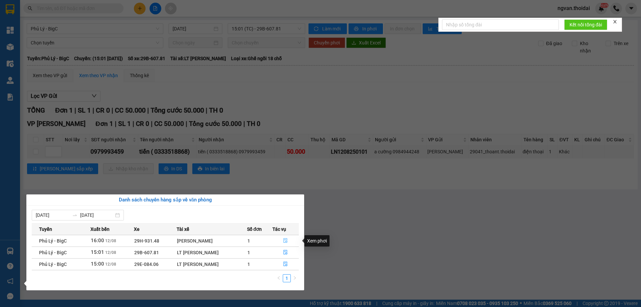
click at [283, 241] on icon "file-done" at bounding box center [285, 240] width 5 height 5
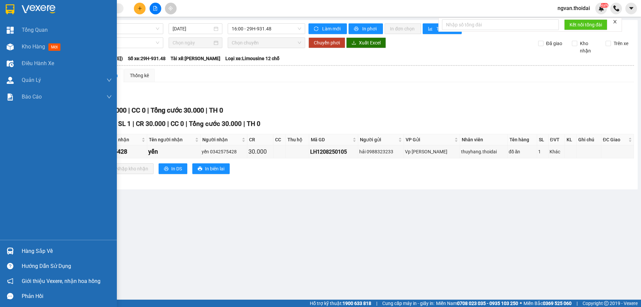
click at [18, 251] on div "Hàng sắp về" at bounding box center [58, 251] width 117 height 15
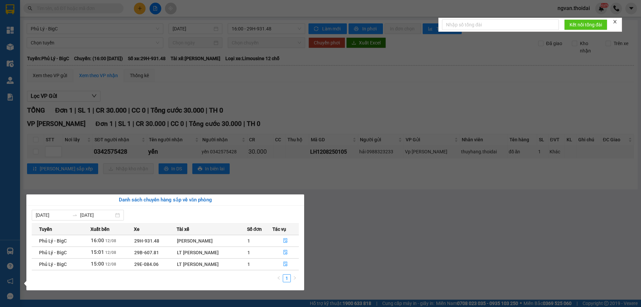
click at [329, 257] on section "Kết quả tìm kiếm ( 1 ) Bộ lọc Mã ĐH Trạng thái Món hàng Thu hộ Tổng cước Chưa c…" at bounding box center [320, 153] width 641 height 307
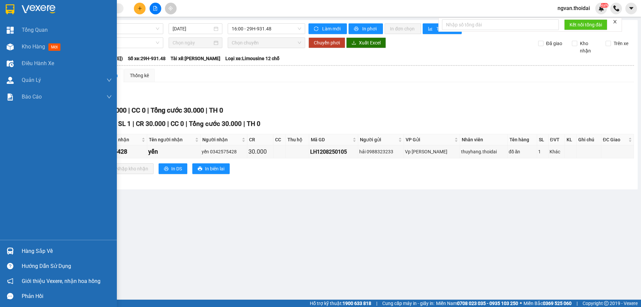
click at [13, 256] on div at bounding box center [10, 251] width 12 height 12
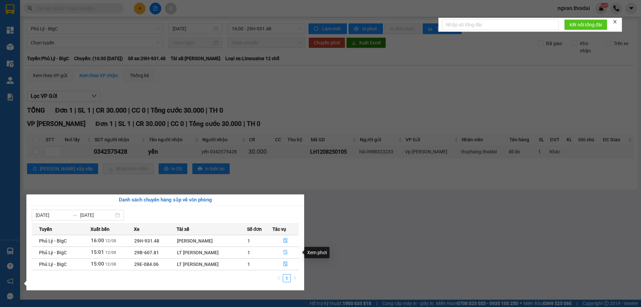
click at [286, 252] on icon "file-done" at bounding box center [285, 252] width 5 height 5
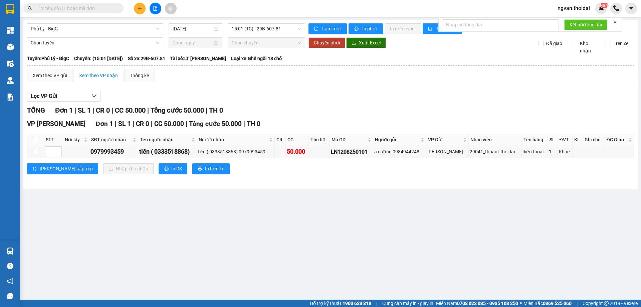
click at [138, 7] on icon "plus" at bounding box center [140, 8] width 5 height 5
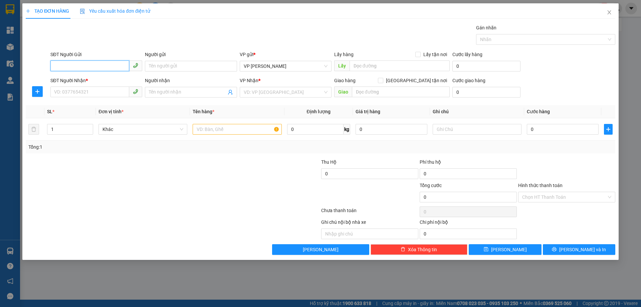
click at [97, 66] on input "SĐT Người Gửi" at bounding box center [89, 65] width 79 height 11
type input "0949631911"
click at [78, 80] on div "0949631911 - [GEOGRAPHIC_DATA]" at bounding box center [96, 79] width 84 height 7
type input "[PERSON_NAME]"
type input "0949631911"
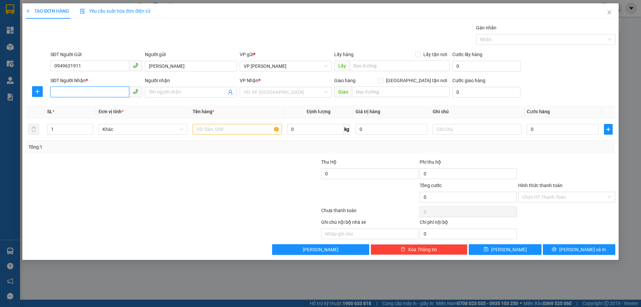
click at [75, 93] on input "SĐT Người Nhận *" at bounding box center [89, 92] width 79 height 11
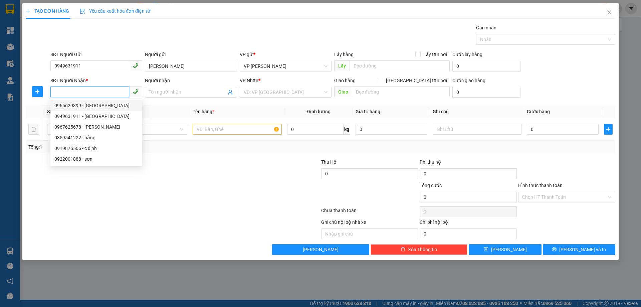
click at [81, 88] on input "SĐT Người Nhận *" at bounding box center [89, 92] width 79 height 11
click at [80, 91] on input "SĐT Người Nhận *" at bounding box center [89, 92] width 79 height 11
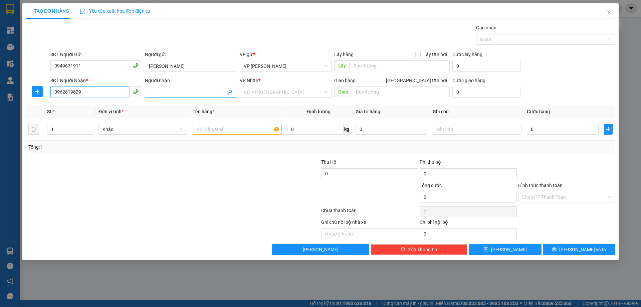
type input "0962819829"
click at [180, 89] on input "Người nhận" at bounding box center [187, 92] width 77 height 7
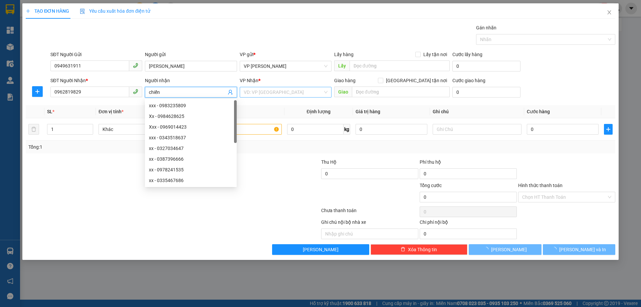
type input "chiến"
click at [271, 88] on input "search" at bounding box center [283, 92] width 79 height 10
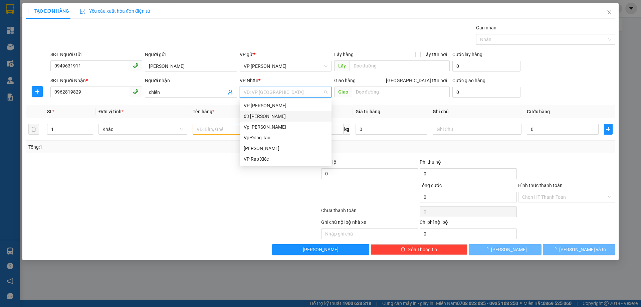
click at [268, 116] on div "63 [PERSON_NAME]" at bounding box center [286, 116] width 84 height 7
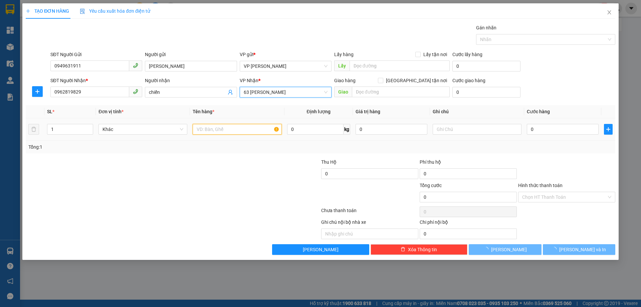
click at [228, 131] on input "text" at bounding box center [237, 129] width 89 height 11
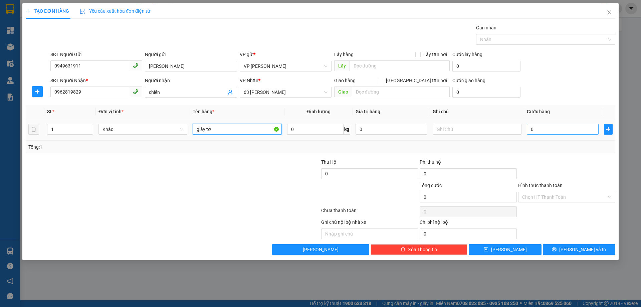
type input "giấy tờ"
click at [531, 126] on input "0" at bounding box center [563, 129] width 72 height 11
click at [271, 203] on div at bounding box center [271, 193] width 99 height 23
click at [530, 129] on input "0" at bounding box center [563, 129] width 72 height 11
type input "3"
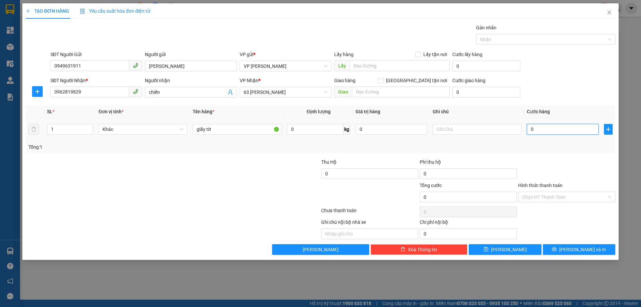
type input "3"
type input "30"
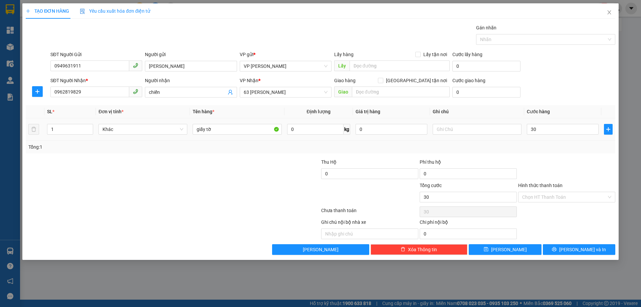
type input "30.000"
click at [554, 145] on div "Tổng: 1" at bounding box center [320, 146] width 585 height 7
click at [568, 240] on div "Transit Pickup Surcharge Ids Transit Deliver Surcharge Ids Transit Deliver Surc…" at bounding box center [321, 139] width 590 height 231
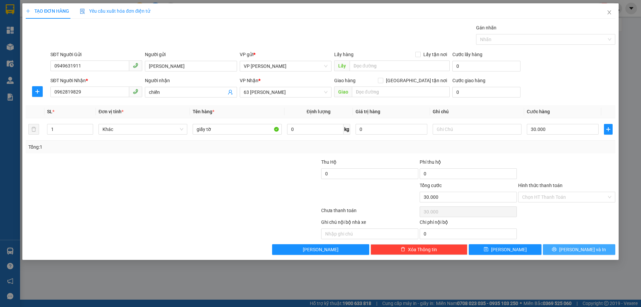
click at [581, 252] on span "[PERSON_NAME] và In" at bounding box center [583, 249] width 47 height 7
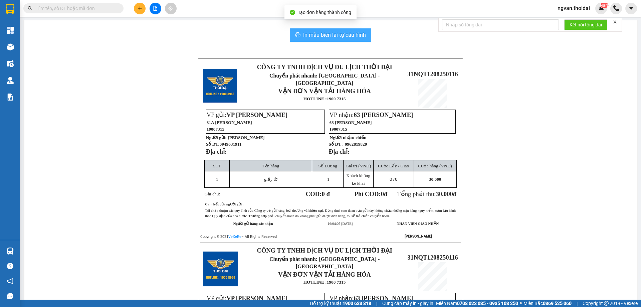
click at [330, 34] on span "In mẫu biên lai tự cấu hình" at bounding box center [334, 35] width 63 height 8
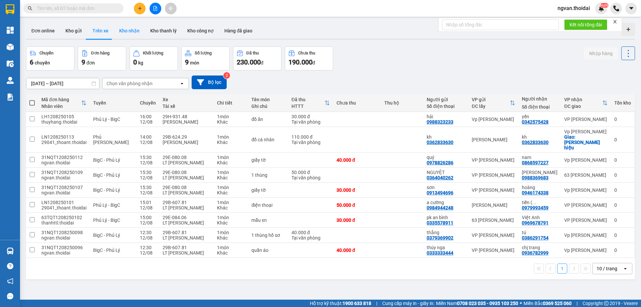
click at [130, 30] on button "Kho nhận" at bounding box center [129, 31] width 31 height 16
type input "[DATE] – [DATE]"
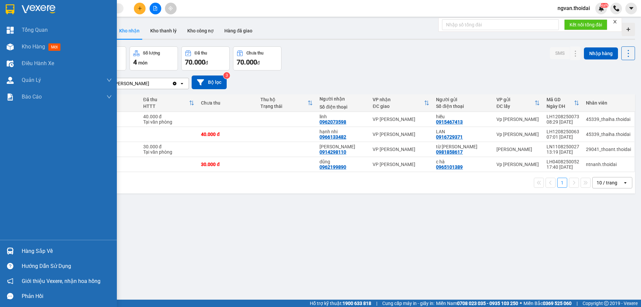
drag, startPoint x: 16, startPoint y: 249, endPoint x: 28, endPoint y: 256, distance: 14.8
click at [17, 250] on div "Hàng sắp về" at bounding box center [58, 251] width 117 height 15
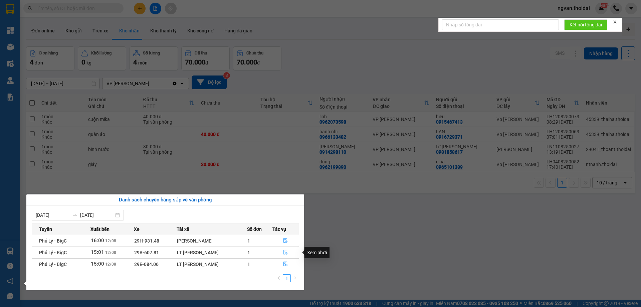
click at [286, 253] on icon "file-done" at bounding box center [285, 252] width 5 height 5
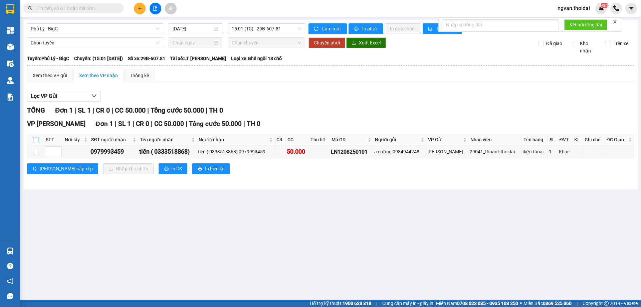
click at [37, 141] on input "checkbox" at bounding box center [35, 139] width 5 height 5
checkbox input "true"
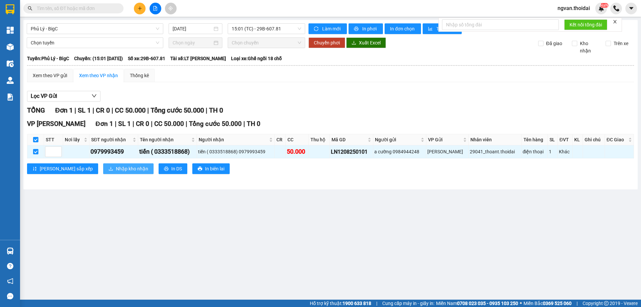
click at [116, 168] on span "Nhập kho nhận" at bounding box center [132, 168] width 32 height 7
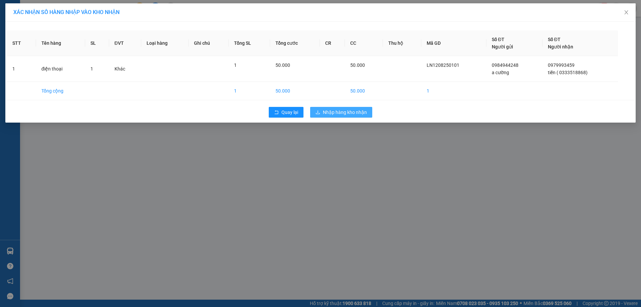
click at [354, 111] on span "Nhập hàng kho nhận" at bounding box center [345, 112] width 44 height 7
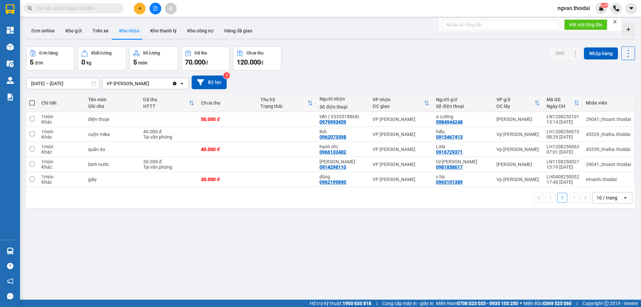
click at [96, 10] on input "text" at bounding box center [76, 8] width 79 height 7
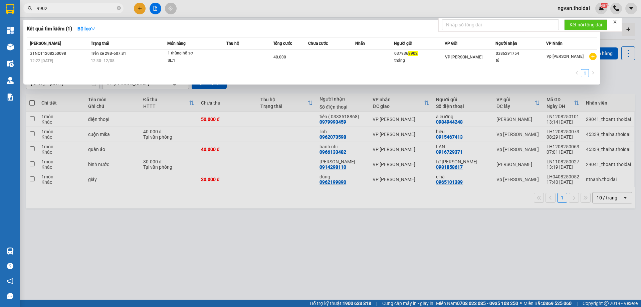
type input "9902"
click at [121, 7] on span "9902" at bounding box center [73, 8] width 100 height 10
click at [119, 8] on icon "close-circle" at bounding box center [119, 8] width 4 height 4
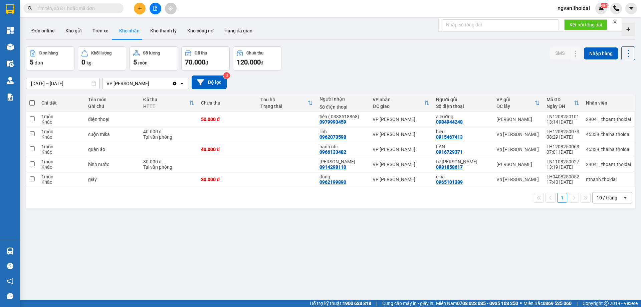
click at [141, 9] on icon "plus" at bounding box center [140, 8] width 5 height 5
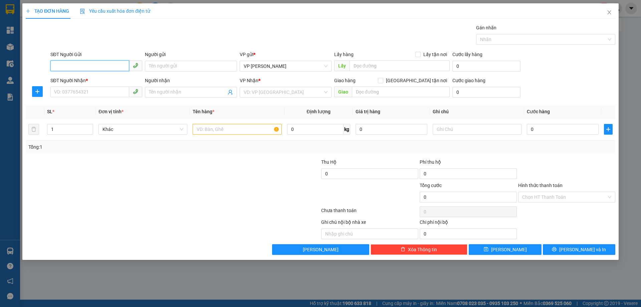
click at [75, 67] on input "SĐT Người Gửi" at bounding box center [89, 65] width 79 height 11
click at [75, 65] on input "SĐT Người Gửi" at bounding box center [89, 65] width 79 height 11
drag, startPoint x: 79, startPoint y: 81, endPoint x: 78, endPoint y: 94, distance: 13.4
click at [79, 81] on div "0978848636 - hiền" at bounding box center [96, 79] width 84 height 7
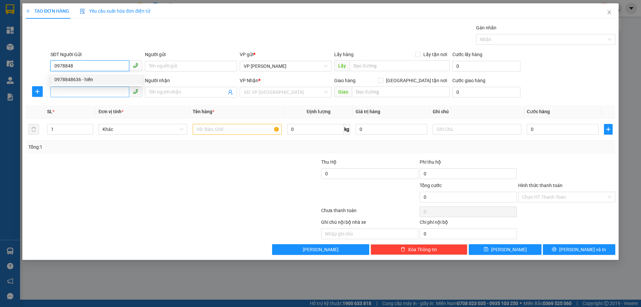
type input "0978848636"
type input "hiền"
type input "0978848636"
click at [75, 94] on input "SĐT Người Nhận *" at bounding box center [89, 92] width 79 height 11
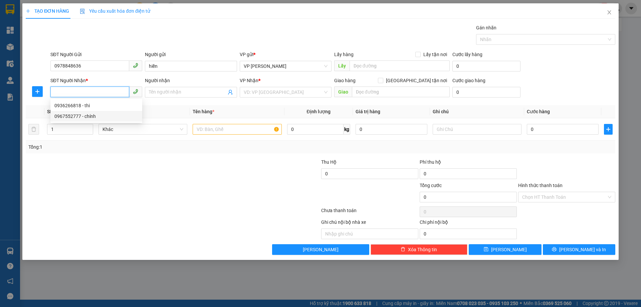
drag, startPoint x: 89, startPoint y: 113, endPoint x: 134, endPoint y: 141, distance: 53.2
click at [89, 113] on div "0967552777 - chính" at bounding box center [96, 116] width 84 height 7
type input "0967552777"
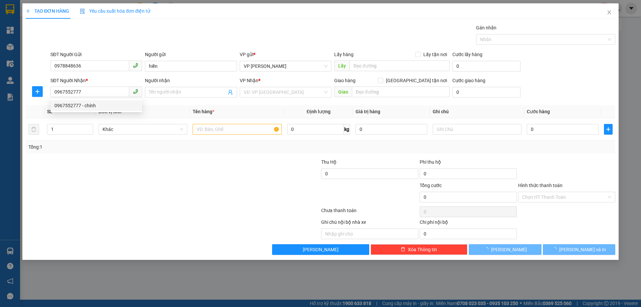
drag, startPoint x: 134, startPoint y: 141, endPoint x: 292, endPoint y: 150, distance: 158.6
click at [135, 141] on div "Tổng: 1" at bounding box center [321, 147] width 590 height 13
type input "chính"
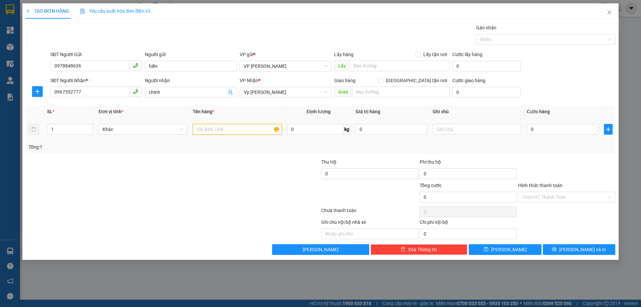
click at [229, 129] on input "text" at bounding box center [237, 129] width 89 height 11
type input "giấy tờ"
click at [530, 132] on input "0" at bounding box center [563, 129] width 72 height 11
type input "3"
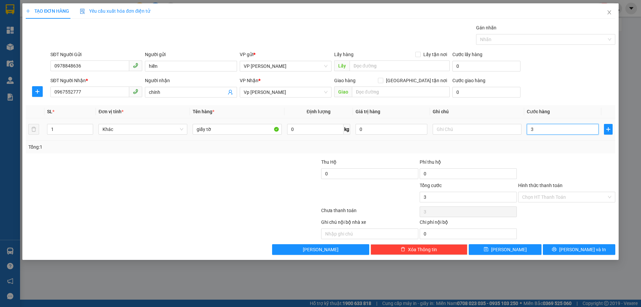
type input "3"
type input "30"
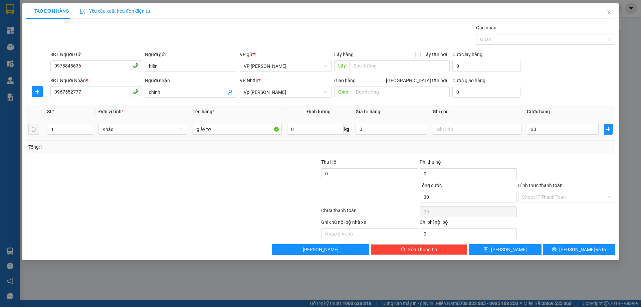
type input "30.000"
drag, startPoint x: 550, startPoint y: 142, endPoint x: 550, endPoint y: 147, distance: 4.3
click at [550, 144] on div "Tổng: 1" at bounding box center [321, 147] width 590 height 13
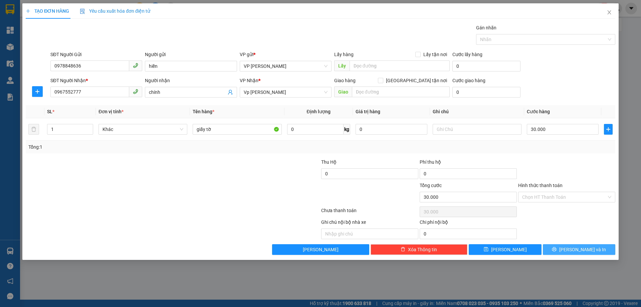
click at [582, 253] on span "[PERSON_NAME] và In" at bounding box center [583, 249] width 47 height 7
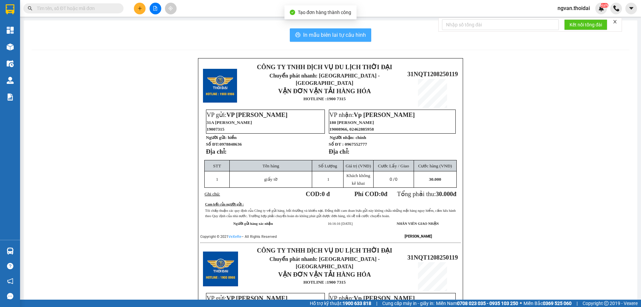
drag, startPoint x: 333, startPoint y: 34, endPoint x: 380, endPoint y: 111, distance: 90.2
click at [333, 35] on span "In mẫu biên lai tự cấu hình" at bounding box center [334, 35] width 63 height 8
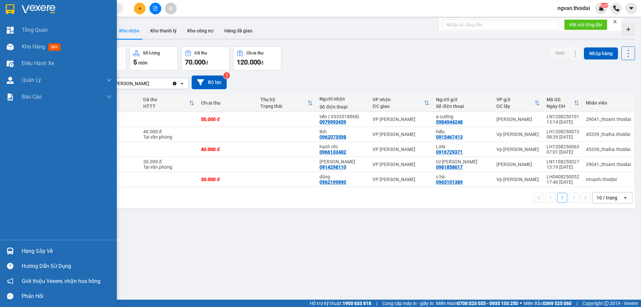
drag, startPoint x: 4, startPoint y: 250, endPoint x: 20, endPoint y: 254, distance: 16.9
click at [4, 250] on div at bounding box center [10, 251] width 12 height 12
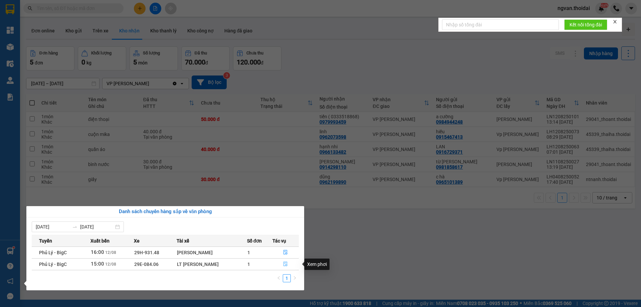
click at [286, 263] on button "button" at bounding box center [286, 264] width 26 height 11
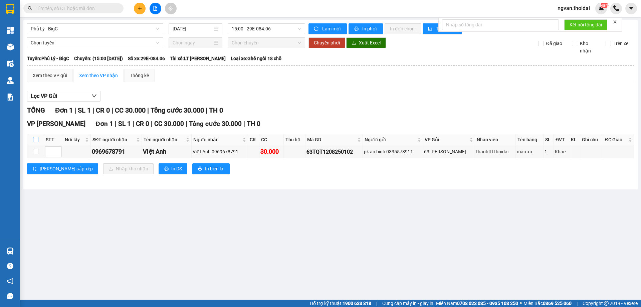
click at [37, 140] on input "checkbox" at bounding box center [35, 139] width 5 height 5
checkbox input "true"
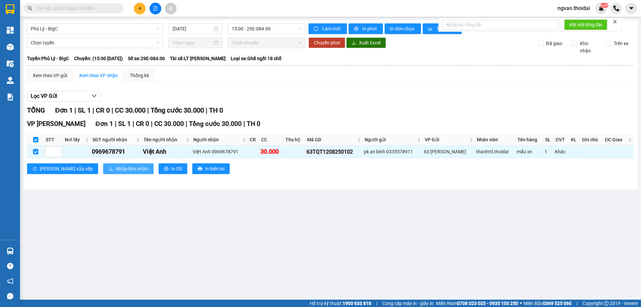
click at [115, 173] on button "Nhập kho nhận" at bounding box center [128, 168] width 50 height 11
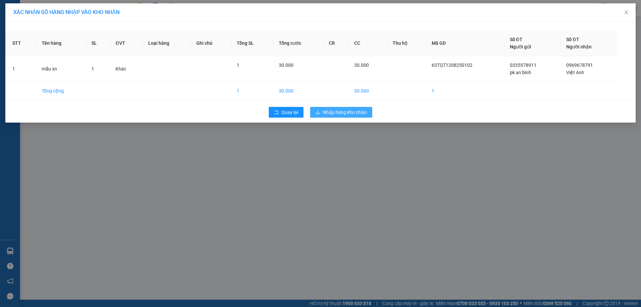
click at [347, 110] on span "Nhập hàng kho nhận" at bounding box center [345, 112] width 44 height 7
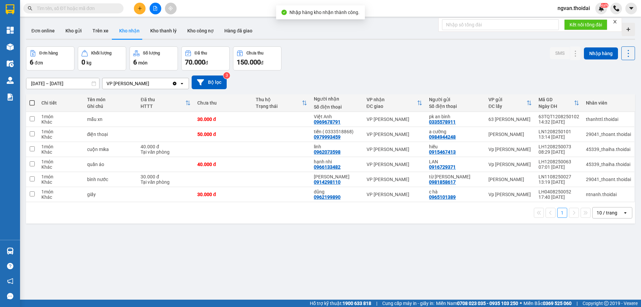
click at [294, 251] on div "ver 1.8.137 Đơn online Kho gửi Trên xe Kho nhận Kho thanh lý Kho công nợ Hàng đ…" at bounding box center [330, 173] width 615 height 307
click at [59, 9] on input "text" at bounding box center [76, 8] width 79 height 7
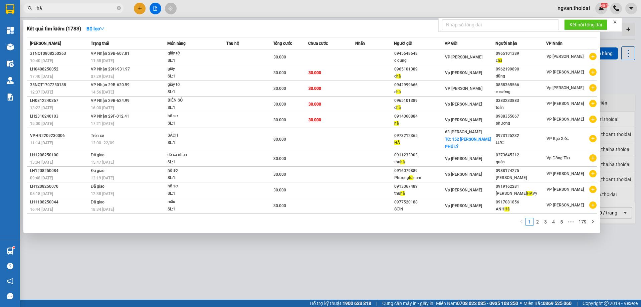
type input "hà"
click at [121, 7] on span "hà" at bounding box center [73, 8] width 100 height 10
click at [117, 7] on icon "close-circle" at bounding box center [119, 8] width 4 height 4
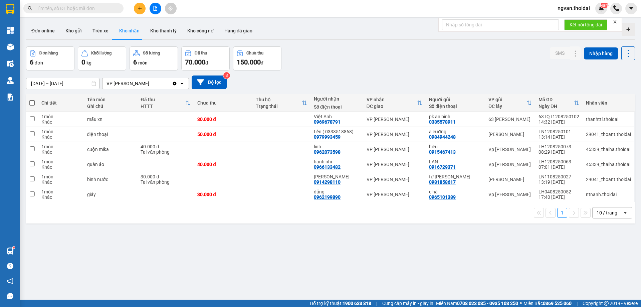
click at [58, 8] on input "text" at bounding box center [76, 8] width 79 height 7
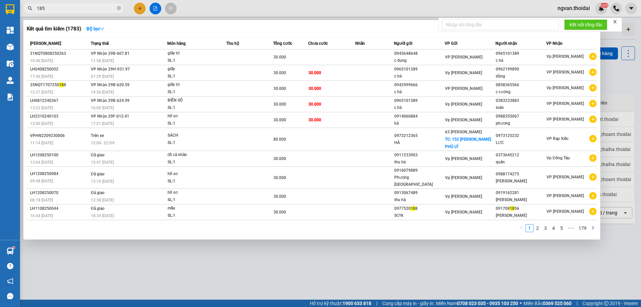
type input "1856"
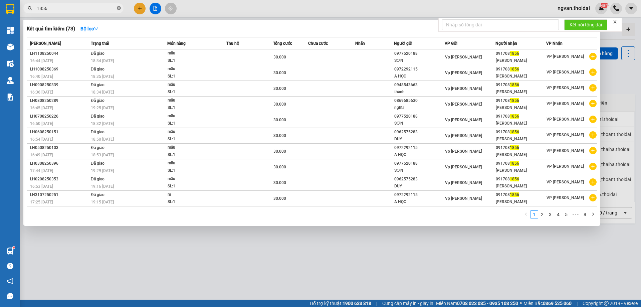
click at [118, 9] on icon "close-circle" at bounding box center [119, 8] width 4 height 4
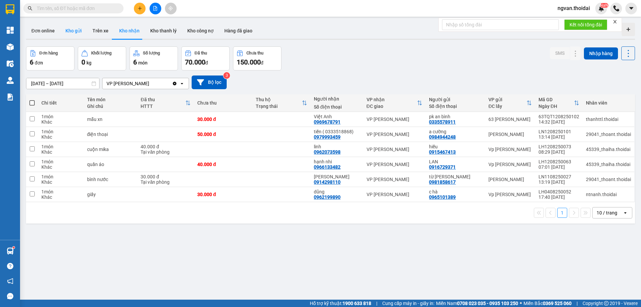
click at [76, 27] on button "Kho gửi" at bounding box center [73, 31] width 27 height 16
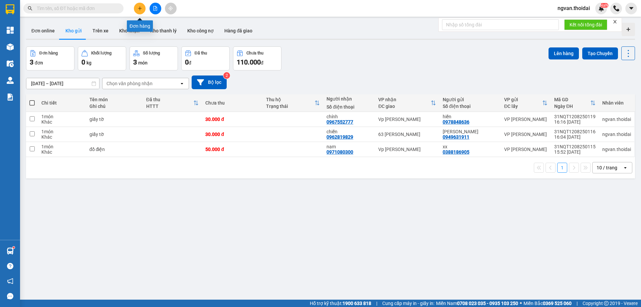
click at [141, 11] on button at bounding box center [140, 9] width 12 height 12
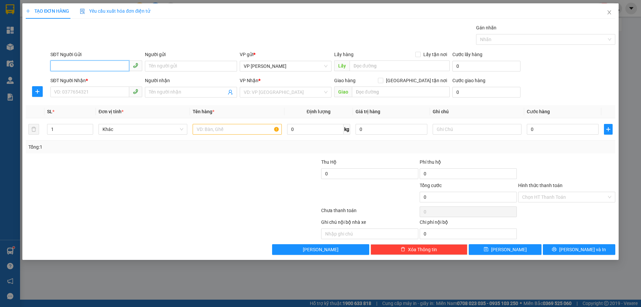
click at [79, 67] on input "SĐT Người Gửi" at bounding box center [89, 65] width 79 height 11
drag, startPoint x: 83, startPoint y: 93, endPoint x: 86, endPoint y: 101, distance: 8.5
click at [83, 93] on div "0961646047 - ANH HIẾU" at bounding box center [96, 90] width 84 height 7
type input "0961646047"
type input "ANH HIẾU"
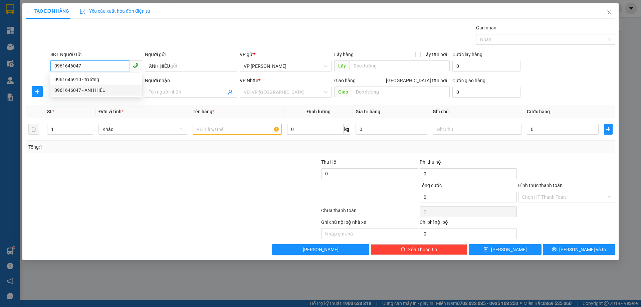
type input "0961646047"
click at [97, 149] on div "Tổng: 1" at bounding box center [137, 146] width 219 height 7
click at [71, 90] on input "SĐT Người Nhận *" at bounding box center [89, 92] width 79 height 11
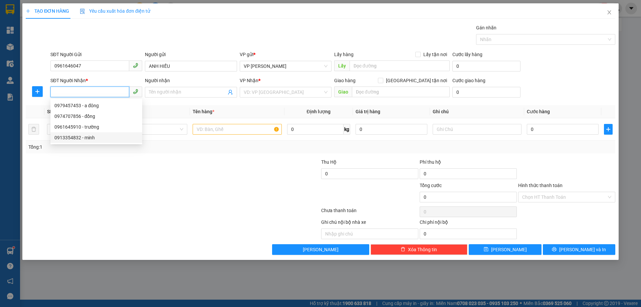
click at [92, 139] on div "0913354832 - minh" at bounding box center [96, 137] width 84 height 7
type input "0913354832"
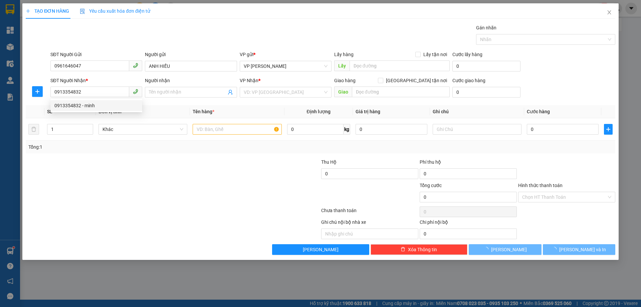
click at [188, 172] on div at bounding box center [123, 169] width 197 height 23
type input "minh"
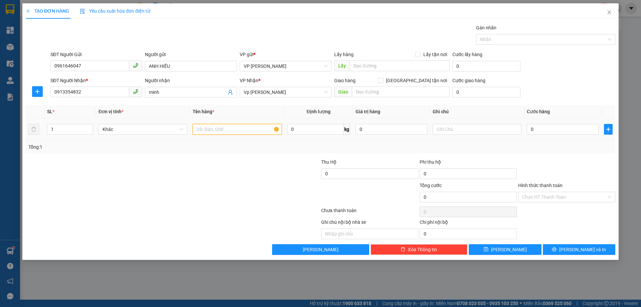
click at [222, 130] on input "text" at bounding box center [237, 129] width 89 height 11
type input "1 thùng"
click at [531, 128] on input "0" at bounding box center [563, 129] width 72 height 11
type input "7"
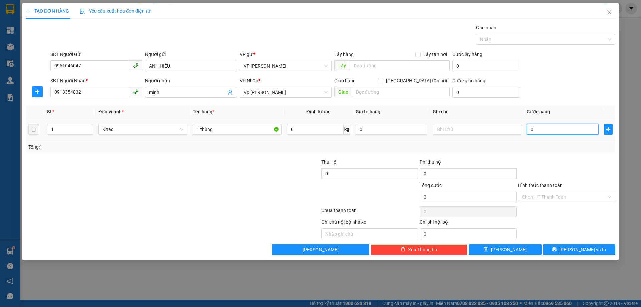
type input "7"
type input "70"
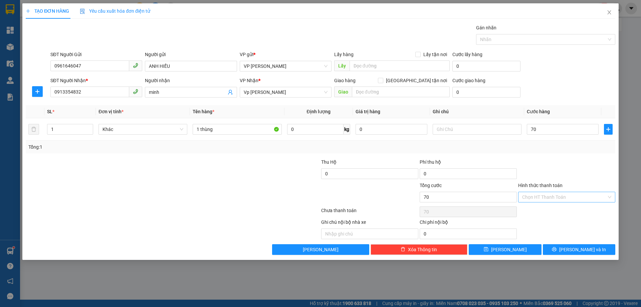
type input "70.000"
click at [576, 174] on div at bounding box center [567, 169] width 99 height 23
click at [588, 249] on span "[PERSON_NAME] và In" at bounding box center [583, 249] width 47 height 7
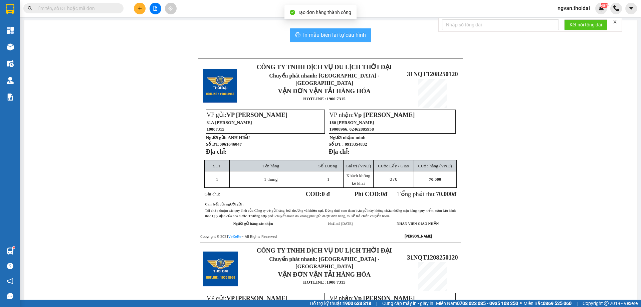
click at [336, 33] on span "In mẫu biên lai tự cấu hình" at bounding box center [334, 35] width 63 height 8
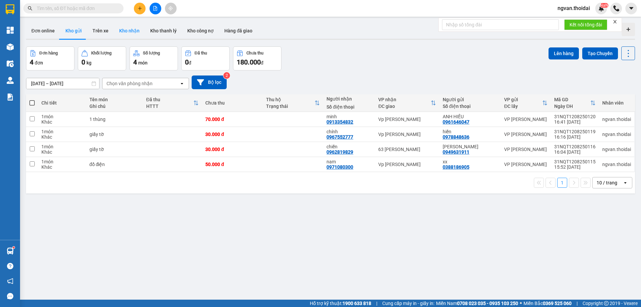
click at [131, 35] on button "Kho nhận" at bounding box center [129, 31] width 31 height 16
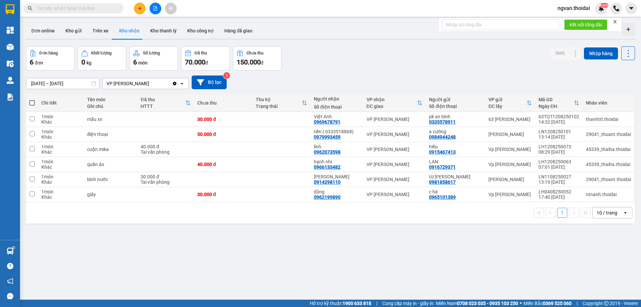
click at [351, 284] on div "ver 1.8.137 Đơn online Kho gửi Trên xe Kho nhận Kho thanh lý Kho công nợ Hàng đ…" at bounding box center [330, 173] width 615 height 307
click at [574, 133] on icon at bounding box center [576, 134] width 5 height 5
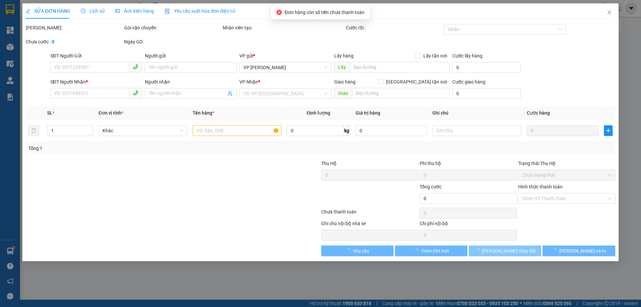
type input "0984944248"
type input "a cường"
type input "0979993459"
type input "tiến ( 0333518868)"
type input "50.000"
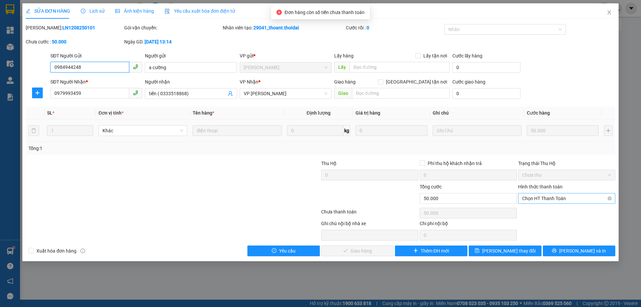
click at [548, 197] on span "Chọn HT Thanh Toán" at bounding box center [566, 198] width 89 height 10
click at [543, 211] on div "Tại văn phòng" at bounding box center [566, 211] width 89 height 7
type input "0"
drag, startPoint x: 378, startPoint y: 251, endPoint x: 402, endPoint y: 244, distance: 25.4
click at [377, 251] on span "[PERSON_NAME] và Giao hàng" at bounding box center [366, 250] width 64 height 7
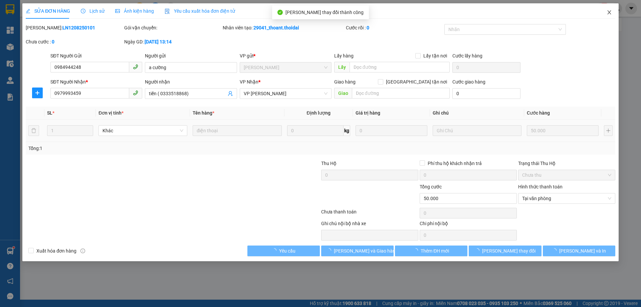
click at [608, 12] on icon "close" at bounding box center [609, 12] width 5 height 5
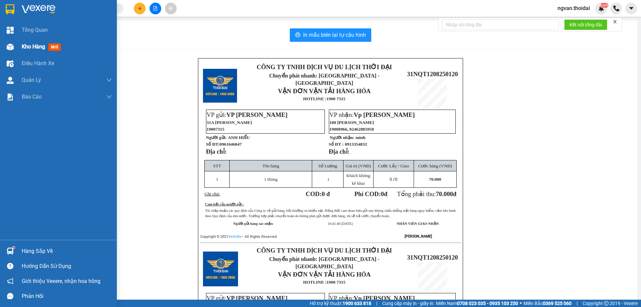
click at [27, 46] on span "Kho hàng" at bounding box center [33, 46] width 23 height 6
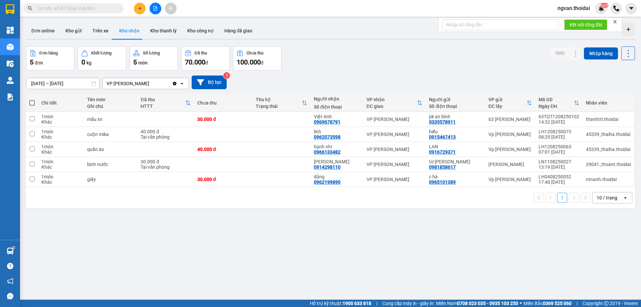
click at [338, 240] on div "ver 1.8.137 Đơn online Kho gửi Trên xe Kho nhận Kho thanh lý Kho công nợ Hàng đ…" at bounding box center [330, 173] width 615 height 307
click at [252, 197] on div "1 10 / trang open" at bounding box center [330, 197] width 609 height 21
click at [71, 32] on button "Kho gửi" at bounding box center [73, 31] width 27 height 16
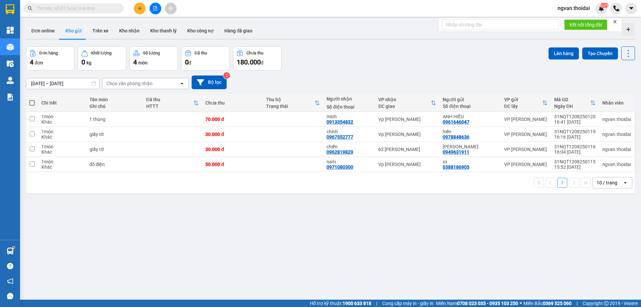
click at [234, 244] on div "ver 1.8.137 Đơn online Kho gửi Trên xe Kho nhận Kho thanh lý Kho công nợ Hàng đ…" at bounding box center [330, 173] width 615 height 307
click at [184, 215] on div "ver 1.8.137 Đơn online Kho gửi Trên xe Kho nhận Kho thanh lý Kho công nợ Hàng đ…" at bounding box center [330, 173] width 615 height 307
click at [34, 104] on span at bounding box center [31, 102] width 5 height 5
click at [32, 100] on input "checkbox" at bounding box center [32, 100] width 0 height 0
checkbox input "true"
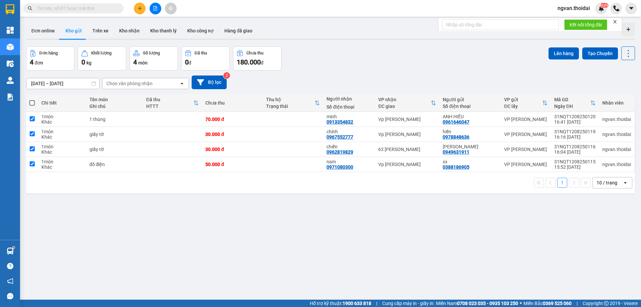
checkbox input "true"
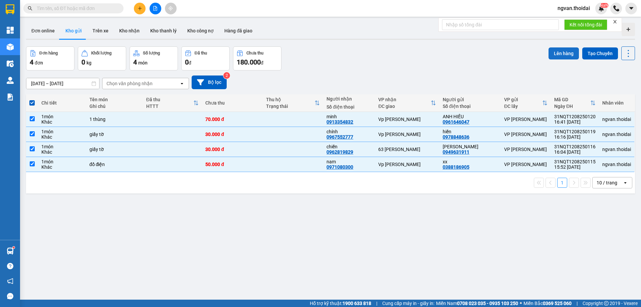
click at [561, 54] on button "Lên hàng" at bounding box center [564, 53] width 30 height 12
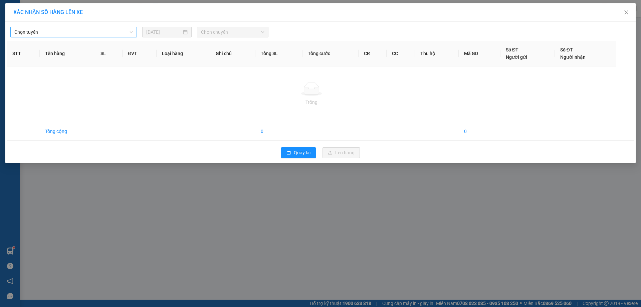
click at [121, 32] on span "Chọn tuyến" at bounding box center [73, 32] width 119 height 10
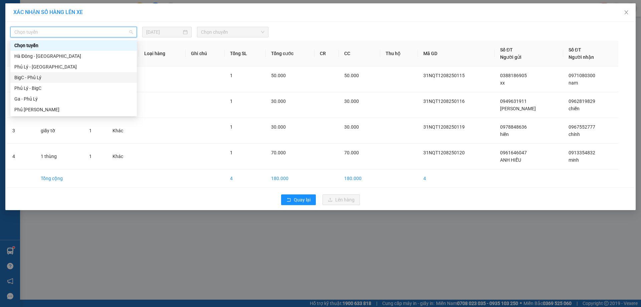
click at [24, 75] on div "BigC - Phủ Lý" at bounding box center [73, 77] width 119 height 7
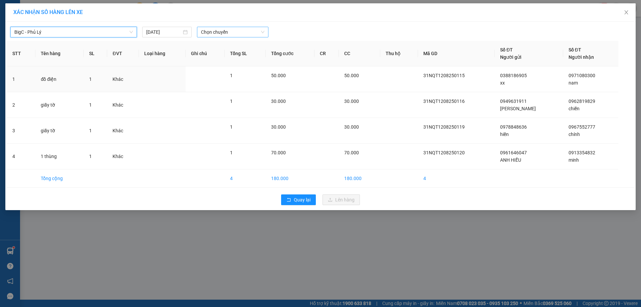
click at [261, 32] on span "Chọn chuyến" at bounding box center [232, 32] width 63 height 10
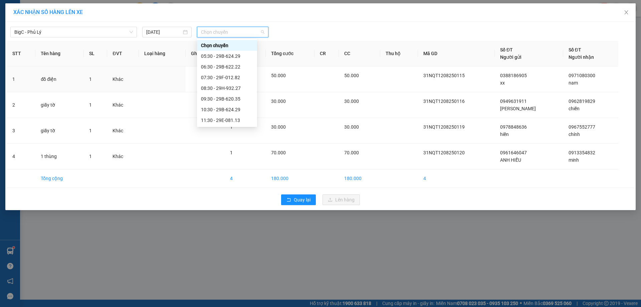
click at [235, 181] on div "16:30 - 29E-084.06" at bounding box center [227, 184] width 52 height 7
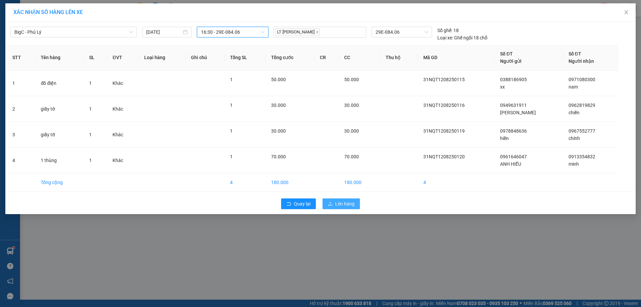
click at [349, 206] on span "Lên hàng" at bounding box center [344, 203] width 19 height 7
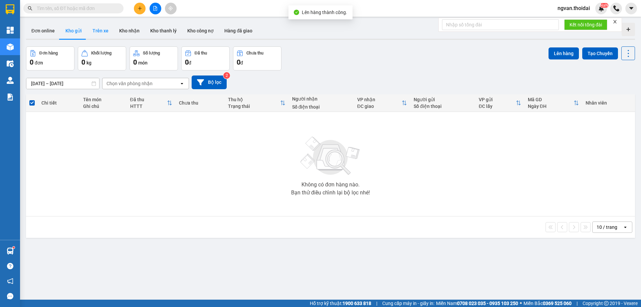
click at [101, 32] on button "Trên xe" at bounding box center [100, 31] width 27 height 16
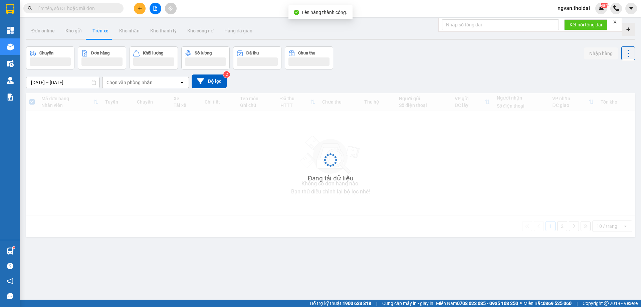
click at [101, 31] on button "Trên xe" at bounding box center [100, 31] width 27 height 16
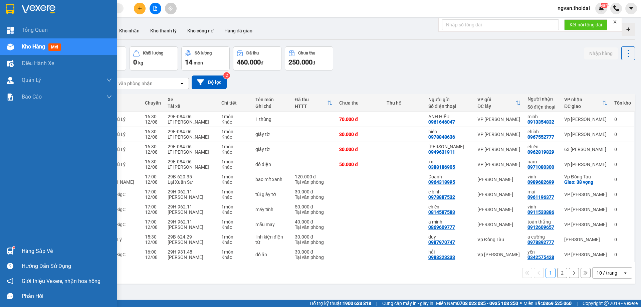
click at [15, 250] on div at bounding box center [10, 251] width 12 height 12
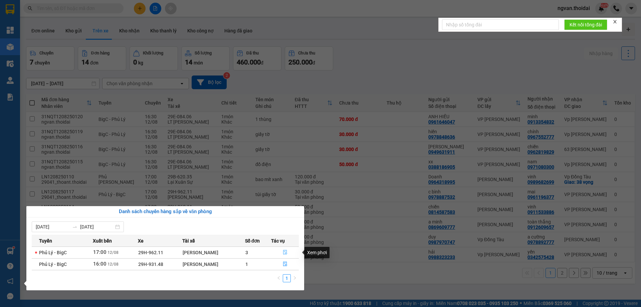
click at [285, 253] on icon "file-done" at bounding box center [285, 252] width 5 height 5
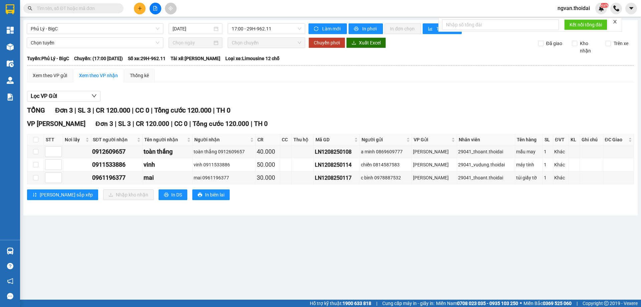
click at [56, 10] on input "text" at bounding box center [76, 8] width 79 height 7
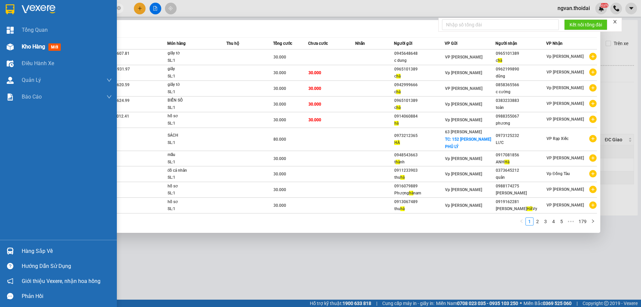
type input "hà"
click at [13, 48] on img at bounding box center [10, 46] width 7 height 7
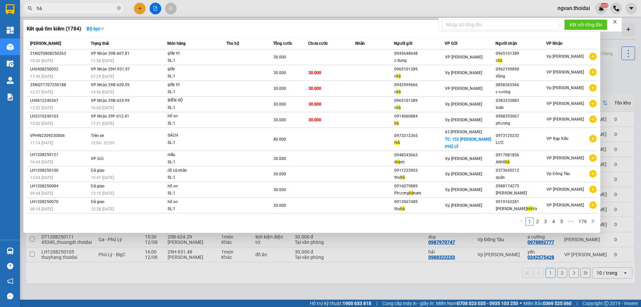
click at [312, 245] on div at bounding box center [320, 153] width 641 height 307
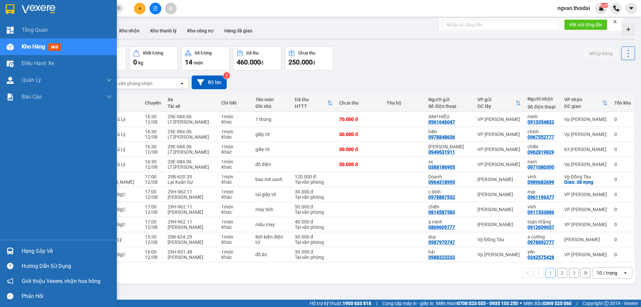
click at [17, 250] on div "Hàng sắp về" at bounding box center [58, 251] width 117 height 15
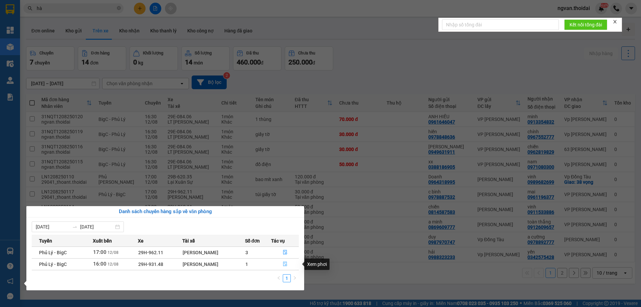
click at [286, 264] on icon "file-done" at bounding box center [285, 264] width 5 height 5
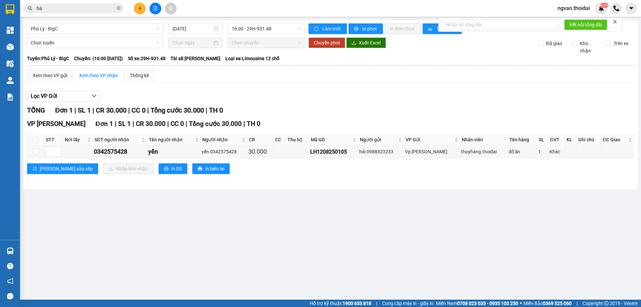
click at [287, 256] on main "Phủ Lý - BigC [DATE] 16:00 - 29H-931.48 Làm mới In phơi In đơn chọn Thống kê Lọ…" at bounding box center [320, 150] width 641 height 300
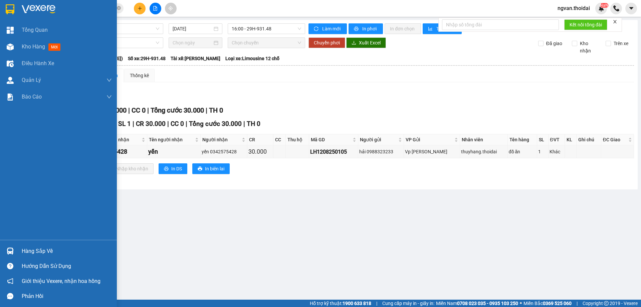
click at [17, 248] on div "Hàng sắp về" at bounding box center [58, 251] width 117 height 15
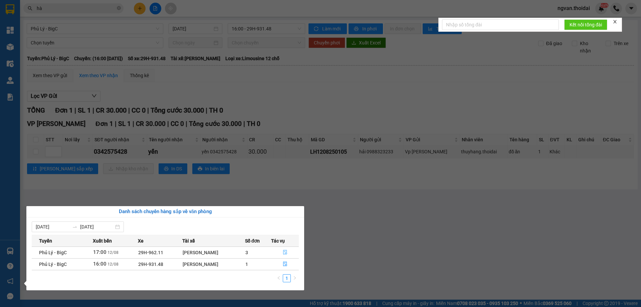
click at [285, 251] on icon "file-done" at bounding box center [285, 252] width 4 height 5
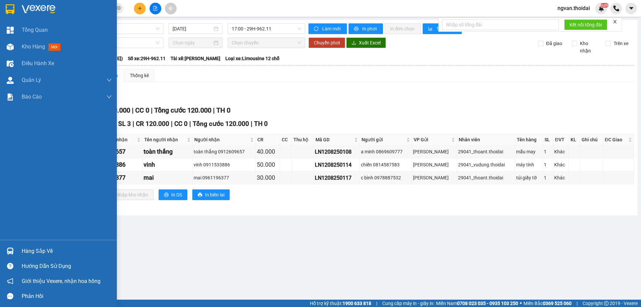
click at [18, 250] on div "Hàng sắp về" at bounding box center [58, 251] width 117 height 15
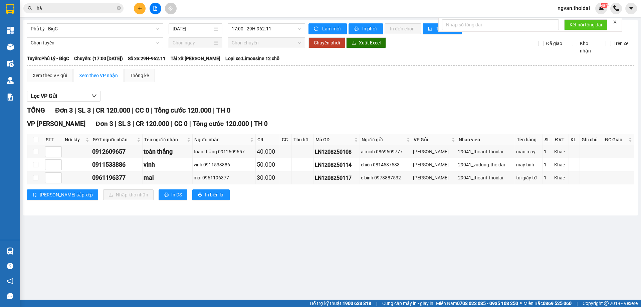
click at [413, 212] on section "Kết quả tìm kiếm ( 1784 ) Bộ lọc Mã ĐH Trạng thái Món hàng Thu hộ Tổng cước Chư…" at bounding box center [320, 153] width 641 height 307
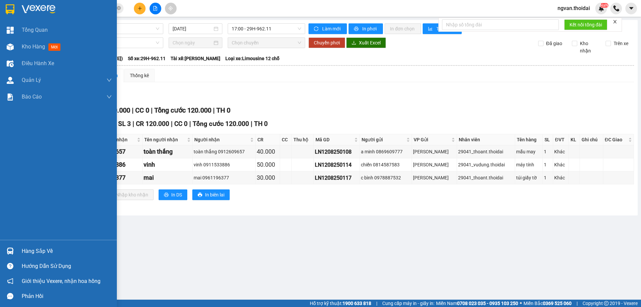
drag, startPoint x: 12, startPoint y: 250, endPoint x: 62, endPoint y: 250, distance: 50.8
click at [12, 250] on img at bounding box center [10, 251] width 7 height 7
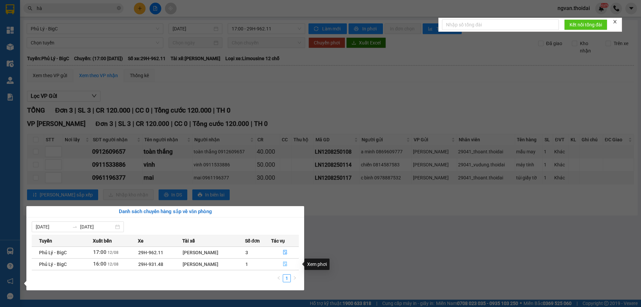
click at [287, 263] on icon "file-done" at bounding box center [285, 264] width 5 height 5
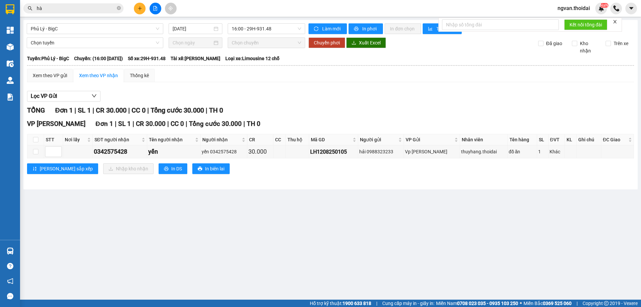
drag, startPoint x: 256, startPoint y: 236, endPoint x: 276, endPoint y: 201, distance: 39.8
click at [259, 236] on main "Phủ Lý - BigC [DATE] 16:00 - 29H-931.48 Làm mới In phơi In đơn chọn Thống kê Lọ…" at bounding box center [320, 150] width 641 height 300
click at [35, 140] on input "checkbox" at bounding box center [35, 139] width 5 height 5
checkbox input "true"
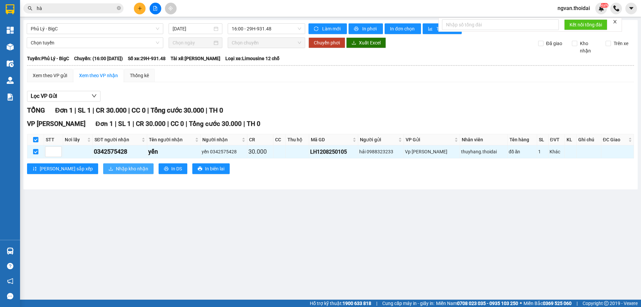
click at [116, 168] on span "Nhập kho nhận" at bounding box center [132, 168] width 32 height 7
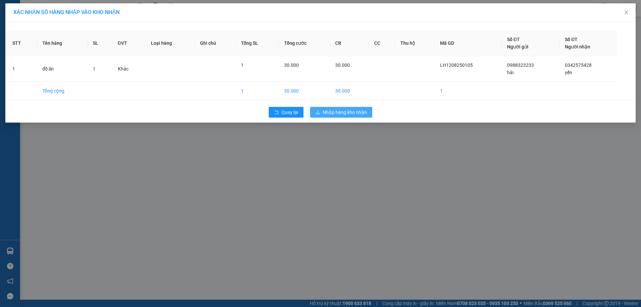
drag, startPoint x: 355, startPoint y: 110, endPoint x: 358, endPoint y: 113, distance: 4.0
click at [356, 110] on span "Nhập hàng kho nhận" at bounding box center [345, 112] width 44 height 7
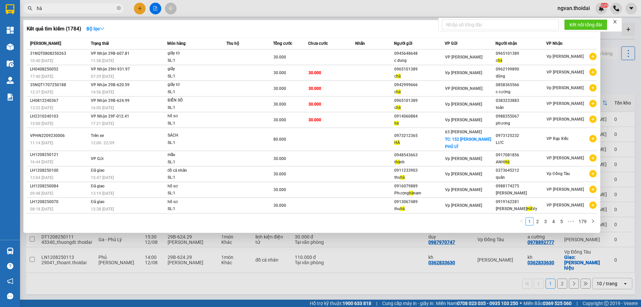
click at [92, 7] on input "hà" at bounding box center [76, 8] width 79 height 7
click at [71, 6] on input "hà" at bounding box center [76, 8] width 79 height 7
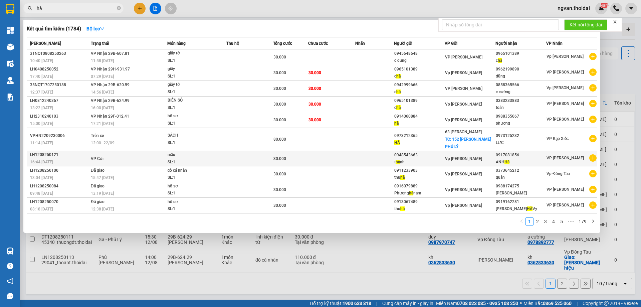
click at [104, 156] on td "VP Gửi" at bounding box center [128, 158] width 78 height 15
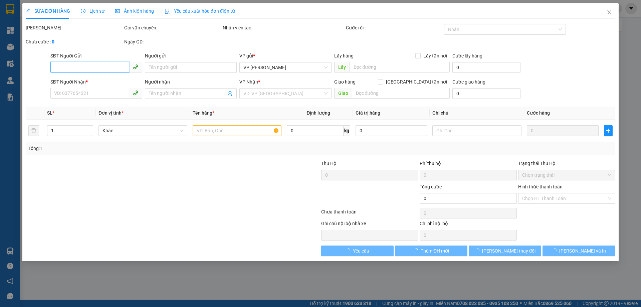
type input "0948543663"
type input "thành"
type input "0917081856"
type input "[PERSON_NAME]"
type input "30.000"
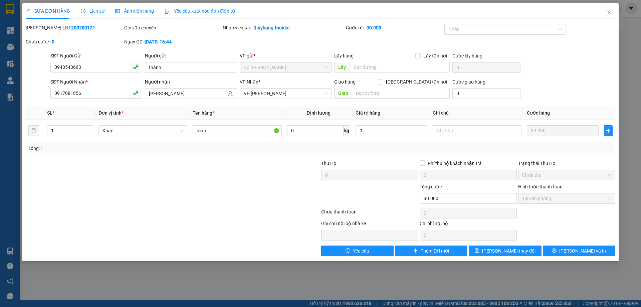
click at [102, 11] on span "Lịch sử" at bounding box center [93, 10] width 24 height 5
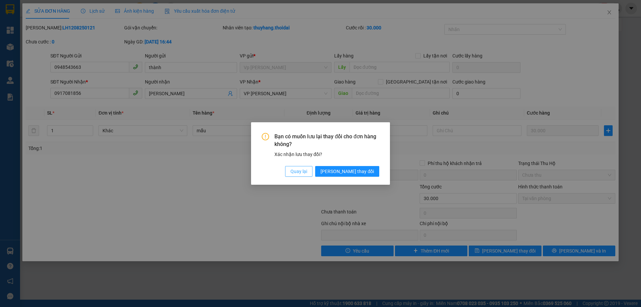
click at [307, 172] on span "Quay lại" at bounding box center [299, 171] width 17 height 7
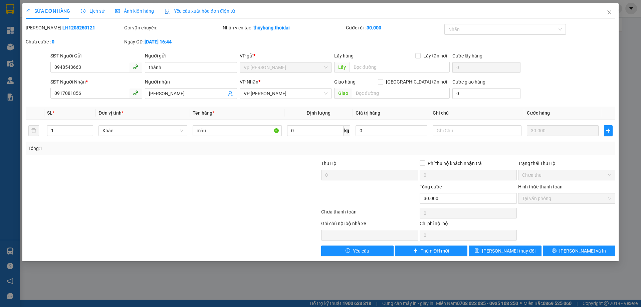
click at [99, 13] on span "Lịch sử" at bounding box center [93, 10] width 24 height 5
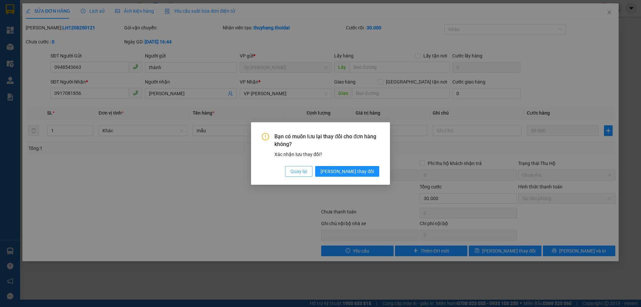
click at [307, 170] on span "Quay lại" at bounding box center [299, 171] width 17 height 7
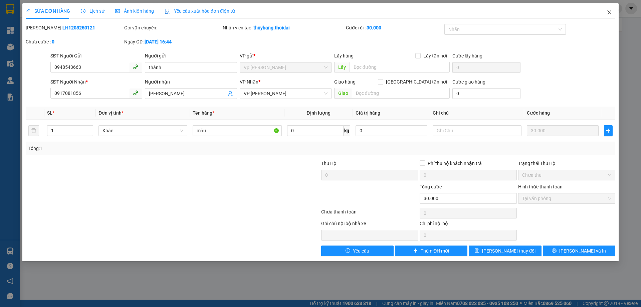
click at [610, 13] on icon "close" at bounding box center [609, 12] width 5 height 5
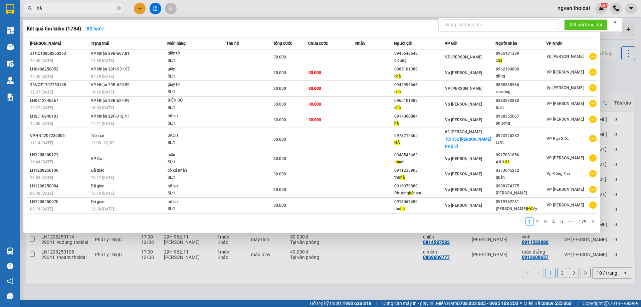
click at [66, 9] on input "hà" at bounding box center [76, 8] width 79 height 7
click at [118, 8] on icon "close-circle" at bounding box center [119, 8] width 4 height 4
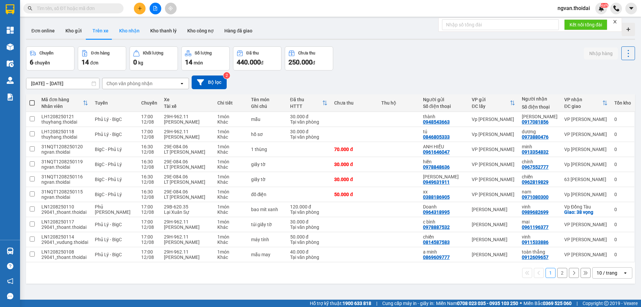
click at [126, 28] on button "Kho nhận" at bounding box center [129, 31] width 31 height 16
type input "[DATE] – [DATE]"
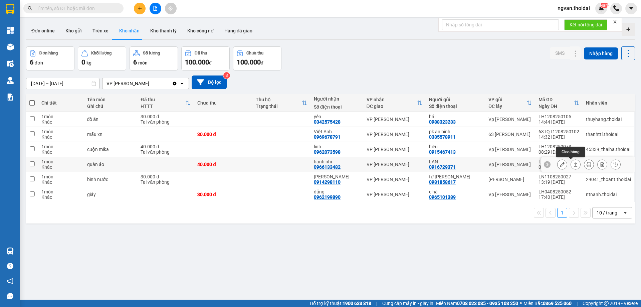
click at [574, 165] on button at bounding box center [575, 165] width 9 height 12
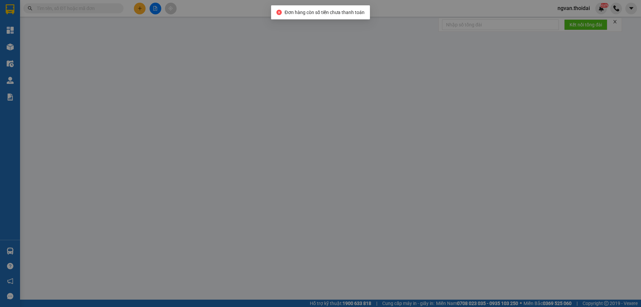
type input "0916729371"
type input "LAN"
type input "0966133482"
type input "hạnh nhi"
type input "40.000"
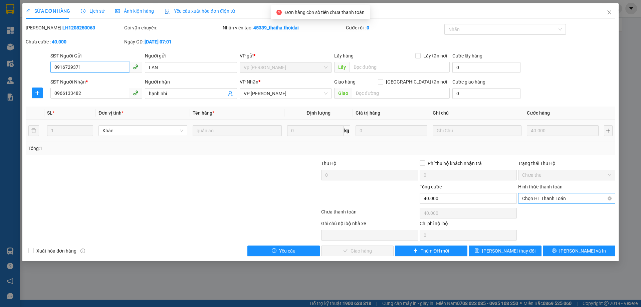
click at [569, 198] on span "Chọn HT Thanh Toán" at bounding box center [566, 198] width 89 height 10
click at [555, 212] on div "Tại văn phòng" at bounding box center [566, 211] width 89 height 7
type input "0"
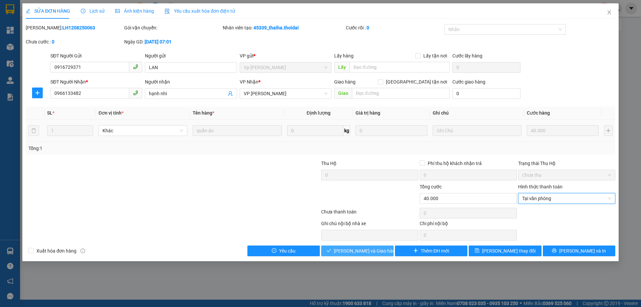
drag, startPoint x: 375, startPoint y: 251, endPoint x: 398, endPoint y: 239, distance: 25.4
click at [375, 251] on span "[PERSON_NAME] và Giao hàng" at bounding box center [366, 250] width 64 height 7
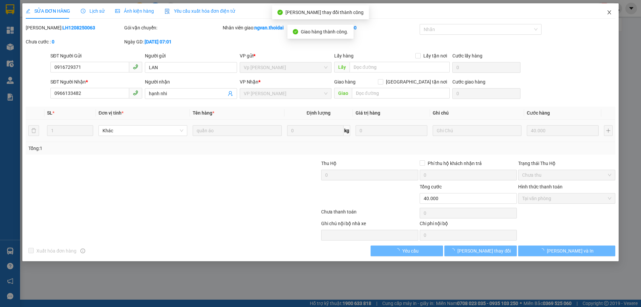
click at [606, 12] on span "Close" at bounding box center [609, 12] width 19 height 19
click at [609, 13] on div "ngvan.thoidai NaN" at bounding box center [597, 9] width 89 height 12
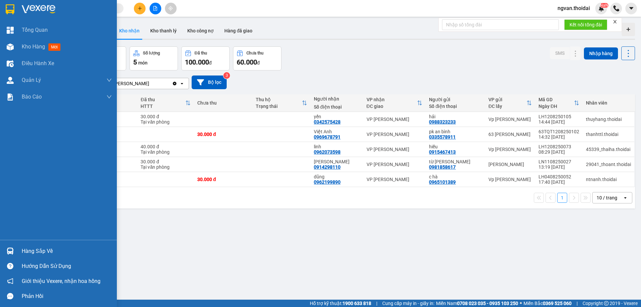
click at [17, 252] on div "Hàng sắp về" at bounding box center [58, 251] width 117 height 15
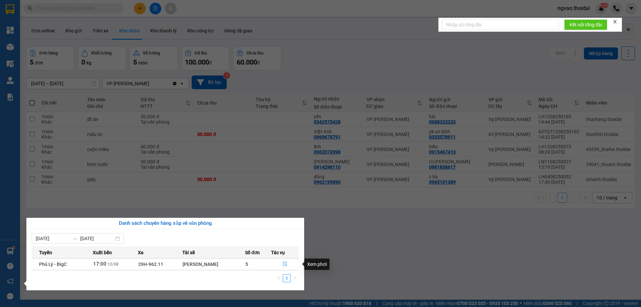
click at [291, 263] on button "button" at bounding box center [285, 264] width 27 height 11
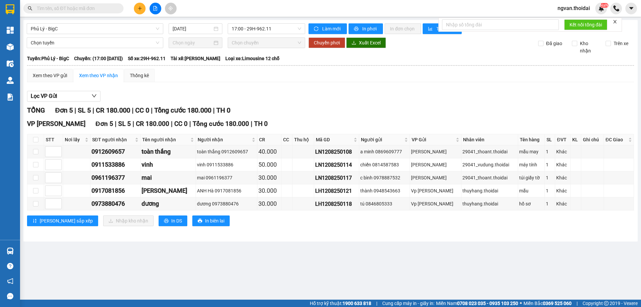
click at [237, 240] on div "Phủ Lý - BigC 12/08/2025 17:00 - 29H-962.11 Làm mới In phơi In đơn chọn Thống k…" at bounding box center [330, 130] width 615 height 221
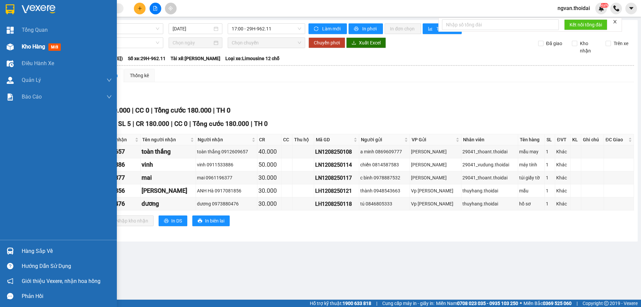
click at [29, 46] on span "Kho hàng" at bounding box center [33, 46] width 23 height 6
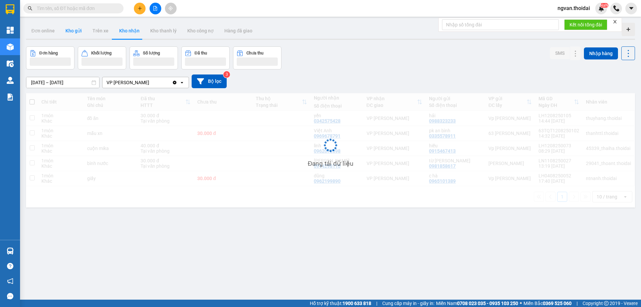
drag, startPoint x: 74, startPoint y: 29, endPoint x: 82, endPoint y: 47, distance: 19.8
click at [74, 30] on button "Kho gửi" at bounding box center [73, 31] width 27 height 16
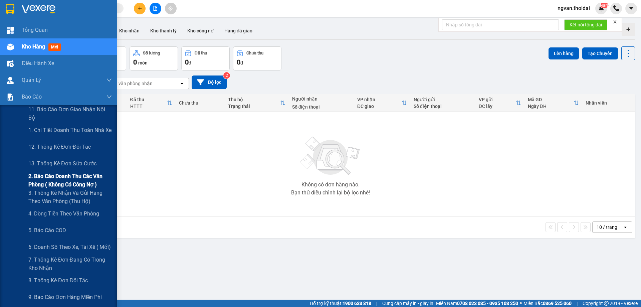
click at [83, 181] on span "2. Báo cáo doanh thu các văn phòng ( không có công nợ )" at bounding box center [70, 180] width 84 height 17
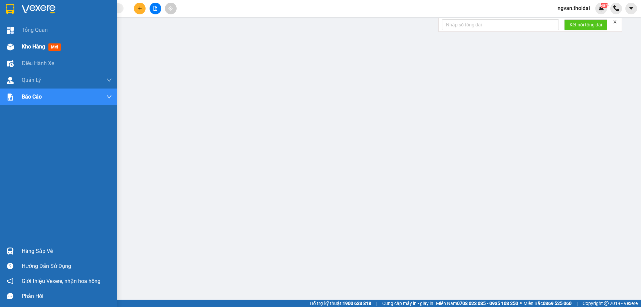
click at [18, 47] on div "Kho hàng mới" at bounding box center [58, 46] width 117 height 17
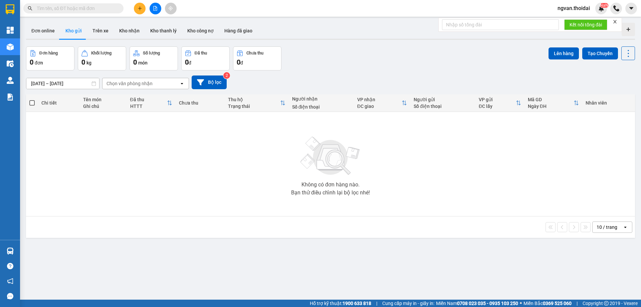
click at [291, 225] on div "10 / trang open" at bounding box center [331, 226] width 604 height 11
click at [140, 10] on icon "plus" at bounding box center [140, 8] width 5 height 5
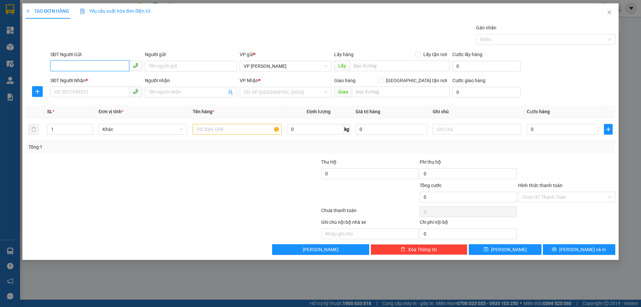
click at [120, 67] on input "SĐT Người Gửi" at bounding box center [89, 65] width 79 height 11
click at [73, 81] on div "0868503183 - vinh" at bounding box center [96, 79] width 84 height 7
type input "0868503183"
type input "vinh"
type input "0868503183"
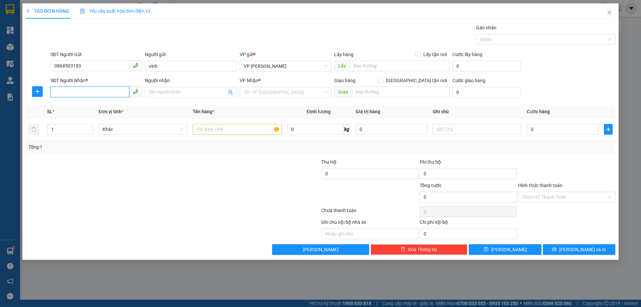
drag, startPoint x: 76, startPoint y: 95, endPoint x: 87, endPoint y: 101, distance: 12.3
click at [76, 95] on input "SĐT Người Nhận *" at bounding box center [89, 92] width 79 height 11
click at [70, 106] on div "0966088124 - minh" at bounding box center [96, 105] width 84 height 7
type input "0966088124"
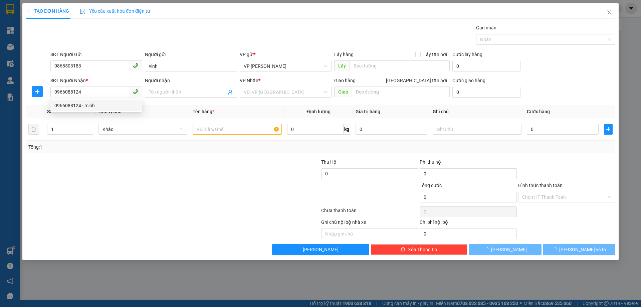
click at [155, 189] on div at bounding box center [123, 193] width 197 height 23
type input "minh"
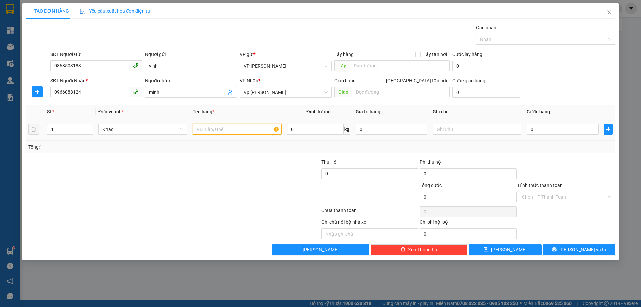
click at [215, 133] on input "text" at bounding box center [237, 129] width 89 height 11
click at [214, 132] on input "text" at bounding box center [237, 129] width 89 height 11
type input "d"
type input "đồ đt"
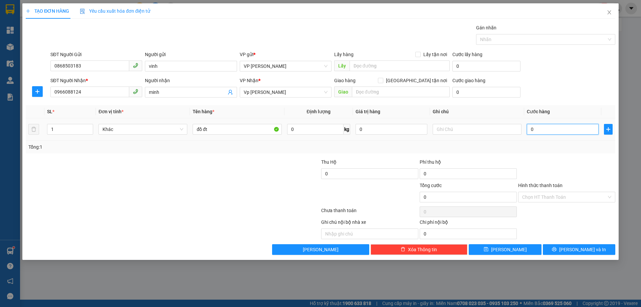
click at [532, 130] on input "0" at bounding box center [563, 129] width 72 height 11
type input "3"
type input "30"
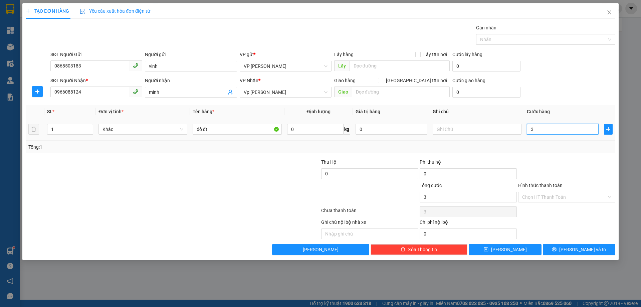
type input "30"
type input "30.000"
click at [542, 144] on div "Tổng: 1" at bounding box center [320, 146] width 585 height 7
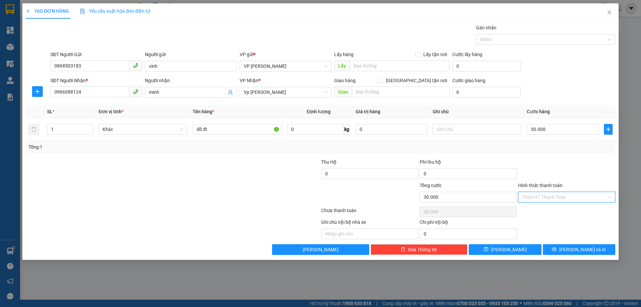
click at [551, 193] on input "Hình thức thanh toán" at bounding box center [564, 197] width 85 height 10
click at [544, 211] on div "Tại văn phòng" at bounding box center [566, 210] width 89 height 7
type input "0"
drag, startPoint x: 592, startPoint y: 216, endPoint x: 588, endPoint y: 211, distance: 6.2
click at [588, 213] on div at bounding box center [567, 211] width 99 height 13
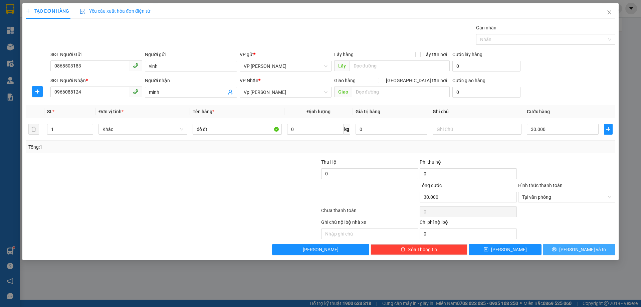
click at [582, 251] on span "Lưu và In" at bounding box center [583, 249] width 47 height 7
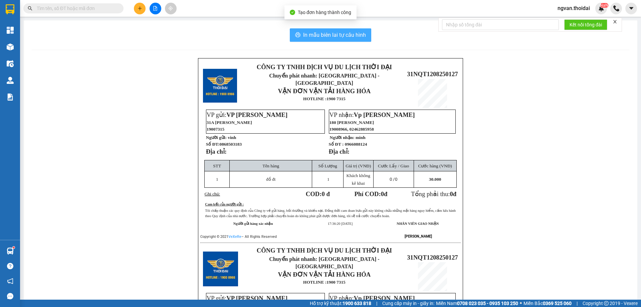
click at [335, 33] on span "In mẫu biên lai tự cấu hình" at bounding box center [334, 35] width 63 height 8
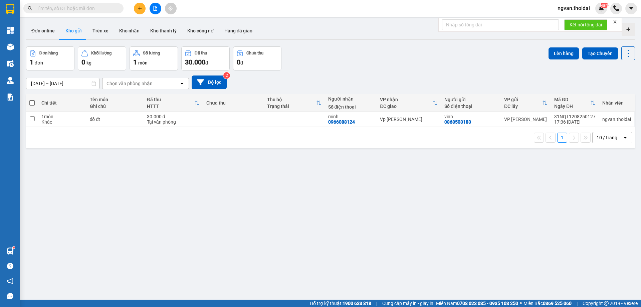
click at [142, 10] on button at bounding box center [140, 9] width 12 height 12
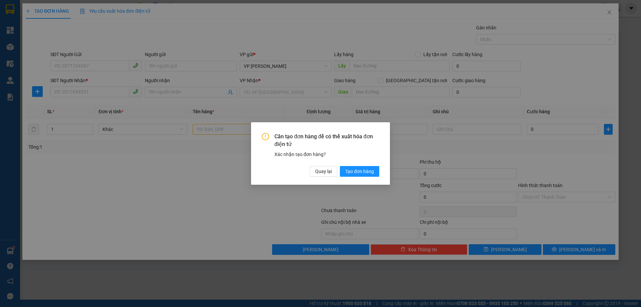
click at [103, 64] on div "Cần tạo đơn hàng để có thể xuất hóa đơn điện tử Xác nhận tạo đơn hàng? Quay lại…" at bounding box center [320, 153] width 641 height 307
click at [327, 171] on span "Quay lại" at bounding box center [323, 171] width 17 height 7
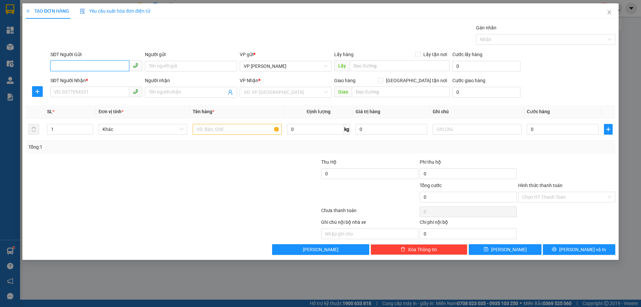
click at [70, 64] on input "SĐT Người Gửi" at bounding box center [89, 65] width 79 height 11
click at [70, 78] on div "0862336223 - ánh" at bounding box center [96, 79] width 84 height 7
type input "0862336223"
type input "ánh"
type input "0862336223"
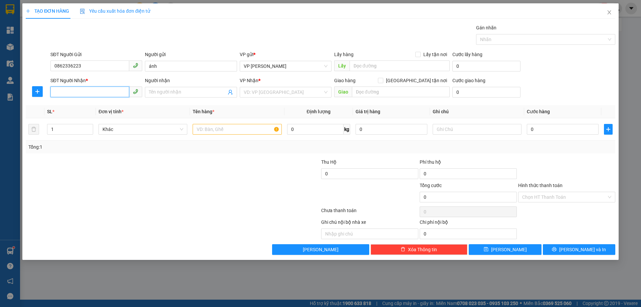
click at [78, 91] on input "SĐT Người Nhận *" at bounding box center [89, 92] width 79 height 11
drag, startPoint x: 82, startPoint y: 106, endPoint x: 188, endPoint y: 171, distance: 124.8
click at [81, 106] on div "0886027866 - thế anh" at bounding box center [96, 105] width 84 height 7
type input "0886027866"
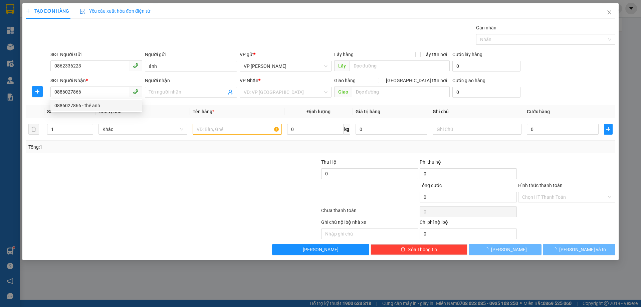
click at [189, 174] on div at bounding box center [123, 169] width 197 height 23
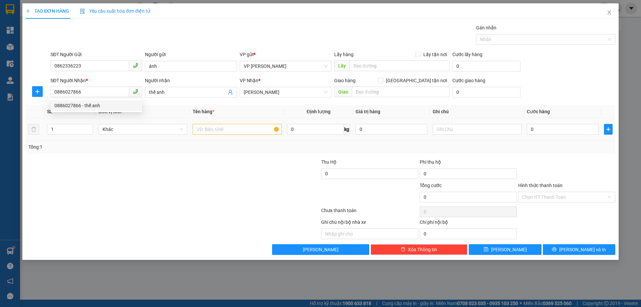
type input "thế anh"
click at [229, 130] on input "text" at bounding box center [237, 129] width 89 height 11
type input "d"
type input "điện thoại"
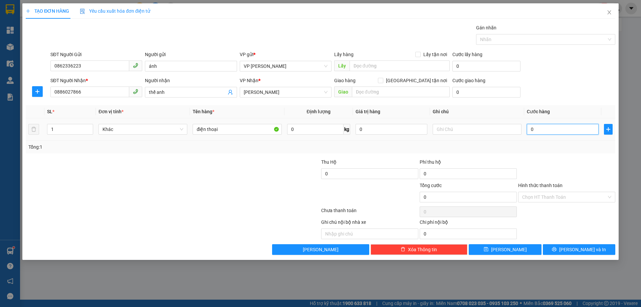
click at [531, 130] on input "0" at bounding box center [563, 129] width 72 height 11
type input "5"
type input "50"
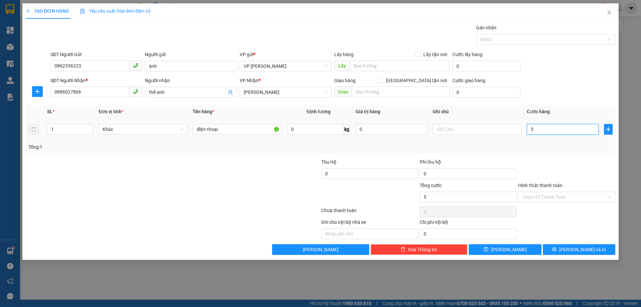
type input "50"
click at [572, 165] on div at bounding box center [567, 169] width 99 height 23
type input "50.000"
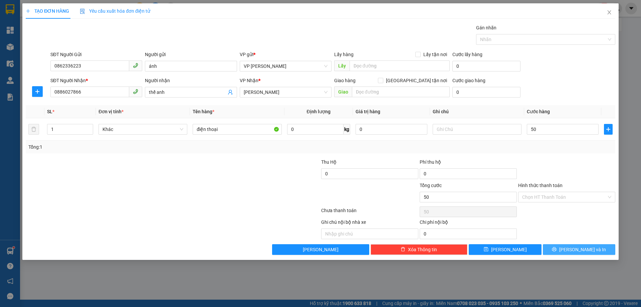
type input "50.000"
click at [580, 247] on span "Lưu và In" at bounding box center [583, 249] width 47 height 7
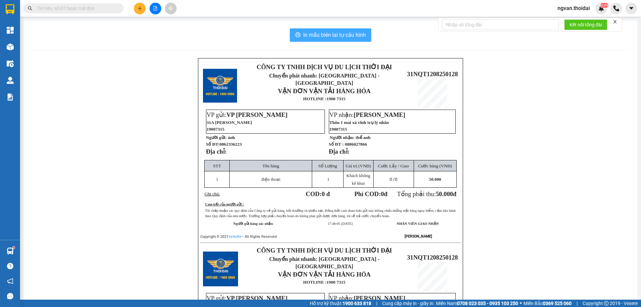
click at [334, 32] on span "In mẫu biên lai tự cấu hình" at bounding box center [334, 35] width 63 height 8
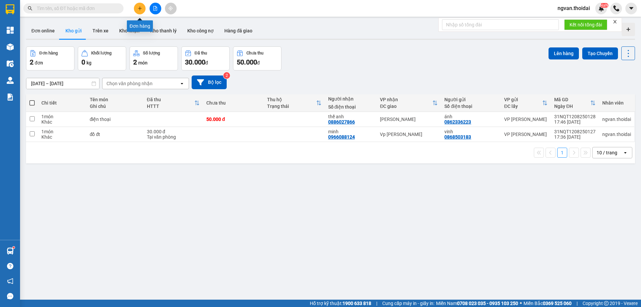
click at [142, 12] on button at bounding box center [140, 9] width 12 height 12
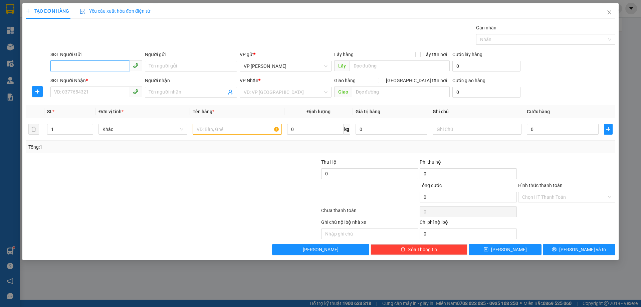
click at [77, 68] on input "SĐT Người Gửi" at bounding box center [89, 65] width 79 height 11
drag, startPoint x: 79, startPoint y: 77, endPoint x: 79, endPoint y: 93, distance: 15.7
click at [79, 77] on div "0812324686 - LInh Kiện chi anh" at bounding box center [96, 79] width 84 height 7
type input "0812324686"
type input "LInh Kiện chi anh"
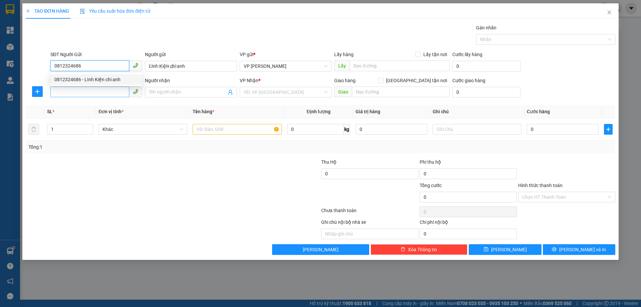
type input "0812324686"
click at [74, 94] on input "SĐT Người Nhận *" at bounding box center [89, 92] width 79 height 11
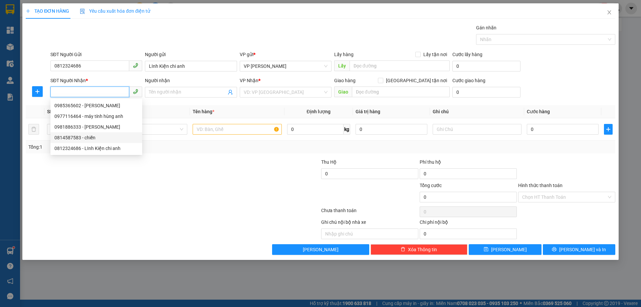
drag, startPoint x: 90, startPoint y: 140, endPoint x: 100, endPoint y: 141, distance: 9.7
click at [90, 140] on div "0814587583 - chiến" at bounding box center [96, 137] width 84 height 7
type input "0814587583"
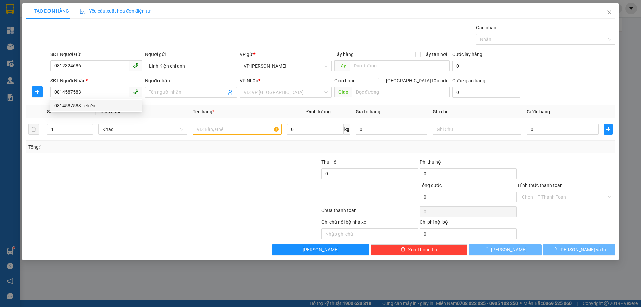
click at [212, 177] on div at bounding box center [123, 169] width 197 height 23
type input "chiến"
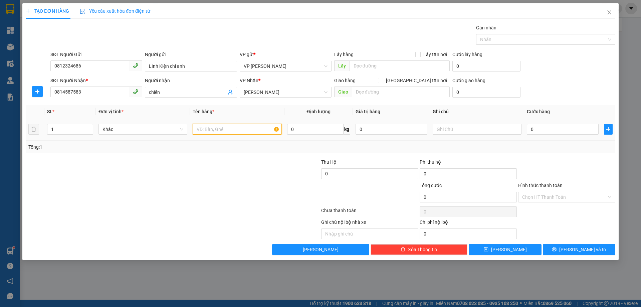
click at [232, 129] on input "text" at bounding box center [237, 129] width 89 height 11
type input "linh kiện"
click at [530, 128] on input "0" at bounding box center [563, 129] width 72 height 11
type input "3"
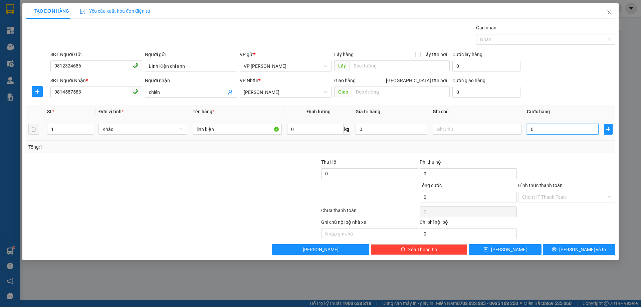
type input "3"
type input "30"
type input "30.000"
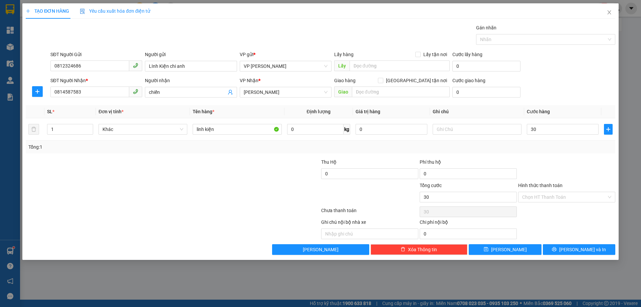
type input "30.000"
drag, startPoint x: 541, startPoint y: 152, endPoint x: 565, endPoint y: 181, distance: 37.3
click at [542, 152] on div "Tổng: 1" at bounding box center [321, 147] width 590 height 13
click at [578, 251] on span "Lưu và In" at bounding box center [583, 249] width 47 height 7
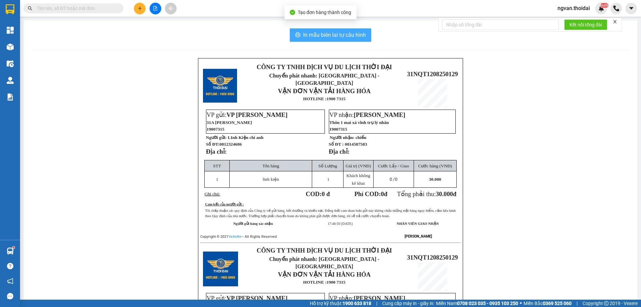
click at [333, 35] on span "In mẫu biên lai tự cấu hình" at bounding box center [334, 35] width 63 height 8
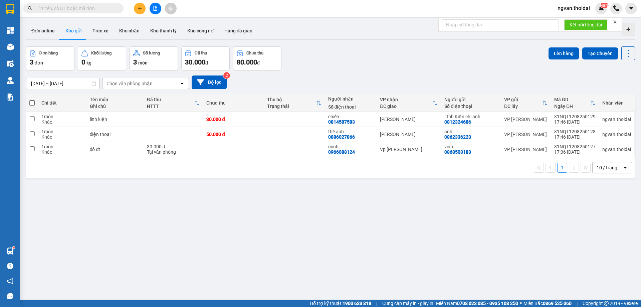
click at [340, 258] on div "ver 1.8.137 Đơn online Kho gửi Trên xe Kho nhận Kho thanh lý Kho công nợ Hàng đ…" at bounding box center [330, 173] width 615 height 307
click at [141, 7] on icon "plus" at bounding box center [140, 8] width 5 height 5
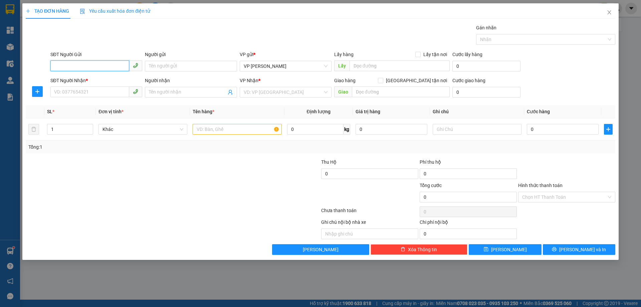
click at [63, 67] on input "SĐT Người Gửi" at bounding box center [89, 65] width 79 height 11
click at [87, 61] on input "0978293" at bounding box center [89, 65] width 79 height 11
click at [76, 78] on div "0978293940 - long" at bounding box center [96, 79] width 84 height 7
type input "0978293940"
type input "long"
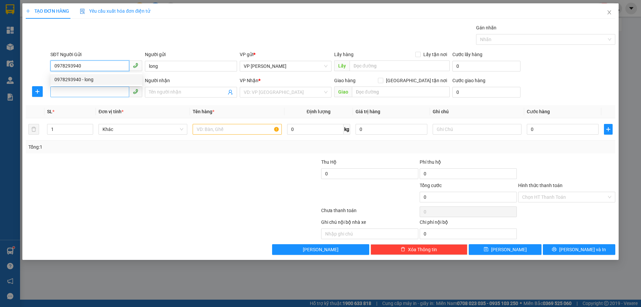
type input "0978293940"
click at [67, 93] on input "SĐT Người Nhận *" at bounding box center [89, 92] width 79 height 11
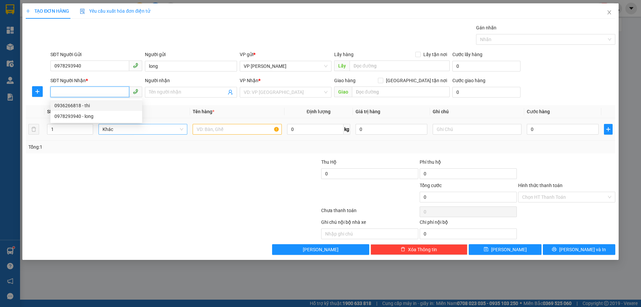
drag, startPoint x: 78, startPoint y: 106, endPoint x: 105, endPoint y: 125, distance: 32.8
click at [80, 106] on div "0936266818 - thi" at bounding box center [96, 105] width 84 height 7
type input "0936266818"
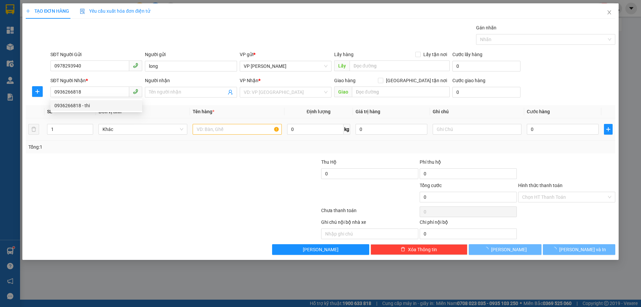
click at [130, 153] on div "Transit Pickup Surcharge Ids Transit Deliver Surcharge Ids Transit Deliver Surc…" at bounding box center [321, 139] width 590 height 231
type input "thi"
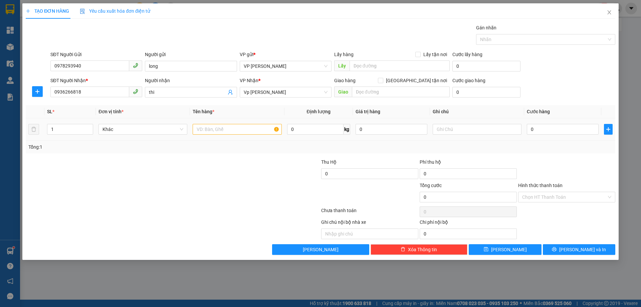
click at [215, 135] on div at bounding box center [237, 129] width 89 height 13
click at [214, 131] on input "text" at bounding box center [237, 129] width 89 height 11
type input "giấy tờ"
click at [532, 131] on input "0" at bounding box center [563, 129] width 72 height 11
type input "3"
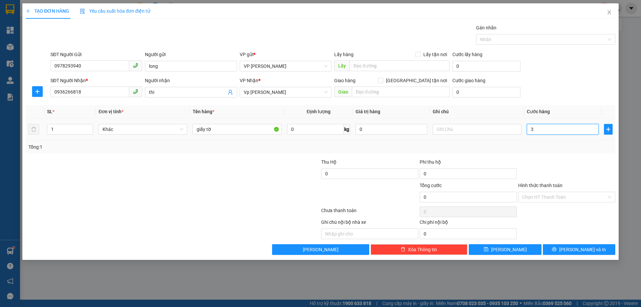
type input "3"
type input "30"
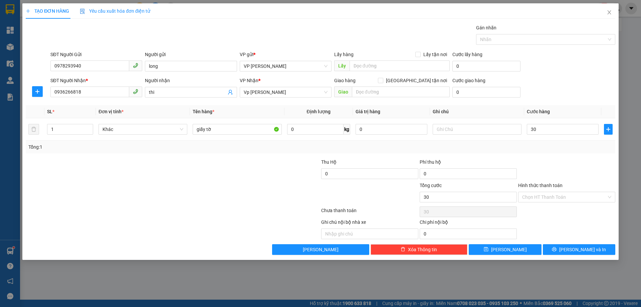
type input "30.000"
click at [561, 150] on div "Tổng: 1" at bounding box center [320, 146] width 585 height 7
click at [573, 251] on button "Lưu và In" at bounding box center [579, 249] width 72 height 11
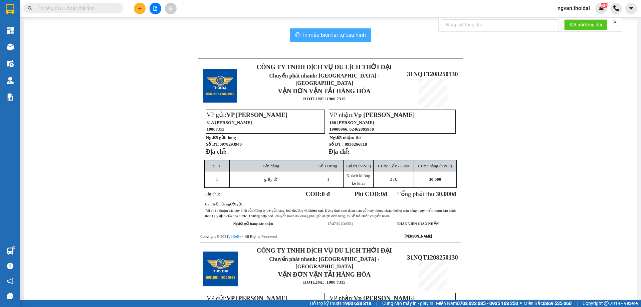
drag, startPoint x: 328, startPoint y: 24, endPoint x: 326, endPoint y: 30, distance: 6.7
click at [327, 26] on div "In mẫu biên lai tự cấu hình CÔNG TY TNHH DỊCH VỤ DU LỊCH THỜI ĐẠI Chuyển phát n…" at bounding box center [331, 235] width 614 height 430
drag, startPoint x: 325, startPoint y: 31, endPoint x: 337, endPoint y: 33, distance: 11.6
click at [325, 31] on span "In mẫu biên lai tự cấu hình" at bounding box center [334, 35] width 63 height 8
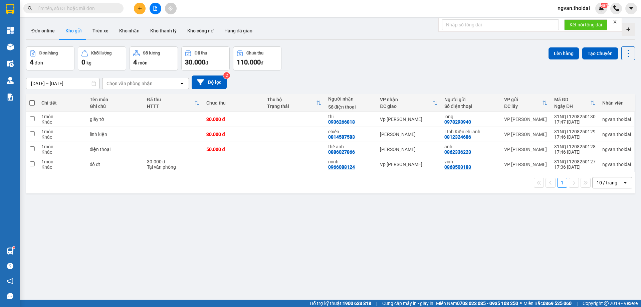
click at [278, 227] on div "ver 1.8.137 Đơn online Kho gửi Trên xe Kho nhận Kho thanh lý Kho công nợ Hàng đ…" at bounding box center [330, 173] width 615 height 307
click at [121, 29] on button "Kho nhận" at bounding box center [129, 31] width 31 height 16
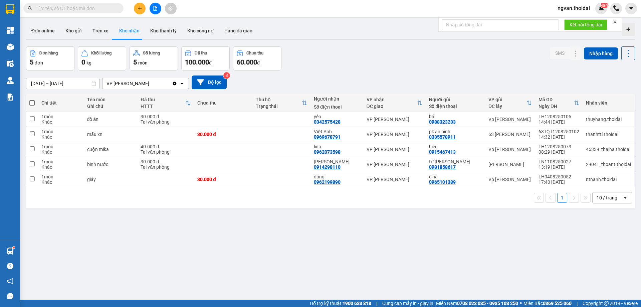
click at [14, 247] on div at bounding box center [10, 251] width 12 height 12
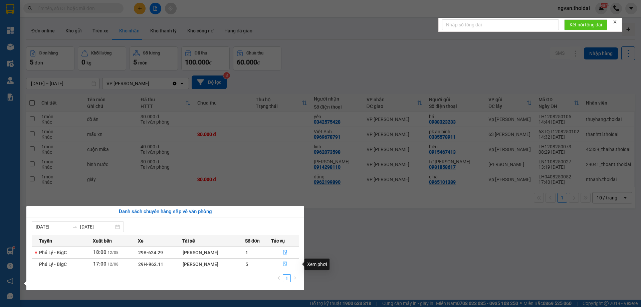
click at [284, 264] on icon "file-done" at bounding box center [285, 264] width 5 height 5
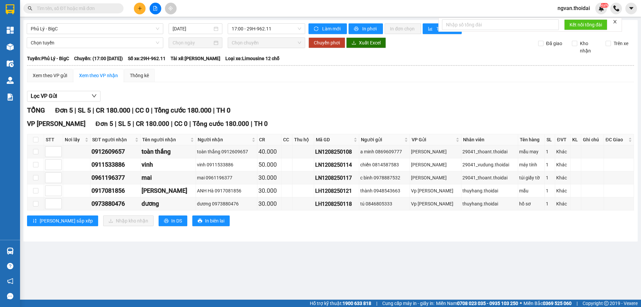
click at [246, 246] on main "Phủ Lý - BigC 12/08/2025 17:00 - 29H-962.11 Làm mới In phơi In đơn chọn Thống k…" at bounding box center [320, 150] width 641 height 300
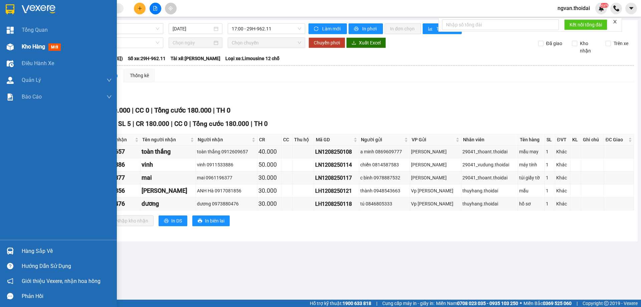
click at [26, 47] on span "Kho hàng" at bounding box center [33, 46] width 23 height 6
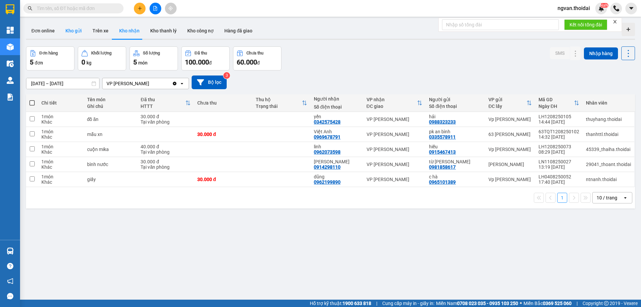
click at [74, 28] on button "Kho gửi" at bounding box center [73, 31] width 27 height 16
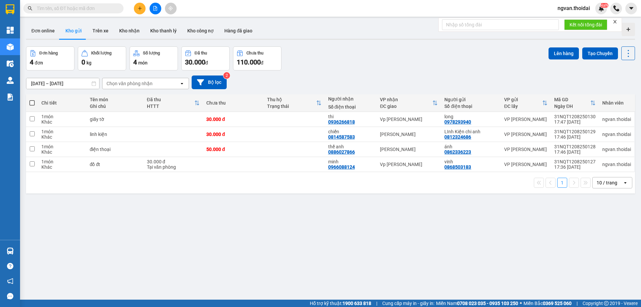
drag, startPoint x: 30, startPoint y: 100, endPoint x: 52, endPoint y: 108, distance: 23.0
click at [30, 100] on span at bounding box center [31, 102] width 5 height 5
click at [32, 100] on input "checkbox" at bounding box center [32, 100] width 0 height 0
checkbox input "true"
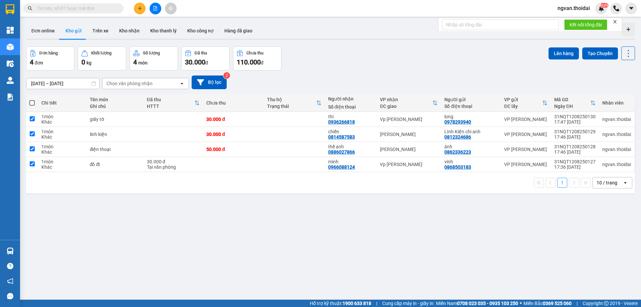
checkbox input "true"
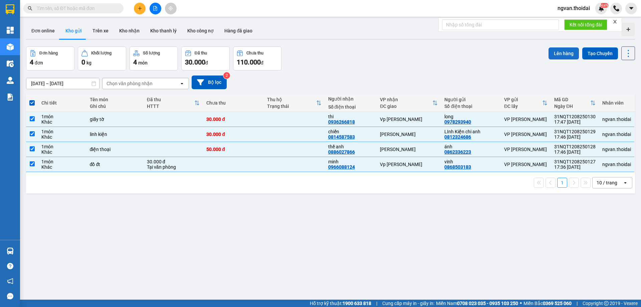
click at [563, 52] on button "Lên hàng" at bounding box center [564, 53] width 30 height 12
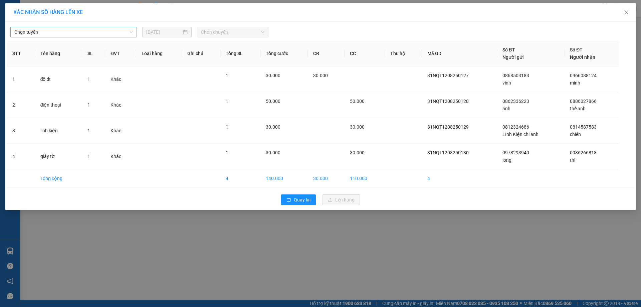
click at [114, 31] on span "Chọn tuyến" at bounding box center [73, 32] width 119 height 10
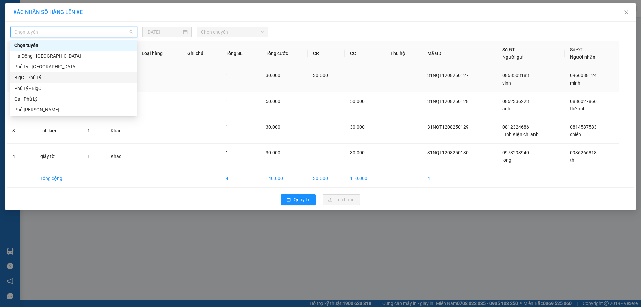
drag, startPoint x: 33, startPoint y: 74, endPoint x: 38, endPoint y: 76, distance: 4.7
click at [33, 74] on div "BigC - Phủ Lý" at bounding box center [73, 77] width 119 height 7
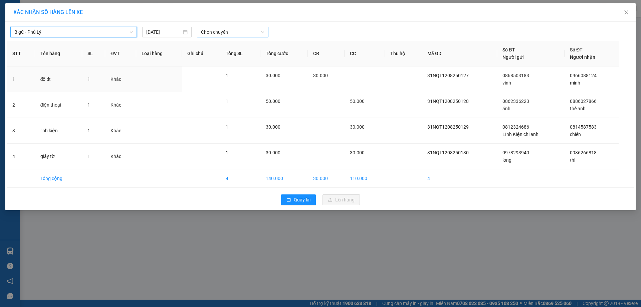
click at [254, 28] on span "Chọn chuyến" at bounding box center [232, 32] width 63 height 10
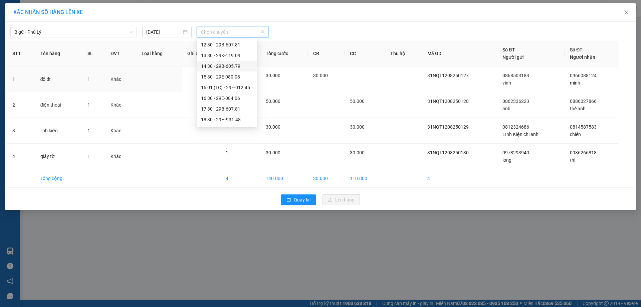
scroll to position [100, 0]
click at [237, 116] on div "19:30 - 29H-962.11" at bounding box center [227, 116] width 52 height 7
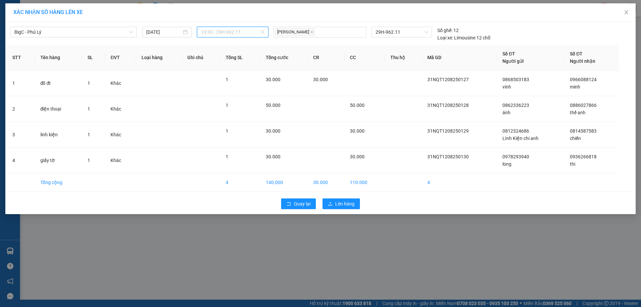
click at [242, 35] on span "19:30 - 29H-962.11" at bounding box center [232, 32] width 63 height 10
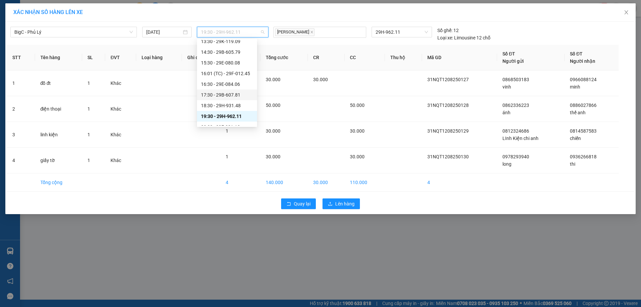
click at [239, 94] on div "17:30 - 29B-607.81" at bounding box center [227, 94] width 52 height 7
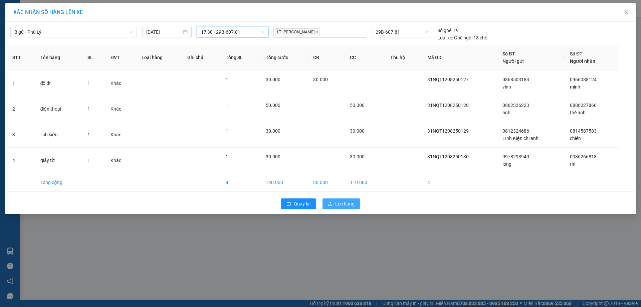
drag, startPoint x: 339, startPoint y: 203, endPoint x: 344, endPoint y: 203, distance: 5.0
click at [340, 203] on span "Lên hàng" at bounding box center [344, 203] width 19 height 7
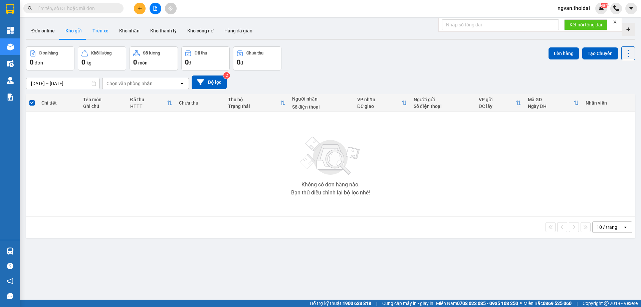
drag, startPoint x: 99, startPoint y: 31, endPoint x: 108, endPoint y: 32, distance: 8.8
click at [100, 32] on button "Trên xe" at bounding box center [100, 31] width 27 height 16
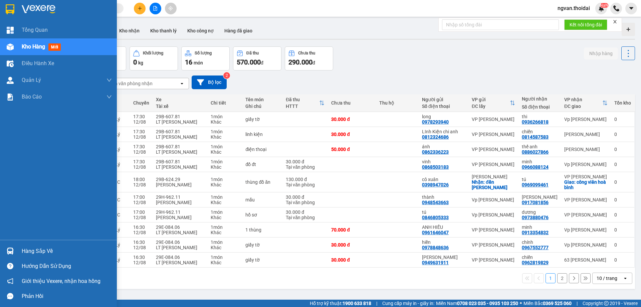
click at [18, 250] on div "Hàng sắp về" at bounding box center [58, 251] width 117 height 15
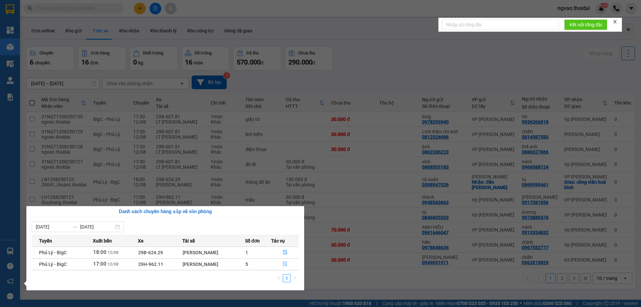
click at [285, 263] on icon "file-done" at bounding box center [285, 264] width 5 height 5
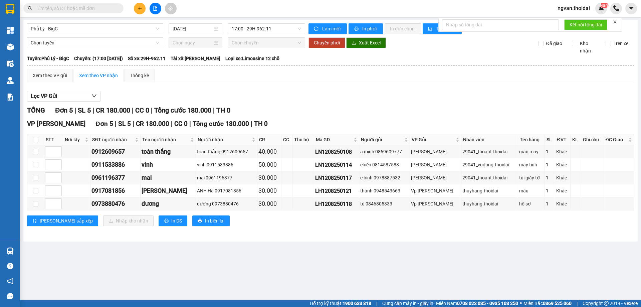
click at [253, 249] on main "Phủ Lý - BigC 12/08/2025 17:00 - 29H-962.11 Làm mới In phơi In đơn chọn Thống k…" at bounding box center [320, 150] width 641 height 300
click at [37, 178] on input "checkbox" at bounding box center [35, 177] width 5 height 5
checkbox input "true"
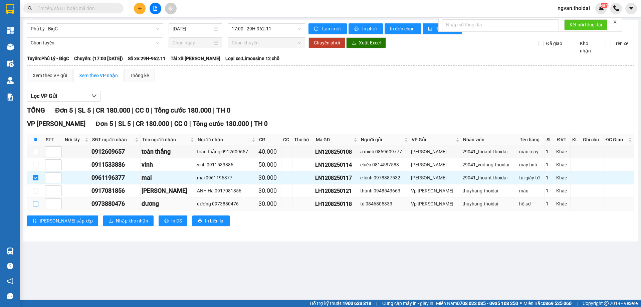
click at [37, 202] on input "checkbox" at bounding box center [35, 203] width 5 height 5
checkbox input "true"
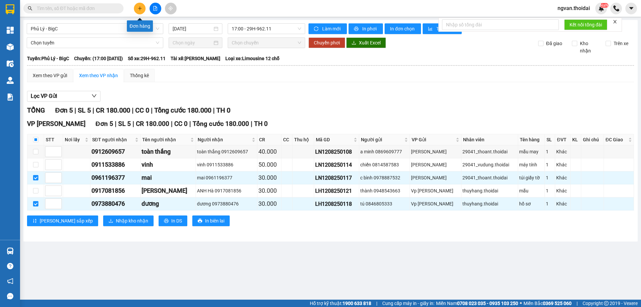
click at [144, 4] on button at bounding box center [140, 9] width 12 height 12
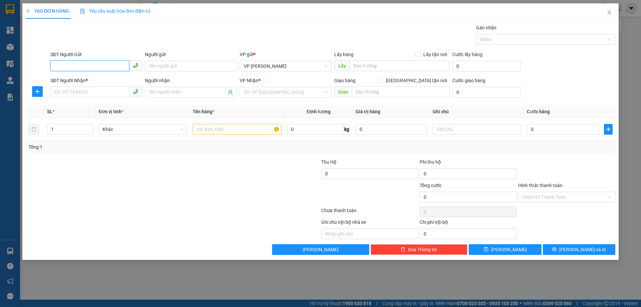
click at [94, 68] on input "SĐT Người Gửi" at bounding box center [89, 65] width 79 height 11
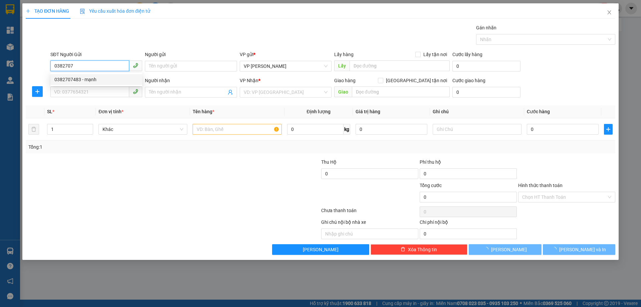
click at [72, 80] on div "0382707483 - mạnh" at bounding box center [96, 79] width 84 height 7
type input "0382707483"
type input "mạnh"
type input "0382707483"
click at [71, 94] on input "SĐT Người Nhận *" at bounding box center [89, 92] width 79 height 11
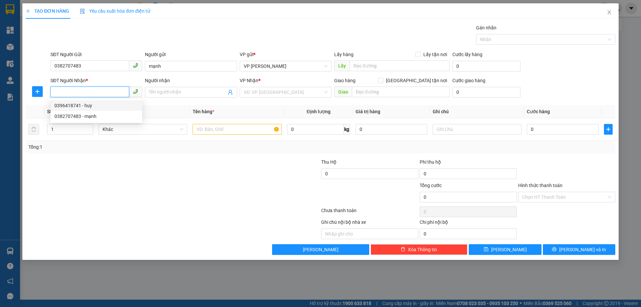
click at [88, 105] on div "0396418741 - huy" at bounding box center [96, 105] width 84 height 7
type input "0396418741"
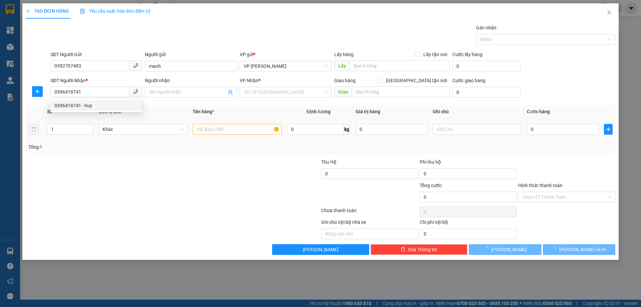
drag, startPoint x: 174, startPoint y: 149, endPoint x: 274, endPoint y: 136, distance: 101.1
click at [175, 151] on div "Tổng: 1" at bounding box center [321, 147] width 590 height 13
type input "huy"
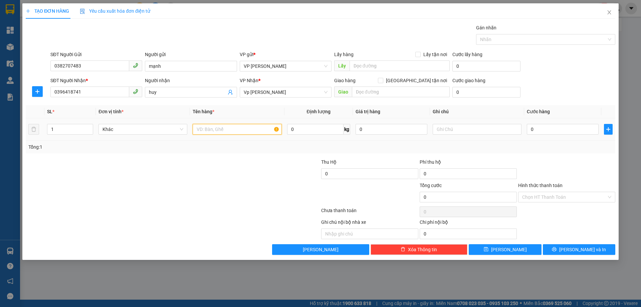
click at [239, 126] on input "text" at bounding box center [237, 129] width 89 height 11
click at [234, 127] on input "text" at bounding box center [237, 129] width 89 height 11
type input "tóc giả"
click at [535, 129] on input "0" at bounding box center [563, 129] width 72 height 11
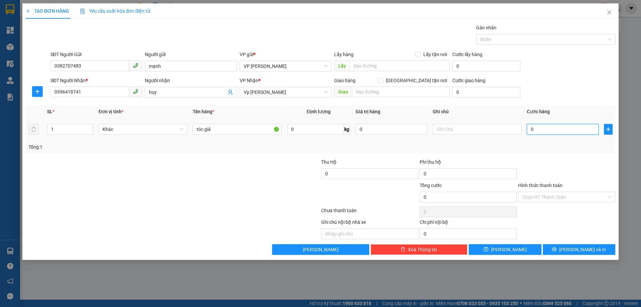
type input "4"
click at [544, 147] on div "Tổng: 1" at bounding box center [320, 146] width 585 height 7
type input "40.000"
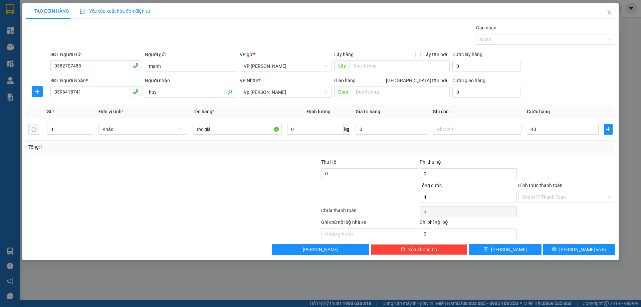
type input "40.000"
click at [577, 246] on span "Lưu và In" at bounding box center [583, 249] width 47 height 7
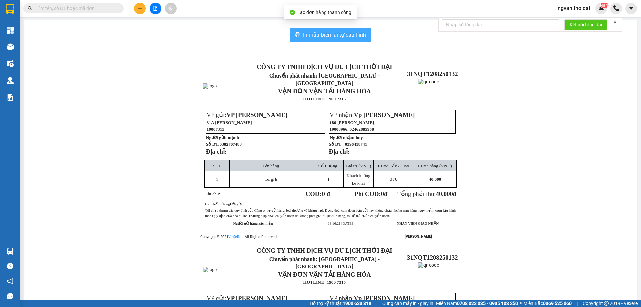
click at [323, 35] on span "In mẫu biên lai tự cấu hình" at bounding box center [334, 35] width 63 height 8
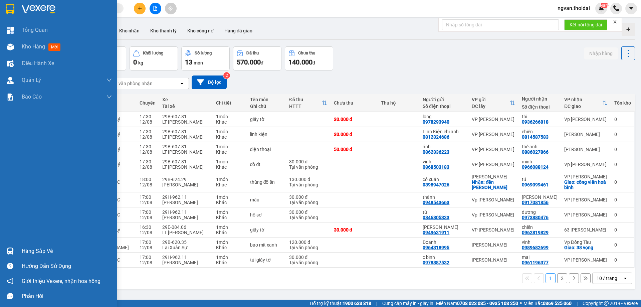
click at [12, 253] on img at bounding box center [10, 251] width 7 height 7
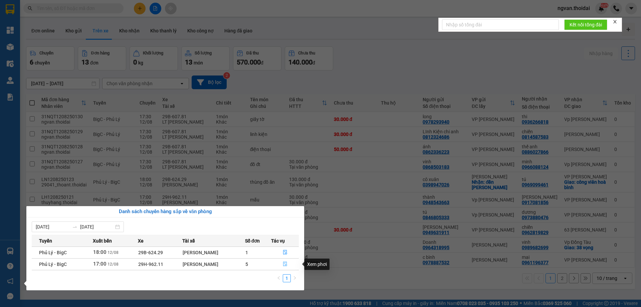
click at [286, 262] on icon "file-done" at bounding box center [285, 264] width 5 height 5
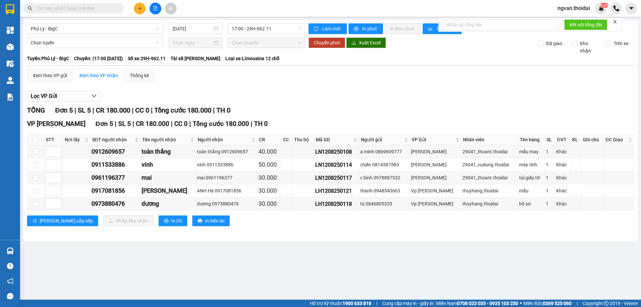
click at [138, 8] on icon "plus" at bounding box center [140, 8] width 4 height 0
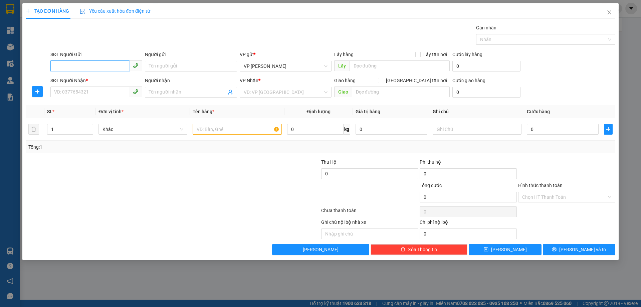
click at [88, 67] on input "SĐT Người Gửi" at bounding box center [89, 65] width 79 height 11
click at [88, 67] on input "09444" at bounding box center [89, 65] width 79 height 11
click at [79, 81] on div "0944430723 - CHỊ BÍCH" at bounding box center [96, 79] width 84 height 7
type input "0944430723"
type input "CHỊ BÍCH"
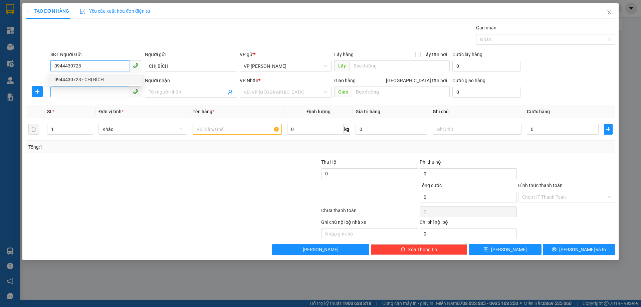
type input "0944430723"
click at [68, 94] on input "SĐT Người Nhận *" at bounding box center [89, 92] width 79 height 11
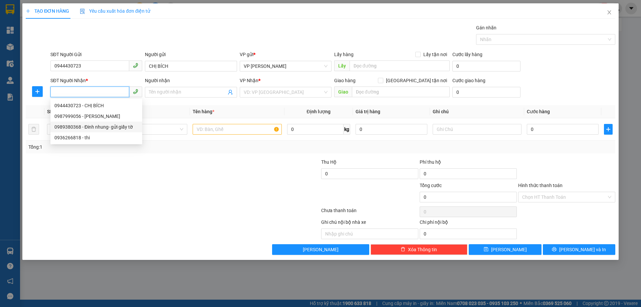
drag, startPoint x: 97, startPoint y: 125, endPoint x: 148, endPoint y: 162, distance: 63.3
click at [98, 126] on div "0989380368 - Đinh nhung- gửi giấy tờ" at bounding box center [96, 126] width 84 height 7
type input "0989380368"
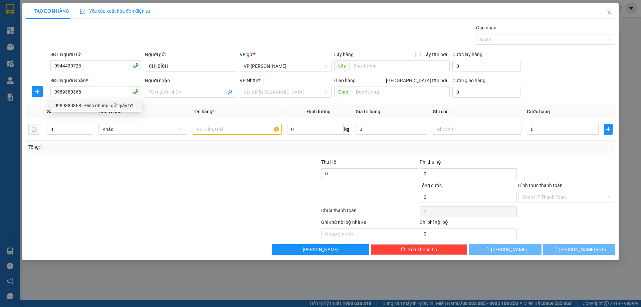
drag, startPoint x: 152, startPoint y: 167, endPoint x: 241, endPoint y: 149, distance: 90.1
click at [161, 170] on div at bounding box center [123, 169] width 197 height 23
type input "Đinh nhung- gửi giấy tờ"
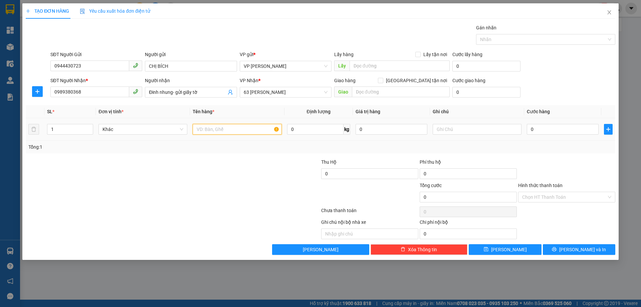
click at [226, 129] on input "text" at bounding box center [237, 129] width 89 height 11
type input "giấy tờ"
click at [532, 131] on td "0" at bounding box center [562, 129] width 77 height 22
click at [532, 131] on input "0" at bounding box center [563, 129] width 72 height 11
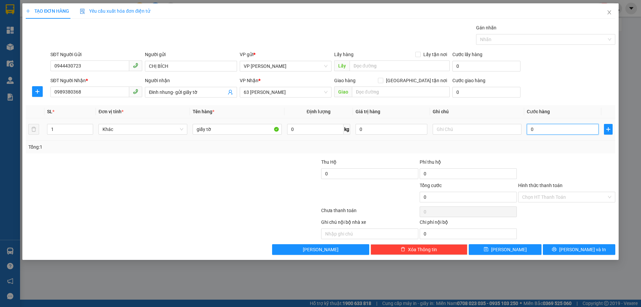
type input "3"
type input "30"
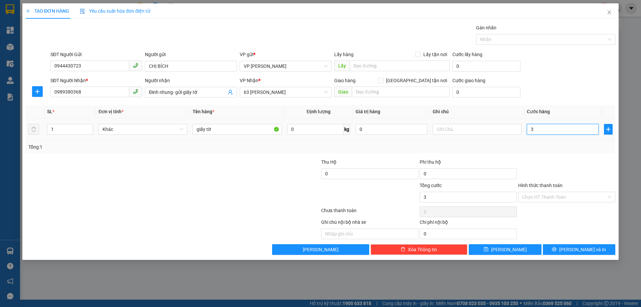
type input "30"
type input "30.000"
drag, startPoint x: 586, startPoint y: 148, endPoint x: 584, endPoint y: 186, distance: 37.8
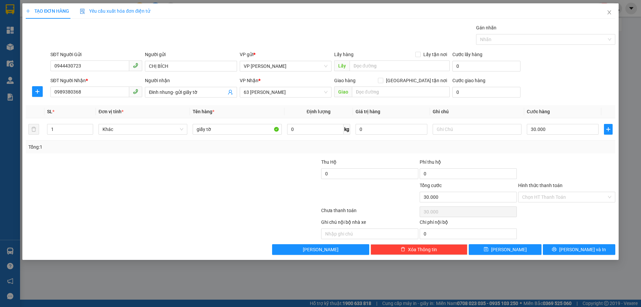
click at [585, 150] on div "Tổng: 1" at bounding box center [320, 146] width 585 height 7
drag, startPoint x: 574, startPoint y: 248, endPoint x: 577, endPoint y: 250, distance: 3.8
click at [576, 249] on span "Lưu và In" at bounding box center [583, 249] width 47 height 7
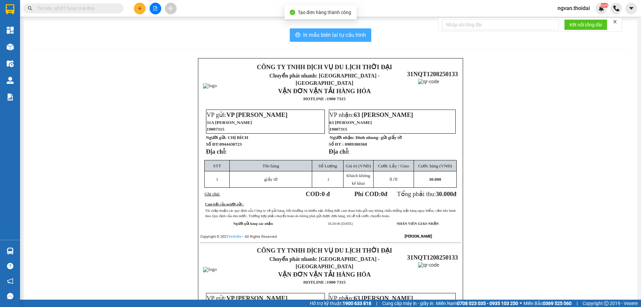
click at [320, 39] on button "In mẫu biên lai tự cấu hình" at bounding box center [331, 34] width 82 height 13
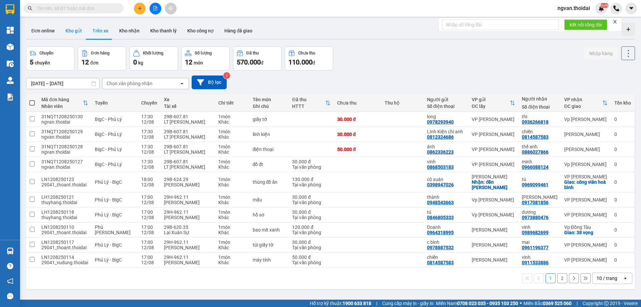
click at [73, 33] on button "Kho gửi" at bounding box center [73, 31] width 27 height 16
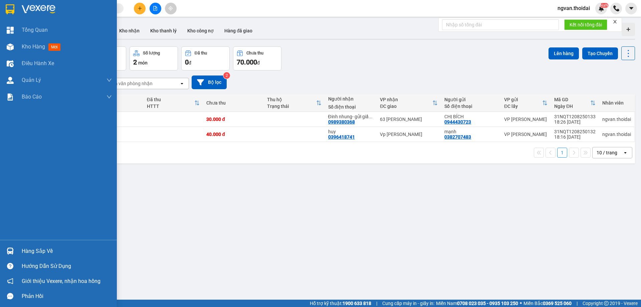
click at [18, 247] on div "Hàng sắp về" at bounding box center [58, 251] width 117 height 15
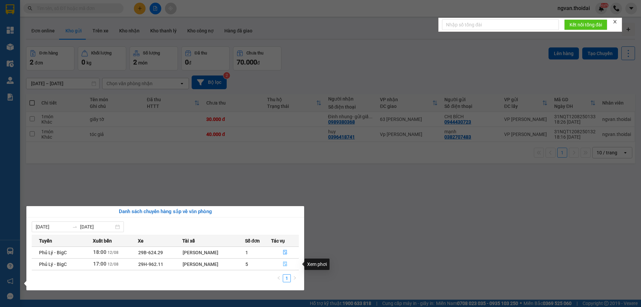
click at [284, 264] on icon "file-done" at bounding box center [285, 264] width 5 height 5
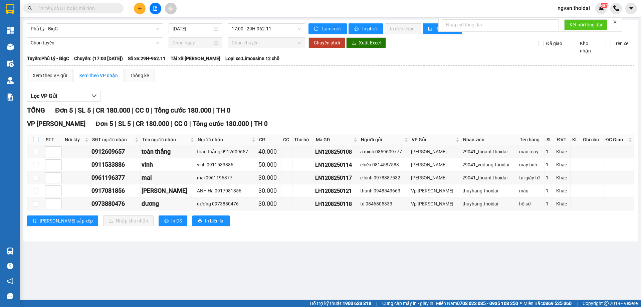
click at [33, 138] on input "checkbox" at bounding box center [35, 139] width 5 height 5
checkbox input "true"
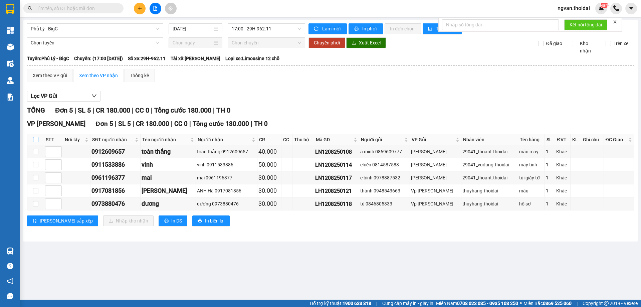
checkbox input "true"
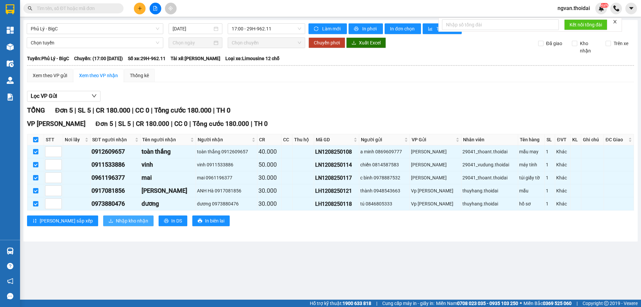
click at [116, 219] on span "Nhập kho nhận" at bounding box center [132, 220] width 32 height 7
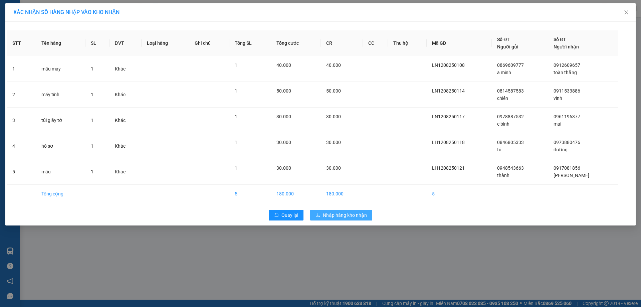
click at [357, 215] on span "Nhập hàng kho nhận" at bounding box center [345, 214] width 44 height 7
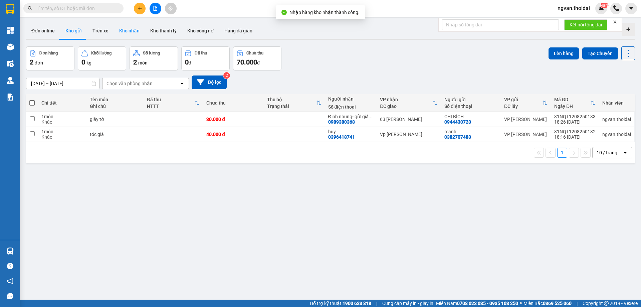
click at [123, 29] on button "Kho nhận" at bounding box center [129, 31] width 31 height 16
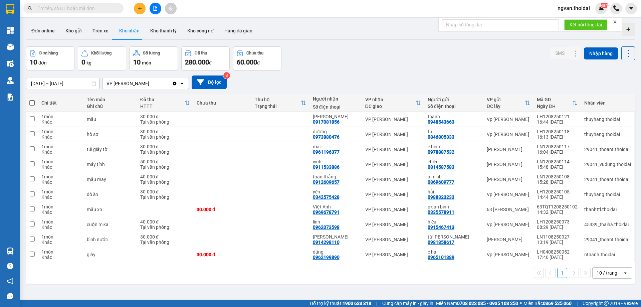
click at [140, 9] on icon "plus" at bounding box center [140, 8] width 5 height 5
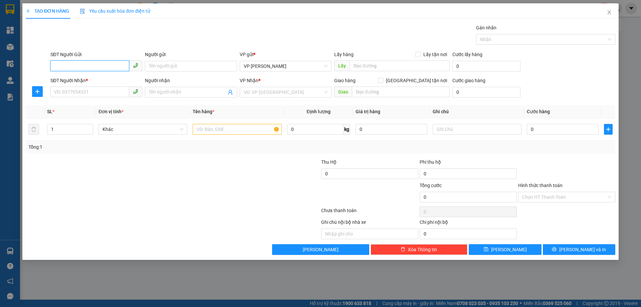
click at [90, 65] on input "SĐT Người Gửi" at bounding box center [89, 65] width 79 height 11
click at [83, 80] on div "0942999666 - c hà" at bounding box center [96, 79] width 84 height 7
type input "0942999666"
type input "c hà"
type input "0942999666"
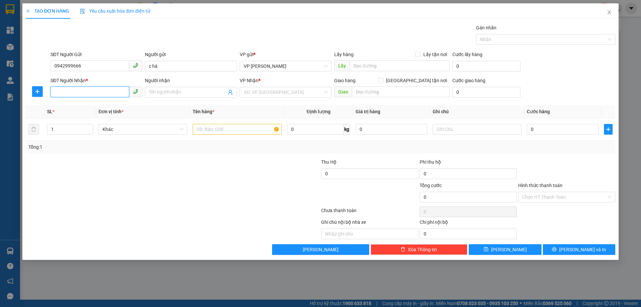
click at [72, 94] on input "SĐT Người Nhận *" at bounding box center [89, 92] width 79 height 11
click at [88, 106] on div "0858365566 - c cường" at bounding box center [96, 105] width 84 height 7
type input "0858365566"
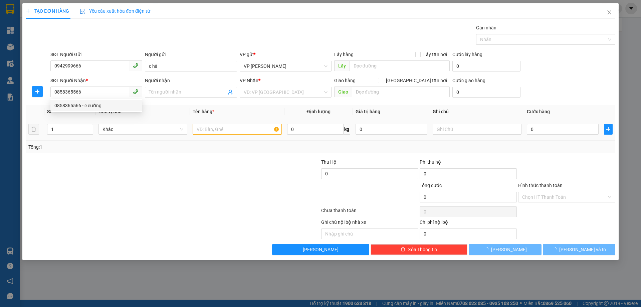
drag, startPoint x: 148, startPoint y: 152, endPoint x: 201, endPoint y: 149, distance: 53.2
click at [148, 153] on div "Tổng: 1" at bounding box center [321, 147] width 590 height 13
type input "c cường"
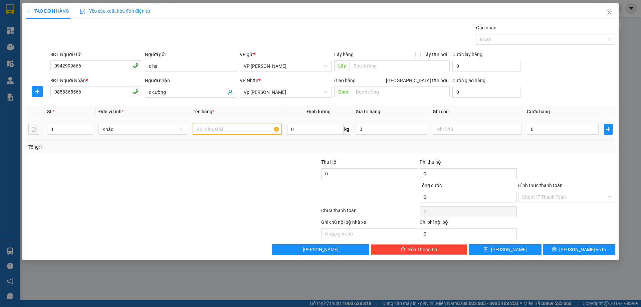
click at [225, 131] on input "text" at bounding box center [237, 129] width 89 height 11
type input "giấy tờ"
click at [535, 131] on input "0" at bounding box center [563, 129] width 72 height 11
type input "3"
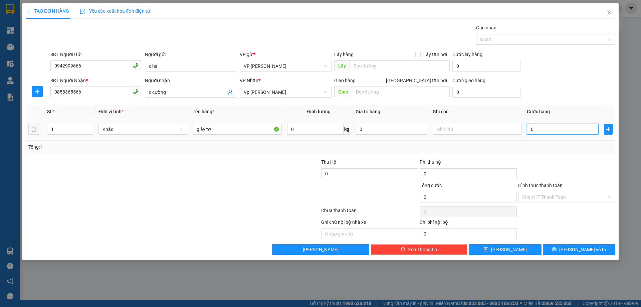
type input "3"
type input "30"
type input "30.000"
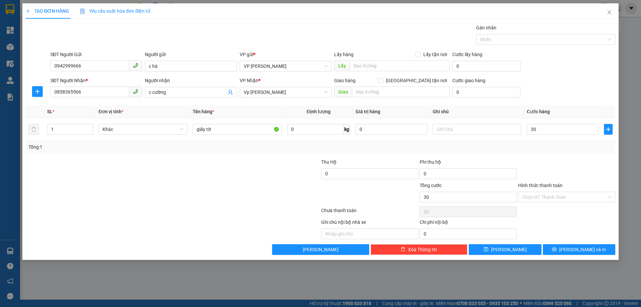
type input "30.000"
click at [541, 153] on div "Transit Pickup Surcharge Ids Transit Deliver Surcharge Ids Transit Deliver Surc…" at bounding box center [321, 139] width 590 height 231
click at [577, 246] on span "Lưu và In" at bounding box center [583, 249] width 47 height 7
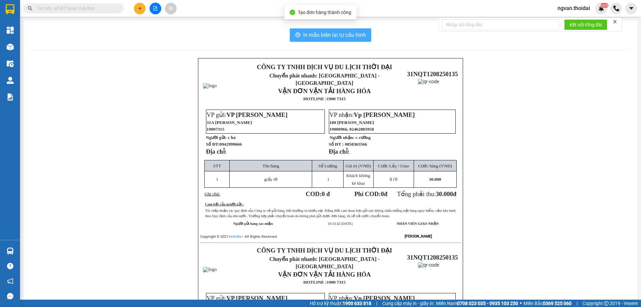
drag, startPoint x: 333, startPoint y: 34, endPoint x: 340, endPoint y: 50, distance: 17.0
click at [333, 35] on span "In mẫu biên lai tự cấu hình" at bounding box center [334, 35] width 63 height 8
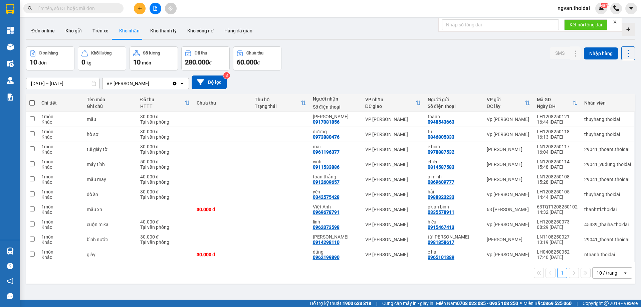
click at [313, 53] on div "Đơn hàng 10 đơn Khối lượng 0 kg Số lượng 10 món Đã thu 280.000 đ Chưa thu 60.00…" at bounding box center [330, 58] width 609 height 24
click at [574, 193] on button at bounding box center [575, 195] width 9 height 12
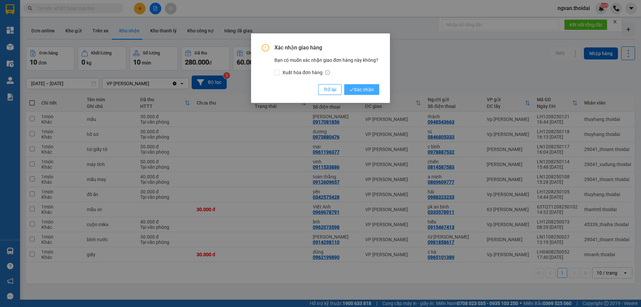
click at [365, 92] on span "Xác nhận" at bounding box center [362, 89] width 24 height 7
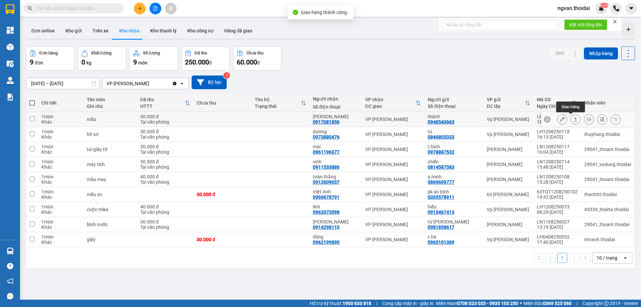
click at [574, 119] on icon at bounding box center [576, 119] width 5 height 5
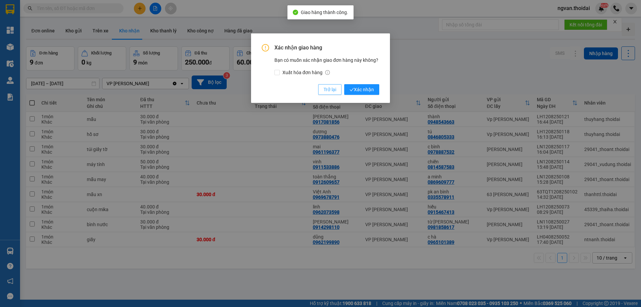
click at [326, 90] on span "Trở lại" at bounding box center [330, 89] width 13 height 7
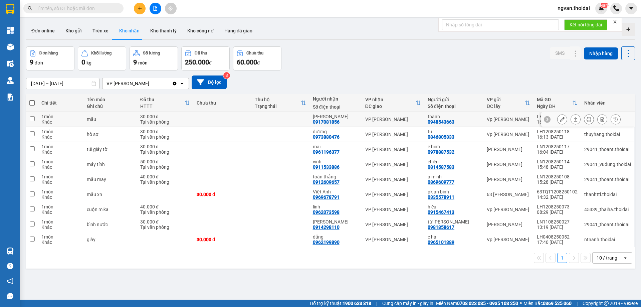
click at [574, 120] on icon at bounding box center [576, 119] width 5 height 5
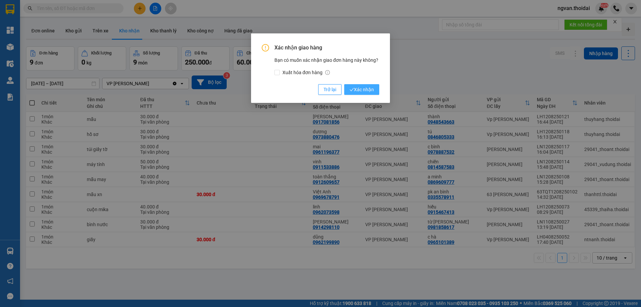
click at [366, 88] on span "Xác nhận" at bounding box center [362, 89] width 24 height 7
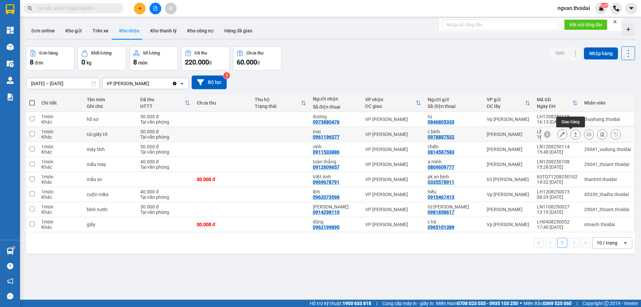
click at [574, 133] on icon at bounding box center [576, 134] width 5 height 5
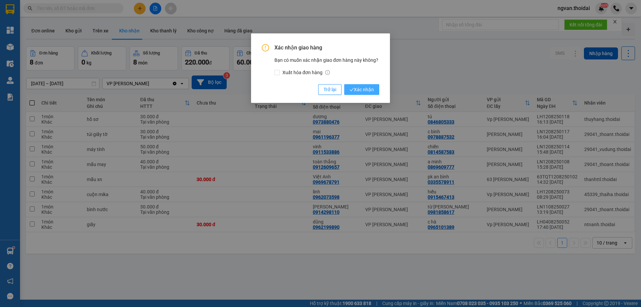
click at [364, 89] on span "Xác nhận" at bounding box center [362, 89] width 24 height 7
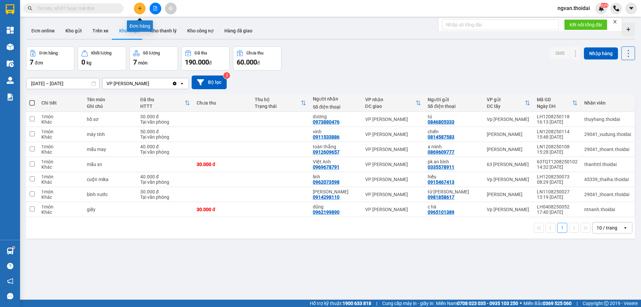
click at [139, 8] on icon "plus" at bounding box center [140, 8] width 5 height 5
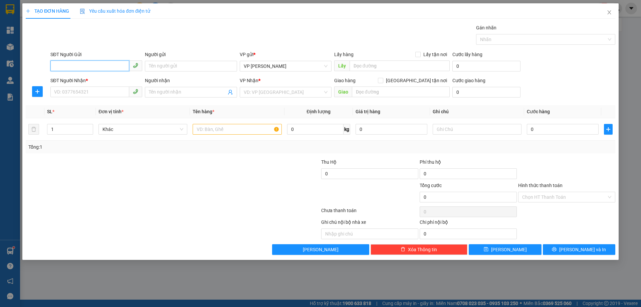
click at [100, 67] on input "SĐT Người Gửi" at bounding box center [89, 65] width 79 height 11
drag, startPoint x: 86, startPoint y: 78, endPoint x: 88, endPoint y: 92, distance: 13.4
click at [86, 79] on div "0587076789 - Em Cường" at bounding box center [96, 79] width 84 height 7
type input "0587076789"
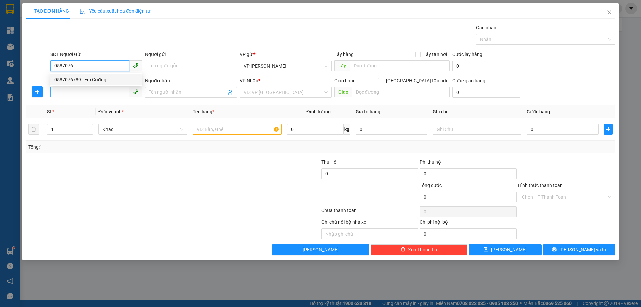
type input "Em Cường"
type input "0587076789"
click at [81, 92] on input "SĐT Người Nhận *" at bounding box center [89, 92] width 79 height 11
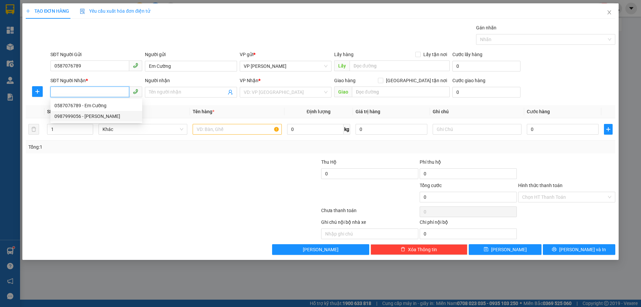
click at [90, 116] on div "0987999056 - ngọc" at bounding box center [96, 116] width 84 height 7
type input "0987999056"
click at [158, 151] on div "Tổng: 1" at bounding box center [321, 147] width 590 height 13
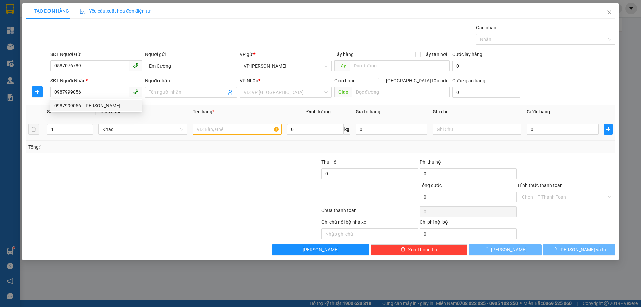
type input "ngọc"
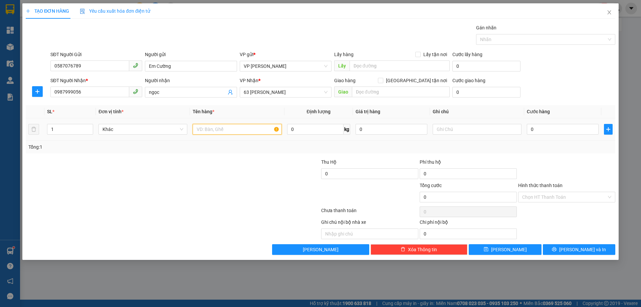
click at [224, 133] on input "text" at bounding box center [237, 129] width 89 height 11
type input "giấy tờ"
click at [528, 132] on input "0" at bounding box center [563, 129] width 72 height 11
type input "3"
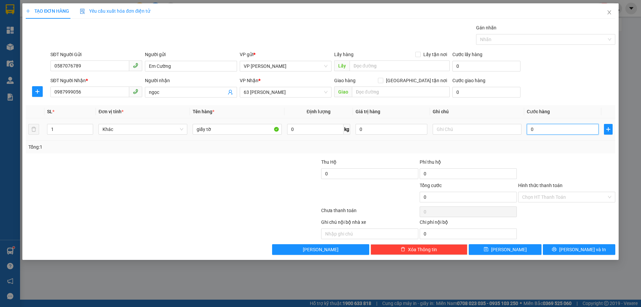
type input "3"
type input "30"
type input "30.000"
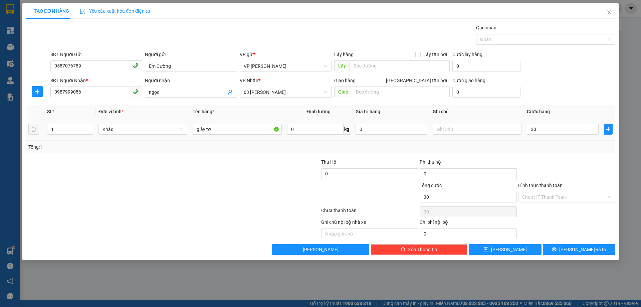
type input "30.000"
drag, startPoint x: 556, startPoint y: 152, endPoint x: 568, endPoint y: 158, distance: 13.7
click at [558, 154] on div "Transit Pickup Surcharge Ids Transit Deliver Surcharge Ids Transit Deliver Surc…" at bounding box center [321, 139] width 590 height 231
drag, startPoint x: 564, startPoint y: 160, endPoint x: 600, endPoint y: 235, distance: 83.4
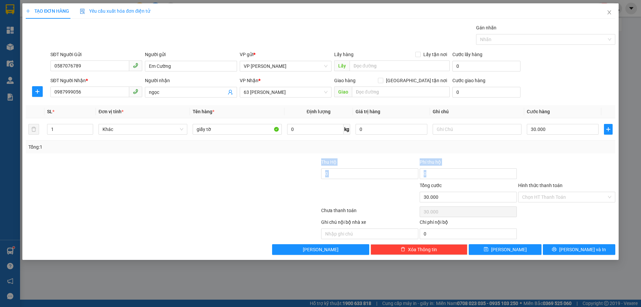
click at [564, 161] on div at bounding box center [567, 169] width 99 height 23
click at [579, 250] on span "Lưu và In" at bounding box center [583, 249] width 47 height 7
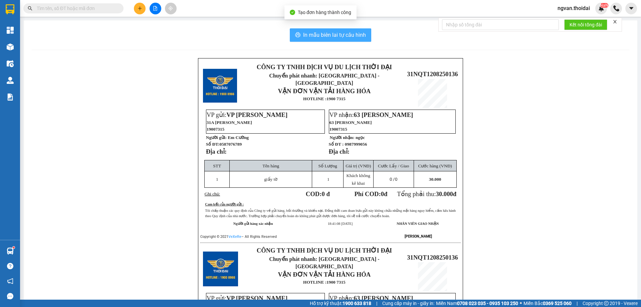
click at [325, 32] on span "In mẫu biên lai tự cấu hình" at bounding box center [334, 35] width 63 height 8
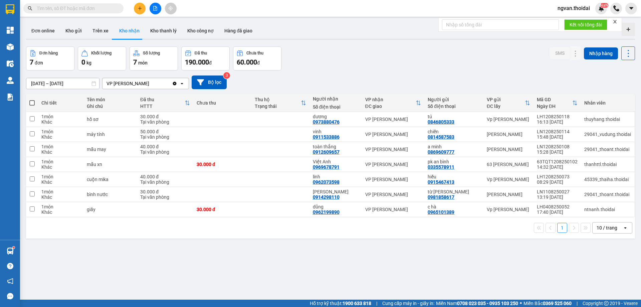
drag, startPoint x: 317, startPoint y: 60, endPoint x: 103, endPoint y: 10, distance: 220.2
click at [317, 60] on div "Đơn hàng 7 đơn Khối lượng 0 kg Số lượng 7 món Đã thu 190.000 đ Chưa thu 60.000 …" at bounding box center [330, 58] width 609 height 24
click at [74, 33] on button "Kho gửi" at bounding box center [73, 31] width 27 height 16
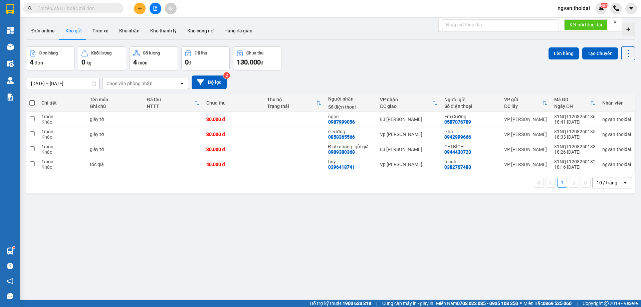
click at [32, 102] on span at bounding box center [31, 102] width 5 height 5
click at [32, 100] on input "checkbox" at bounding box center [32, 100] width 0 height 0
checkbox input "true"
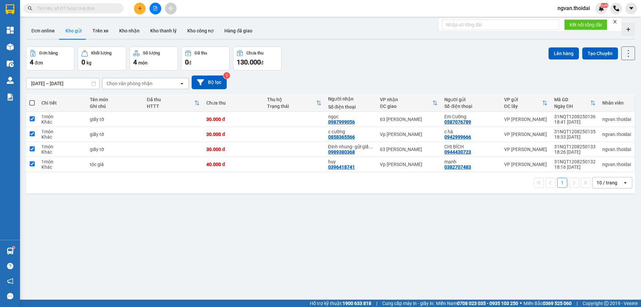
checkbox input "true"
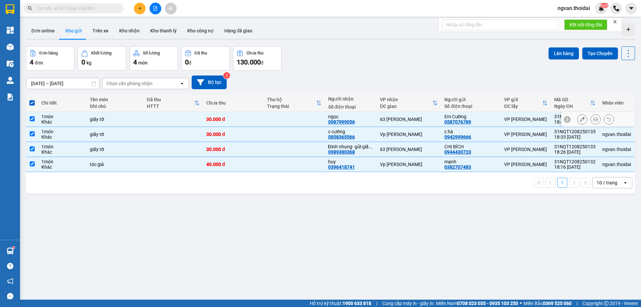
click at [32, 119] on input "checkbox" at bounding box center [32, 118] width 5 height 5
checkbox input "false"
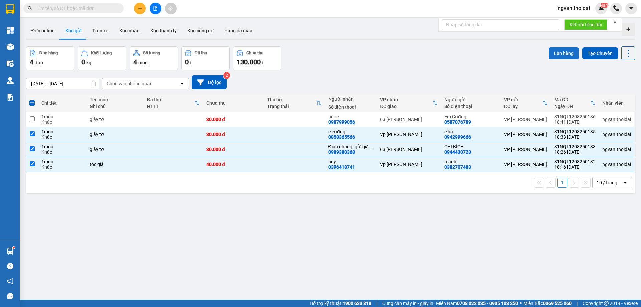
click at [561, 55] on button "Lên hàng" at bounding box center [564, 53] width 30 height 12
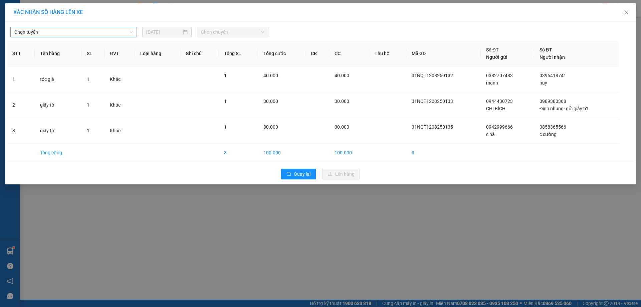
drag, startPoint x: 114, startPoint y: 30, endPoint x: 108, endPoint y: 36, distance: 8.5
click at [114, 31] on span "Chọn tuyến" at bounding box center [73, 32] width 119 height 10
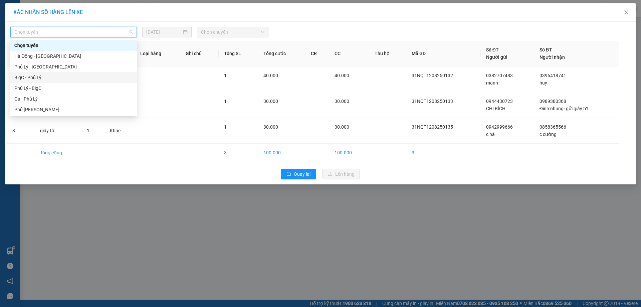
click at [64, 76] on div "BigC - Phủ Lý" at bounding box center [73, 77] width 119 height 7
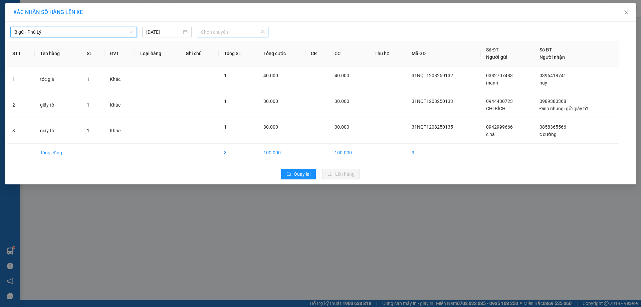
click at [249, 32] on span "Chọn chuyến" at bounding box center [232, 32] width 63 height 10
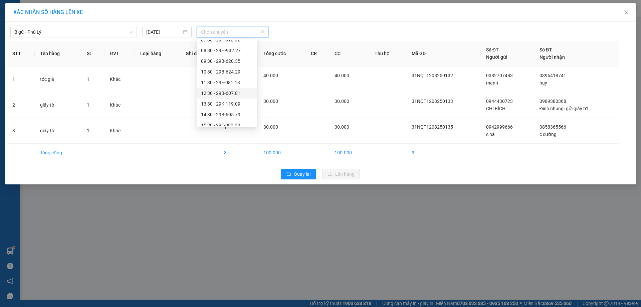
scroll to position [100, 0]
click at [238, 106] on div "18:30 - 29H-931.48" at bounding box center [227, 105] width 52 height 7
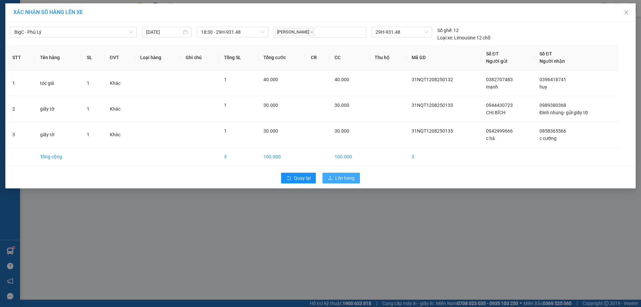
click at [343, 180] on span "Lên hàng" at bounding box center [344, 177] width 19 height 7
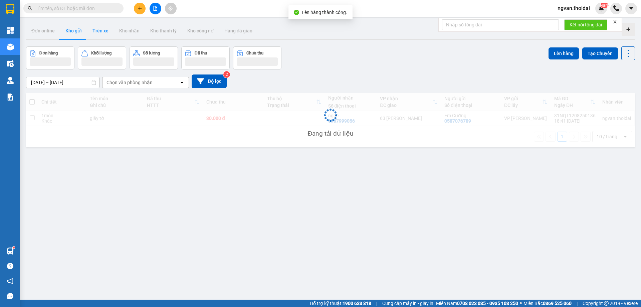
click at [101, 33] on button "Trên xe" at bounding box center [100, 31] width 27 height 16
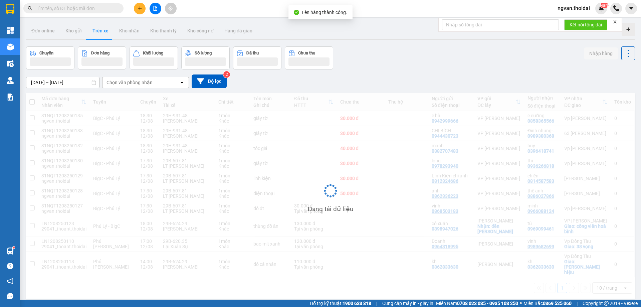
click at [100, 31] on button "Trên xe" at bounding box center [100, 31] width 27 height 16
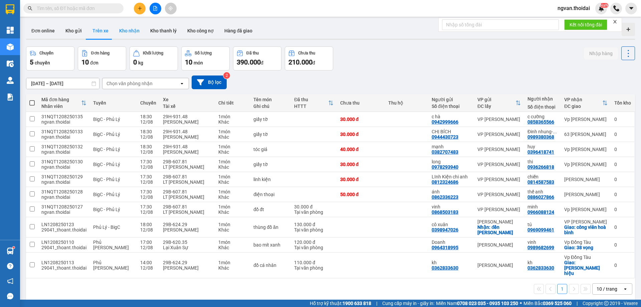
drag, startPoint x: 127, startPoint y: 34, endPoint x: 123, endPoint y: 35, distance: 3.5
click at [127, 34] on button "Kho nhận" at bounding box center [129, 31] width 31 height 16
type input "01/08/2025 – 12/08/2025"
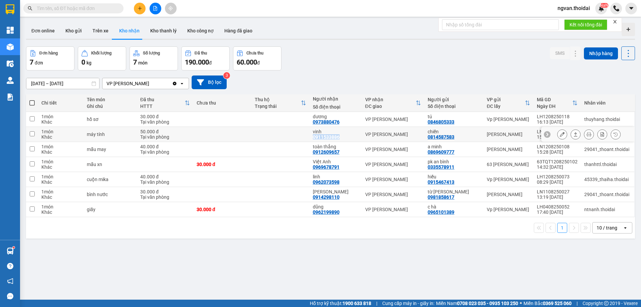
drag, startPoint x: 315, startPoint y: 136, endPoint x: 341, endPoint y: 137, distance: 25.8
click at [340, 137] on div "0911533886" at bounding box center [326, 136] width 27 height 5
copy div "0911533886"
drag, startPoint x: 291, startPoint y: 251, endPoint x: 293, endPoint y: 243, distance: 7.9
click at [293, 251] on div "ver 1.8.137 Đơn online Kho gửi Trên xe Kho nhận Kho thanh lý Kho công nợ Hàng đ…" at bounding box center [330, 173] width 615 height 307
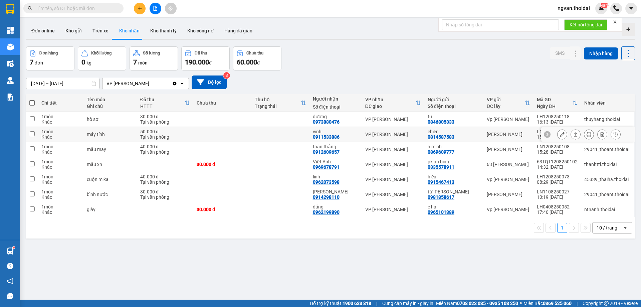
click at [574, 134] on icon at bounding box center [576, 134] width 5 height 5
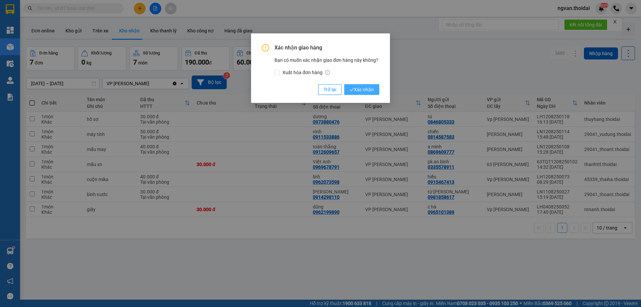
click at [372, 90] on span "Xác nhận" at bounding box center [362, 89] width 24 height 7
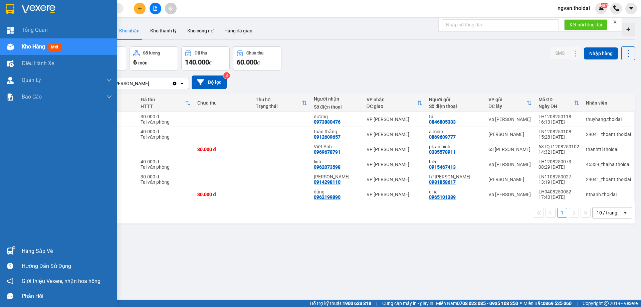
click at [15, 253] on div at bounding box center [10, 251] width 12 height 12
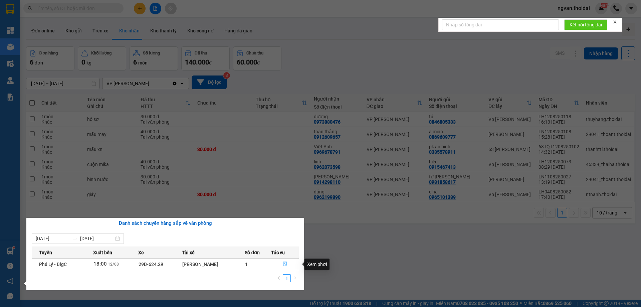
click at [284, 265] on icon "file-done" at bounding box center [285, 264] width 5 height 5
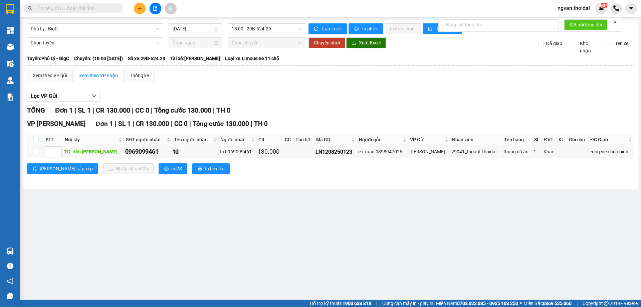
click at [35, 140] on input "checkbox" at bounding box center [35, 139] width 5 height 5
checkbox input "true"
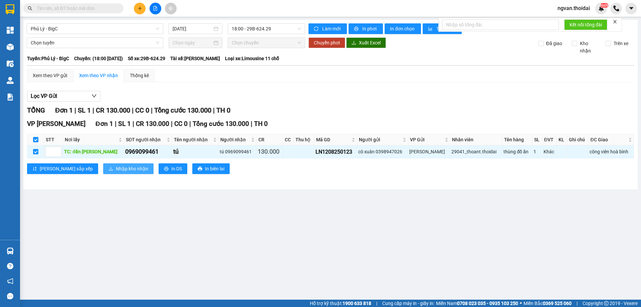
click at [116, 172] on span "Nhập kho nhận" at bounding box center [132, 168] width 32 height 7
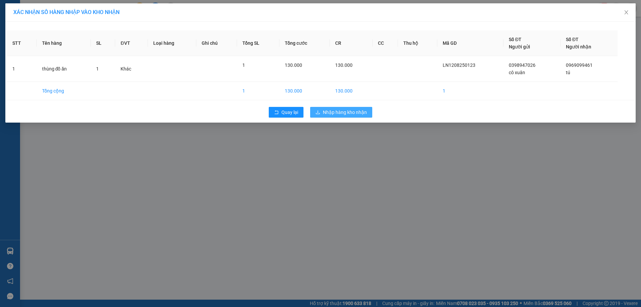
click at [342, 111] on span "Nhập hàng kho nhận" at bounding box center [345, 112] width 44 height 7
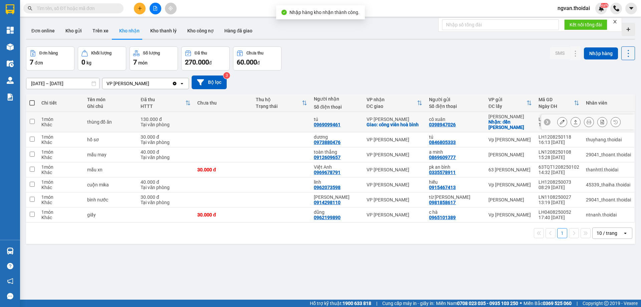
click at [575, 121] on button at bounding box center [575, 122] width 9 height 12
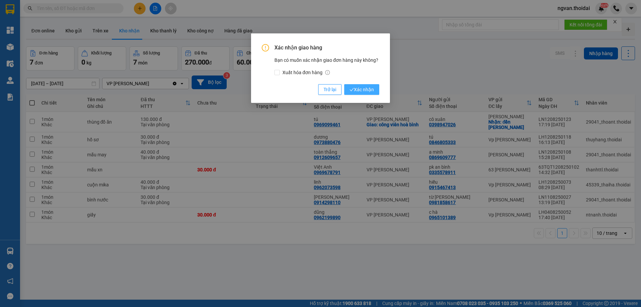
click at [379, 91] on button "Xác nhận" at bounding box center [361, 89] width 35 height 11
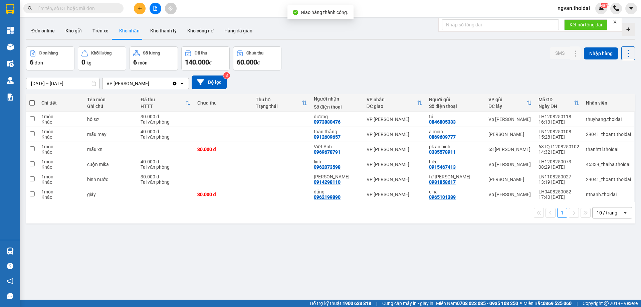
click at [330, 250] on div "ver 1.8.137 Đơn online Kho gửi Trên xe Kho nhận Kho thanh lý Kho công nợ Hàng đ…" at bounding box center [330, 173] width 615 height 307
click at [581, 7] on span "ngvan.thoidai" at bounding box center [574, 8] width 43 height 8
click at [573, 20] on span "Đăng xuất" at bounding box center [577, 20] width 29 height 7
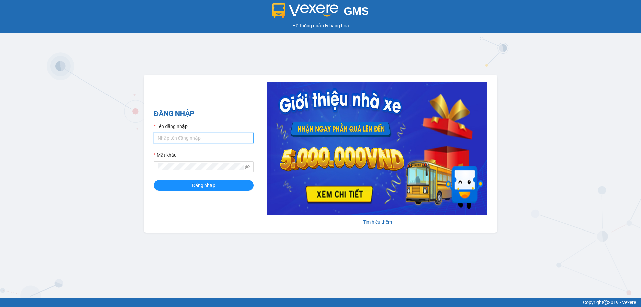
type input "ttnguyen.thoidai"
drag, startPoint x: 372, startPoint y: 62, endPoint x: 276, endPoint y: 1, distance: 114.9
click at [372, 63] on div "GMS Hệ thống quản lý hàng hóa ĐĂNG NHẬP Tên đăng nhập ttnguyen.thoidai Mật khẩu…" at bounding box center [320, 149] width 641 height 298
